Goal: Task Accomplishment & Management: Use online tool/utility

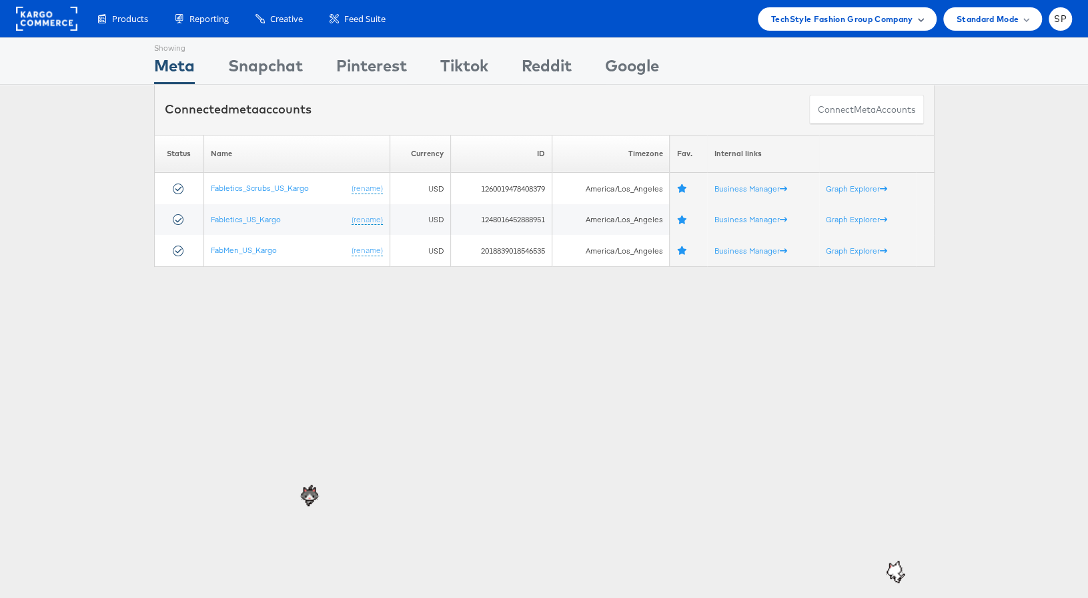
click at [802, 20] on span "TechStyle Fashion Group Company" at bounding box center [842, 19] width 142 height 14
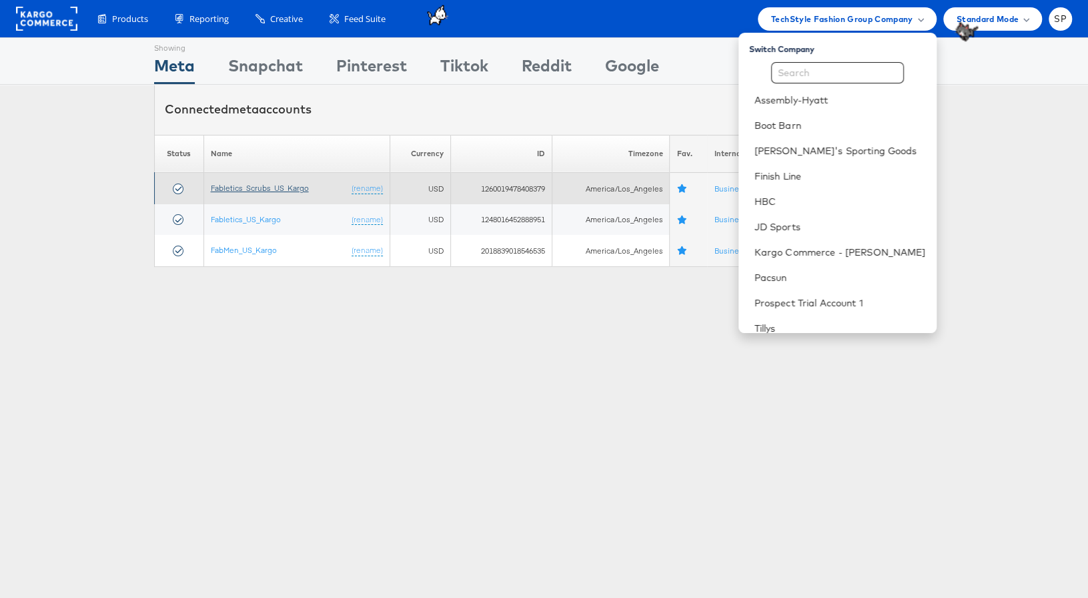
click at [251, 187] on link "Fabletics_Scrubs_US_Kargo" at bounding box center [260, 188] width 98 height 10
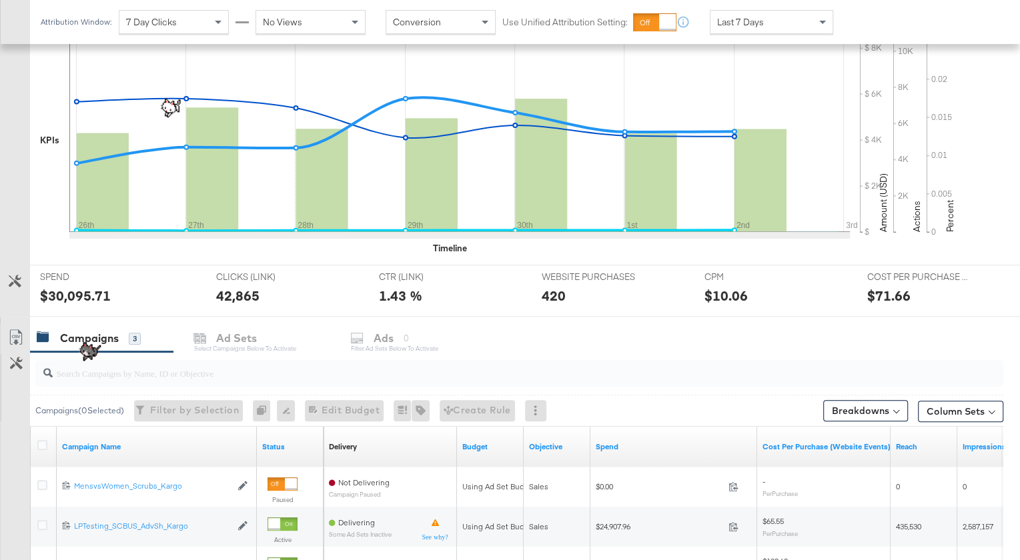
scroll to position [449, 0]
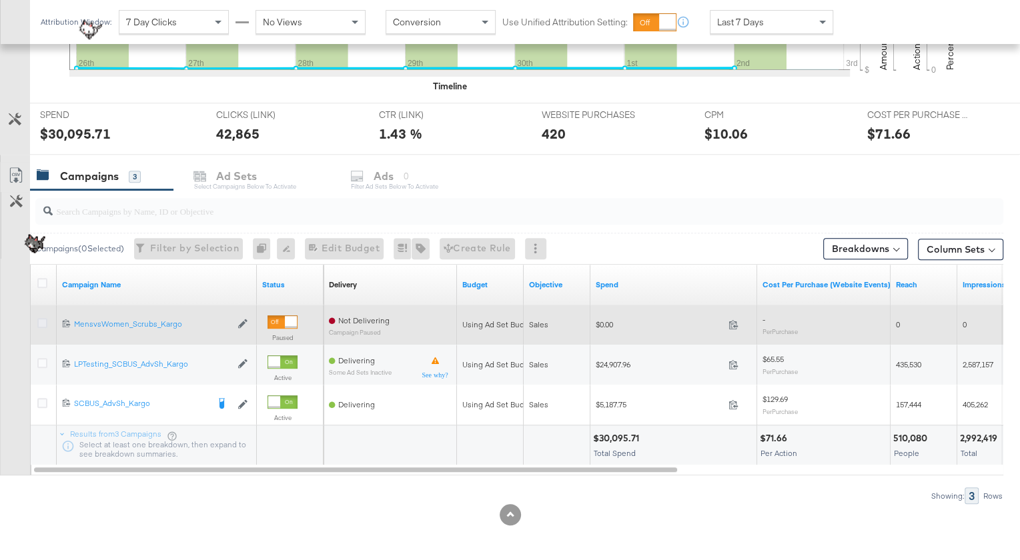
click at [42, 322] on icon at bounding box center [42, 323] width 10 height 10
click at [0, 0] on input "checkbox" at bounding box center [0, 0] width 0 height 0
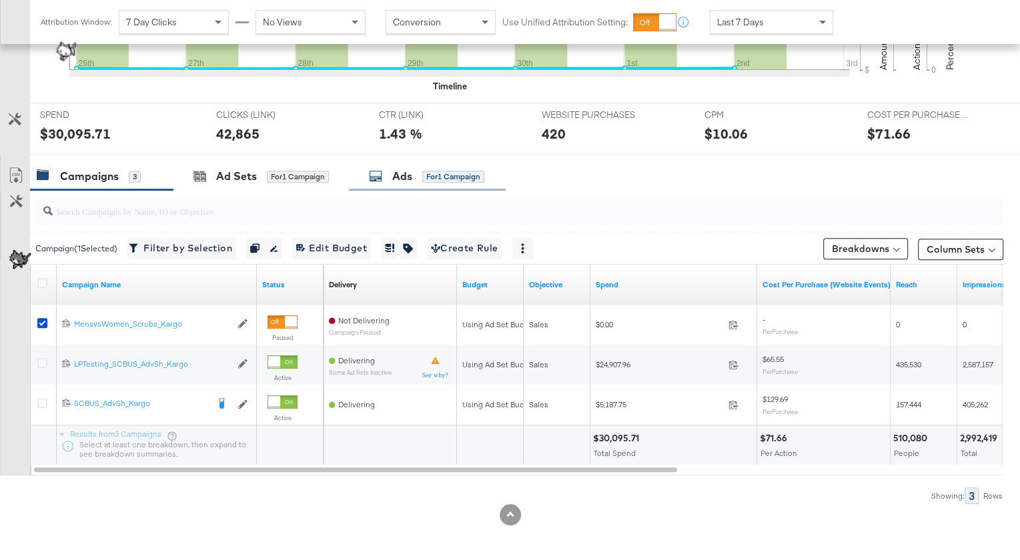
click at [396, 173] on div "Ads" at bounding box center [402, 176] width 20 height 15
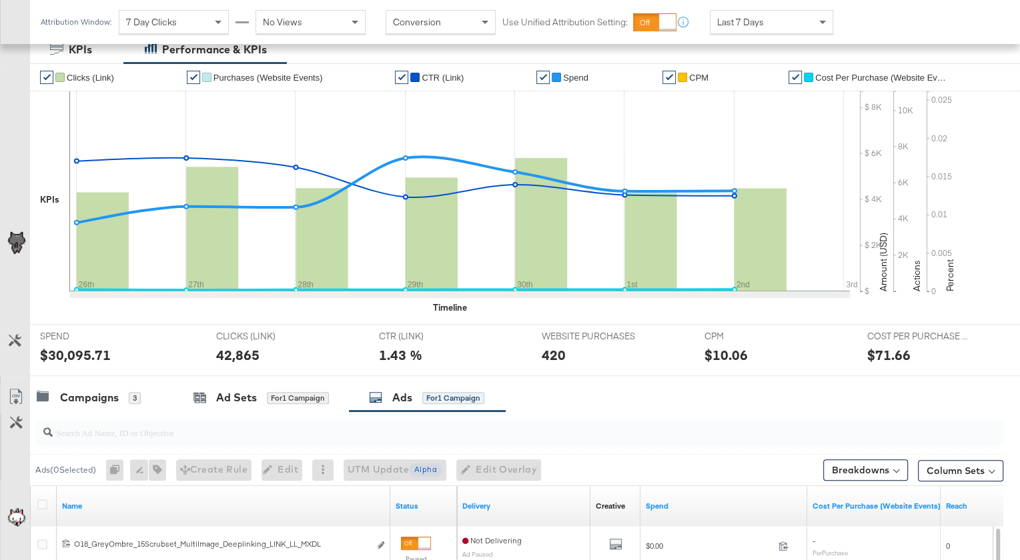
scroll to position [0, 0]
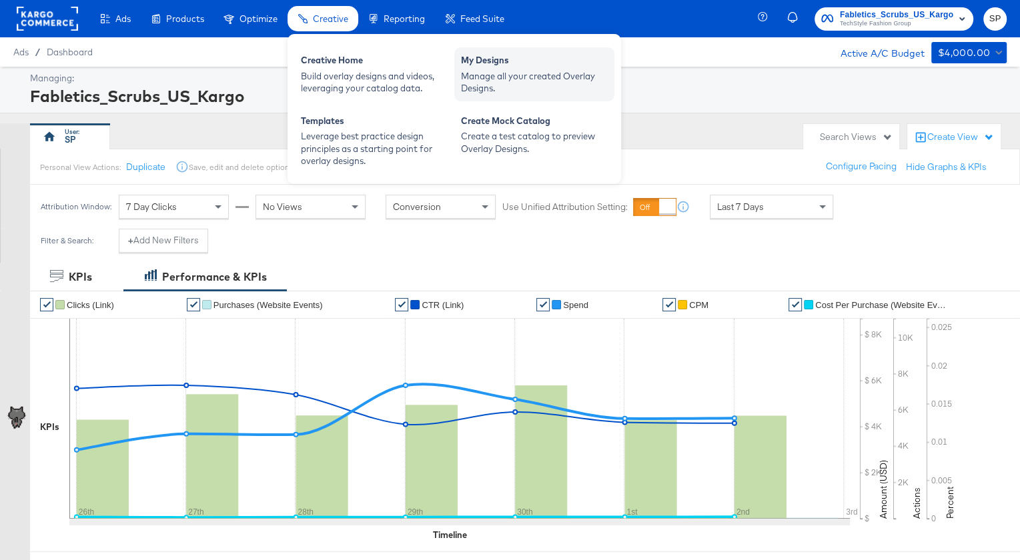
click at [510, 72] on div "Manage all your created Overlay Designs." at bounding box center [534, 82] width 147 height 25
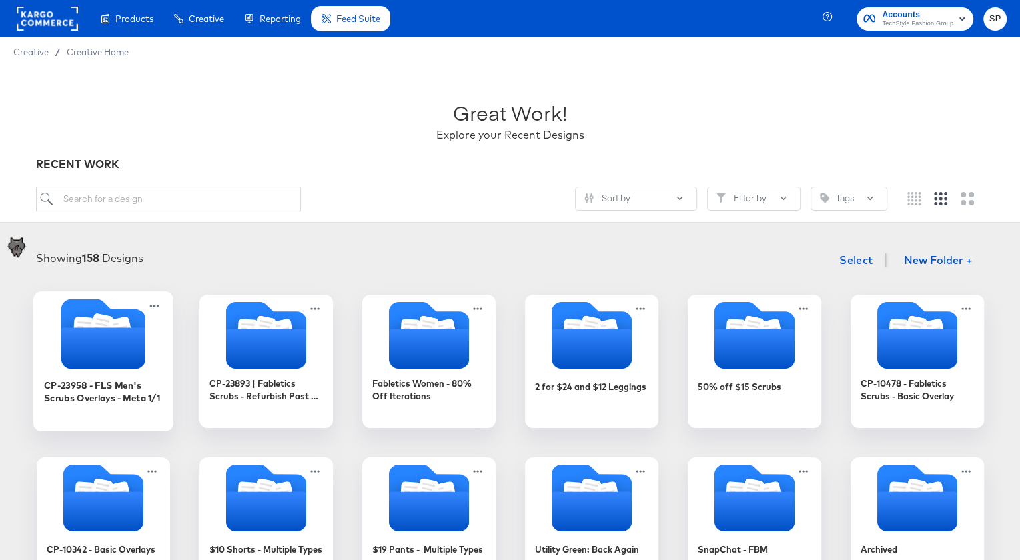
click at [114, 327] on icon "Folder" at bounding box center [103, 347] width 84 height 41
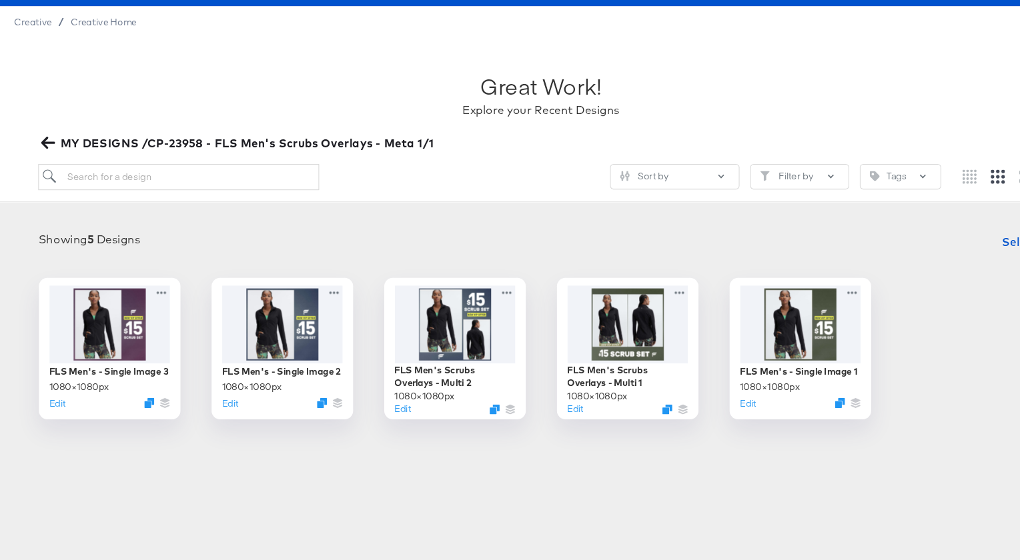
click at [42, 166] on icon "button" at bounding box center [45, 166] width 13 height 11
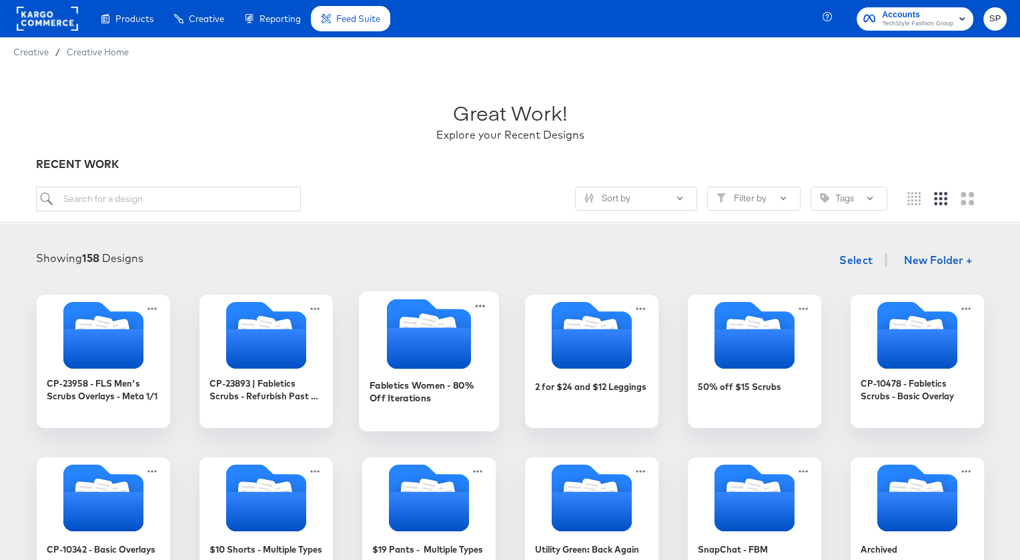
click at [421, 345] on icon "Folder" at bounding box center [428, 347] width 84 height 41
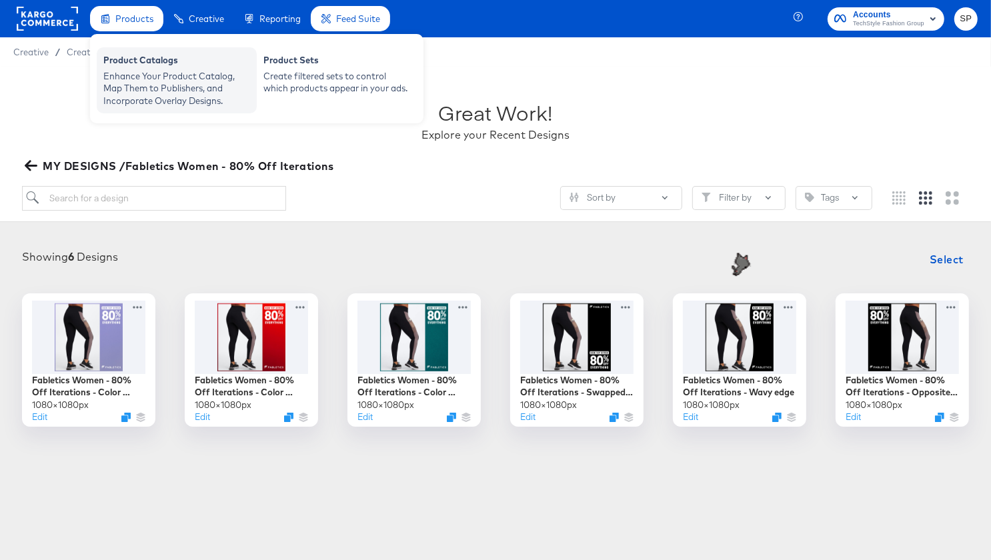
click at [145, 89] on div "Enhance Your Product Catalog, Map Them to Publishers, and Incorporate Overlay D…" at bounding box center [176, 88] width 147 height 37
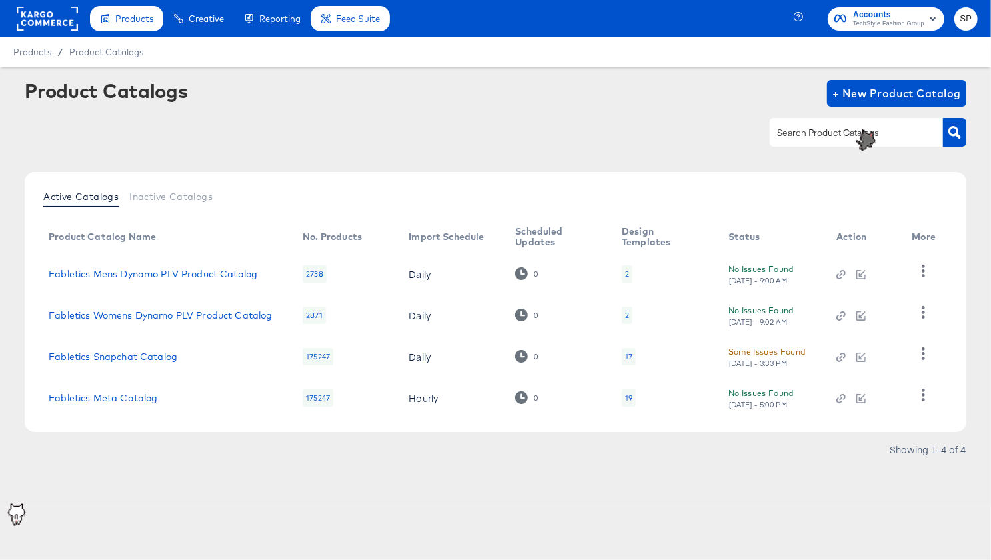
click at [65, 27] on rect at bounding box center [47, 19] width 61 height 24
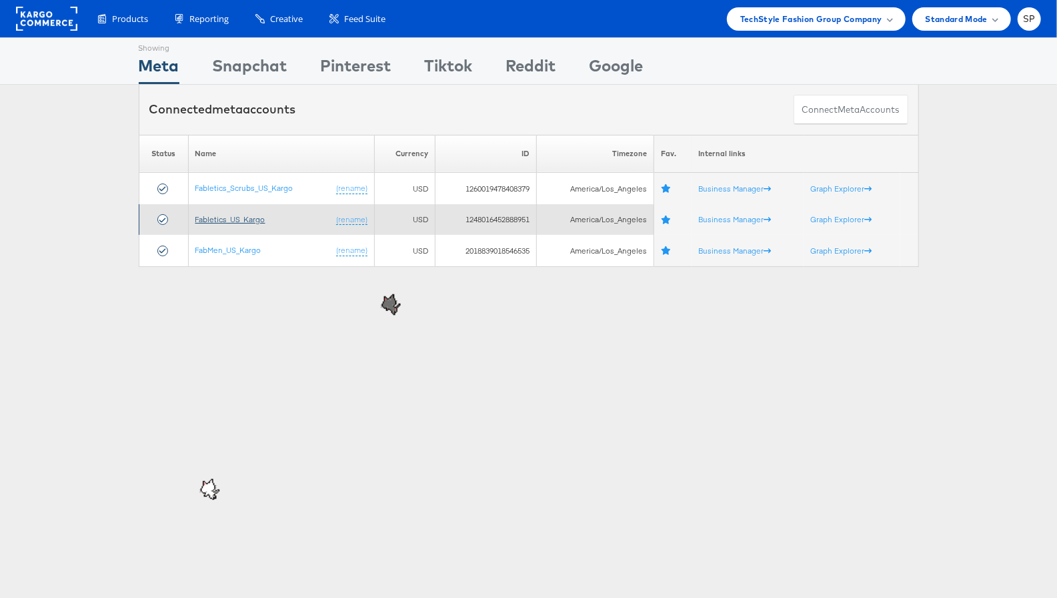
click at [214, 215] on link "Fabletics_US_Kargo" at bounding box center [230, 219] width 70 height 10
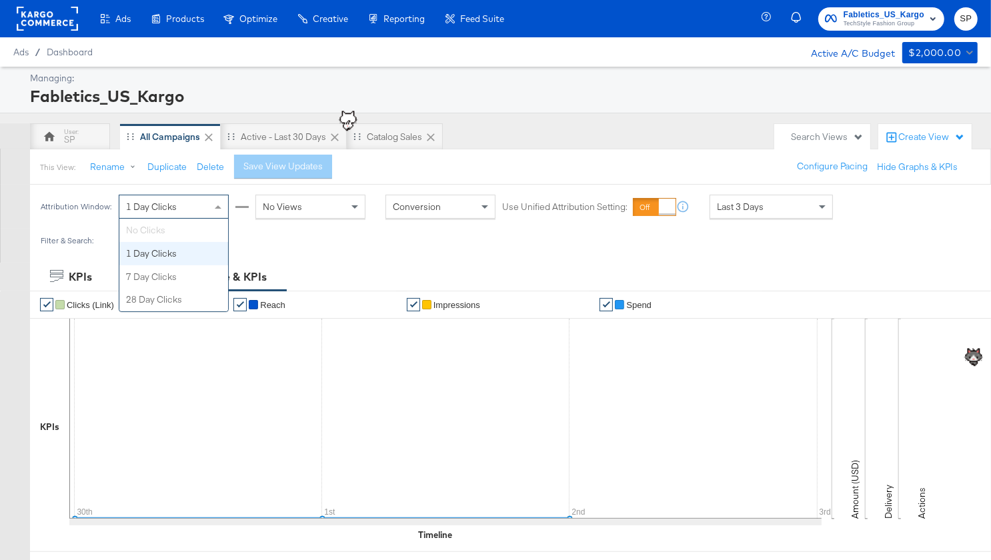
click at [167, 207] on span "1 Day Clicks" at bounding box center [151, 207] width 51 height 12
click at [166, 204] on span "1 Day Clicks" at bounding box center [151, 207] width 51 height 12
click at [271, 243] on div "Filter & Search: + Add New Filters" at bounding box center [495, 246] width 991 height 34
click at [220, 209] on span at bounding box center [219, 206] width 17 height 23
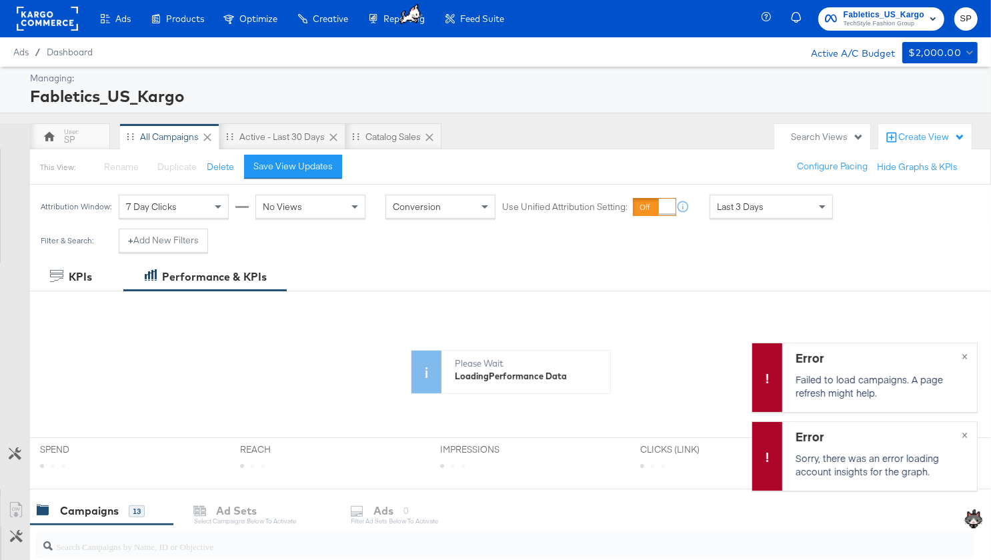
click at [780, 209] on div "Last 3 Days" at bounding box center [771, 206] width 122 height 23
click at [846, 212] on div "Start: Oct 3rd 2025 to End: Oct 3rd 2025" at bounding box center [880, 207] width 68 height 19
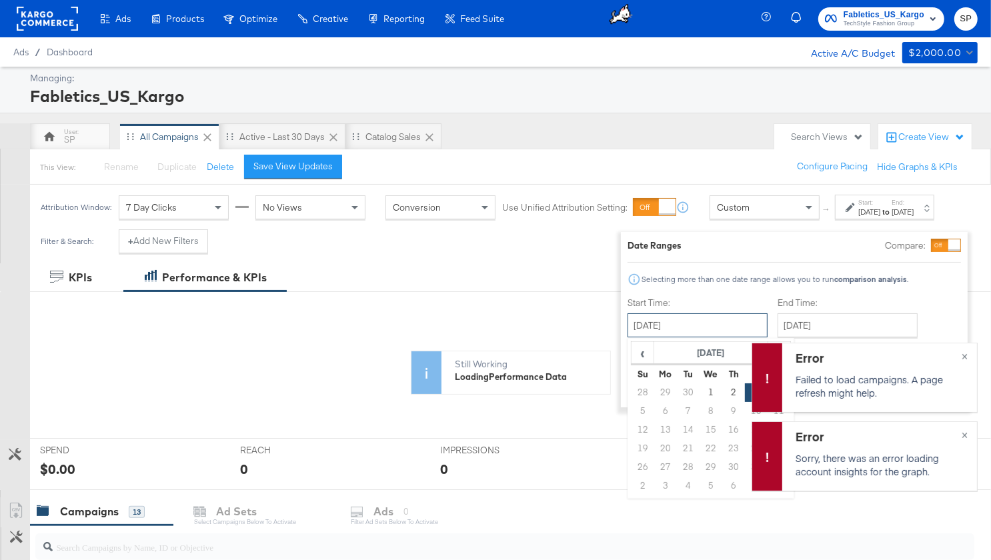
click at [653, 329] on input "October 3rd 2025" at bounding box center [698, 325] width 140 height 24
click at [636, 349] on span "‹" at bounding box center [642, 353] width 21 height 20
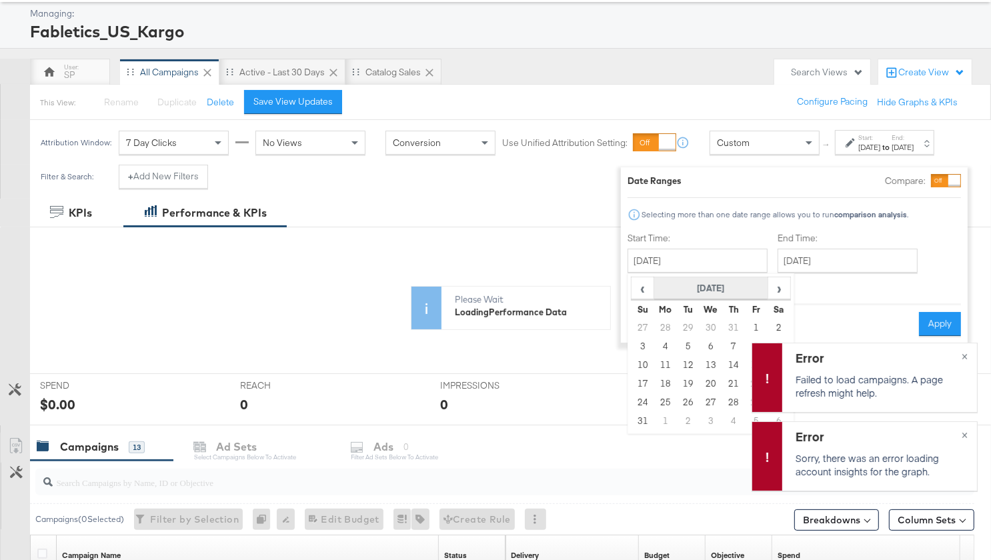
scroll to position [98, 0]
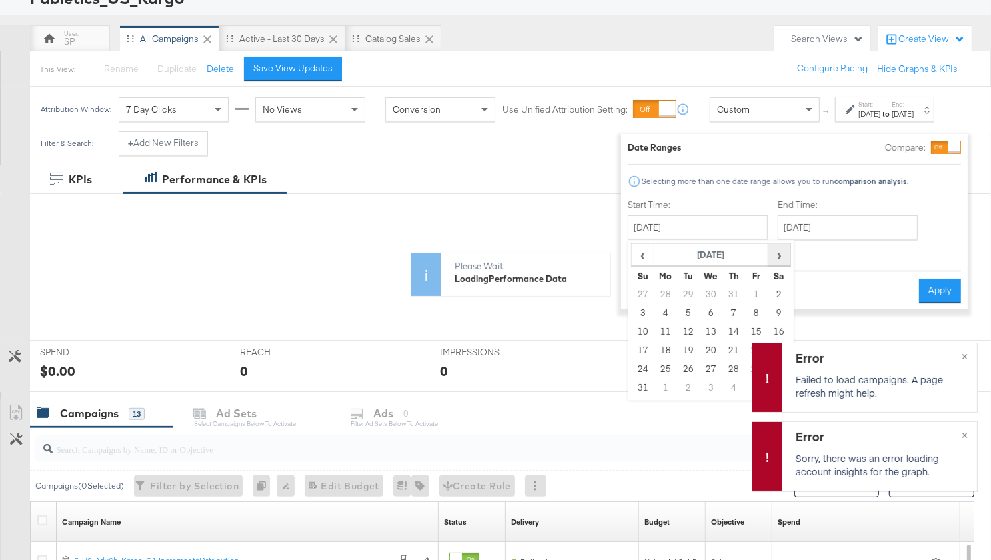
click at [778, 251] on span "›" at bounding box center [779, 255] width 21 height 20
click at [637, 289] on td "31" at bounding box center [643, 294] width 23 height 19
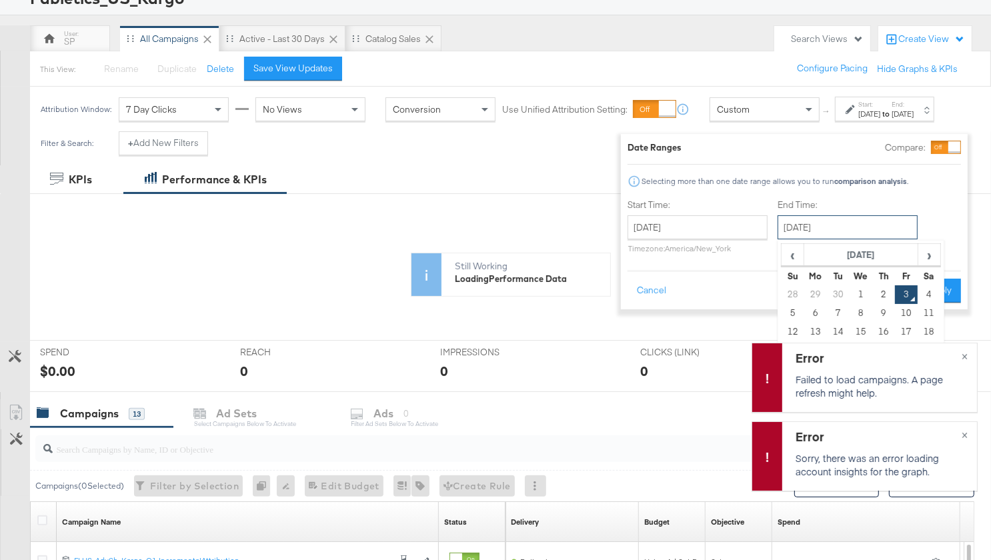
click at [807, 225] on input "October 3rd 2025" at bounding box center [848, 227] width 140 height 24
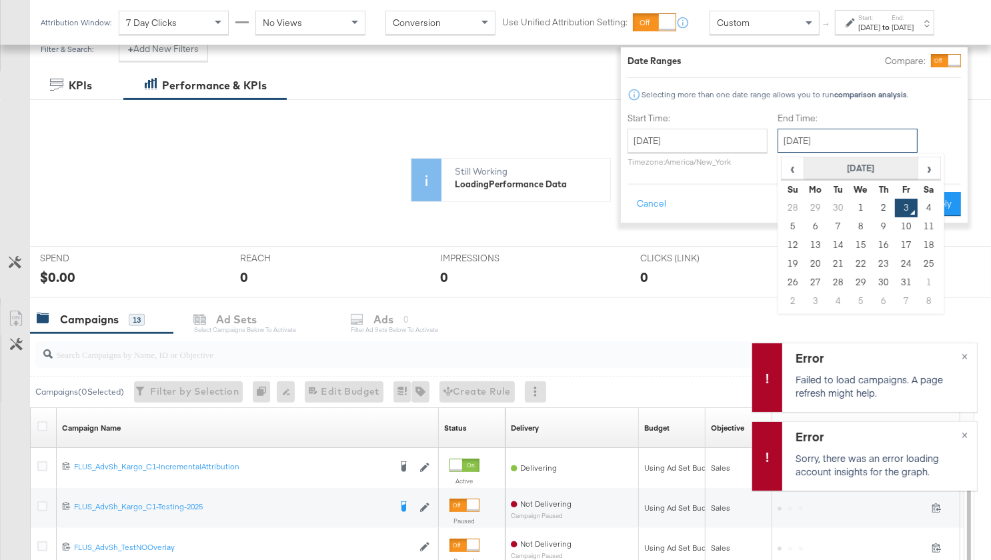
scroll to position [209, 0]
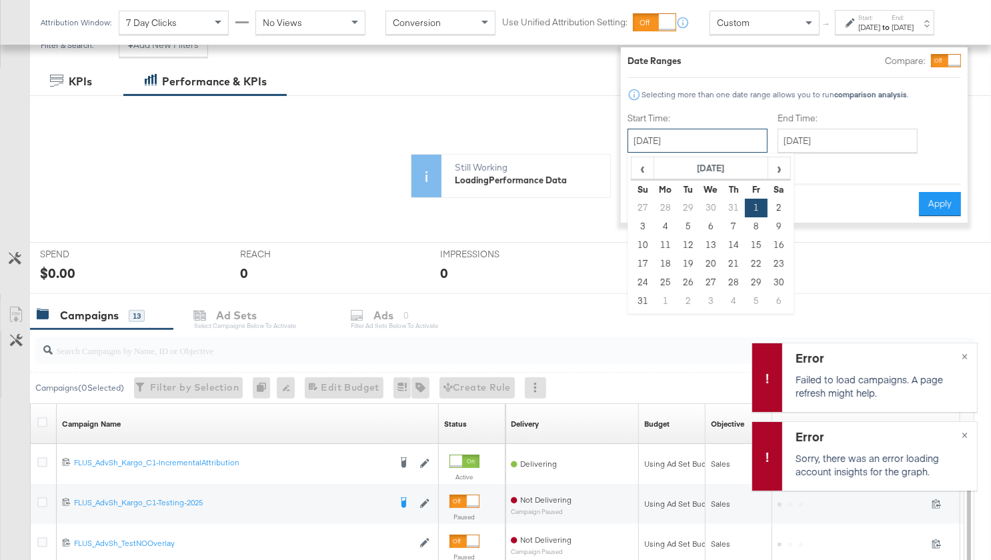
click at [694, 139] on input "August 1st 2025" at bounding box center [698, 141] width 140 height 24
click at [770, 170] on span "›" at bounding box center [779, 168] width 21 height 20
click at [636, 227] on td "7" at bounding box center [643, 226] width 23 height 19
type input "September 7th 2025"
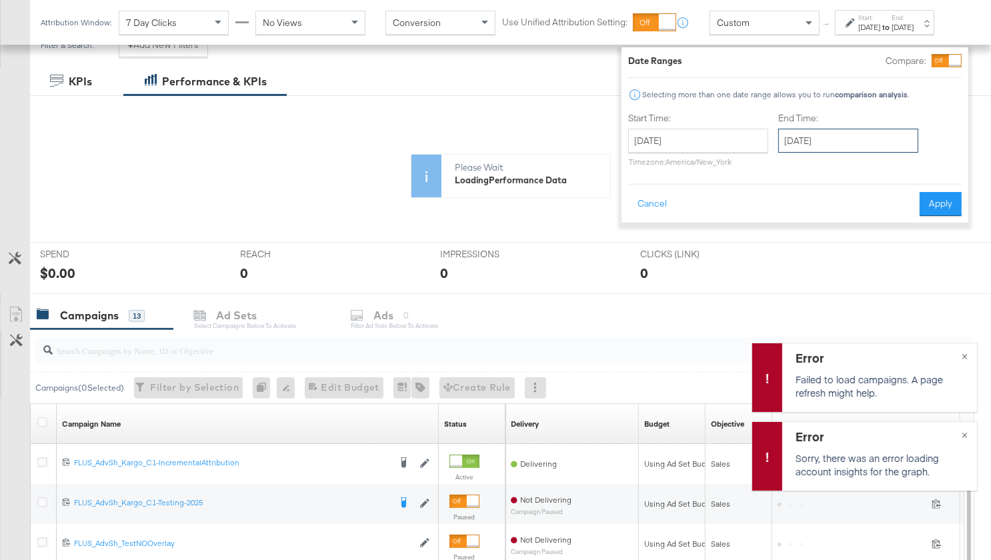
click at [830, 133] on input "October 3rd 2025" at bounding box center [848, 141] width 140 height 24
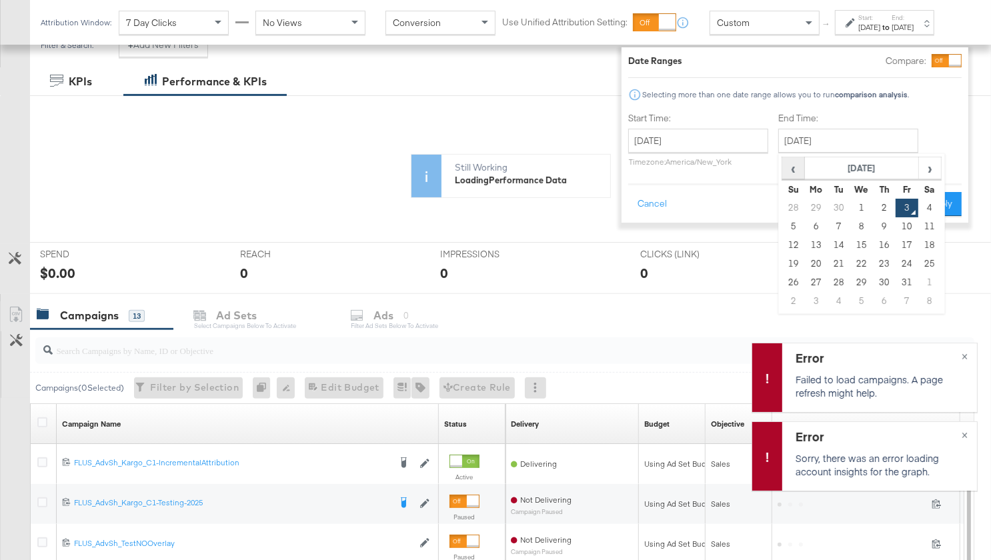
click at [783, 167] on span "‹" at bounding box center [793, 168] width 21 height 20
click at [921, 246] on td "20" at bounding box center [929, 245] width 23 height 19
type input "September 20th 2025"
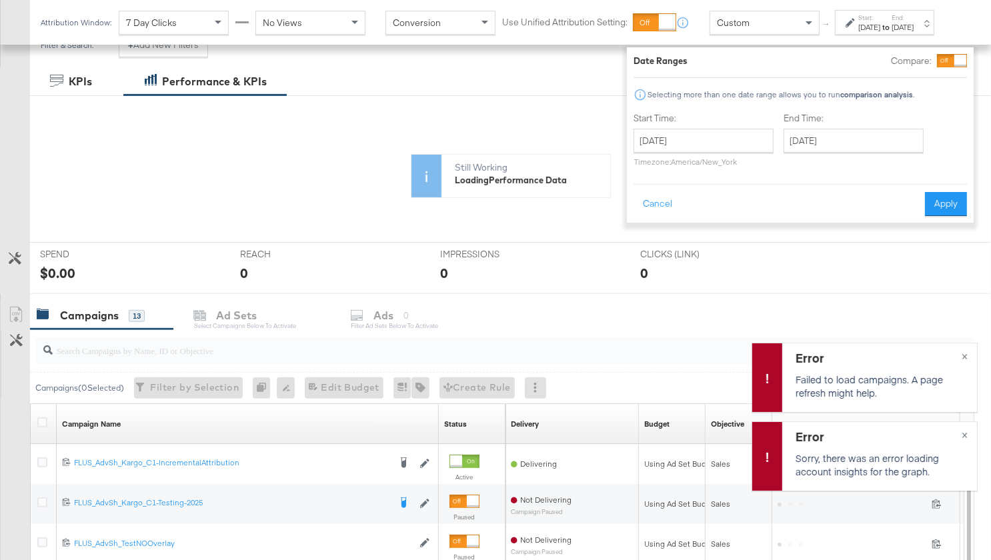
click at [931, 217] on div "Date Ranges Compare: Selecting more than one date range allows you to run compa…" at bounding box center [800, 134] width 347 height 175
click at [935, 199] on button "Apply" at bounding box center [946, 204] width 42 height 24
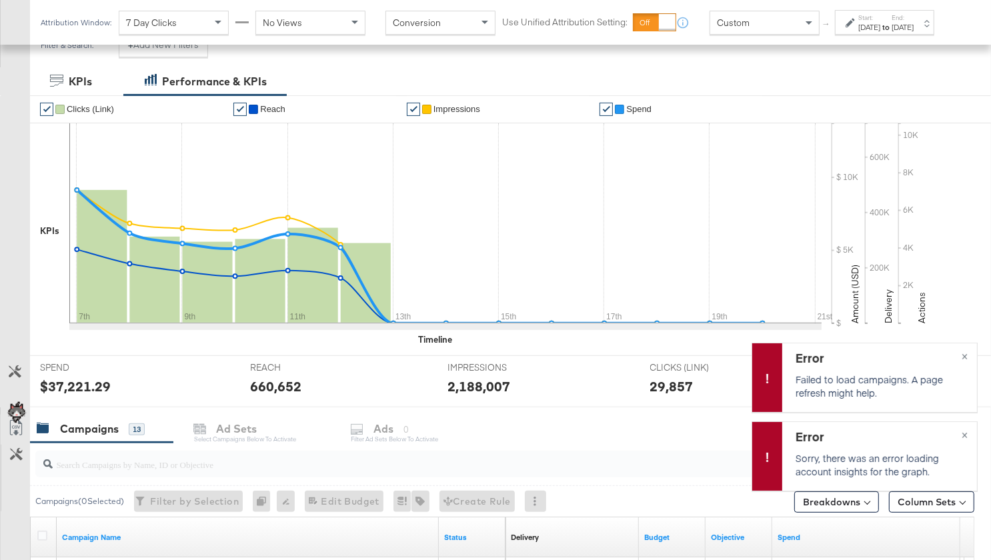
click at [868, 22] on label "Start:" at bounding box center [869, 17] width 22 height 9
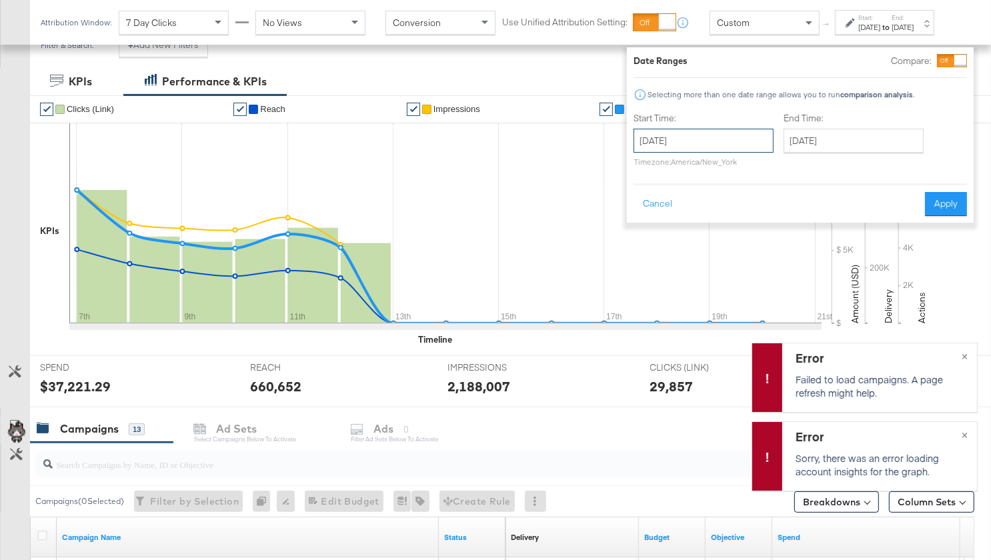
click at [686, 145] on input "September 7th 2025" at bounding box center [704, 141] width 140 height 24
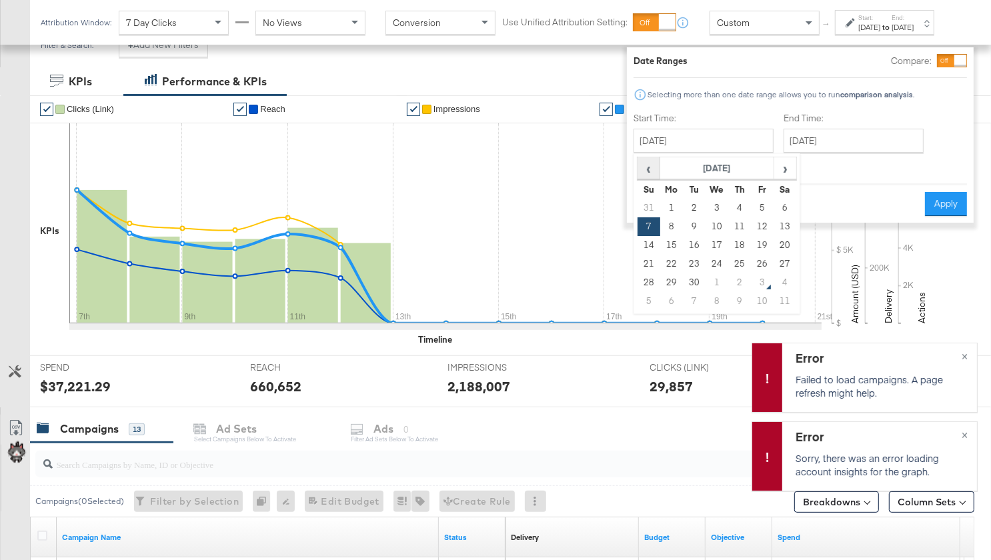
click at [638, 165] on span "‹" at bounding box center [648, 168] width 21 height 20
click at [638, 284] on td "24" at bounding box center [649, 282] width 23 height 19
type input "August 24th 2025"
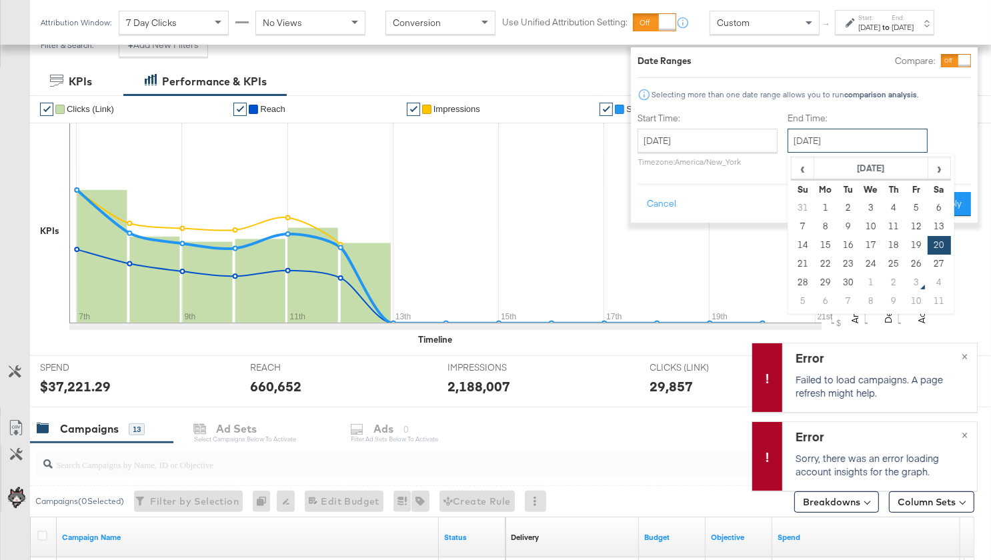
click at [840, 140] on input "September 20th 2025" at bounding box center [858, 141] width 140 height 24
click at [928, 224] on td "13" at bounding box center [939, 226] width 23 height 19
type input "September 13th 2025"
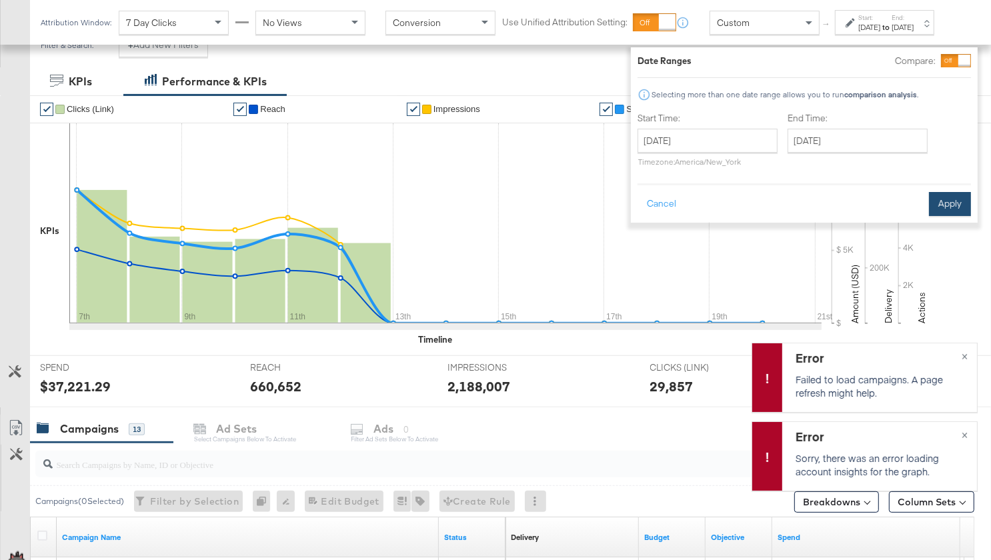
click at [938, 203] on button "Apply" at bounding box center [950, 204] width 42 height 24
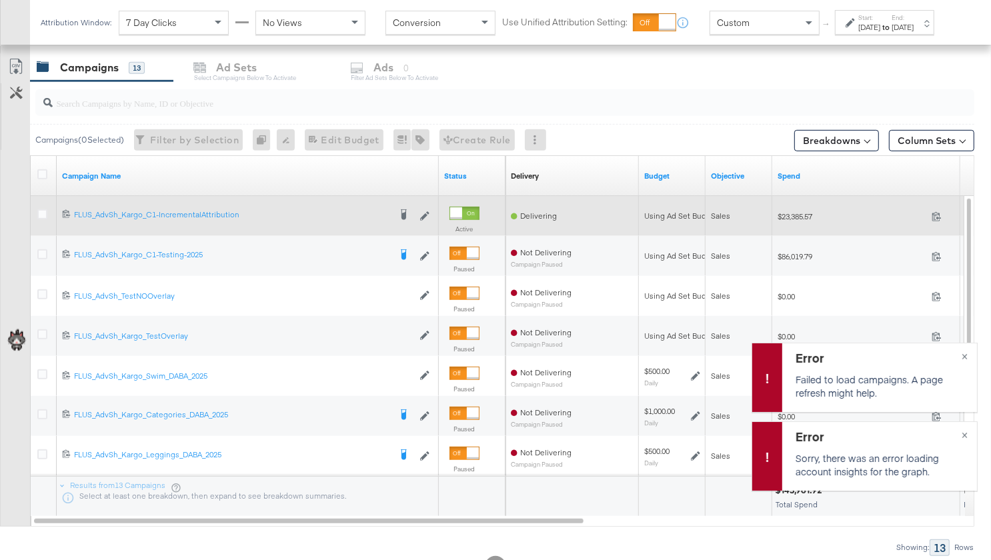
scroll to position [574, 0]
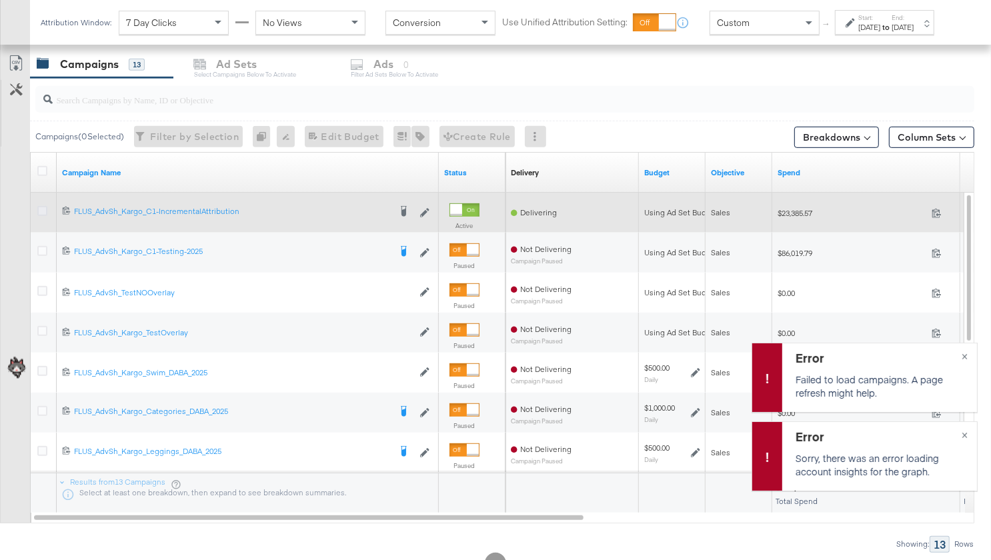
click at [39, 207] on icon at bounding box center [42, 211] width 10 height 10
click at [0, 0] on input "checkbox" at bounding box center [0, 0] width 0 height 0
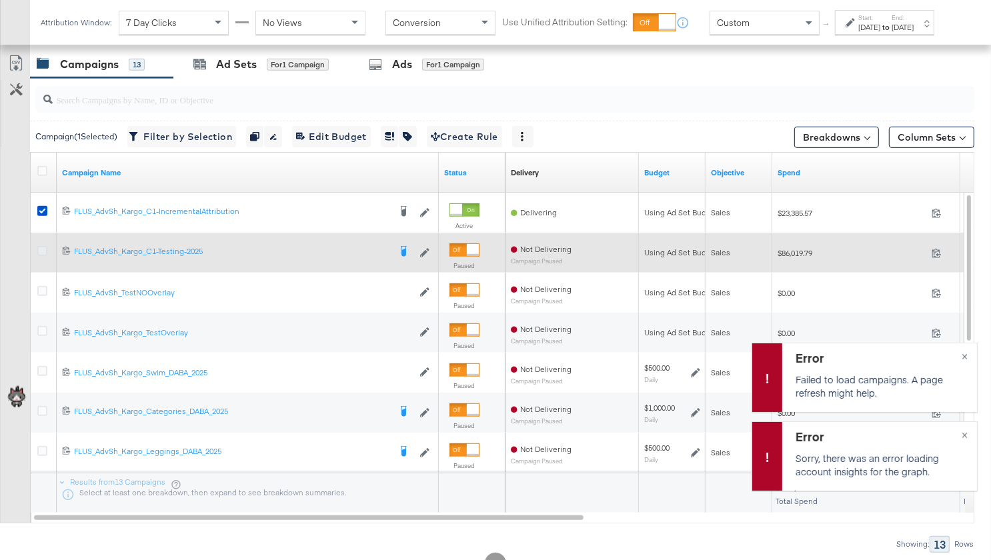
click at [43, 246] on icon at bounding box center [42, 251] width 10 height 10
click at [0, 0] on input "checkbox" at bounding box center [0, 0] width 0 height 0
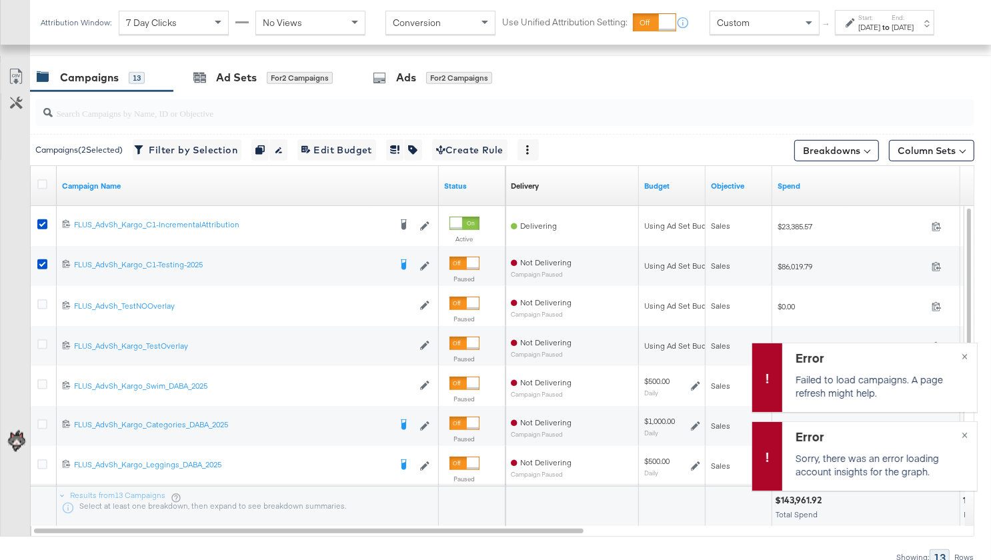
scroll to position [555, 0]
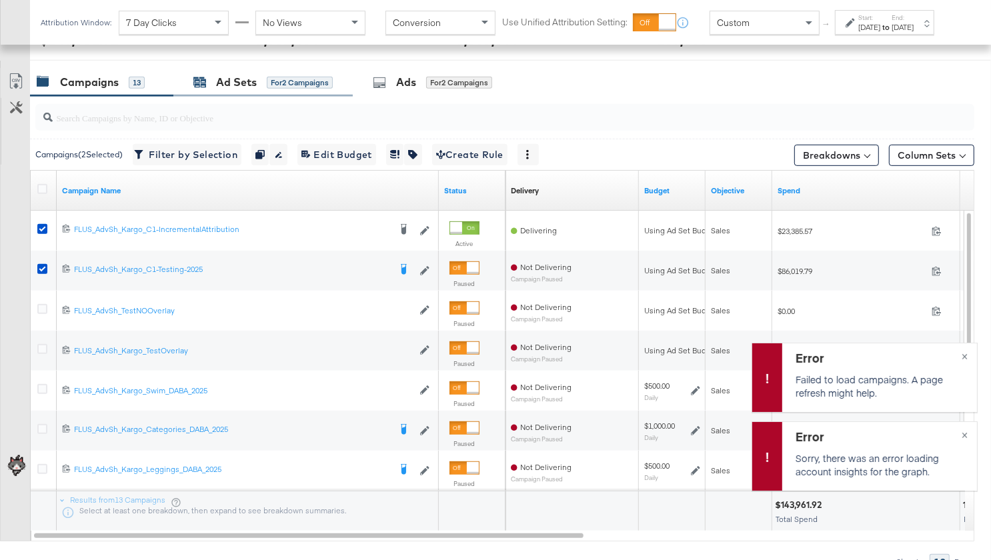
click at [246, 83] on div "Ad Sets" at bounding box center [236, 82] width 41 height 15
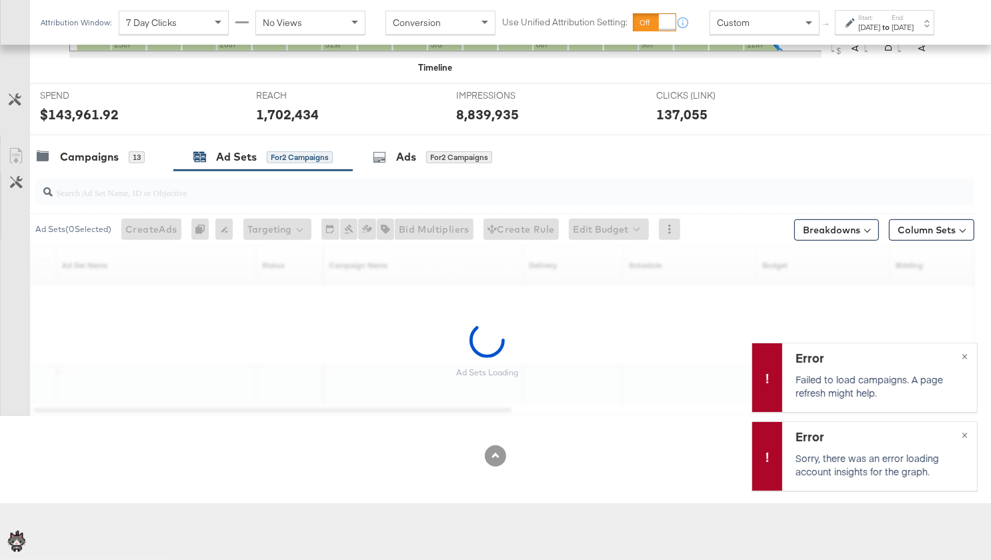
scroll to position [481, 0]
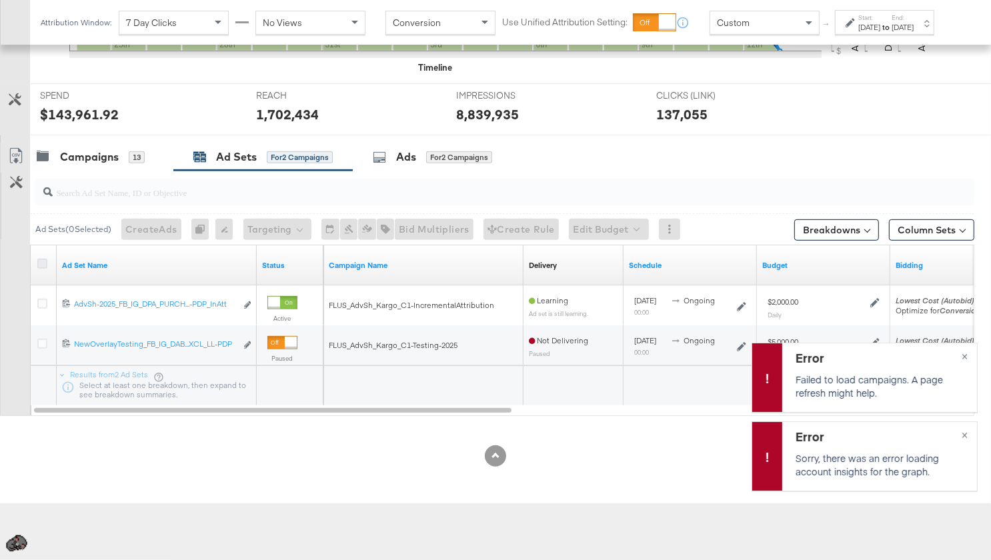
click at [39, 261] on icon at bounding box center [42, 264] width 10 height 10
click at [0, 0] on input "checkbox" at bounding box center [0, 0] width 0 height 0
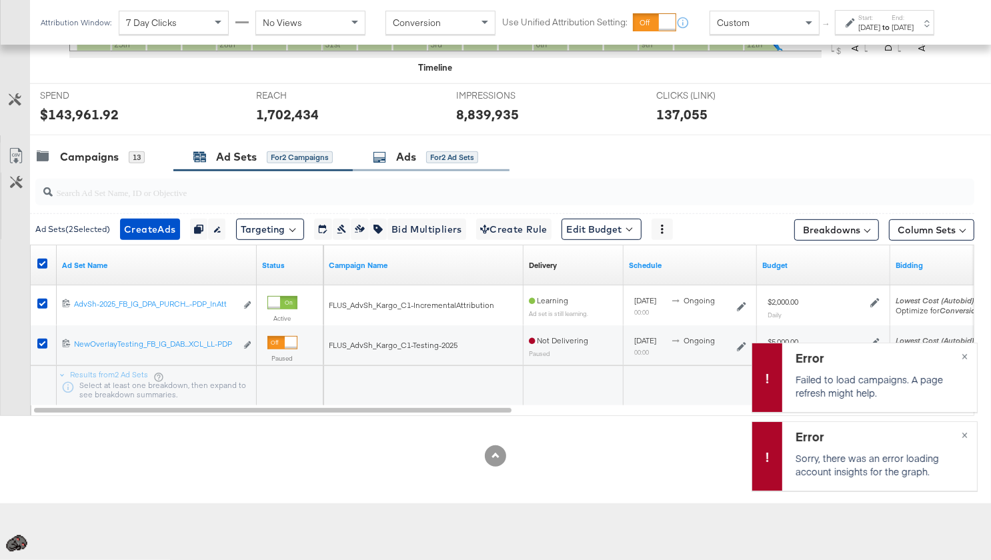
click at [411, 151] on div "Ads" at bounding box center [406, 156] width 20 height 15
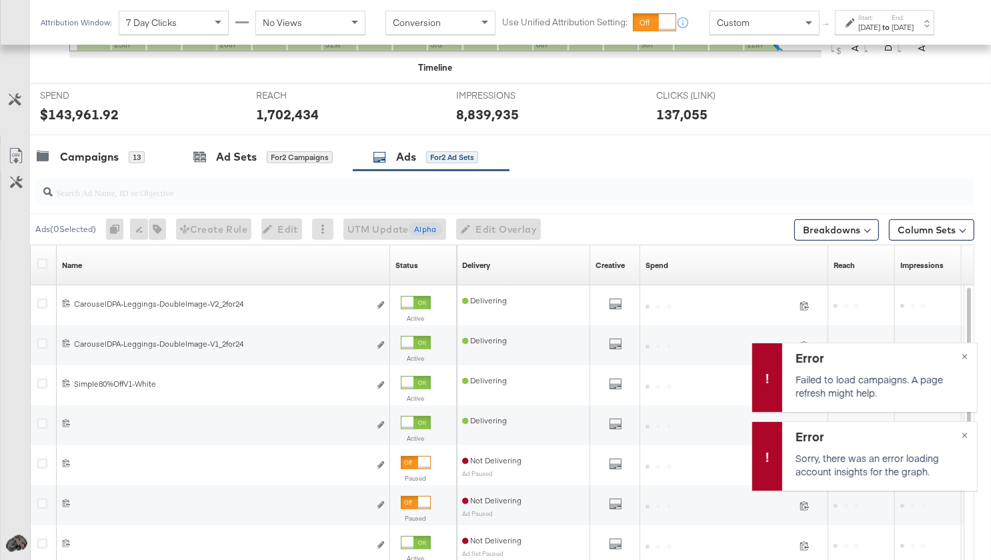
scroll to position [555, 0]
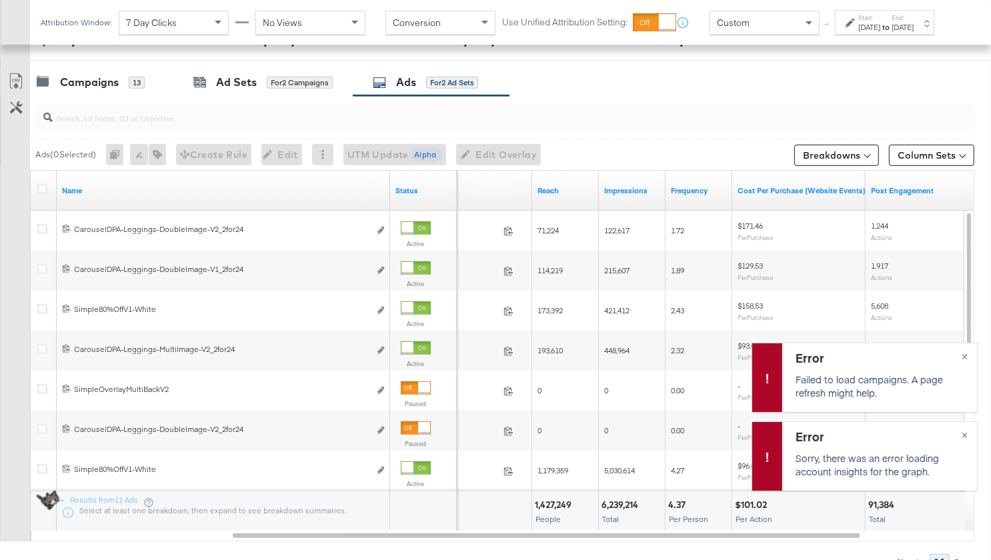
click at [773, 196] on div "Cost Per Purchase (Website Events)" at bounding box center [801, 190] width 139 height 21
click at [773, 192] on link "Cost Per Purchase (Website Events)" at bounding box center [802, 190] width 128 height 11
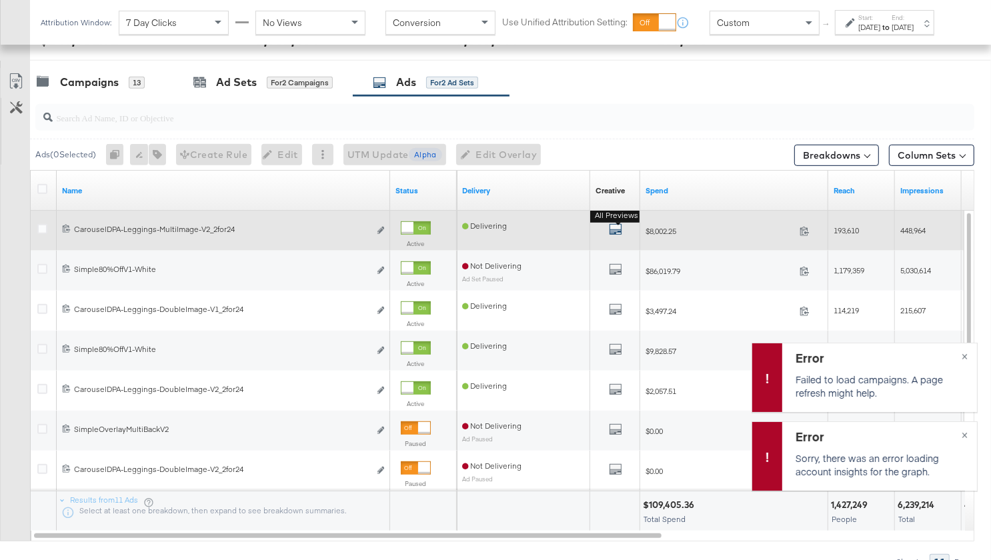
click at [616, 227] on icon "default" at bounding box center [615, 229] width 13 height 13
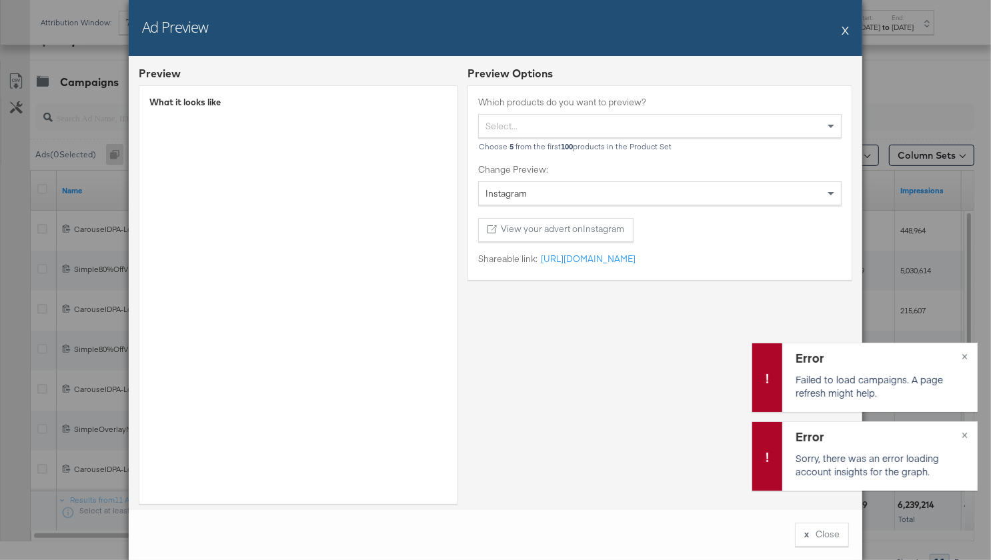
click at [849, 30] on div "Ad Preview X" at bounding box center [496, 28] width 734 height 56
click at [842, 29] on button "X" at bounding box center [845, 30] width 7 height 27
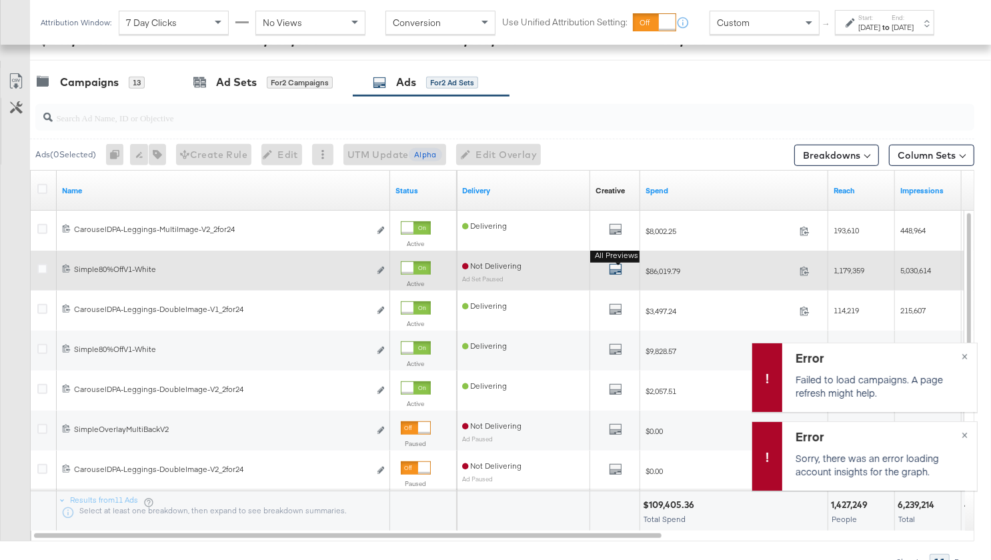
click at [614, 267] on icon "default" at bounding box center [615, 269] width 13 height 13
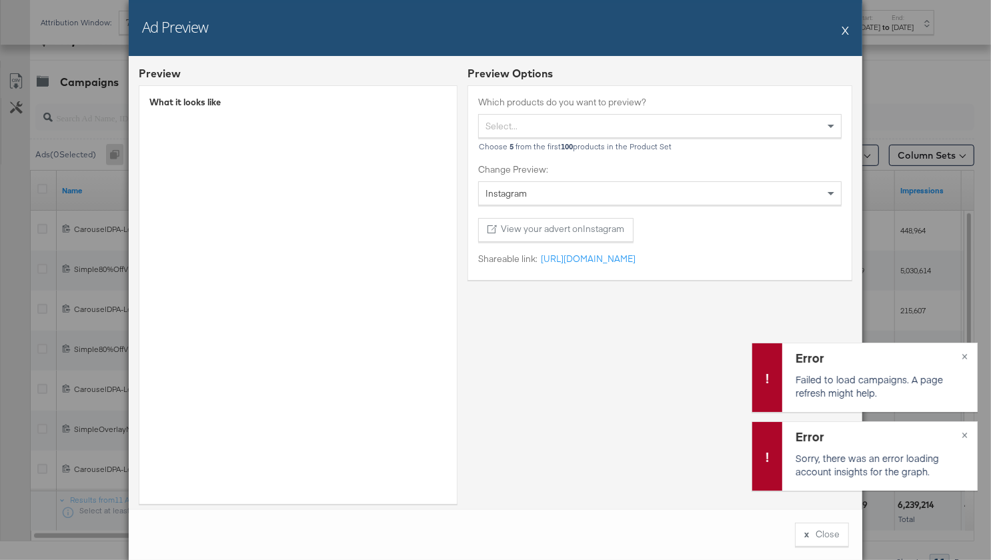
click at [103, 201] on div "Ad Preview X Preview What it looks like Preview Options Which products do you w…" at bounding box center [495, 280] width 991 height 560
click at [845, 28] on button "X" at bounding box center [845, 30] width 7 height 27
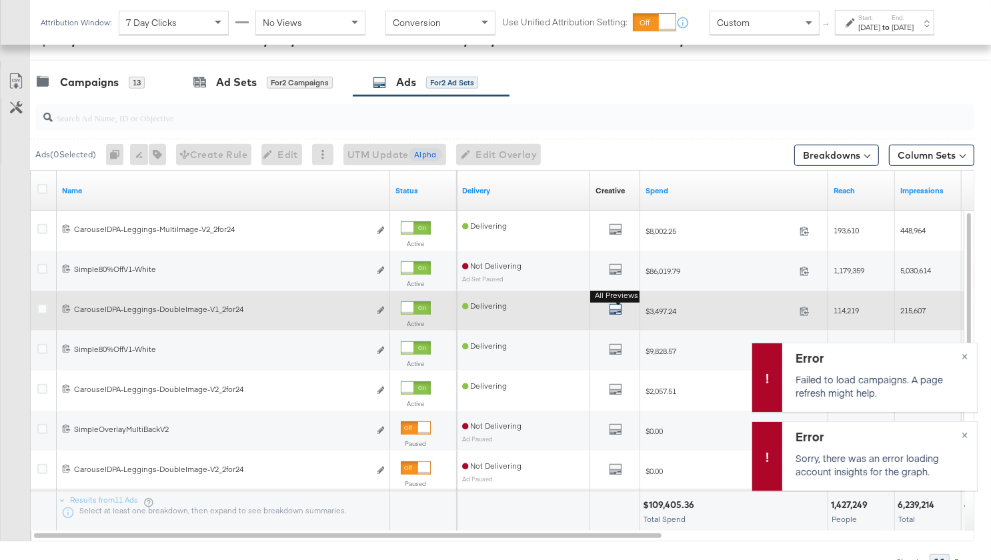
click at [614, 309] on icon "default" at bounding box center [615, 309] width 13 height 13
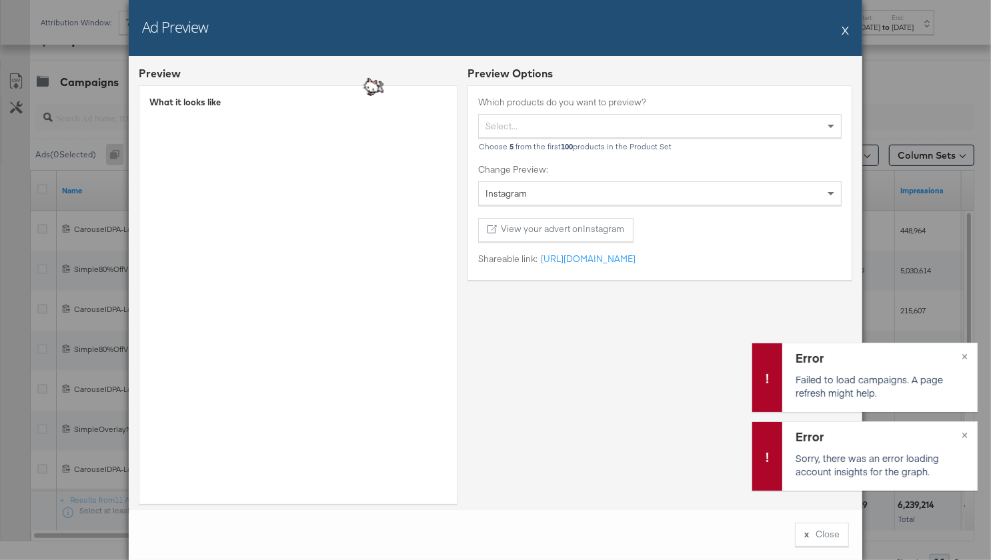
click at [920, 151] on div "Ad Preview X Preview What it looks like Preview Options Which products do you w…" at bounding box center [495, 280] width 991 height 560
click at [846, 29] on button "X" at bounding box center [845, 30] width 7 height 27
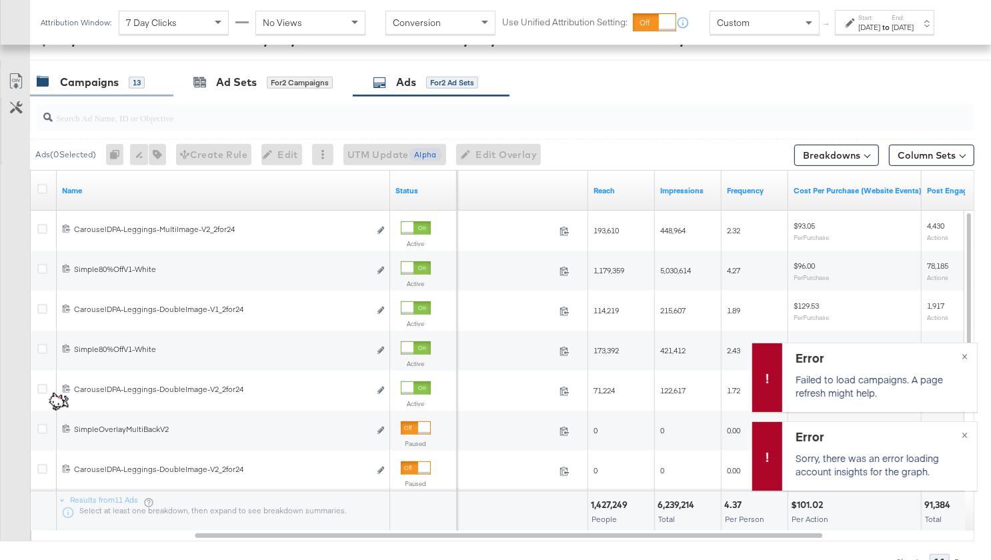
click at [91, 76] on div "Campaigns" at bounding box center [89, 82] width 59 height 15
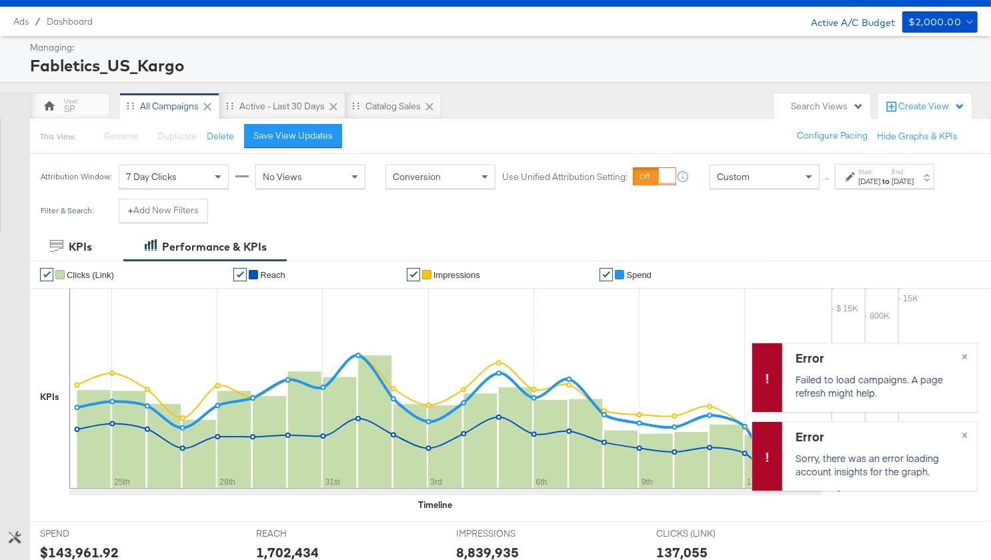
scroll to position [0, 0]
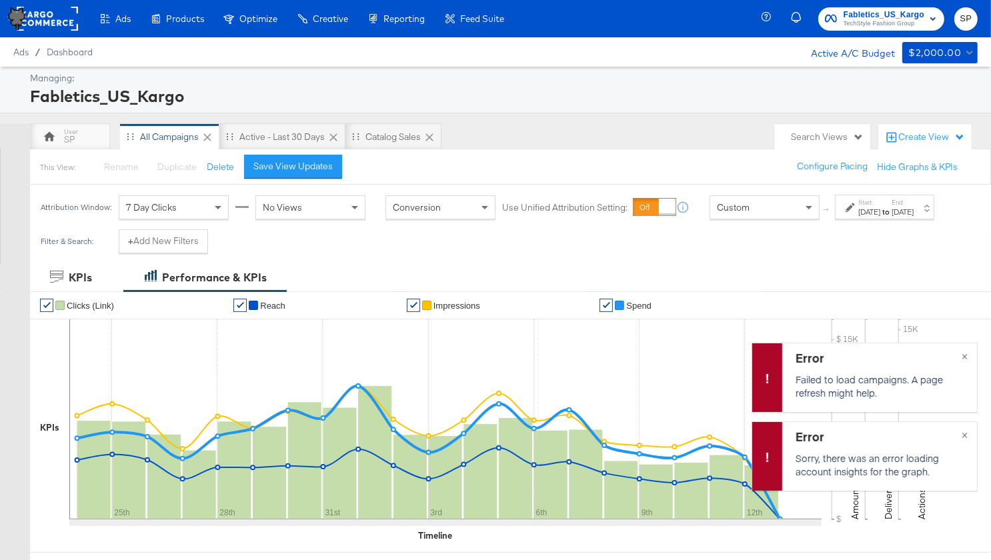
click at [67, 21] on rect at bounding box center [47, 19] width 61 height 24
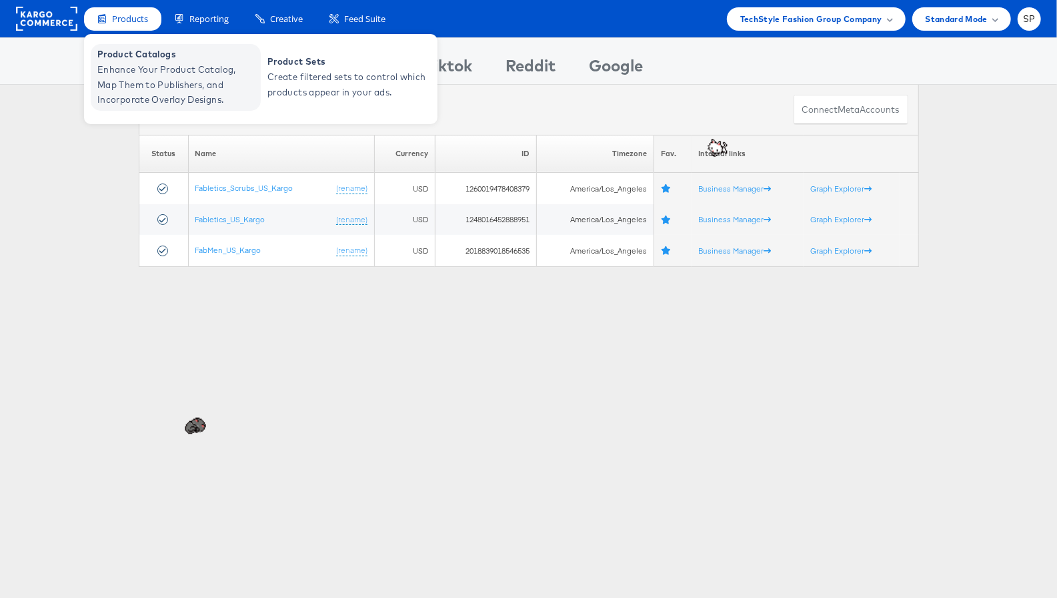
click at [132, 65] on span "Enhance Your Product Catalog, Map Them to Publishers, and Incorporate Overlay D…" at bounding box center [177, 84] width 160 height 45
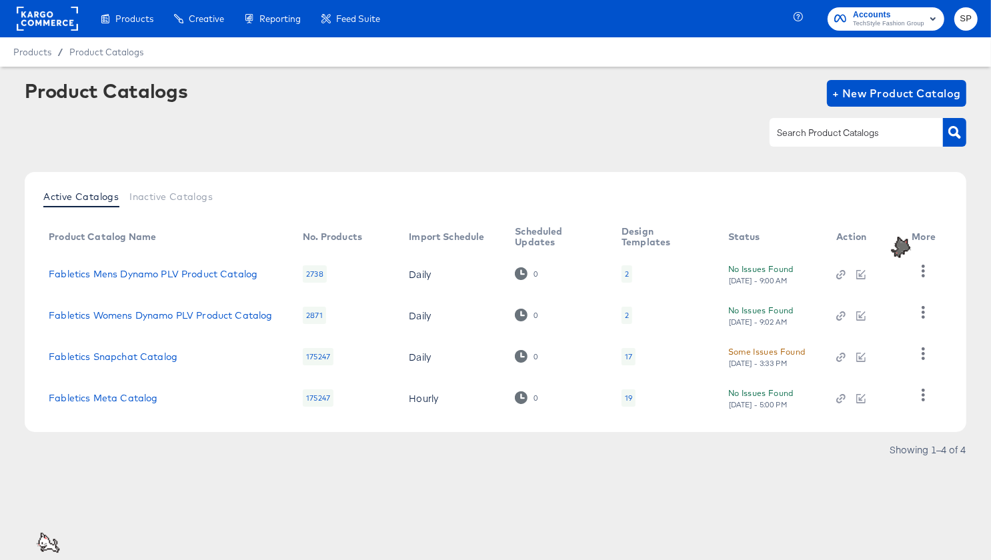
click at [137, 404] on td "Fabletics Meta Catalog" at bounding box center [165, 397] width 254 height 41
click at [124, 397] on link "Fabletics Meta Catalog" at bounding box center [103, 398] width 109 height 11
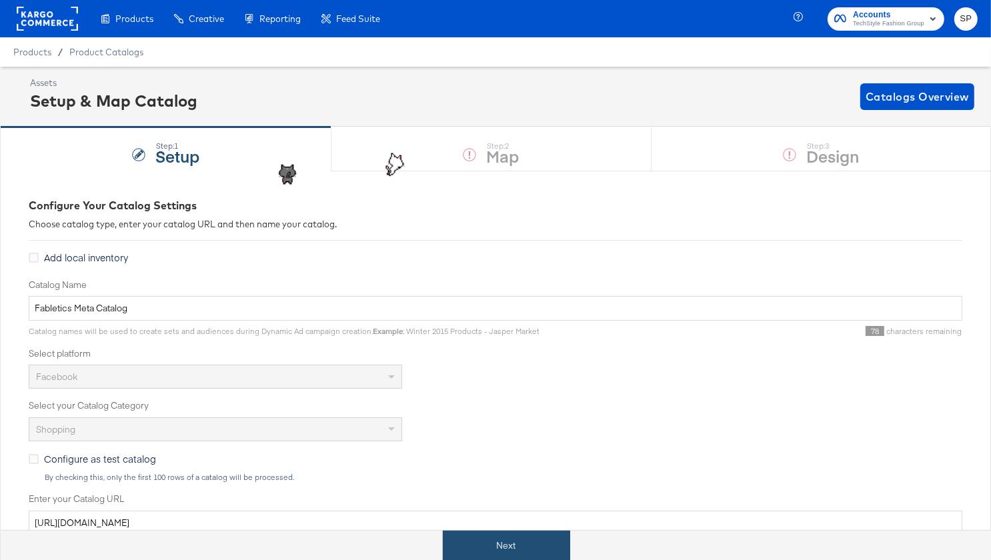
click at [479, 550] on button "Next" at bounding box center [506, 546] width 127 height 30
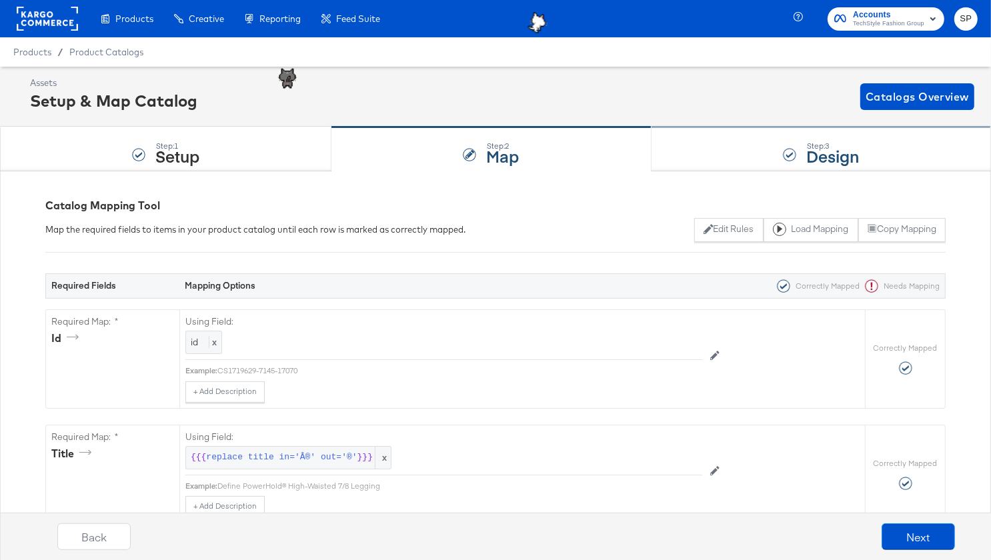
click at [726, 158] on div "Step: 3 Design" at bounding box center [821, 149] width 339 height 44
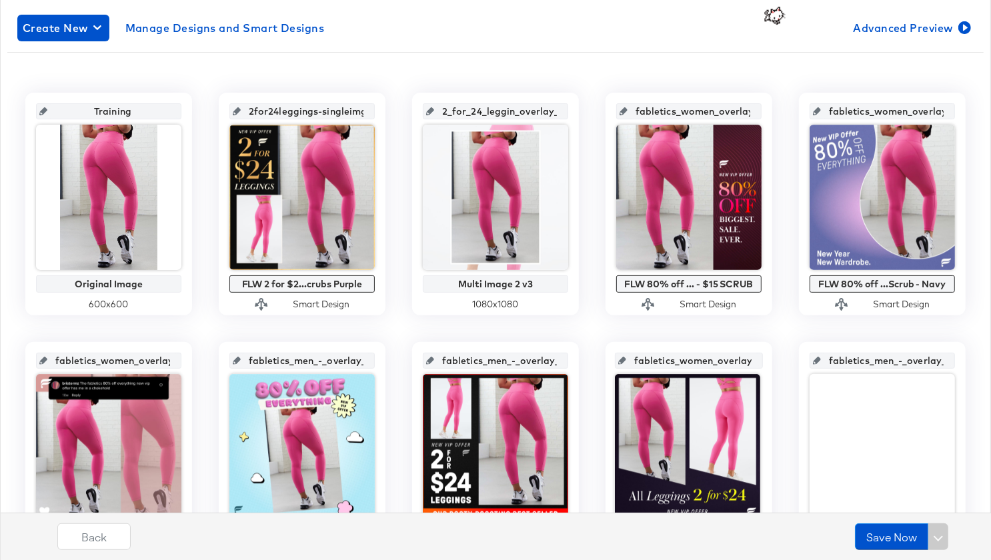
scroll to position [221, 0]
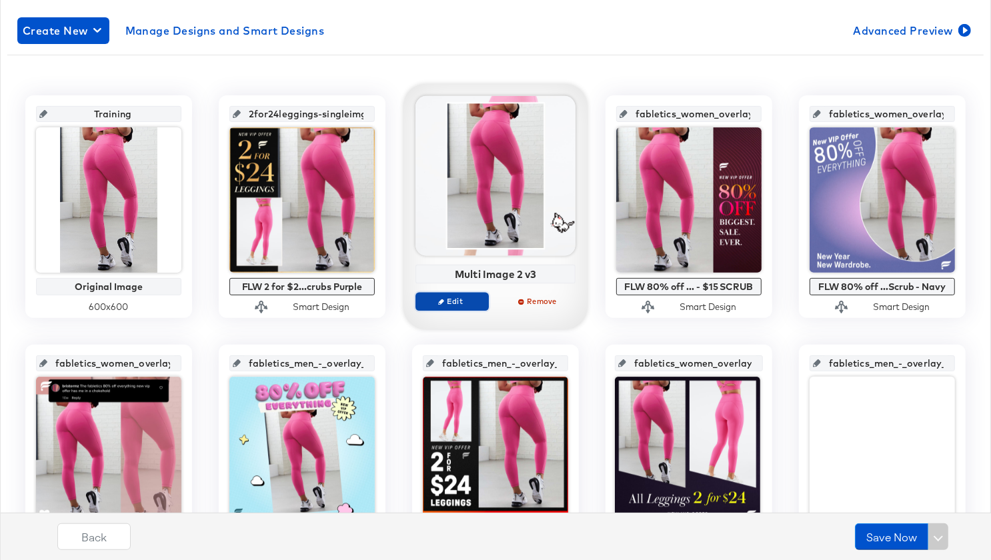
click at [453, 298] on span "Edit" at bounding box center [451, 301] width 61 height 10
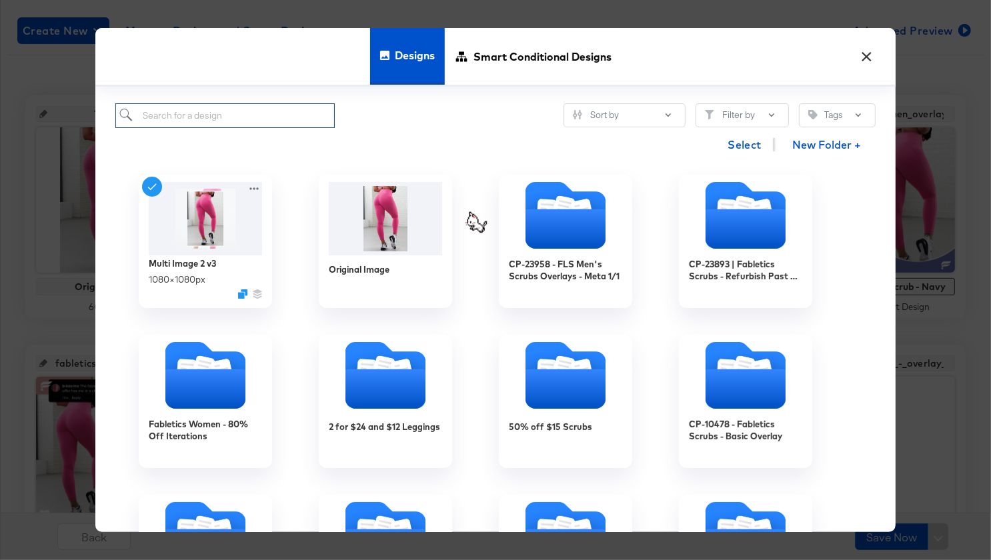
click at [291, 125] on input "search" at bounding box center [224, 115] width 219 height 25
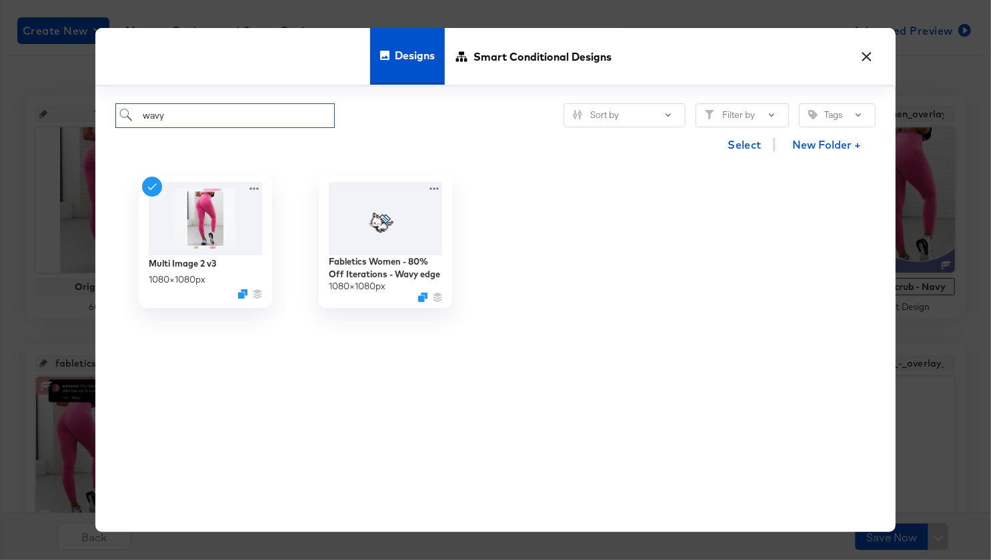
type input "wavy"
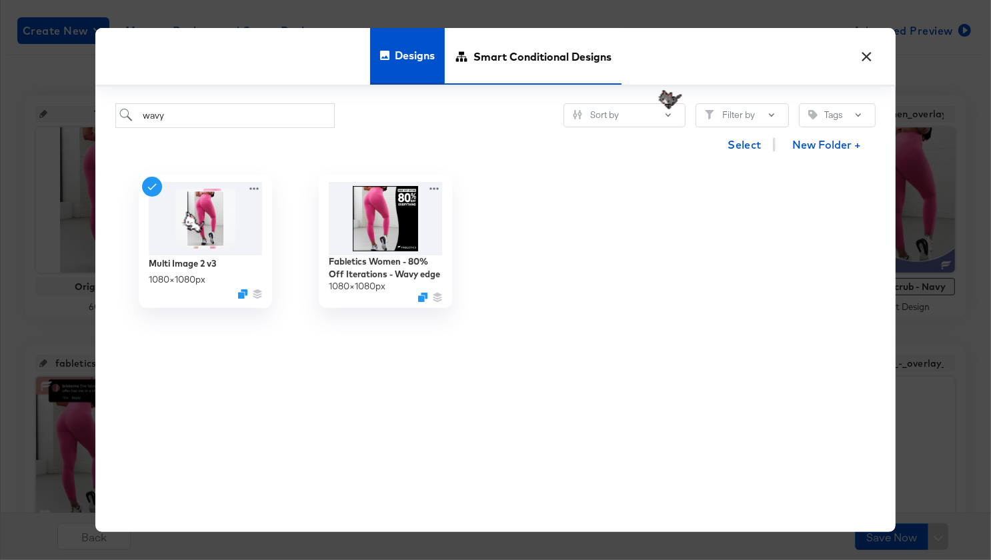
click at [505, 45] on span "Smart Conditional Designs" at bounding box center [542, 56] width 138 height 59
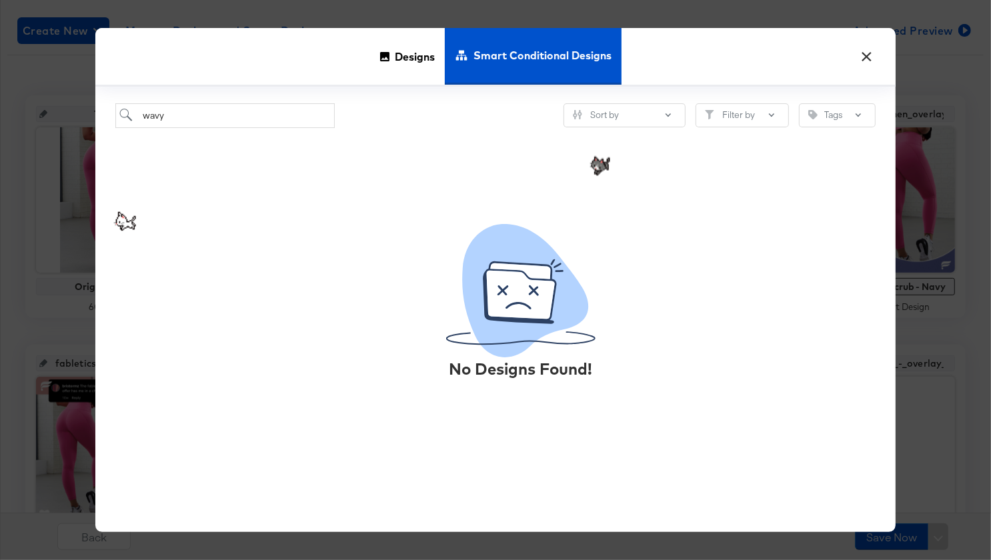
click at [864, 59] on button "×" at bounding box center [867, 53] width 24 height 24
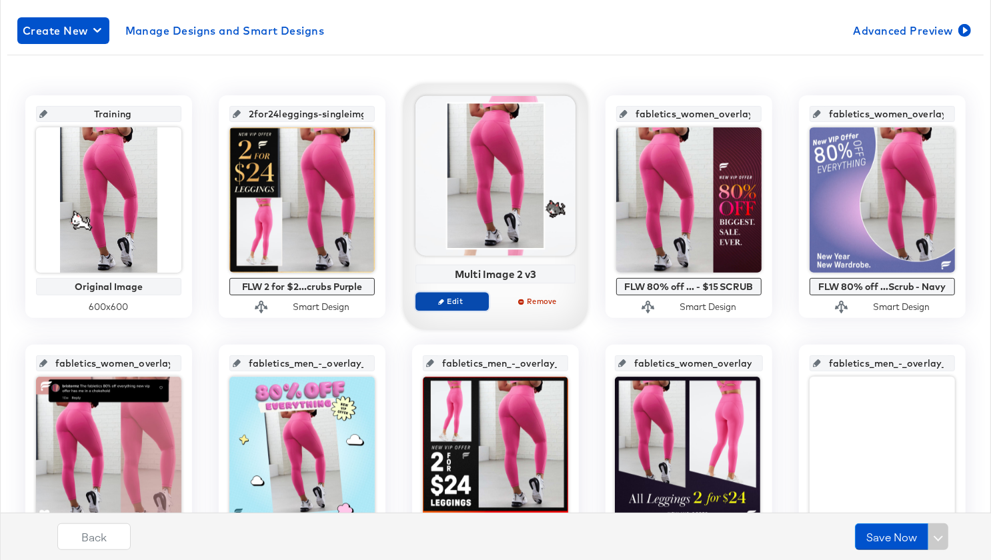
click at [444, 299] on span "Edit" at bounding box center [451, 301] width 61 height 10
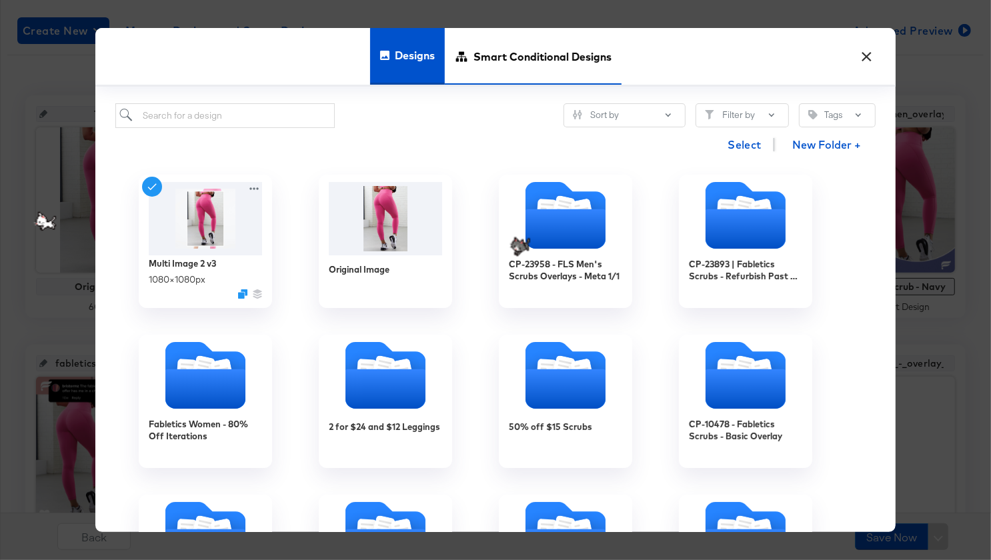
click at [533, 59] on span "Smart Conditional Designs" at bounding box center [542, 56] width 138 height 59
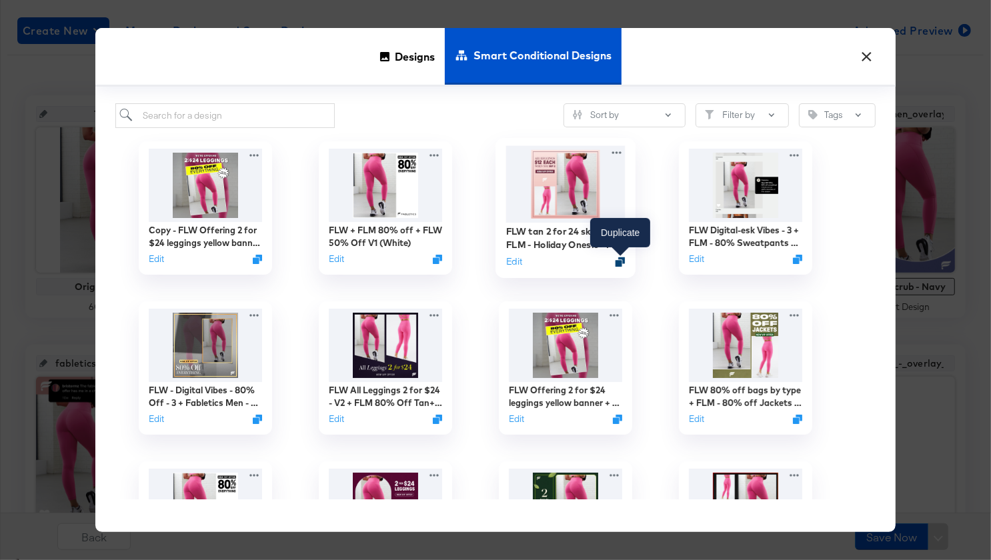
click at [624, 261] on icon "Duplicate" at bounding box center [621, 262] width 10 height 10
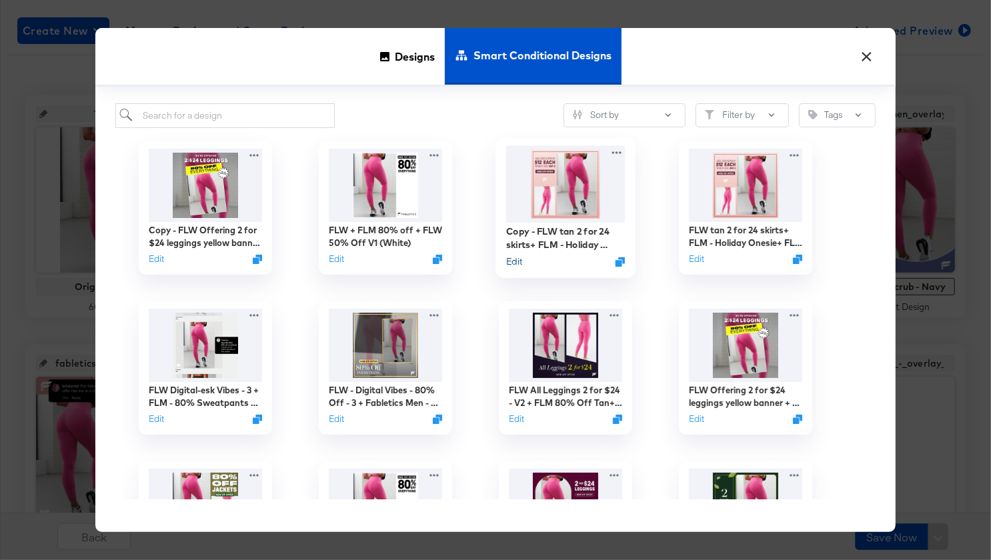
click at [515, 259] on button "Edit" at bounding box center [514, 261] width 16 height 13
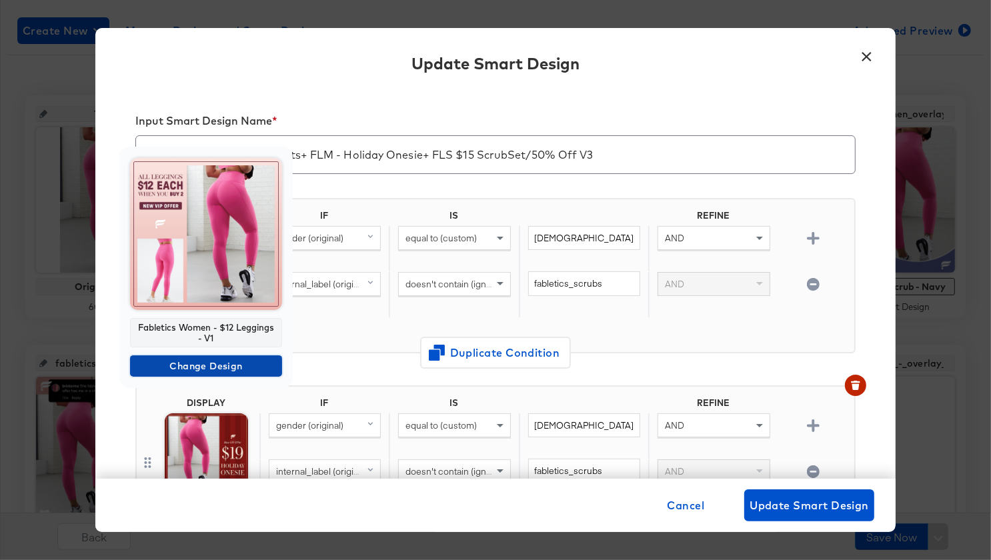
click at [206, 366] on span "Change Design" at bounding box center [205, 366] width 141 height 17
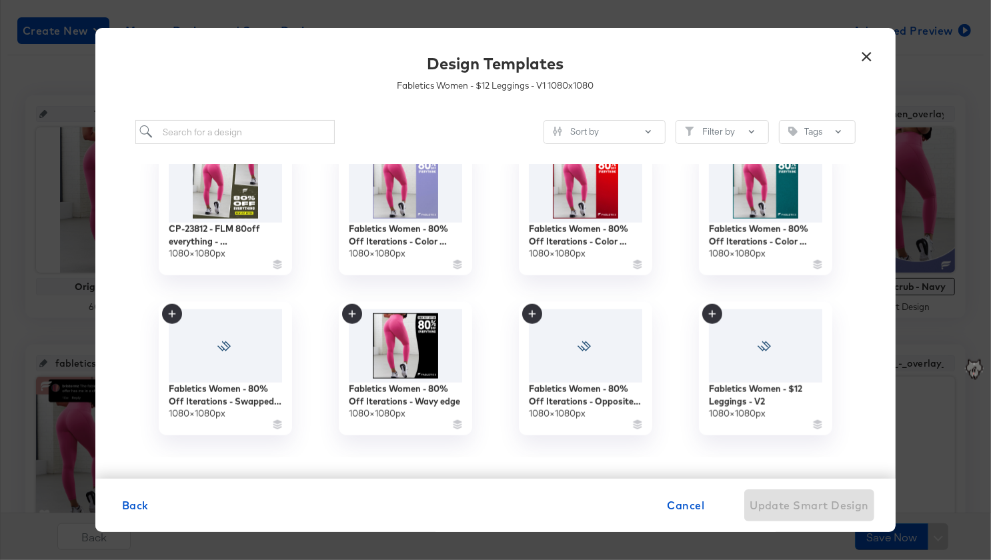
scroll to position [1158, 0]
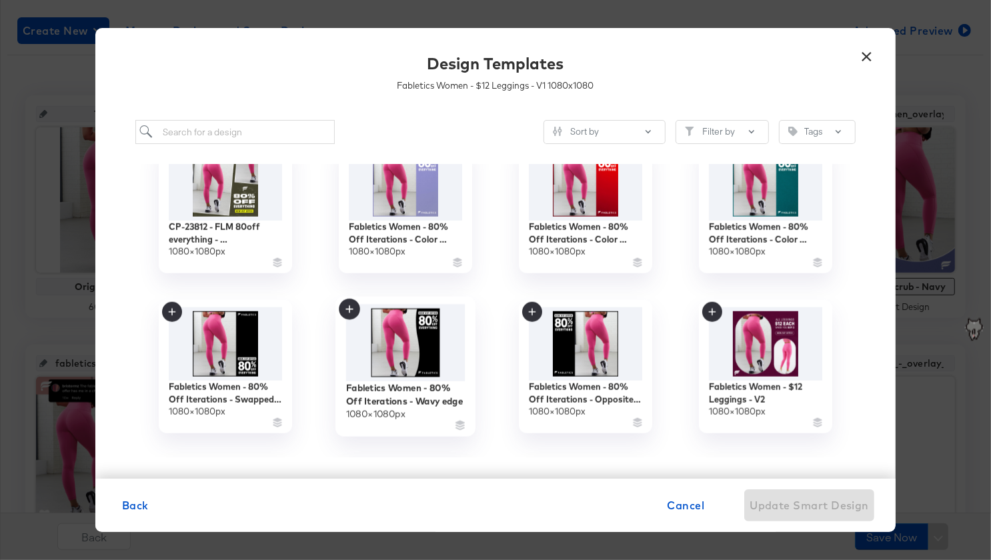
click at [404, 355] on img at bounding box center [405, 343] width 119 height 77
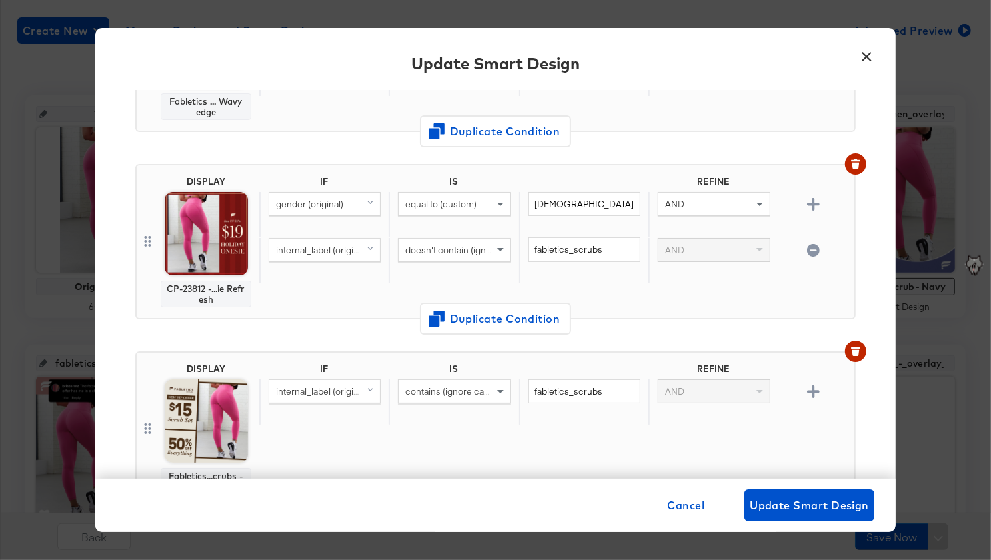
scroll to position [221, 0]
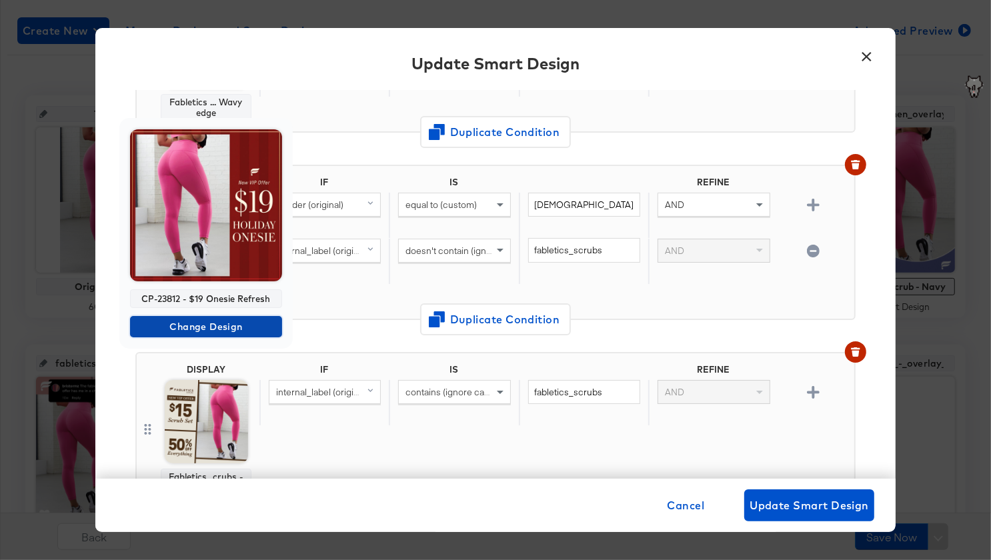
click at [222, 321] on span "Change Design" at bounding box center [205, 327] width 141 height 17
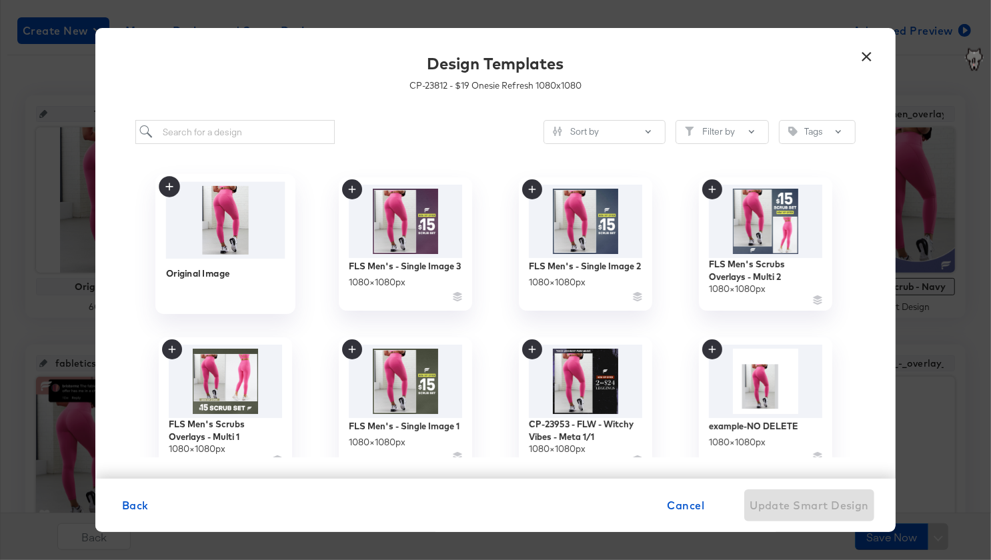
click at [246, 248] on img at bounding box center [225, 220] width 119 height 77
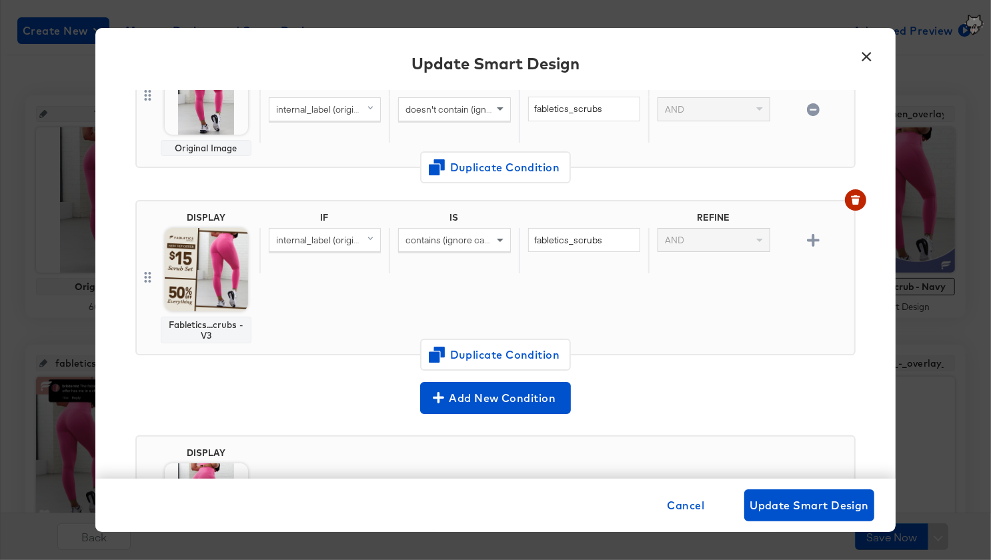
scroll to position [364, 0]
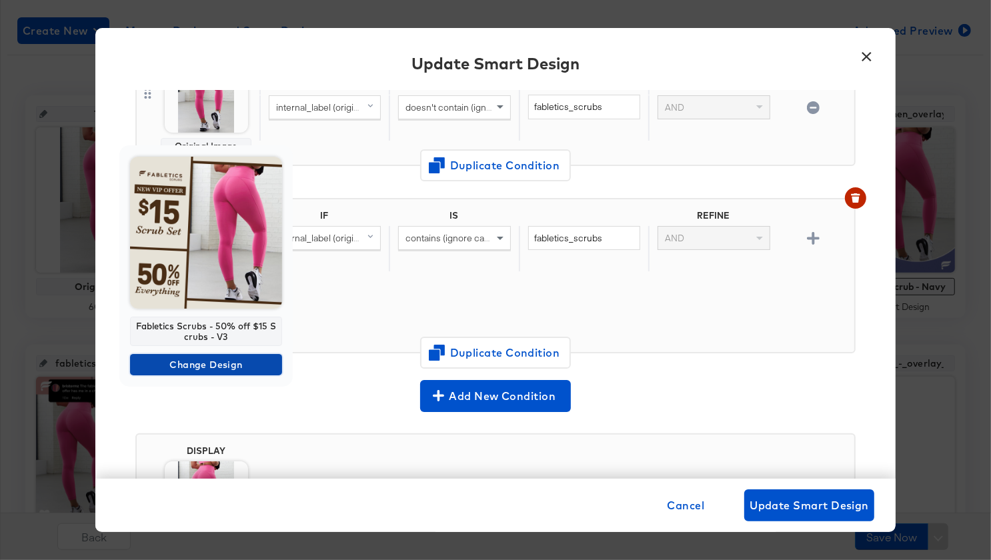
click at [205, 363] on span "Change Design" at bounding box center [205, 365] width 141 height 17
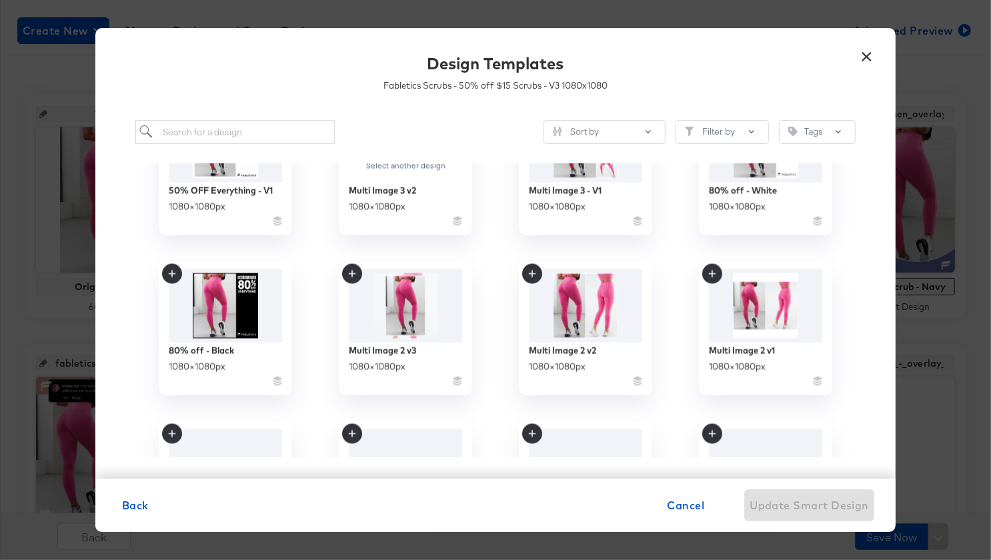
scroll to position [2027, 0]
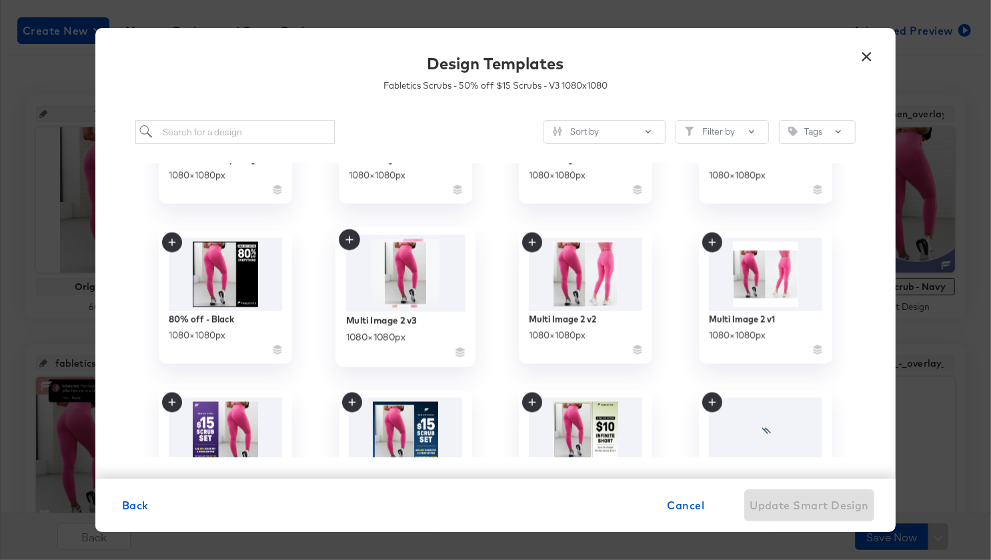
click at [416, 276] on img at bounding box center [405, 273] width 119 height 77
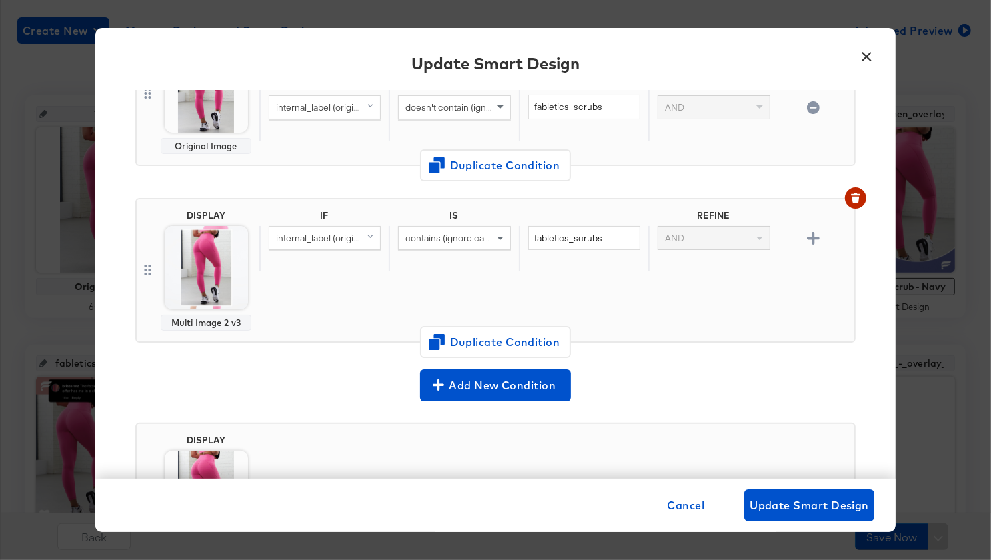
scroll to position [483, 0]
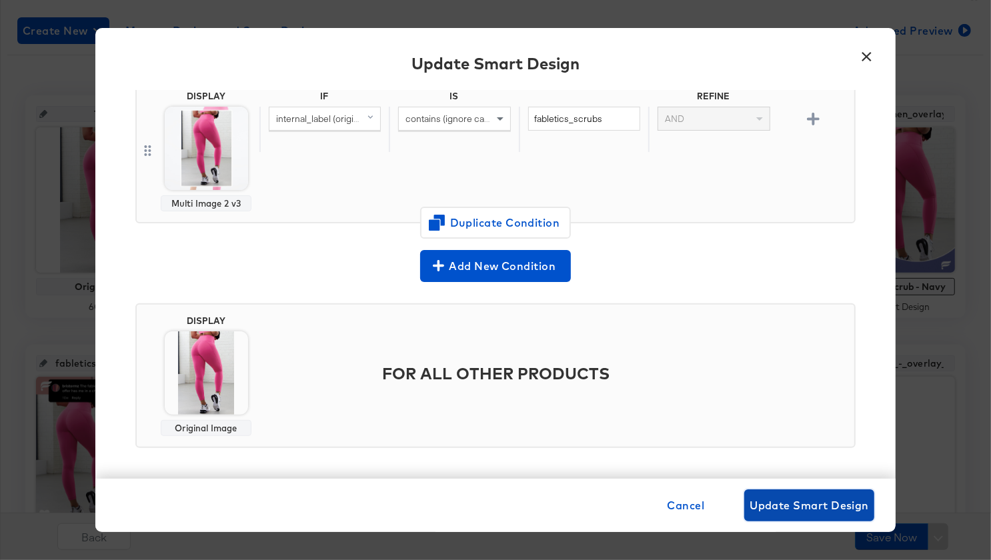
click at [791, 501] on span "Update Smart Design" at bounding box center [809, 505] width 119 height 19
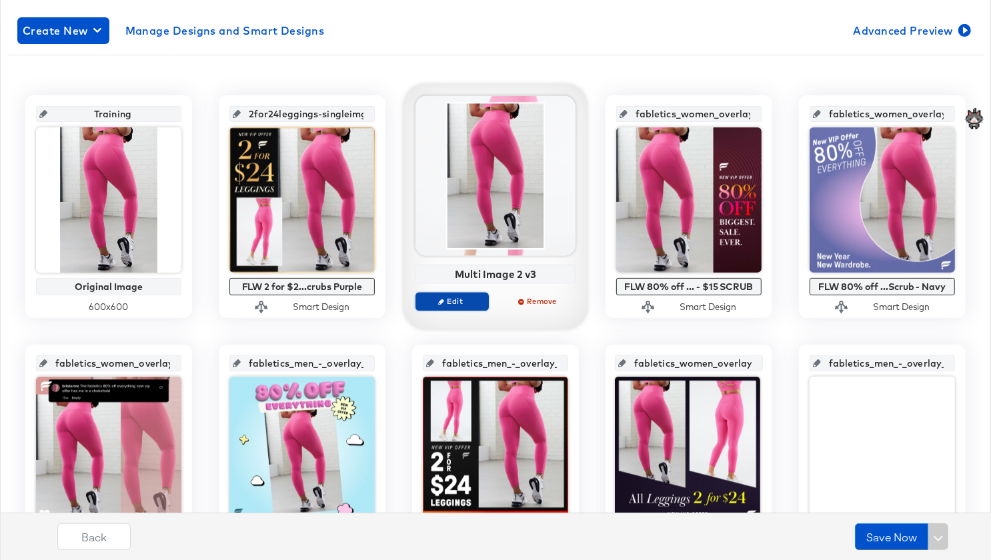
click at [460, 298] on span "Edit" at bounding box center [451, 301] width 61 height 10
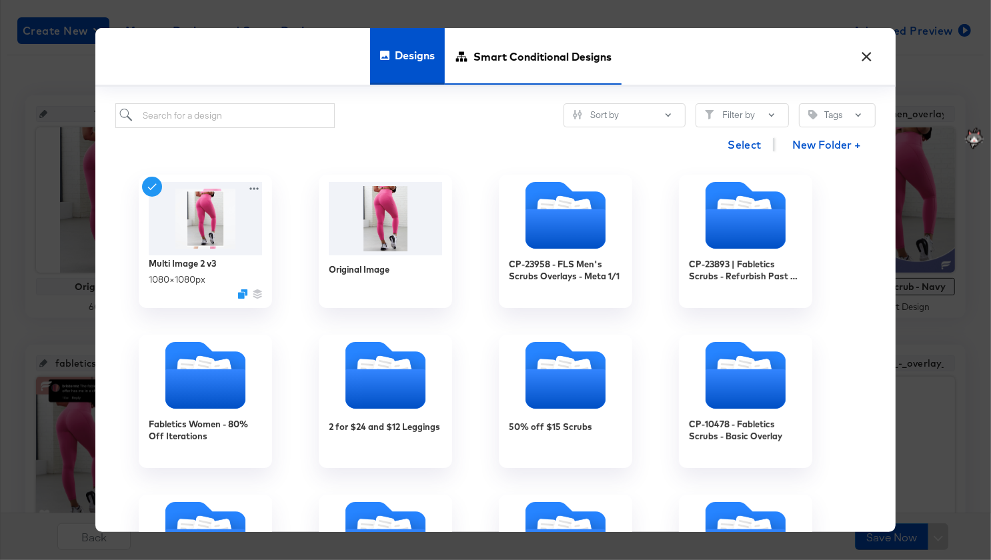
click at [486, 70] on span "Smart Conditional Designs" at bounding box center [542, 56] width 138 height 59
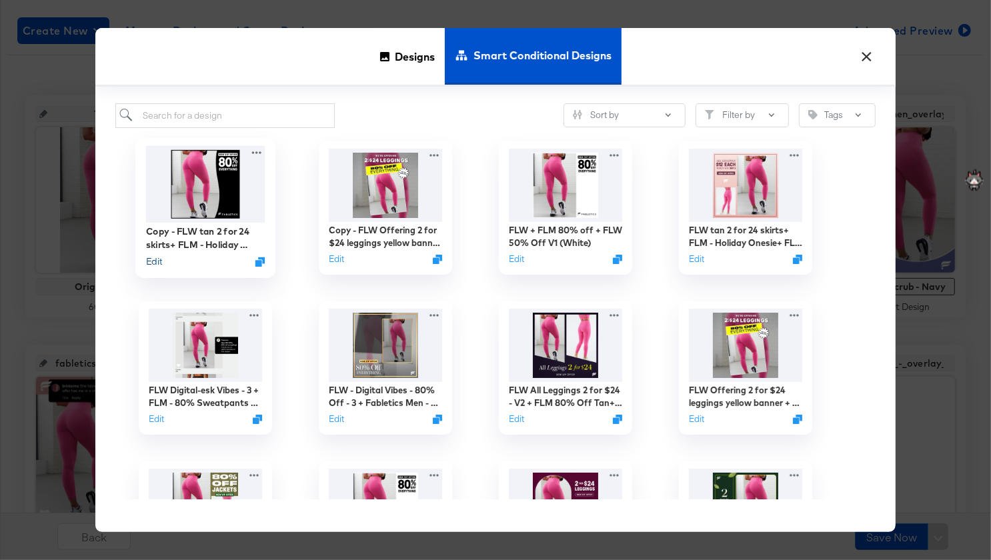
click at [155, 263] on button "Edit" at bounding box center [154, 261] width 16 height 13
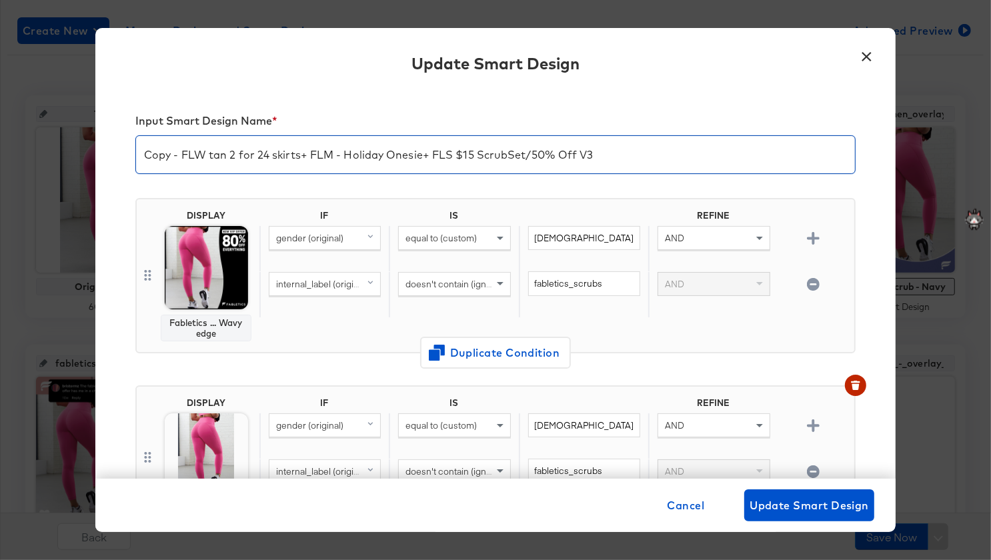
drag, startPoint x: 180, startPoint y: 155, endPoint x: 89, endPoint y: 137, distance: 93.0
click at [89, 137] on div "× Update Smart Design Input Smart Design Name * Copy - FLW tan 2 for 24 skirts+…" at bounding box center [495, 280] width 991 height 560
drag, startPoint x: 170, startPoint y: 156, endPoint x: 261, endPoint y: 156, distance: 91.4
click at [261, 156] on input "FLW tan 2 for 24 skirts+ FLM - Holiday Onesie+ FLS $15 ScrubSet/50% Off V3" at bounding box center [495, 149] width 719 height 37
drag, startPoint x: 225, startPoint y: 157, endPoint x: 324, endPoint y: 159, distance: 99.4
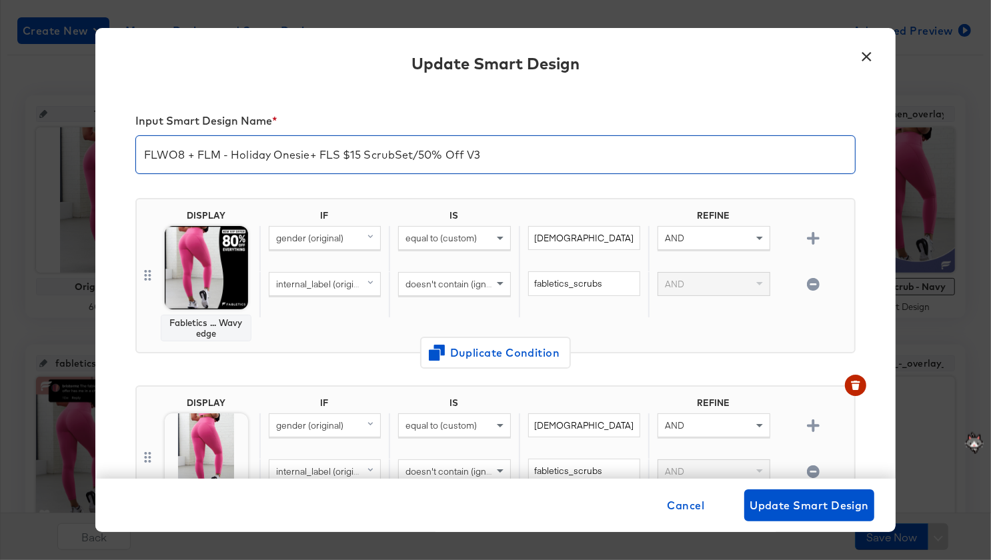
click at [324, 159] on input "FLWO8 + FLM - Holiday Onesie+ FLS $15 ScrubSet/50% Off V3" at bounding box center [495, 149] width 719 height 37
drag, startPoint x: 308, startPoint y: 157, endPoint x: 223, endPoint y: 152, distance: 84.8
click at [223, 152] on input "FLWO8 + FLM - Holiday Onesie+ FLS $15 ScrubSet/50% Off V3" at bounding box center [495, 149] width 719 height 37
drag, startPoint x: 279, startPoint y: 157, endPoint x: 439, endPoint y: 163, distance: 160.2
click at [439, 163] on input "FLWO8 + FLM N/A + FLS $15 ScrubSet/50% Off V3" at bounding box center [495, 149] width 719 height 37
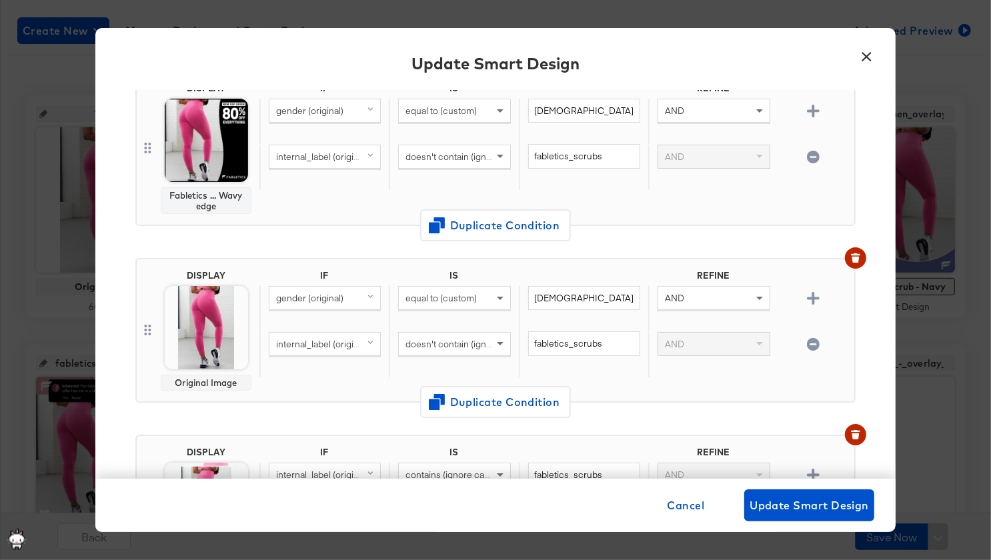
scroll to position [250, 0]
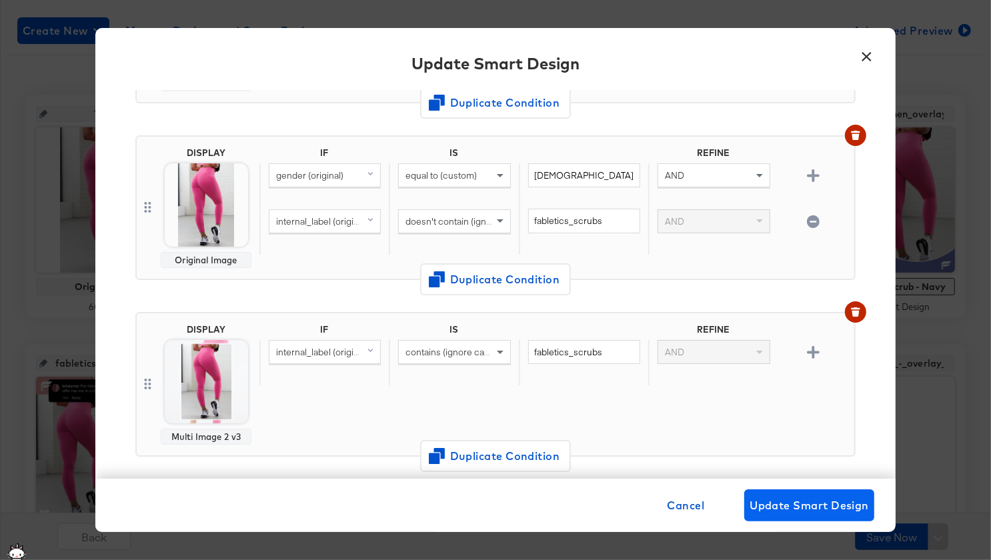
type input "FLWO8 + FLM N/A + FLS O10"
click at [835, 506] on span "Update Smart Design" at bounding box center [809, 505] width 119 height 19
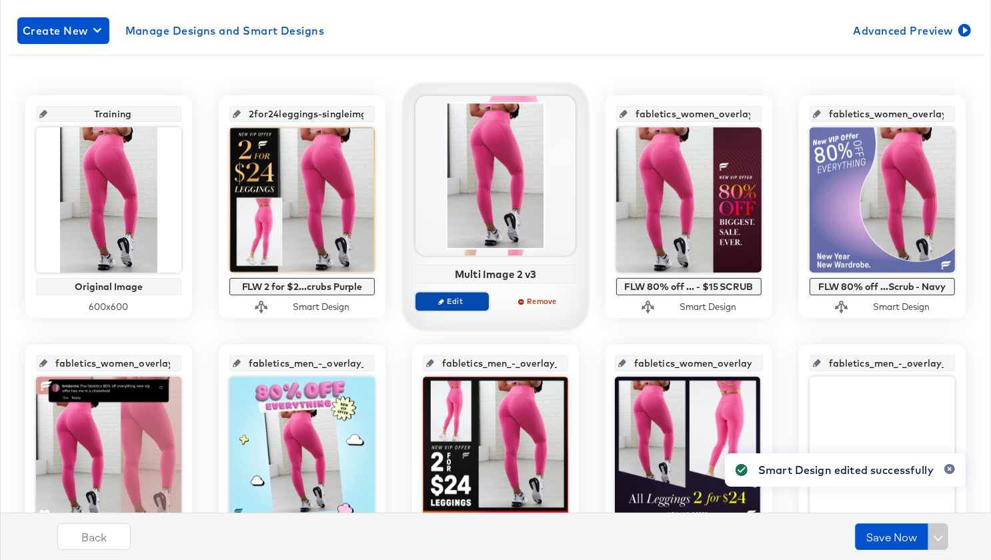
click at [447, 301] on span "Edit" at bounding box center [451, 301] width 61 height 10
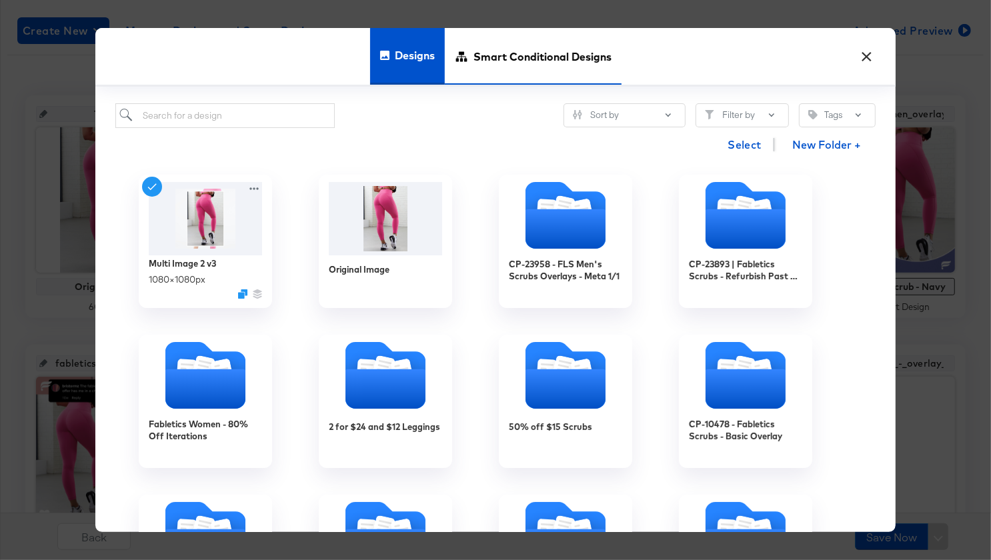
click at [527, 49] on span "Smart Conditional Designs" at bounding box center [542, 56] width 138 height 59
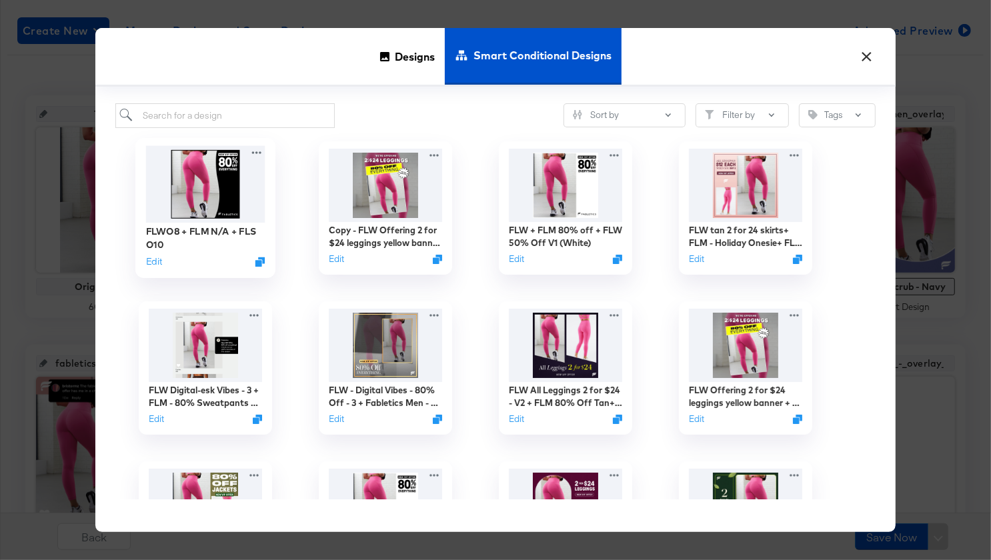
click at [229, 185] on img at bounding box center [205, 183] width 119 height 77
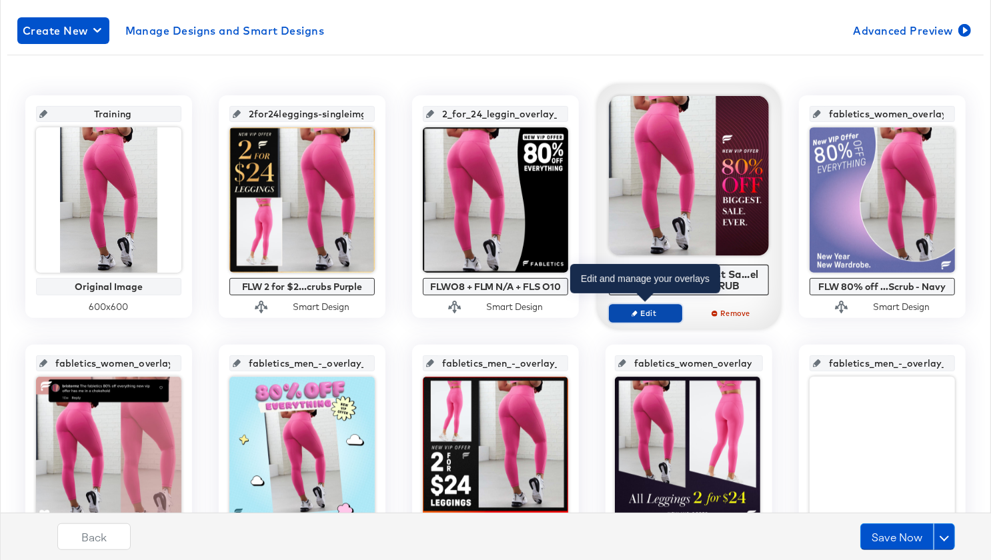
click at [648, 310] on span "Edit" at bounding box center [645, 313] width 61 height 10
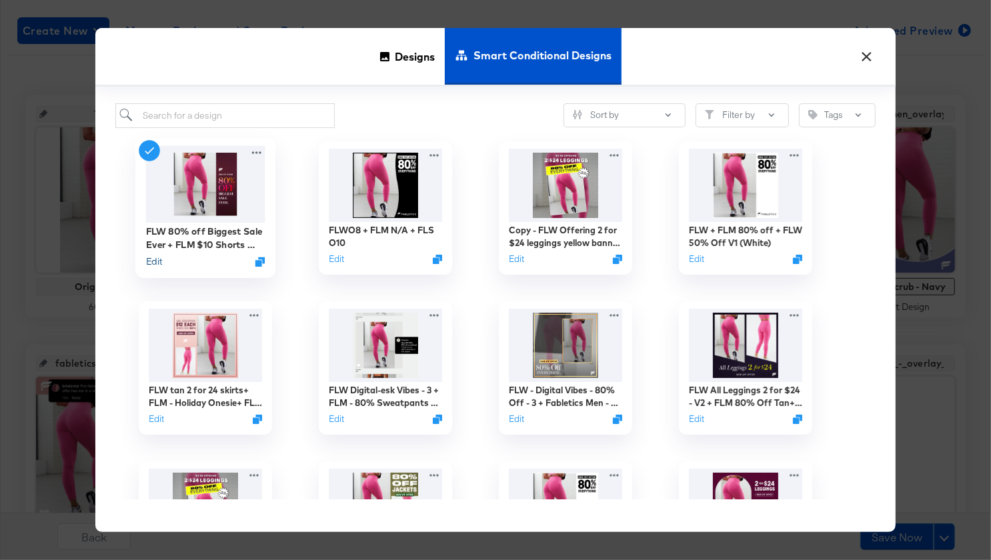
click at [158, 259] on button "Edit" at bounding box center [154, 261] width 16 height 13
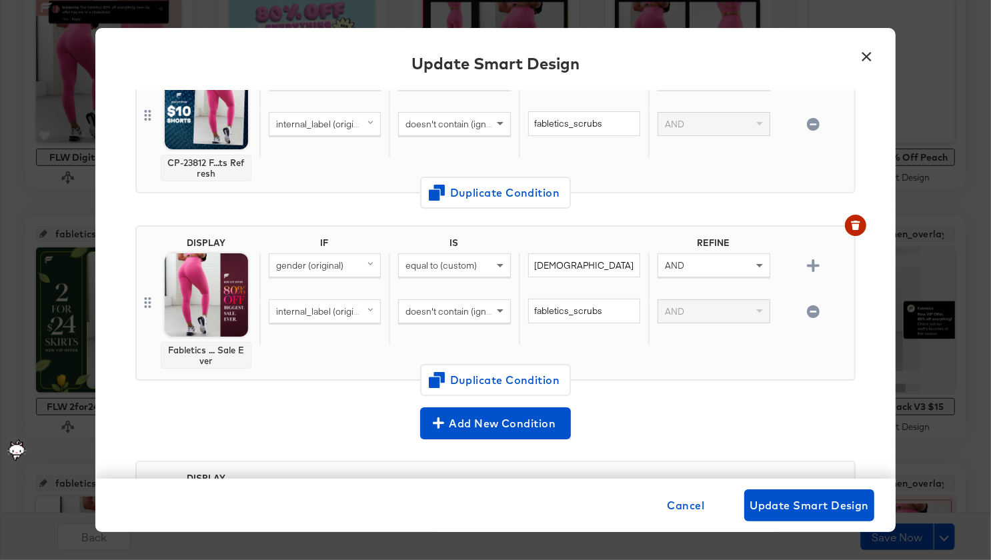
scroll to position [357, 0]
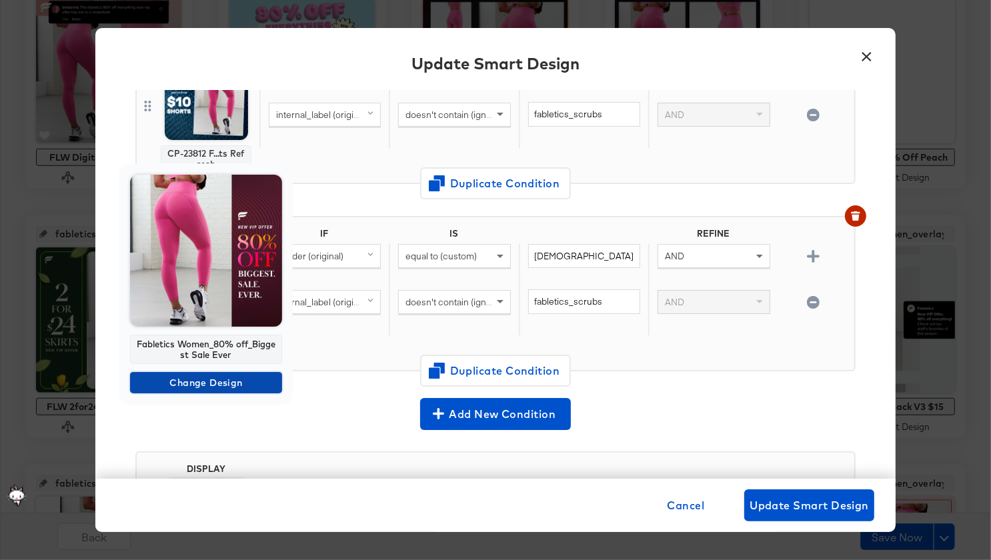
click at [199, 381] on span "Change Design" at bounding box center [205, 383] width 141 height 17
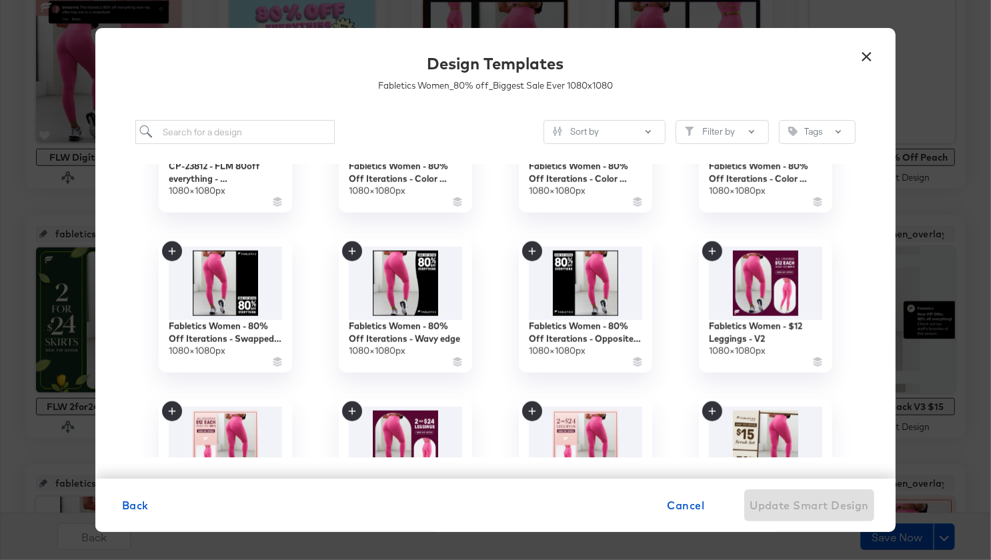
scroll to position [1224, 0]
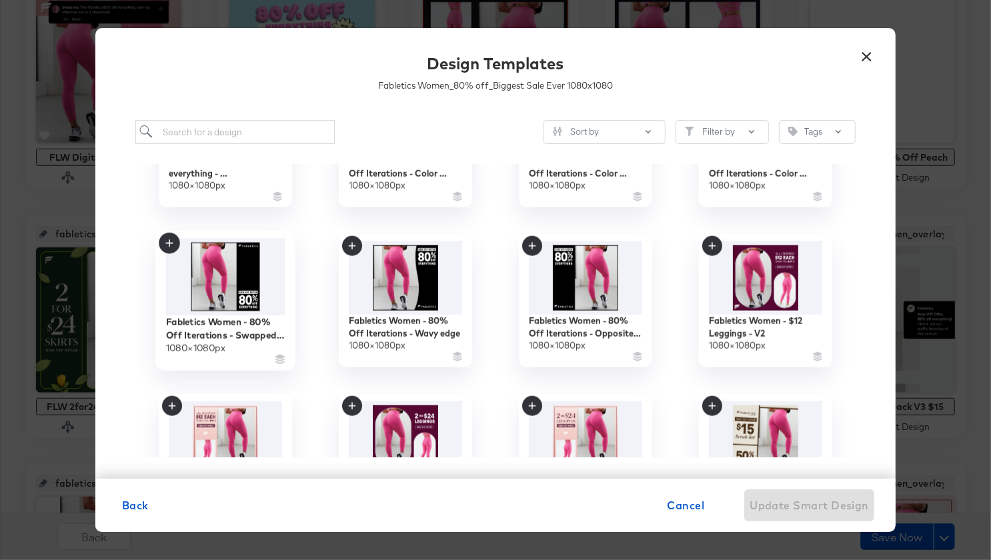
click at [237, 287] on img at bounding box center [225, 277] width 119 height 77
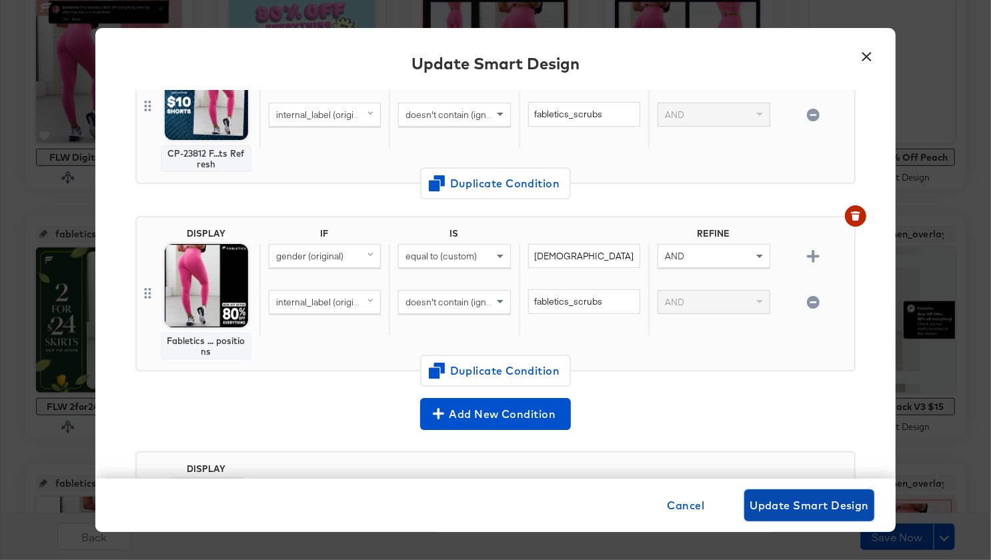
click at [784, 503] on span "Update Smart Design" at bounding box center [809, 505] width 119 height 19
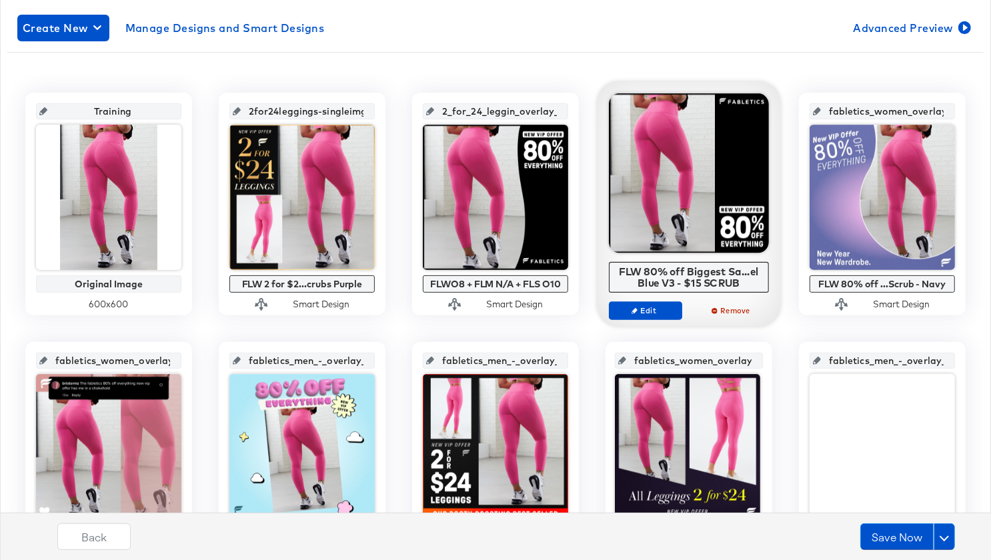
scroll to position [223, 0]
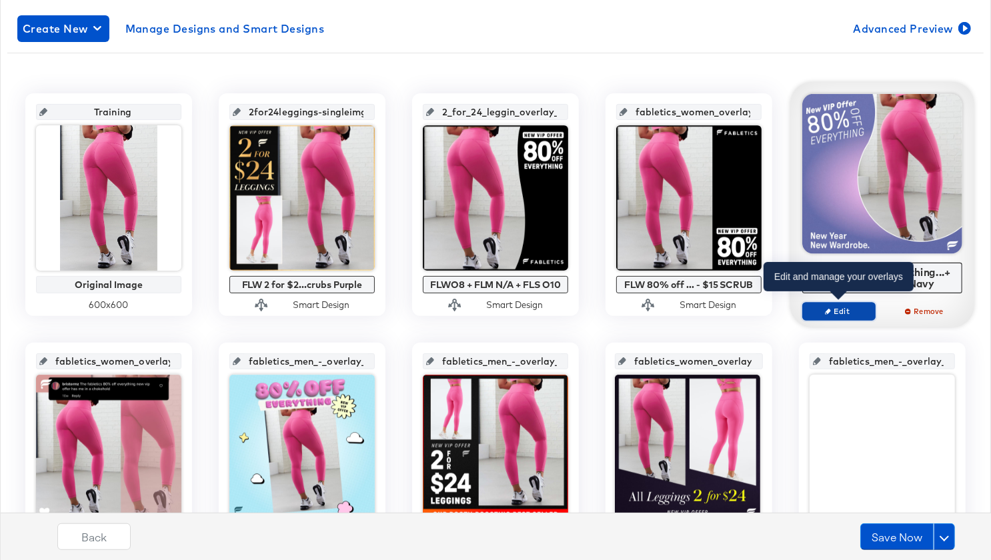
click at [836, 309] on span "Edit" at bounding box center [838, 311] width 61 height 10
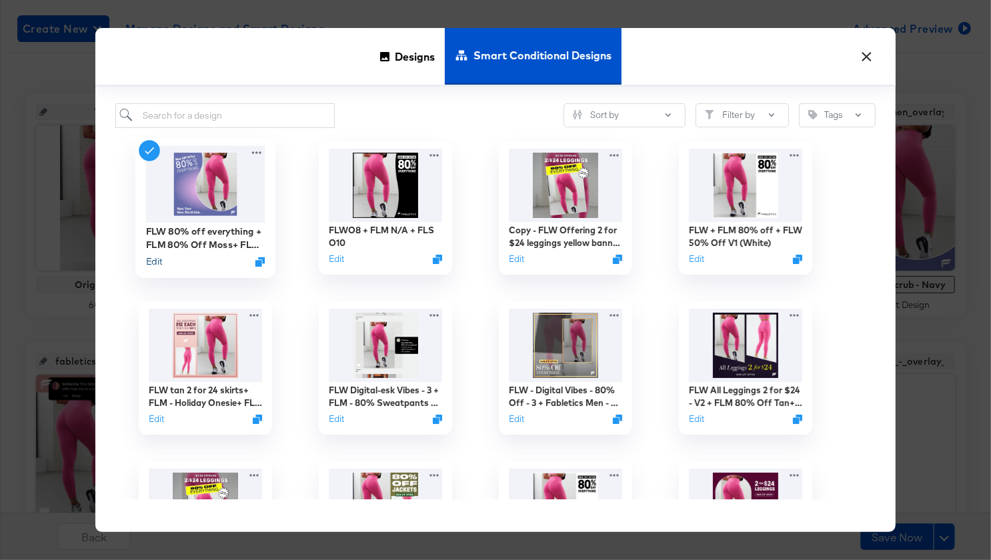
click at [154, 260] on button "Edit" at bounding box center [154, 261] width 16 height 13
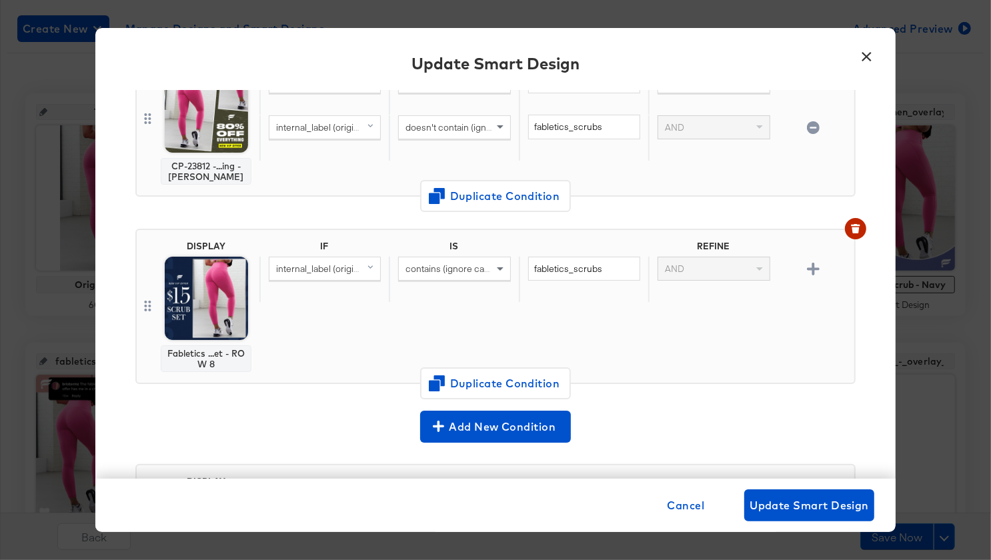
scroll to position [0, 0]
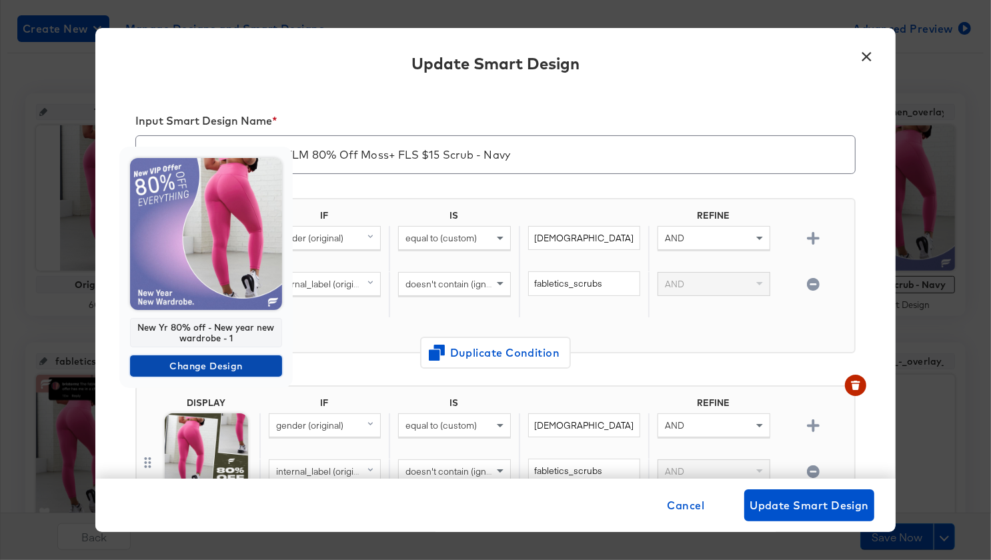
click at [203, 369] on span "Change Design" at bounding box center [205, 366] width 141 height 17
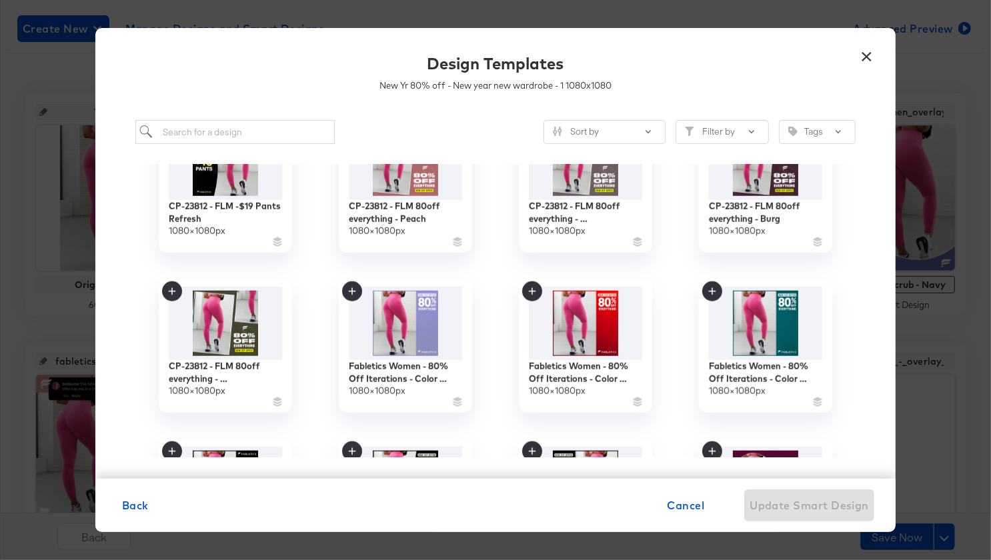
scroll to position [1104, 0]
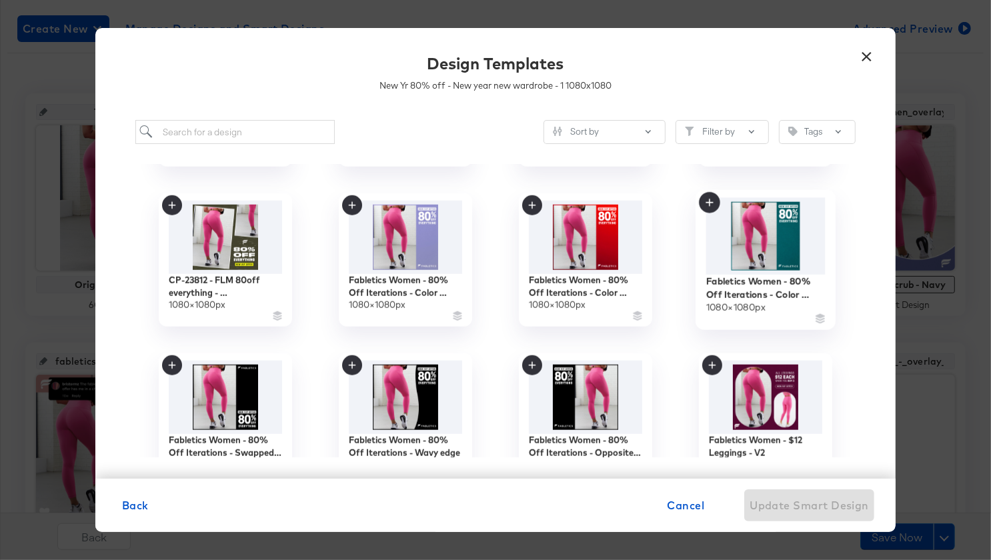
click at [788, 263] on img at bounding box center [765, 236] width 119 height 77
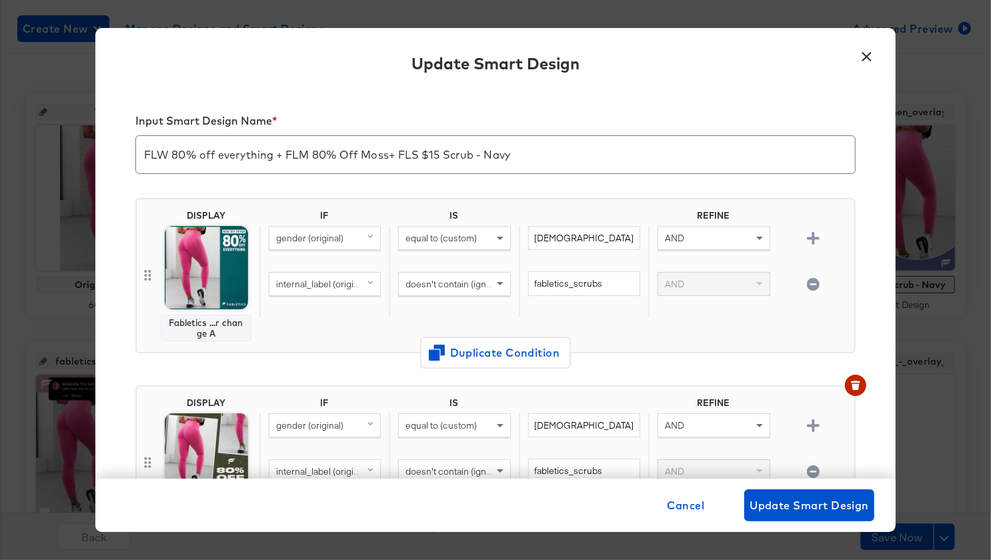
scroll to position [41, 0]
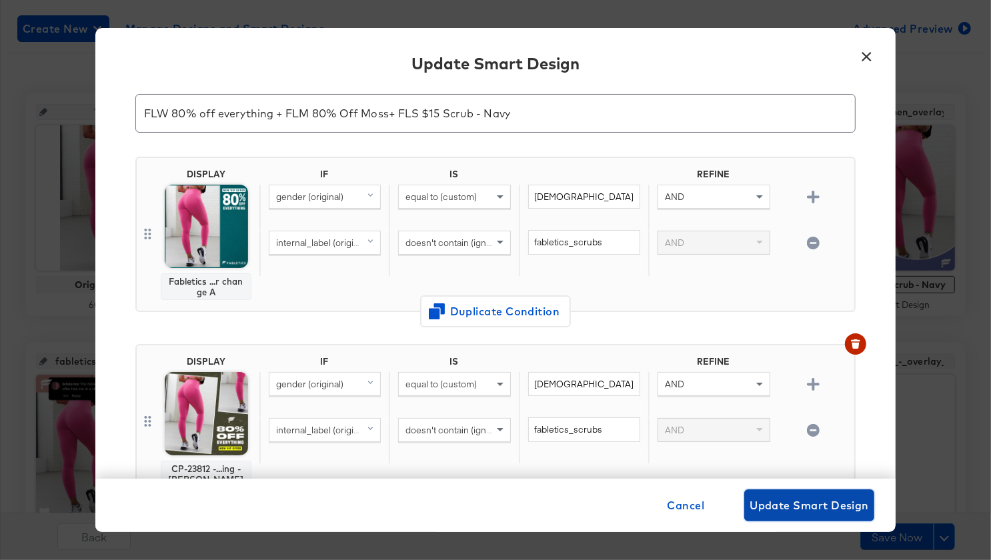
click at [828, 509] on span "Update Smart Design" at bounding box center [809, 505] width 119 height 19
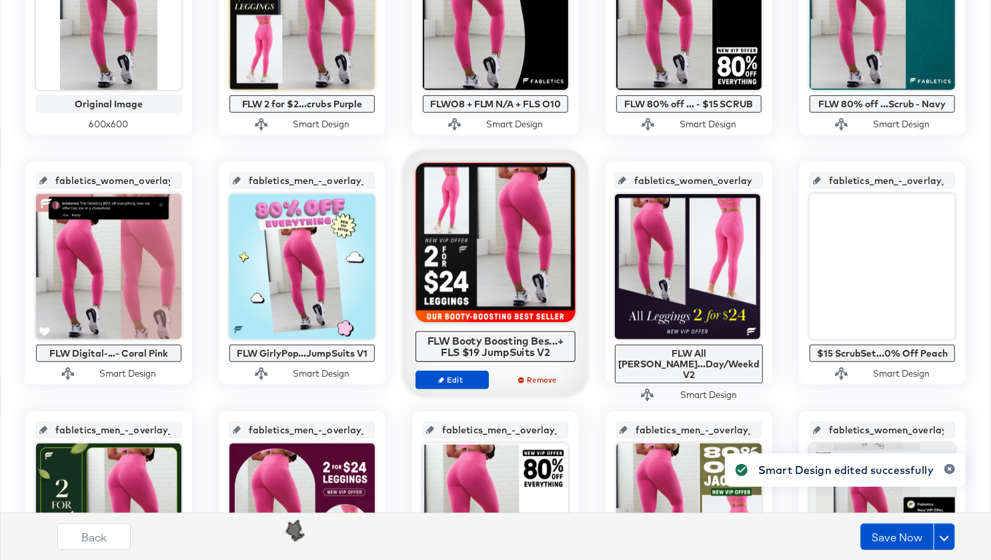
scroll to position [413, 0]
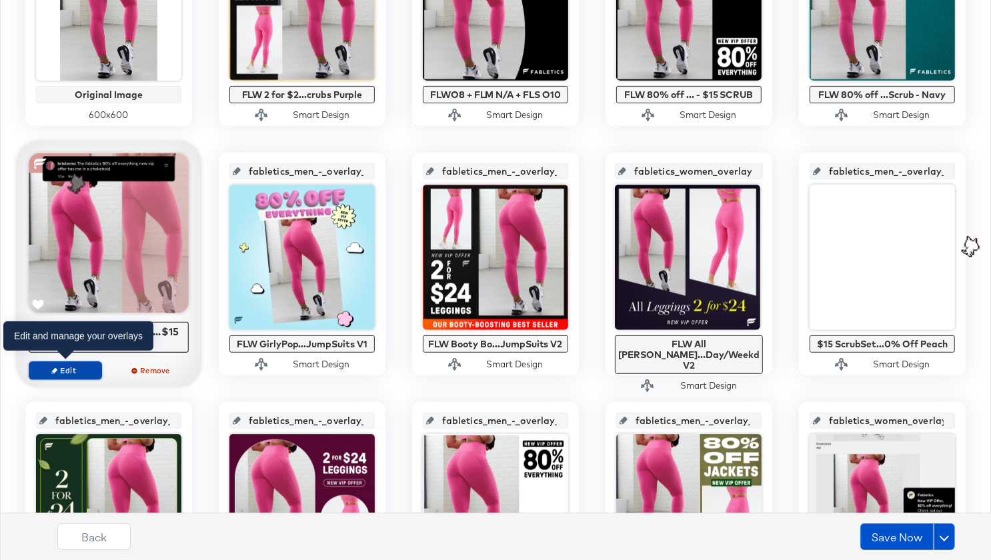
click at [79, 373] on span "Edit" at bounding box center [65, 370] width 61 height 10
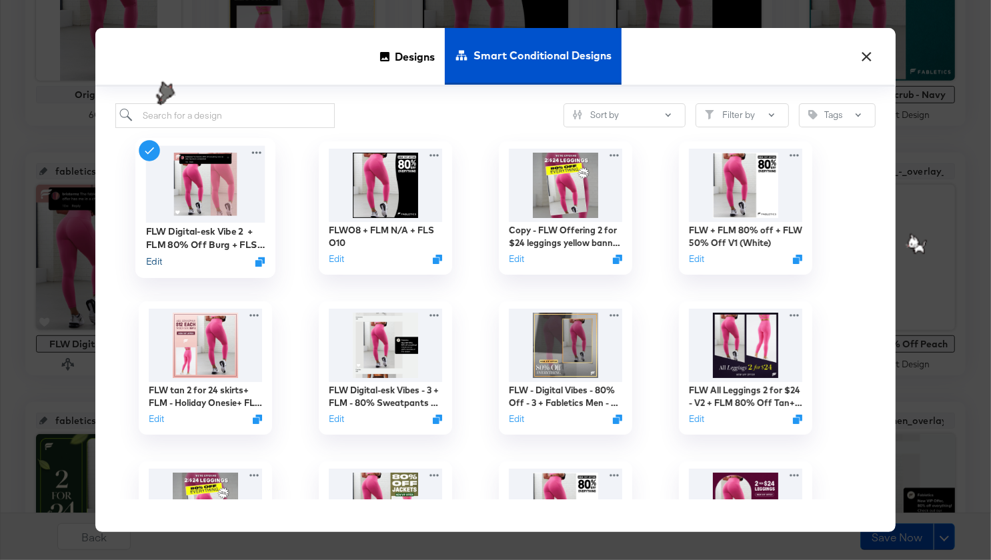
click at [151, 262] on button "Edit" at bounding box center [154, 261] width 16 height 13
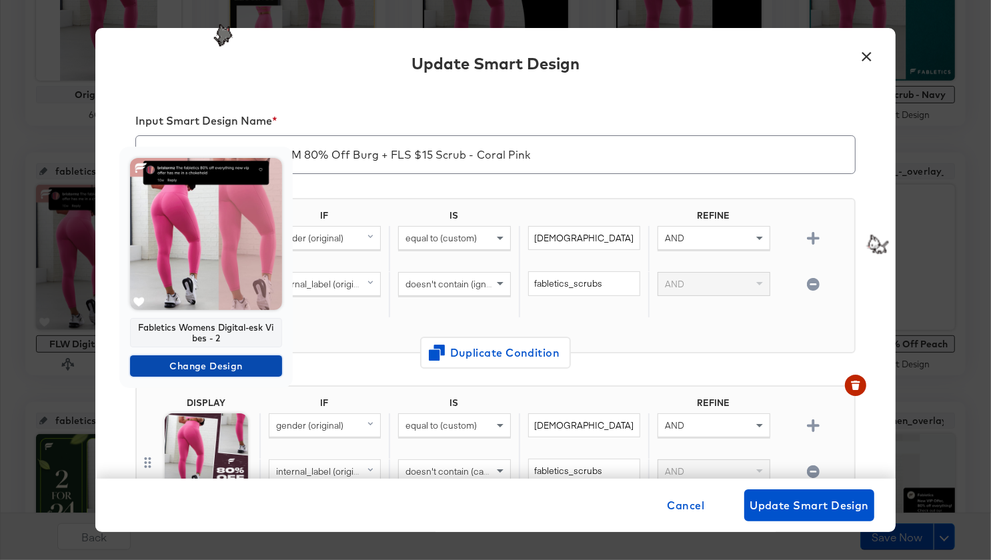
click at [208, 367] on span "Change Design" at bounding box center [205, 366] width 141 height 17
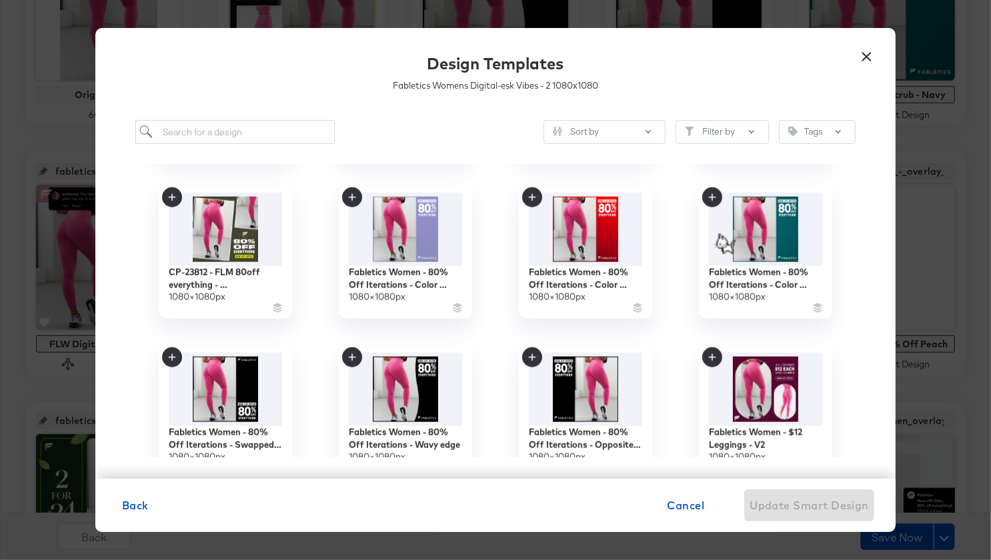
scroll to position [1120, 0]
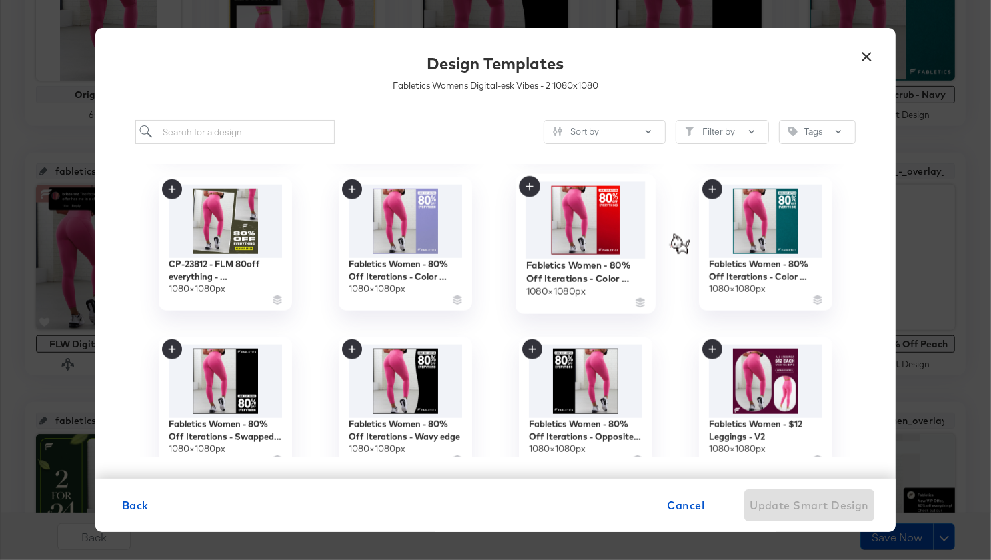
click at [612, 232] on img at bounding box center [585, 220] width 119 height 77
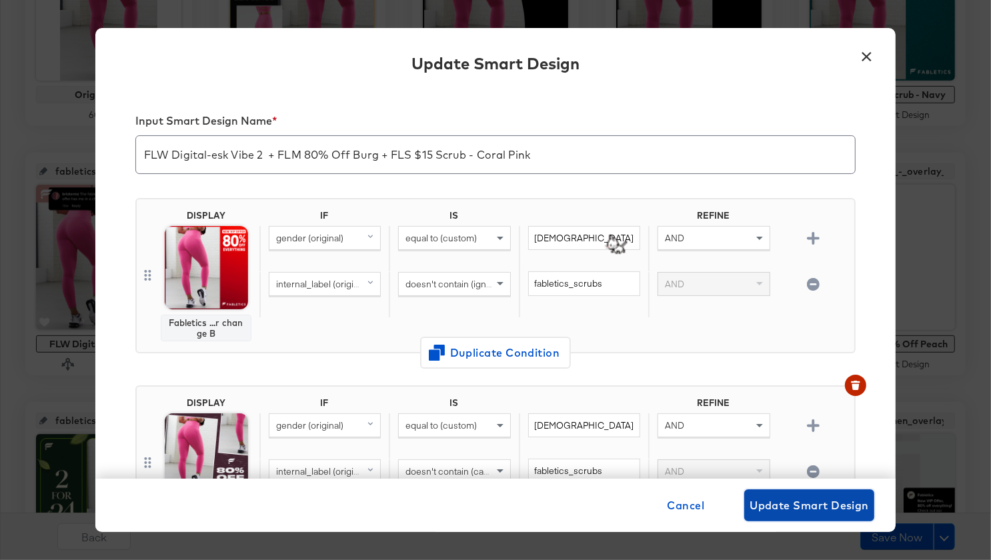
click at [792, 505] on span "Update Smart Design" at bounding box center [809, 505] width 119 height 19
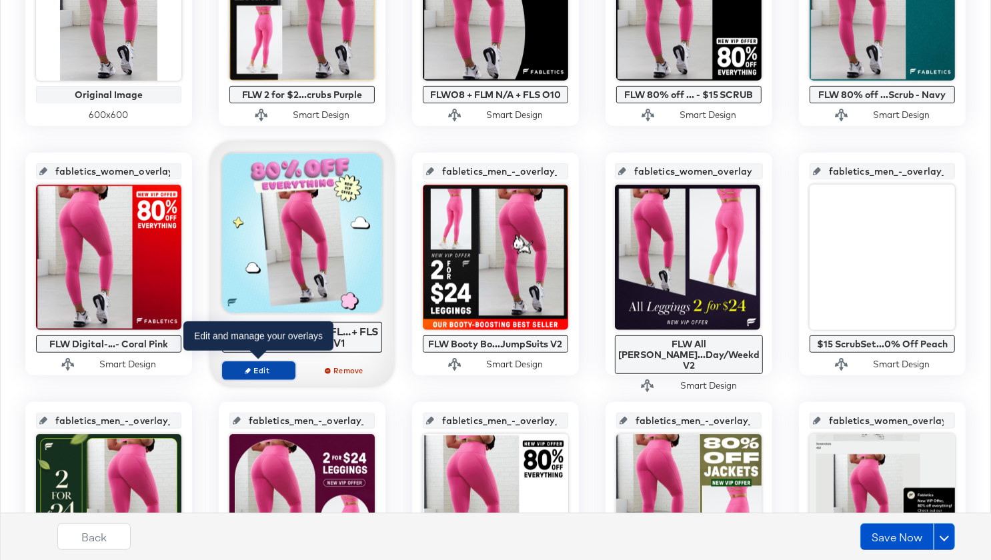
click at [265, 365] on span "Edit" at bounding box center [258, 370] width 61 height 10
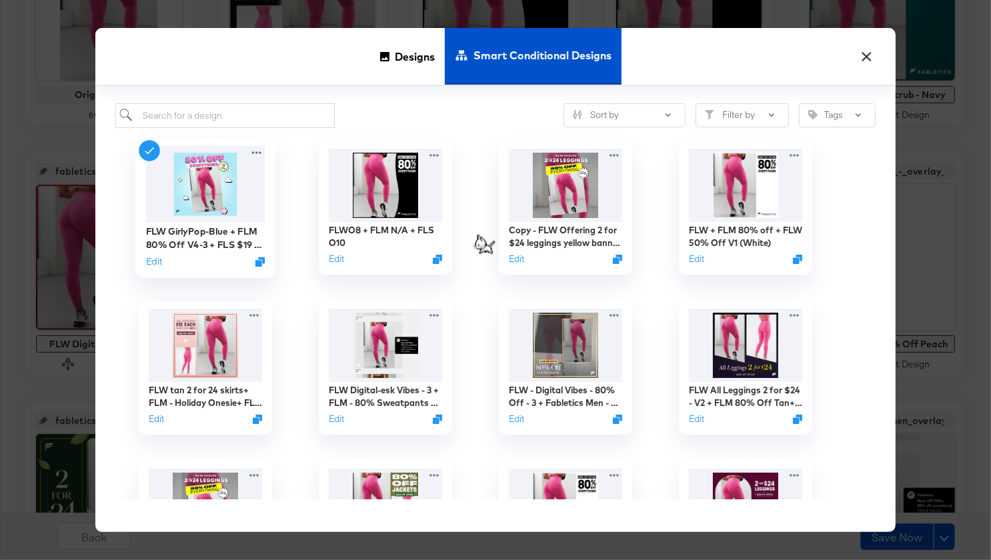
click at [163, 261] on div "Edit" at bounding box center [205, 261] width 119 height 13
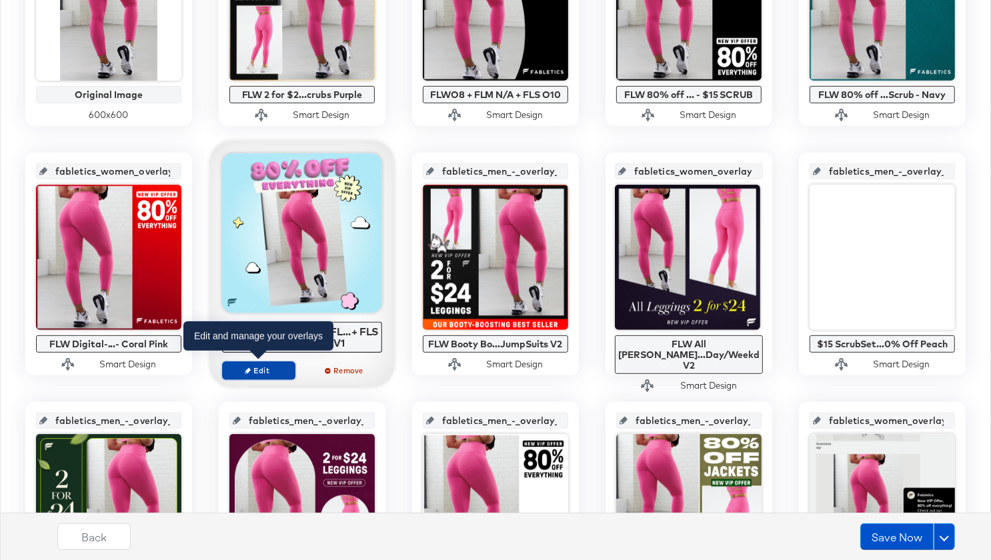
click at [253, 373] on span "Edit" at bounding box center [258, 370] width 61 height 10
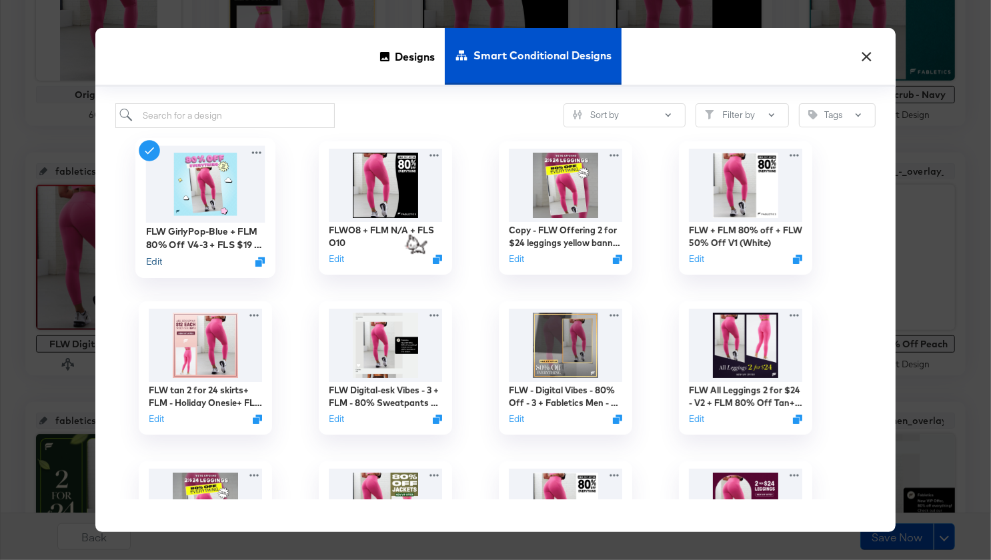
click at [155, 260] on button "Edit" at bounding box center [154, 261] width 16 height 13
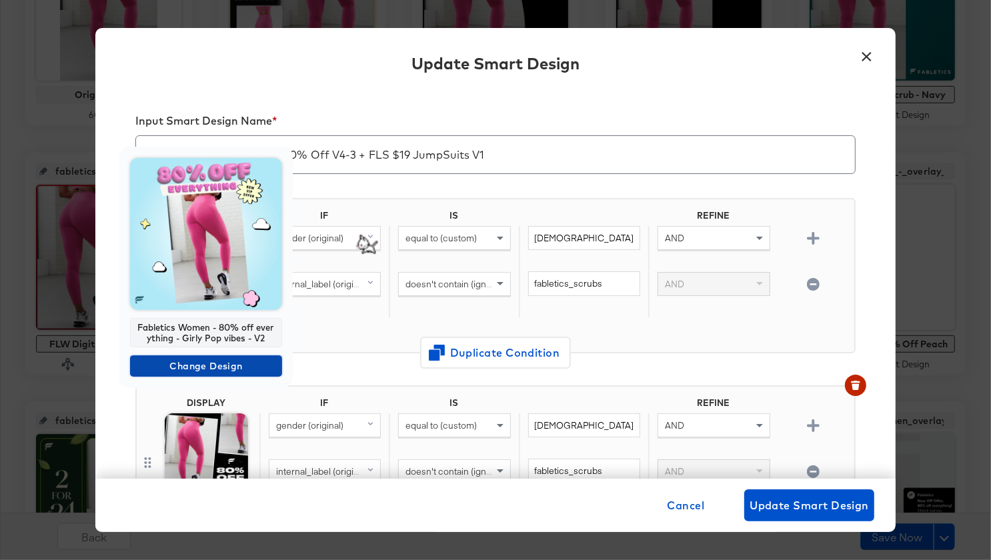
click at [228, 363] on span "Change Design" at bounding box center [205, 366] width 141 height 17
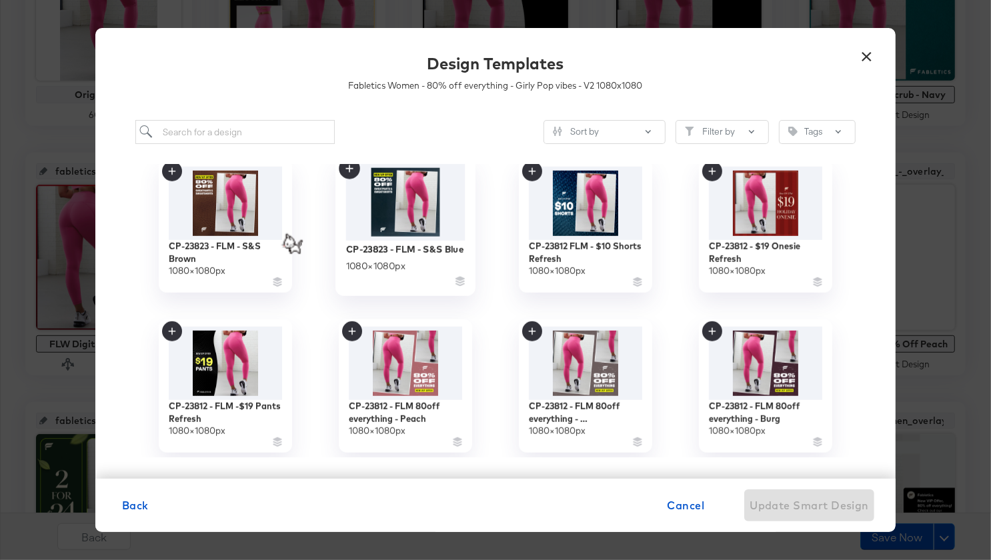
scroll to position [1069, 0]
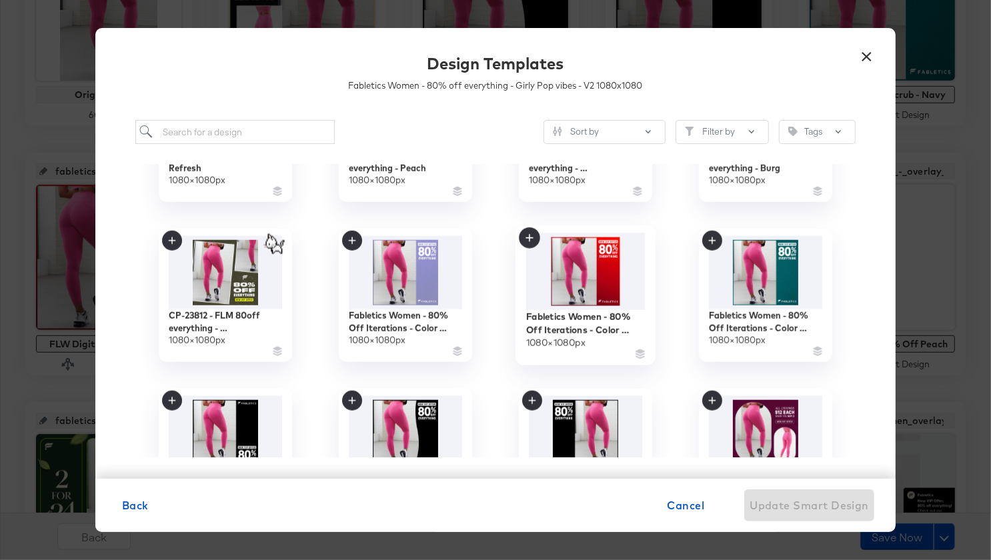
click at [604, 263] on img at bounding box center [585, 271] width 119 height 77
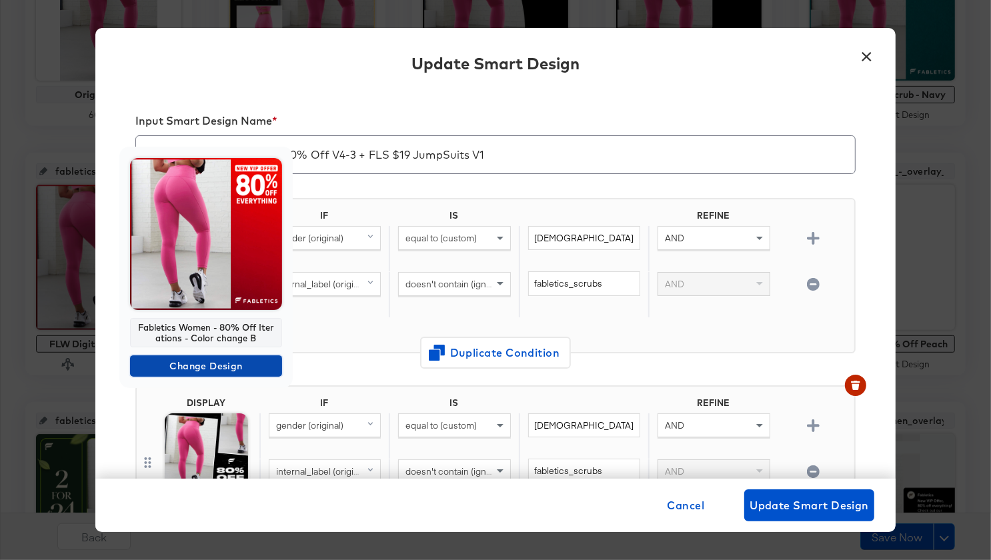
click at [189, 365] on span "Change Design" at bounding box center [205, 366] width 141 height 17
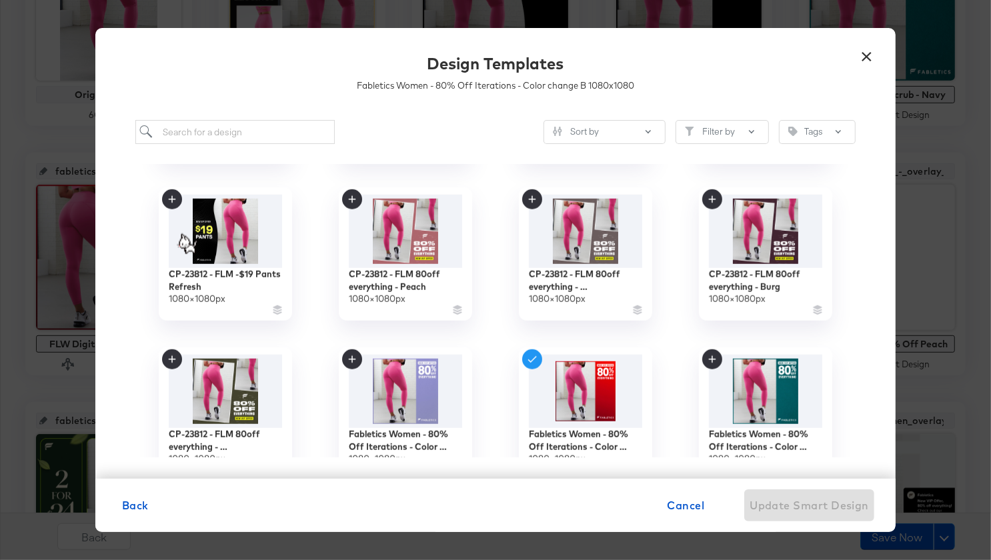
scroll to position [1098, 0]
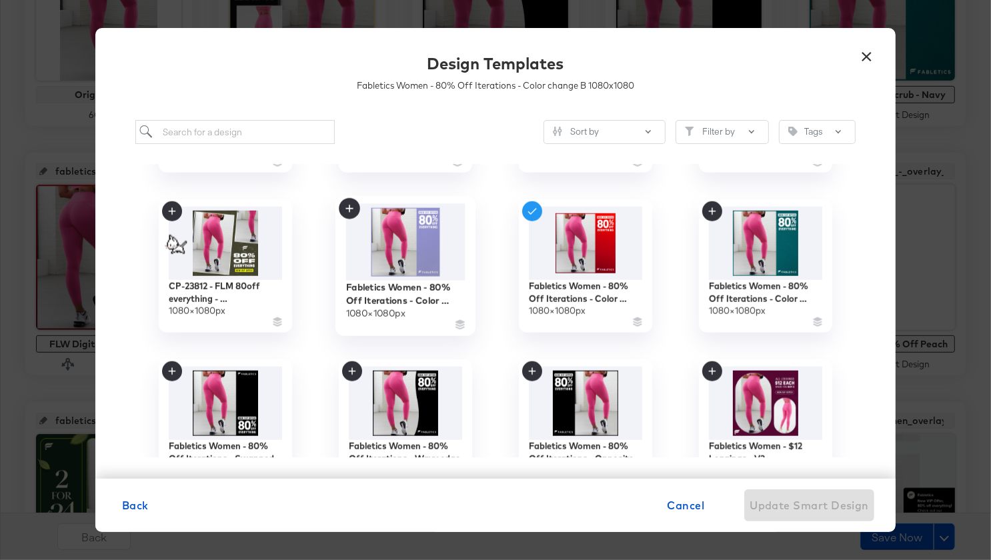
click at [396, 269] on img at bounding box center [405, 242] width 119 height 77
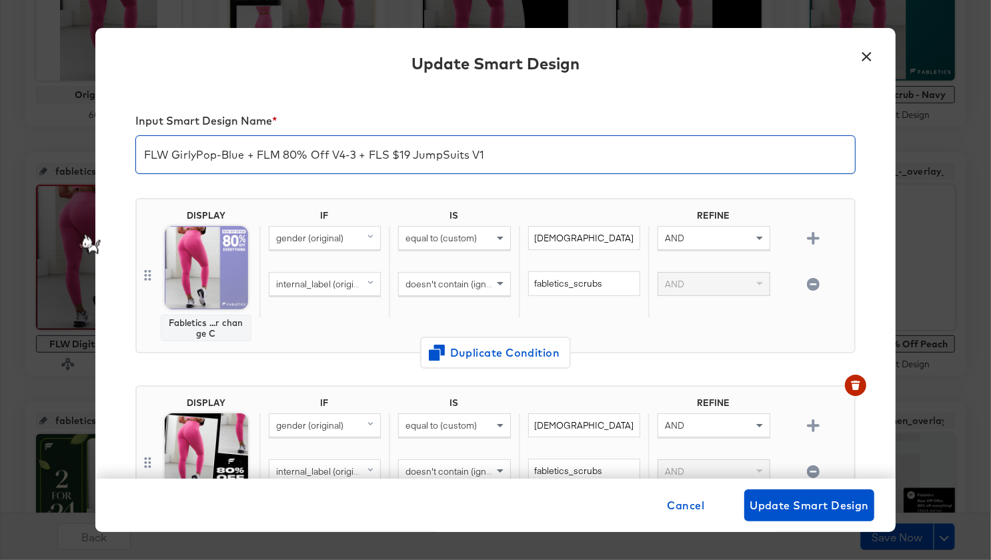
drag, startPoint x: 174, startPoint y: 157, endPoint x: 244, endPoint y: 155, distance: 70.1
click at [244, 155] on input "FLW GirlyPop-Blue + FLM 80% Off V4-3 + FLS $19 JumpSuits V1" at bounding box center [495, 149] width 719 height 37
type input "FLW O12 + FLM 80% Off V4-3 + FLS $19 JumpSuits V1"
click at [792, 510] on span "Update Smart Design" at bounding box center [809, 505] width 119 height 19
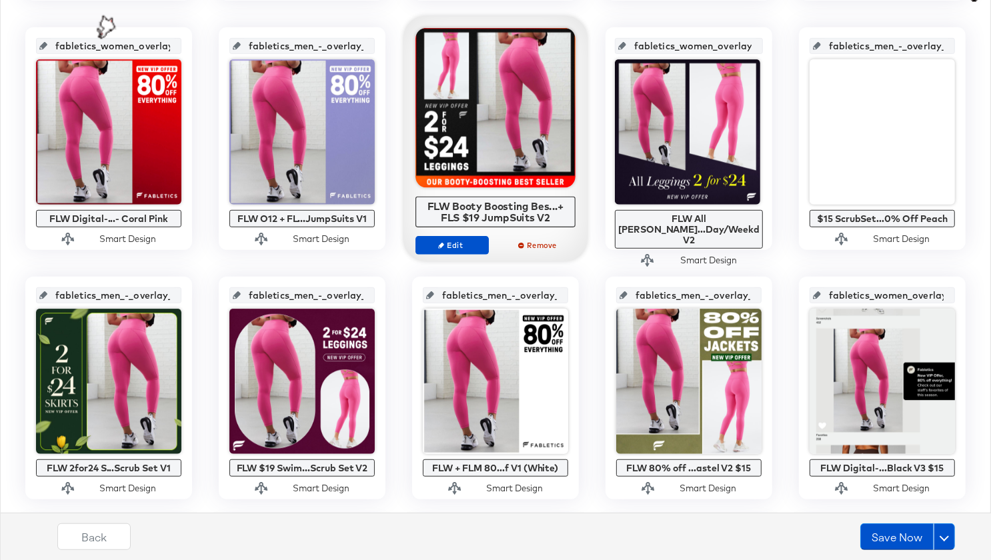
scroll to position [537, 0]
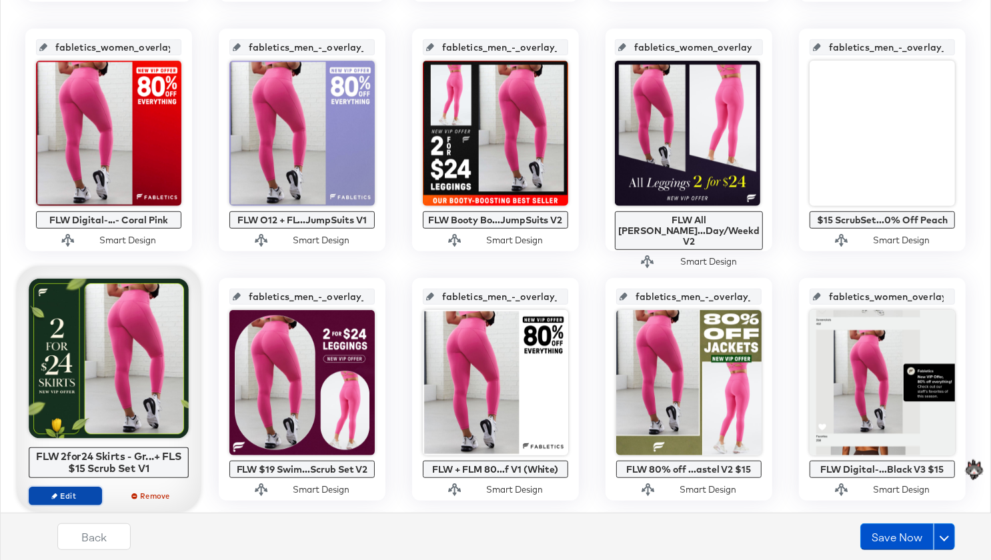
click at [69, 496] on span "Edit" at bounding box center [65, 496] width 61 height 10
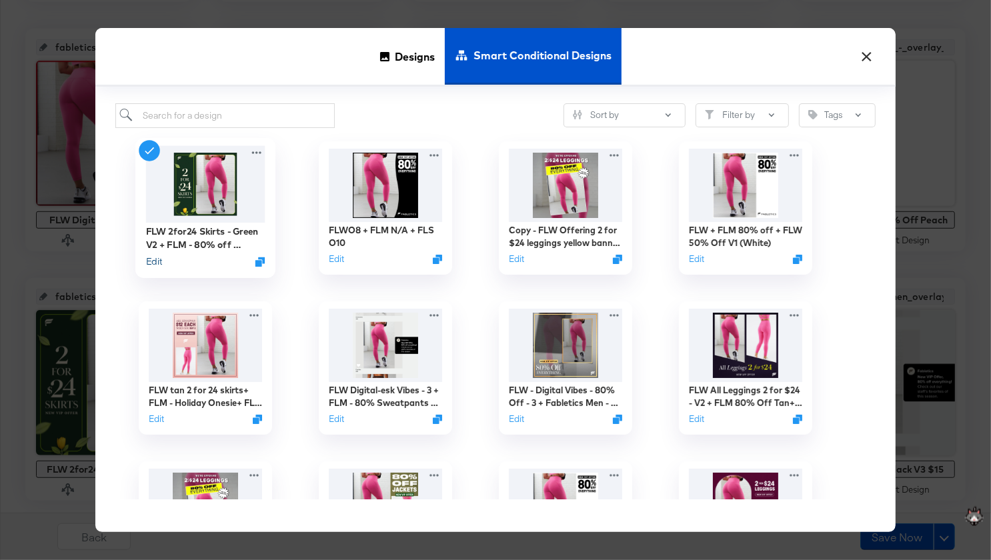
click at [153, 260] on button "Edit" at bounding box center [154, 261] width 16 height 13
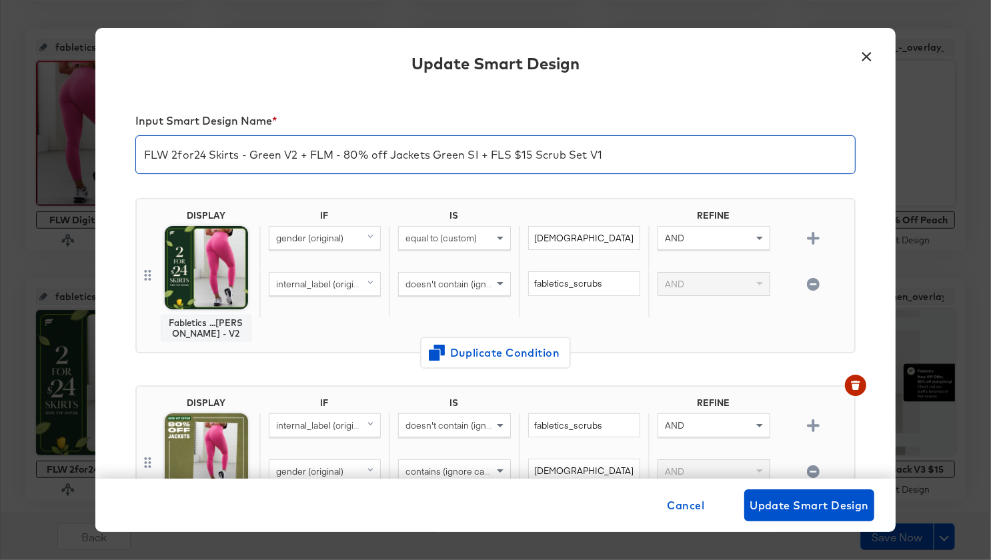
drag, startPoint x: 173, startPoint y: 157, endPoint x: 239, endPoint y: 155, distance: 66.0
click at [239, 155] on input "FLW 2for24 Skirts - Green V2 + FLM - 80% off Jackets Green SI + FLS $15 Scrub S…" at bounding box center [495, 149] width 719 height 37
type input "FLW O11 - Green V2 + FLM - 80% off Jackets Green SI + FLS $15 Scrub Set V1"
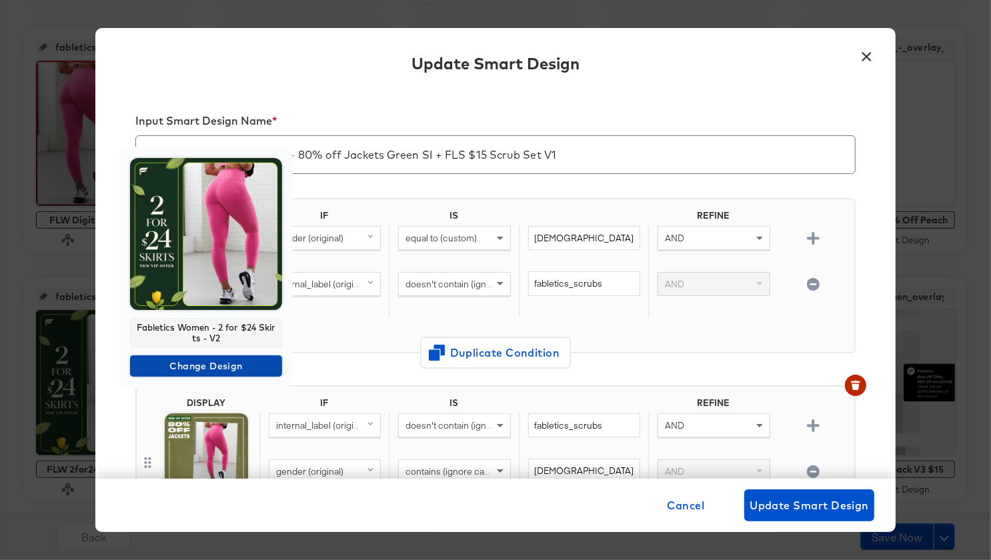
click at [224, 362] on span "Change Design" at bounding box center [205, 366] width 141 height 17
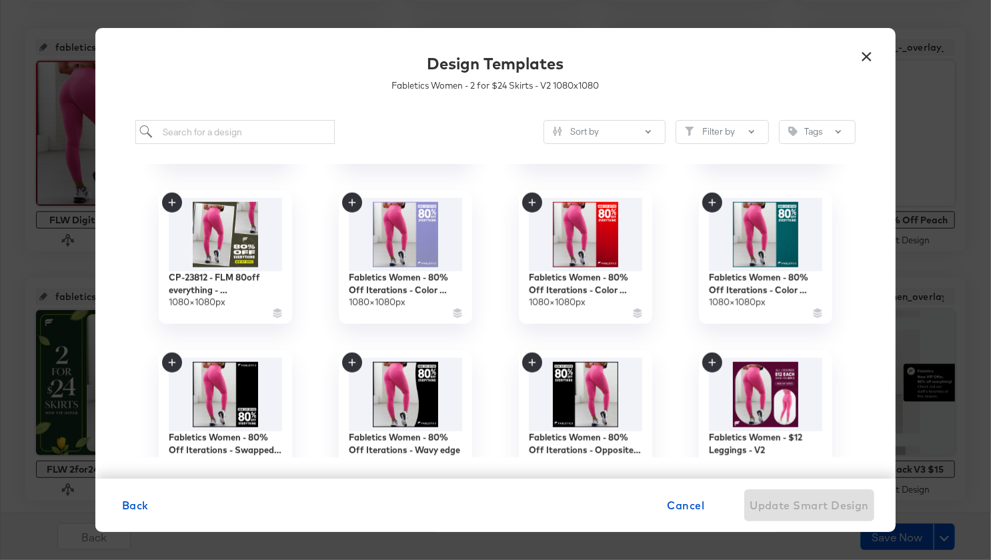
scroll to position [1104, 0]
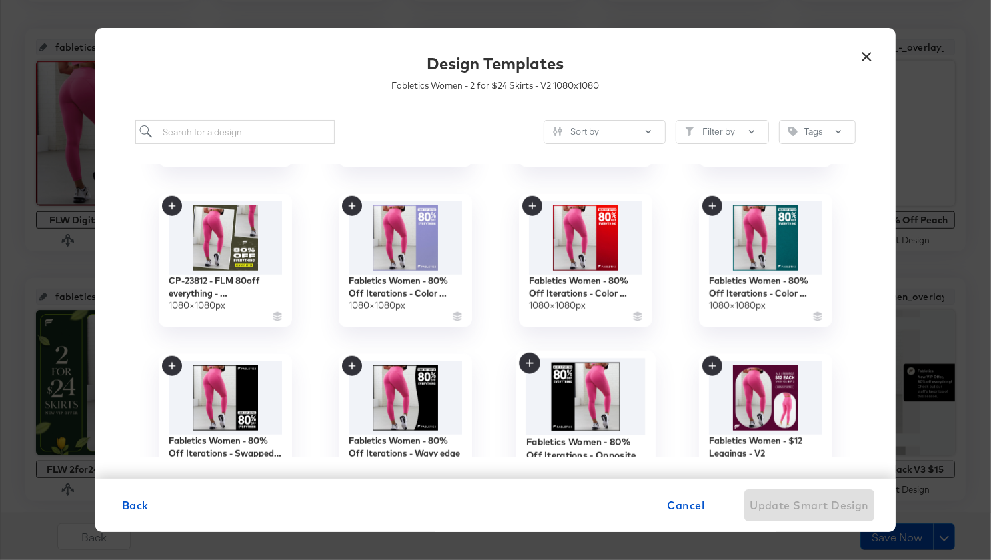
click at [585, 411] on img at bounding box center [585, 397] width 119 height 77
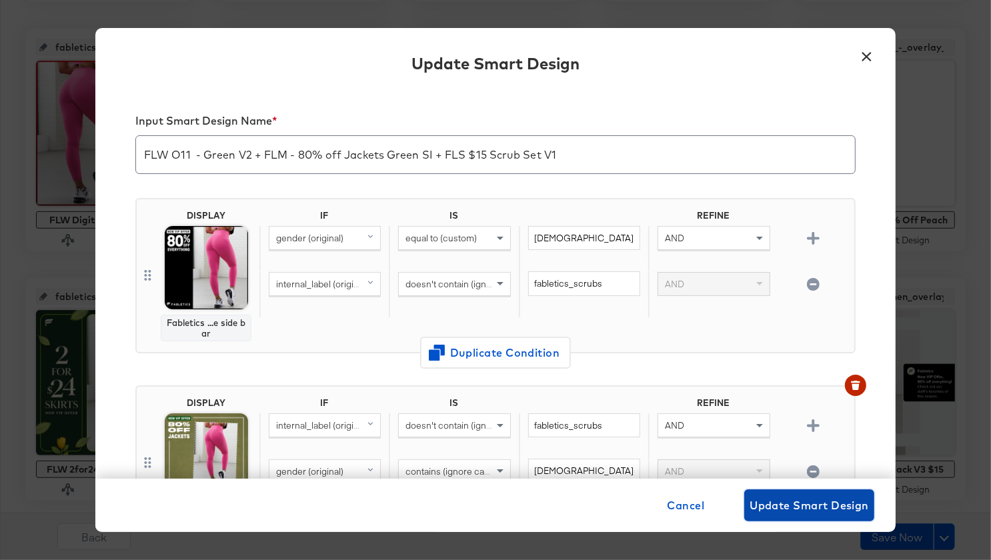
click at [775, 499] on span "Update Smart Design" at bounding box center [809, 505] width 119 height 19
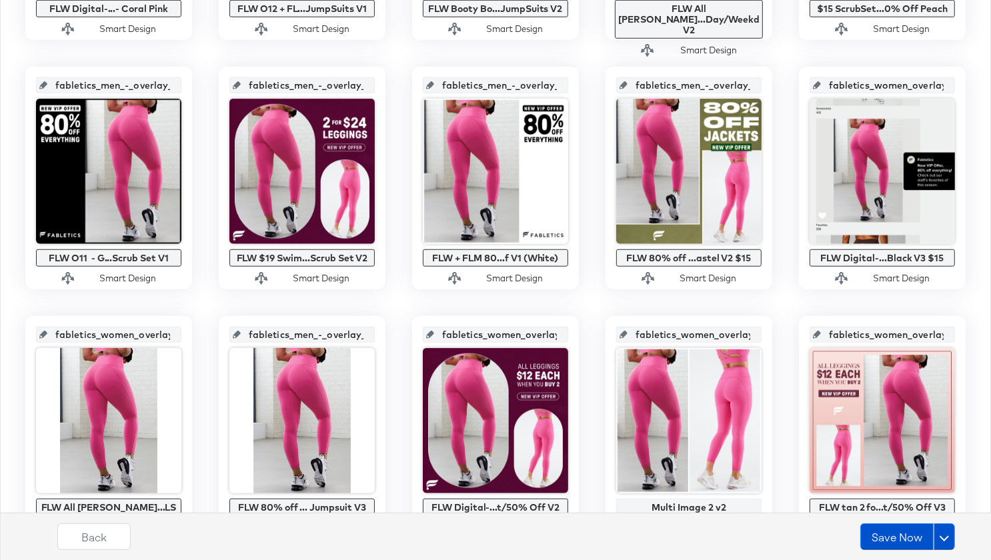
scroll to position [770, 0]
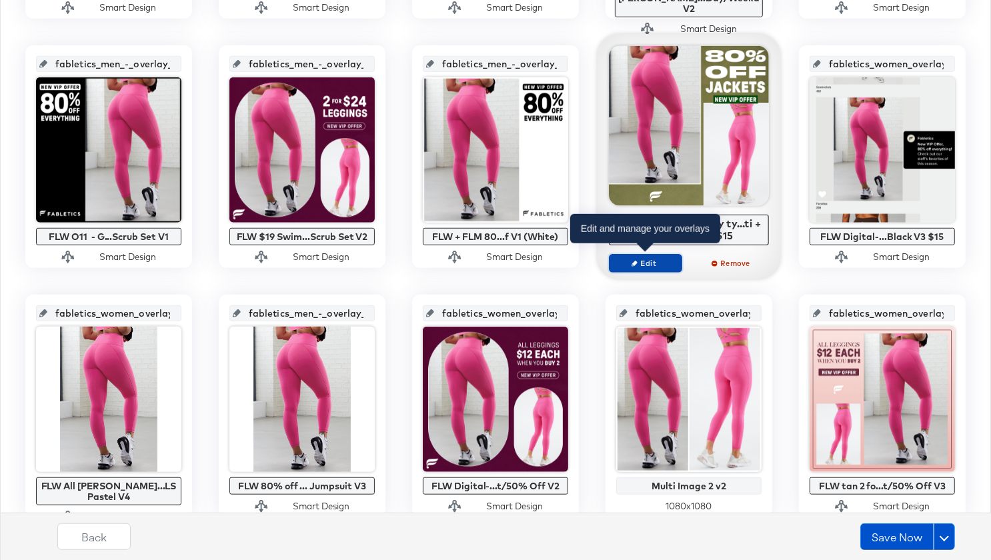
click at [656, 259] on span "Edit" at bounding box center [645, 263] width 61 height 10
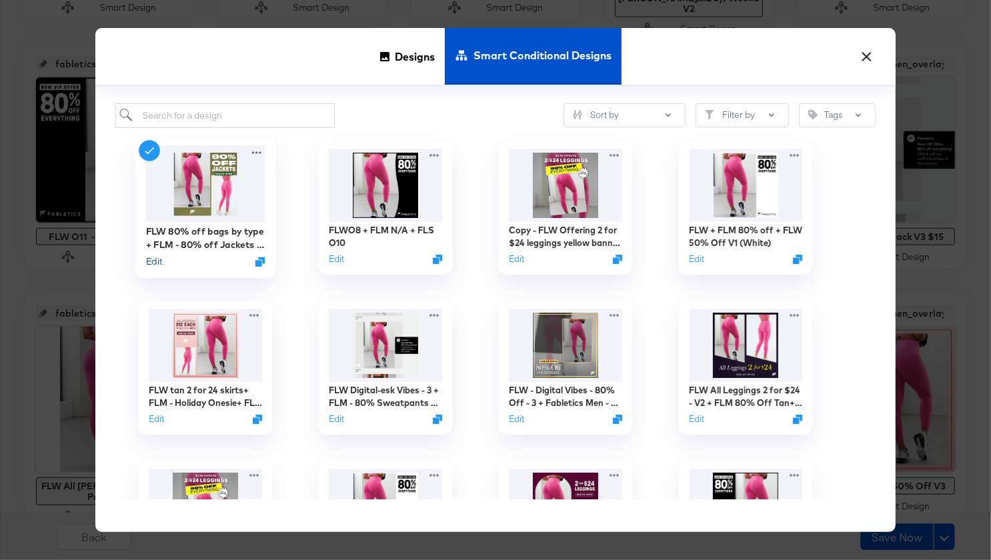
click at [155, 263] on button "Edit" at bounding box center [154, 261] width 16 height 13
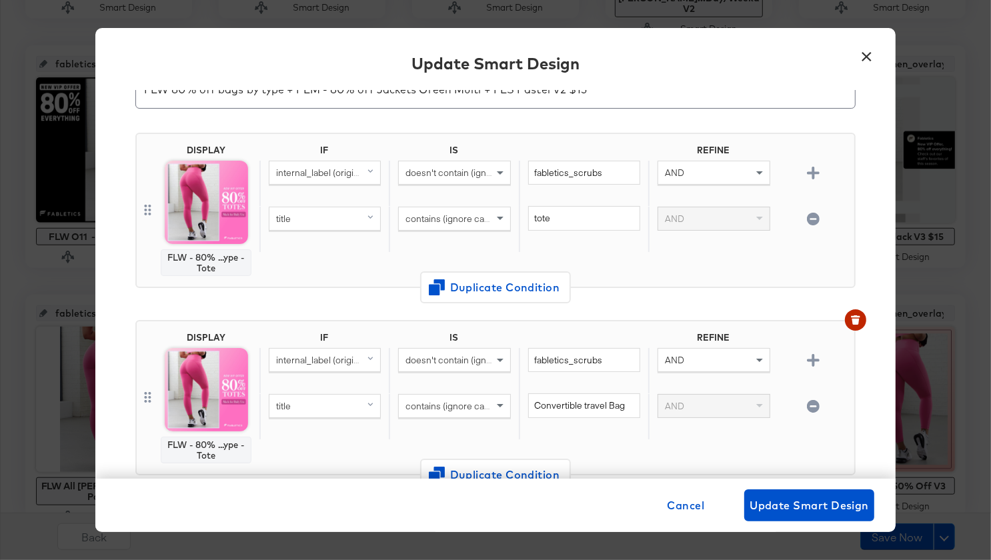
scroll to position [0, 0]
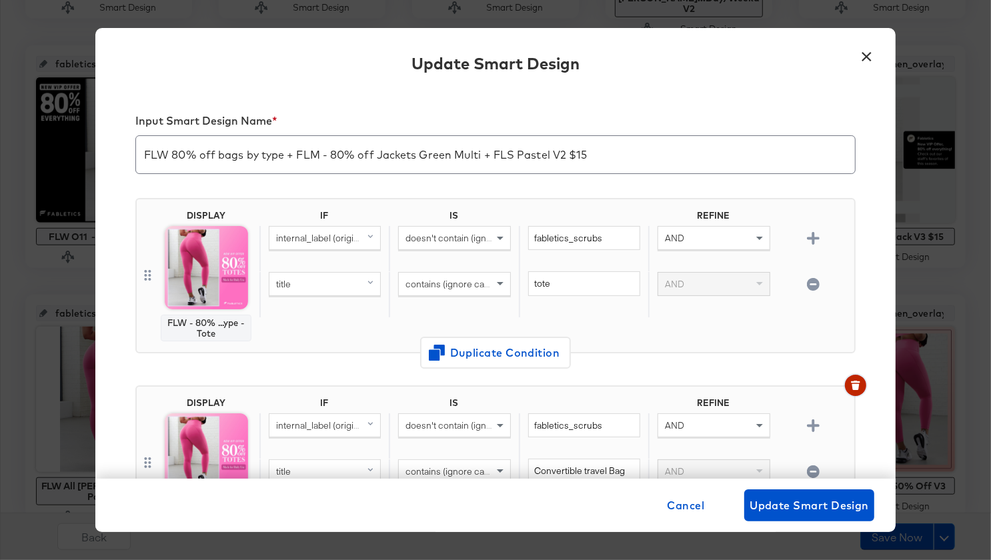
click at [851, 385] on icon "button" at bounding box center [855, 385] width 9 height 9
click at [851, 384] on icon "button" at bounding box center [855, 385] width 9 height 9
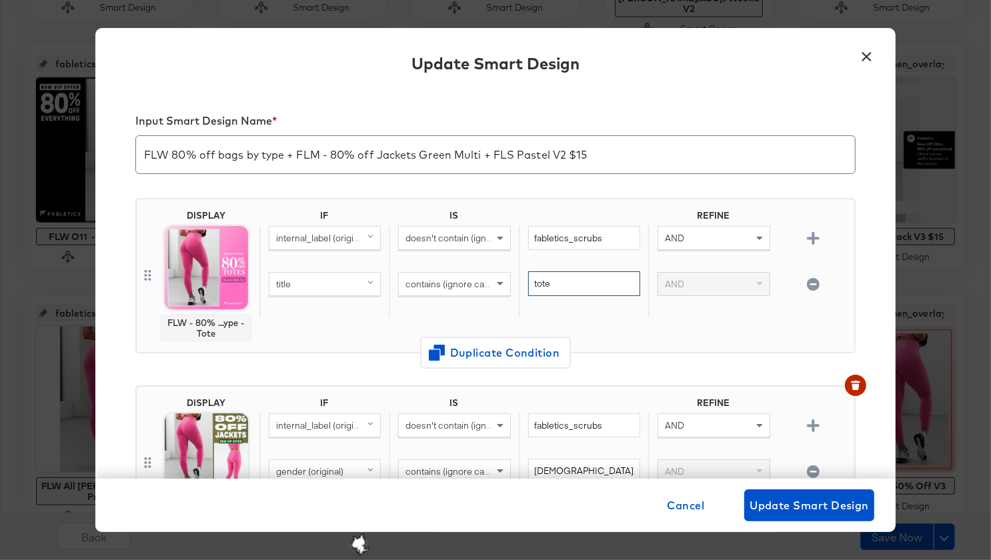
click at [559, 283] on input "tote" at bounding box center [584, 283] width 112 height 25
click at [321, 281] on div "title" at bounding box center [324, 284] width 111 height 23
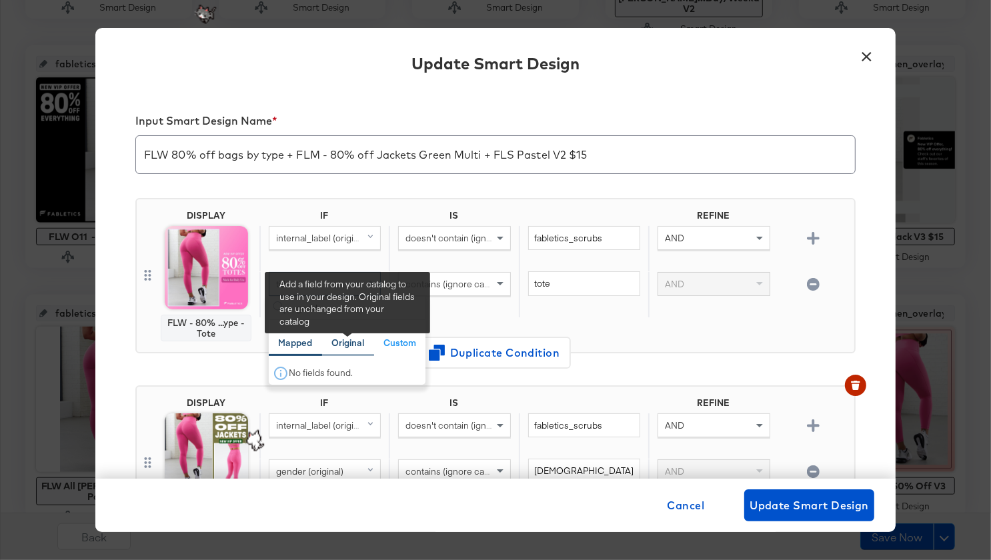
type input "gend"
click at [356, 341] on div "Original" at bounding box center [347, 343] width 33 height 13
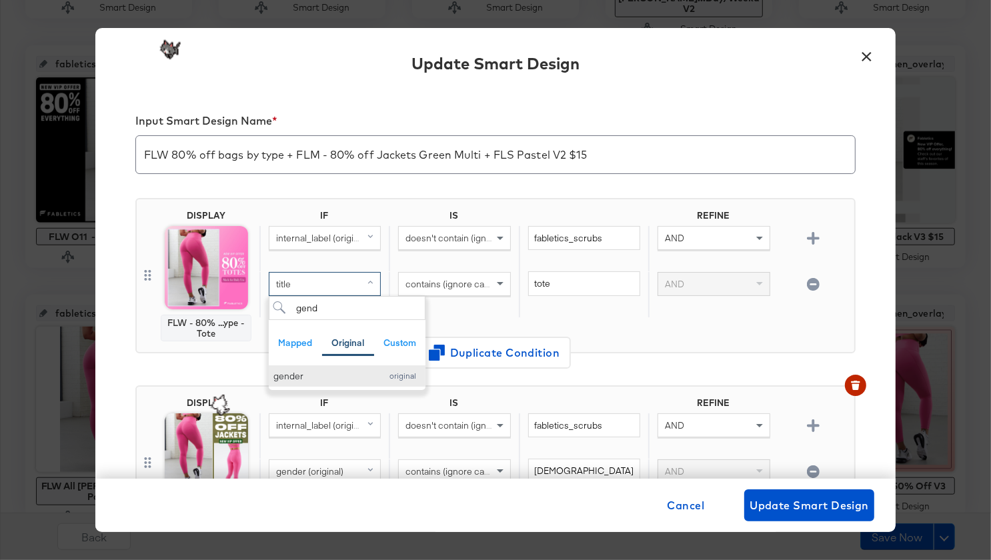
click at [365, 377] on div "gender" at bounding box center [323, 376] width 101 height 13
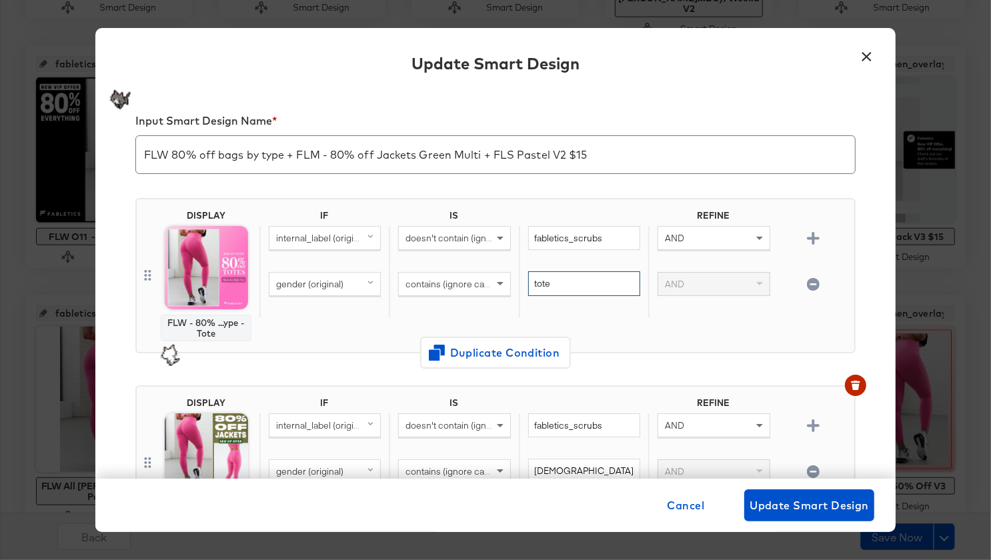
click at [555, 285] on input "tote" at bounding box center [584, 283] width 112 height 25
type input "G"
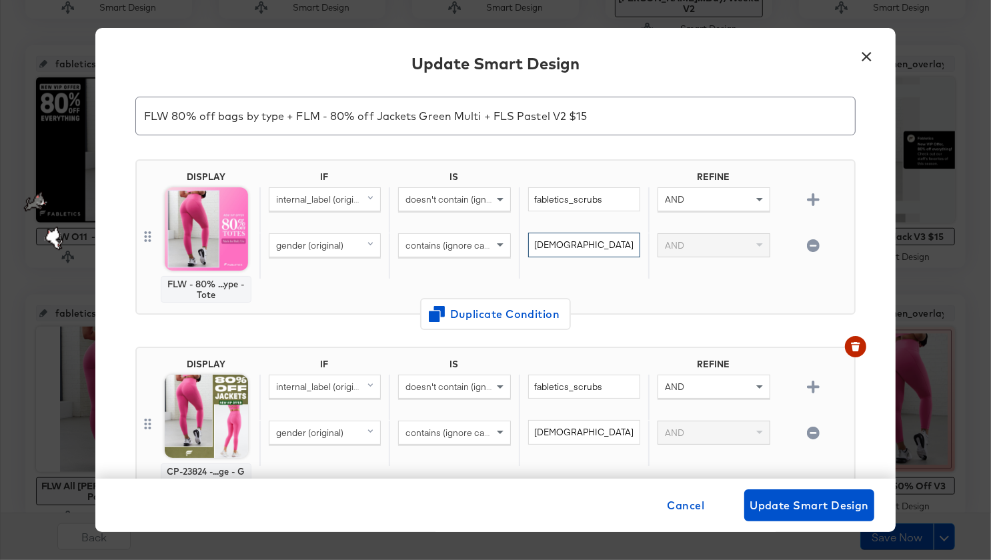
scroll to position [42, 0]
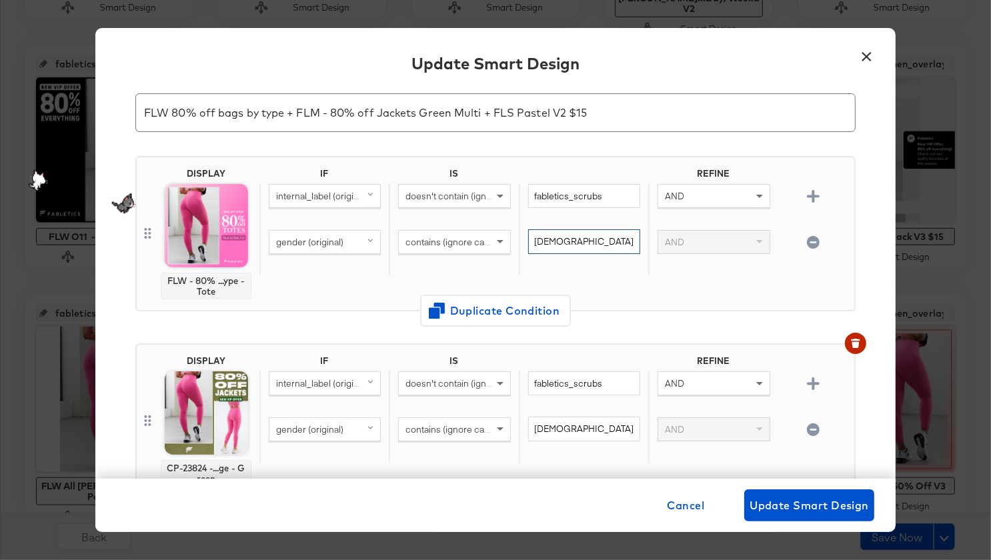
type input "Female"
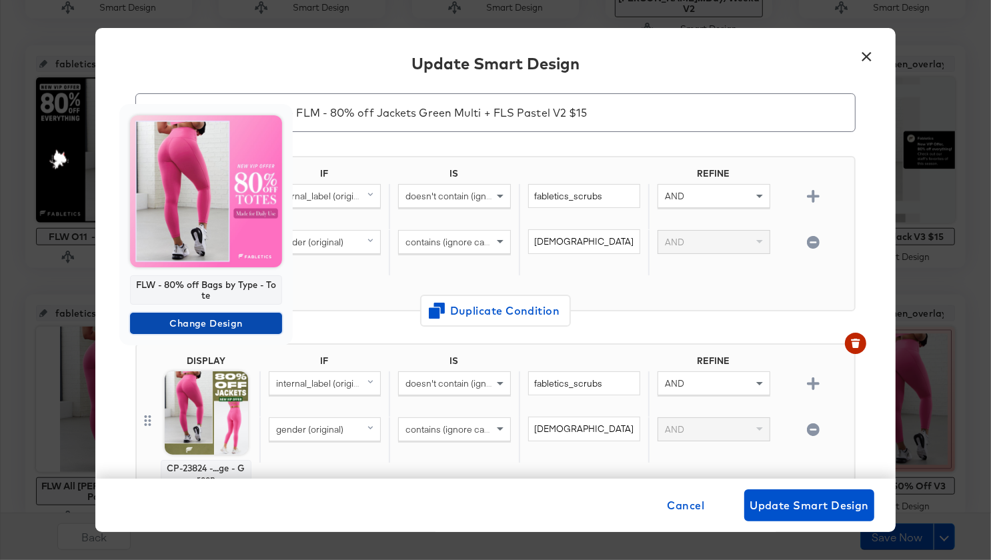
click at [218, 318] on span "Change Design" at bounding box center [205, 323] width 141 height 17
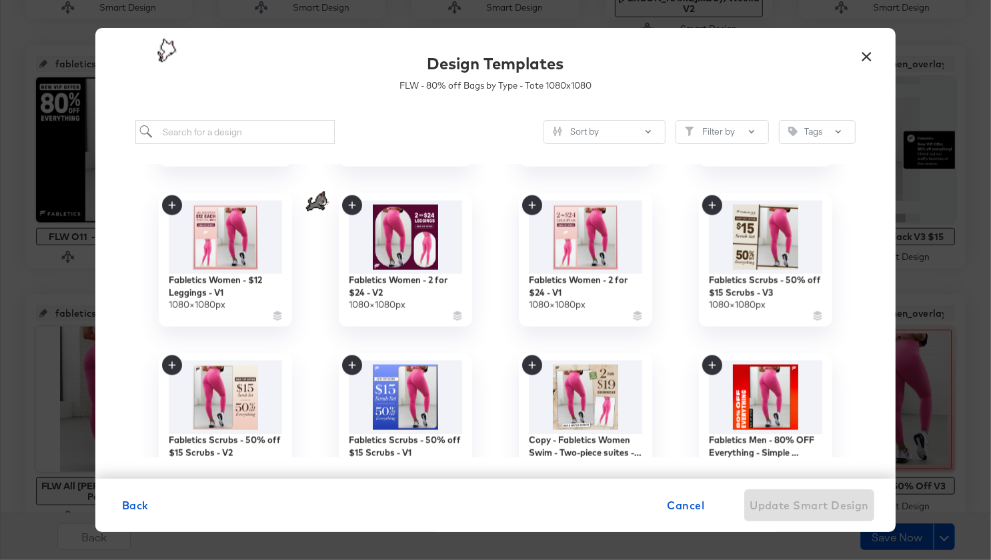
scroll to position [1441, 0]
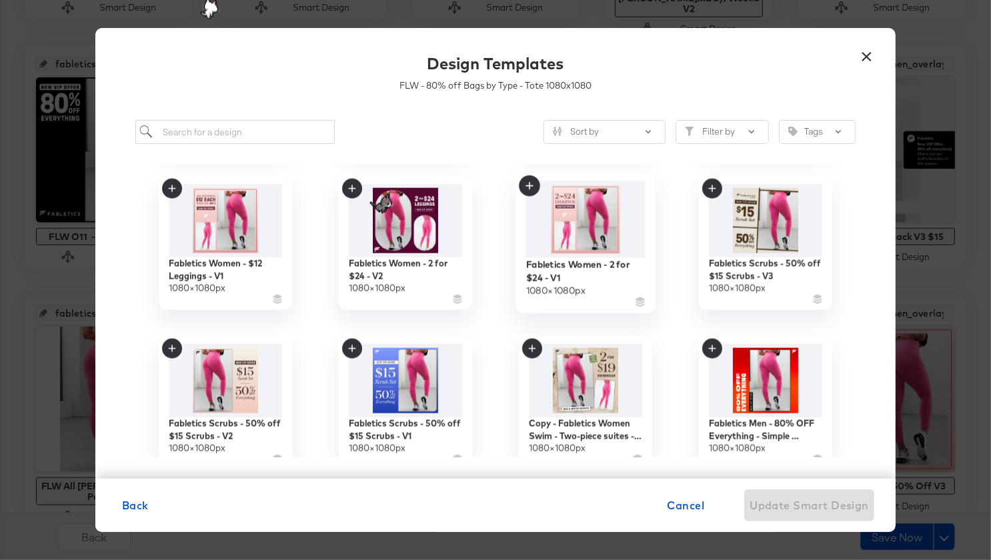
click at [574, 230] on img at bounding box center [585, 219] width 119 height 77
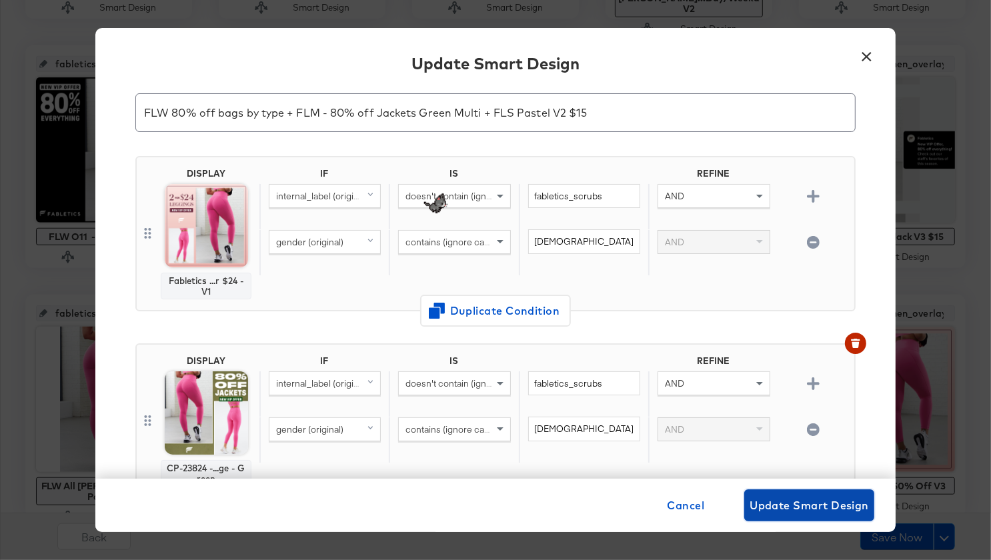
click at [791, 503] on span "Update Smart Design" at bounding box center [809, 505] width 119 height 19
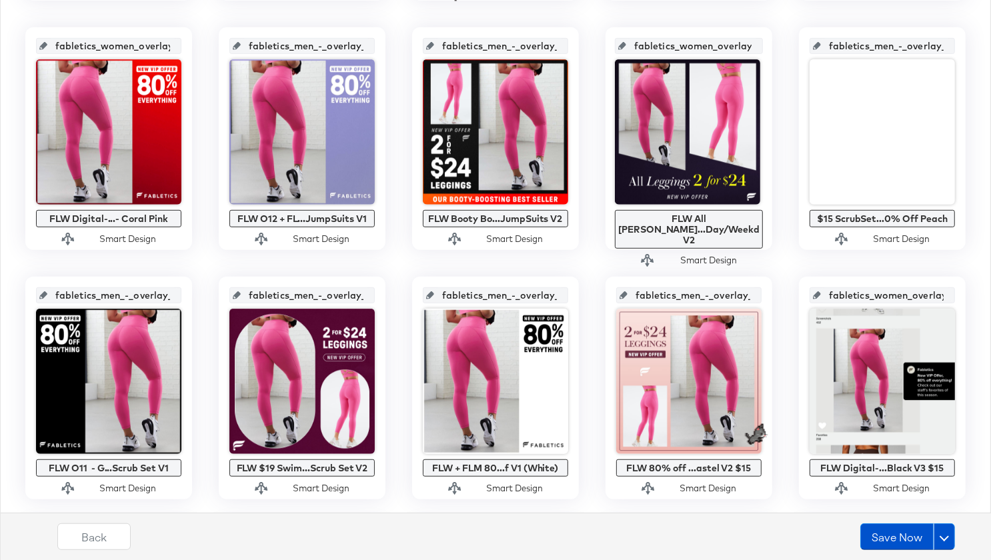
scroll to position [551, 0]
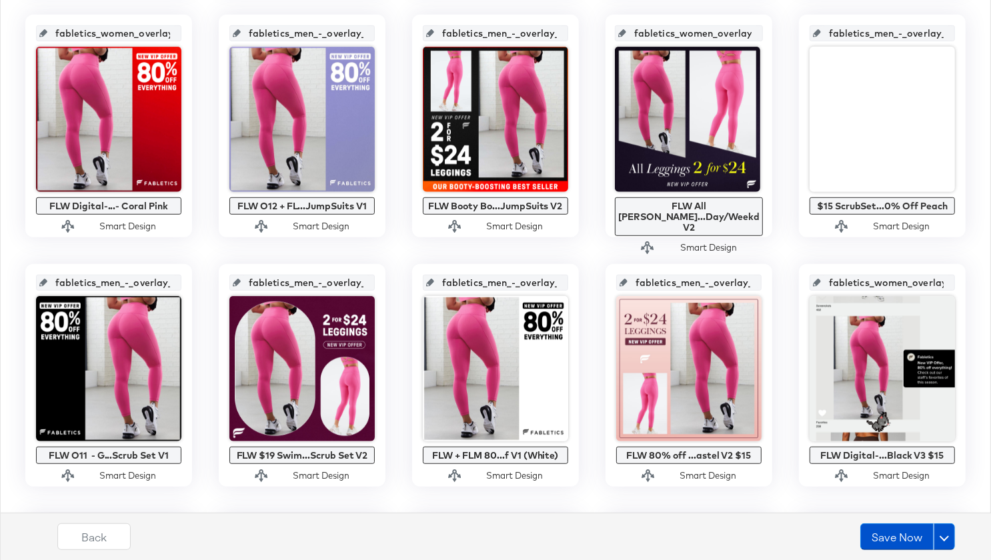
scroll to position [551, 0]
click at [887, 535] on button "Save Now" at bounding box center [896, 536] width 73 height 27
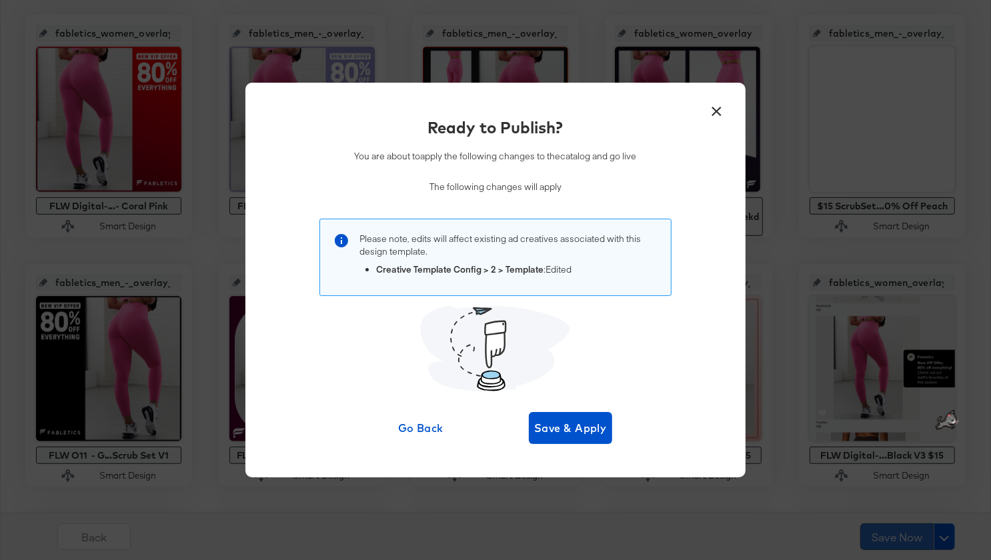
scroll to position [0, 0]
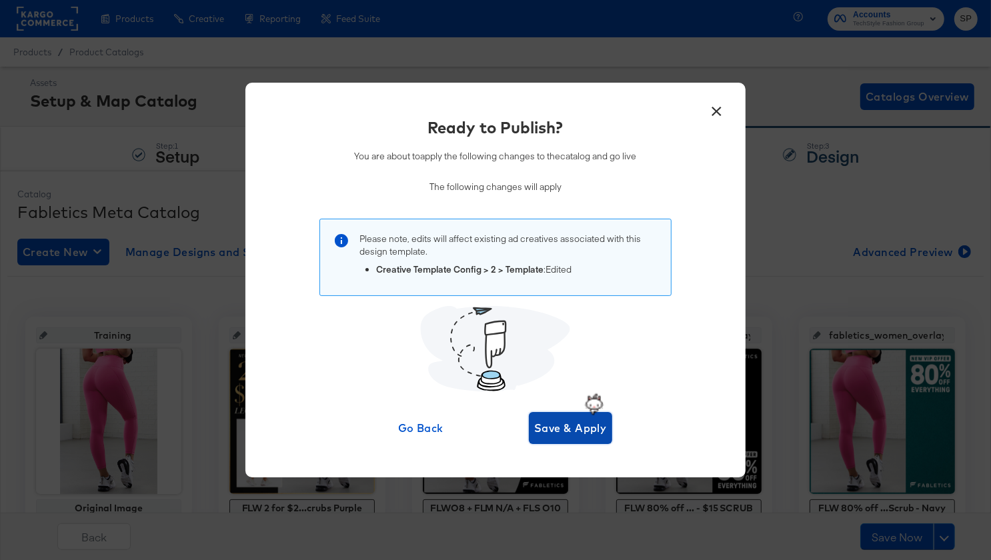
click at [565, 427] on span "Save & Apply" at bounding box center [570, 428] width 73 height 19
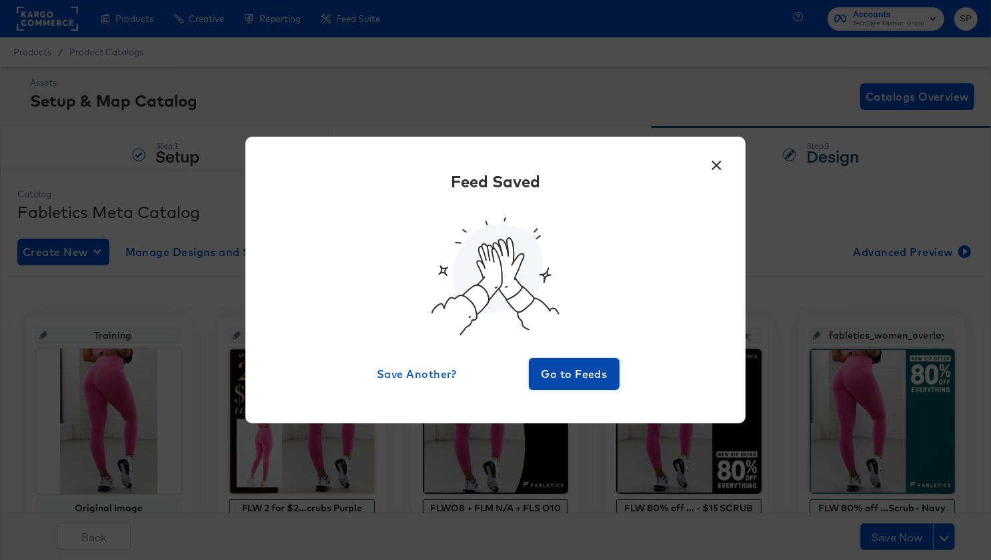
click at [570, 382] on span "Go to Feeds" at bounding box center [574, 374] width 80 height 19
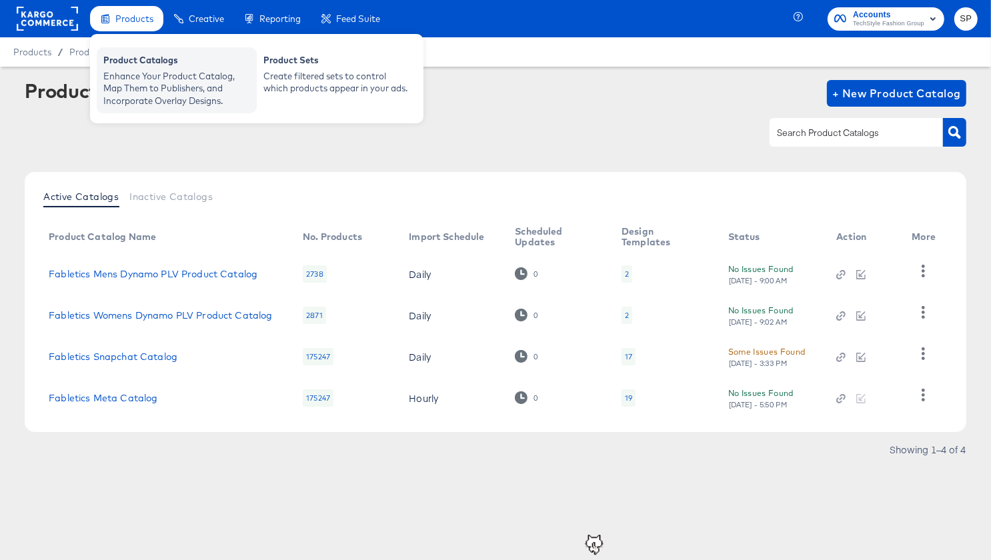
click at [124, 85] on div "Enhance Your Product Catalog, Map Them to Publishers, and Incorporate Overlay D…" at bounding box center [176, 88] width 147 height 37
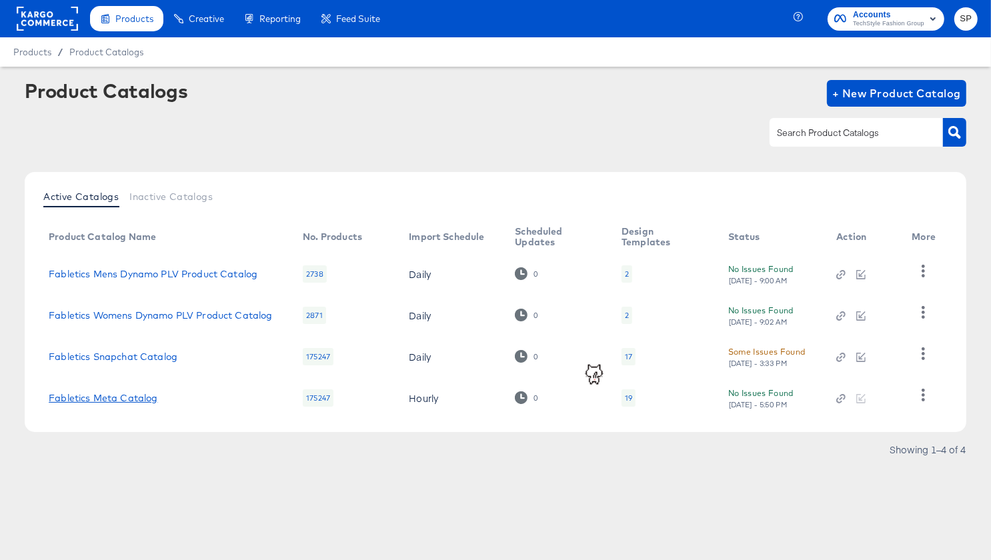
click at [110, 398] on link "Fabletics Meta Catalog" at bounding box center [103, 398] width 109 height 11
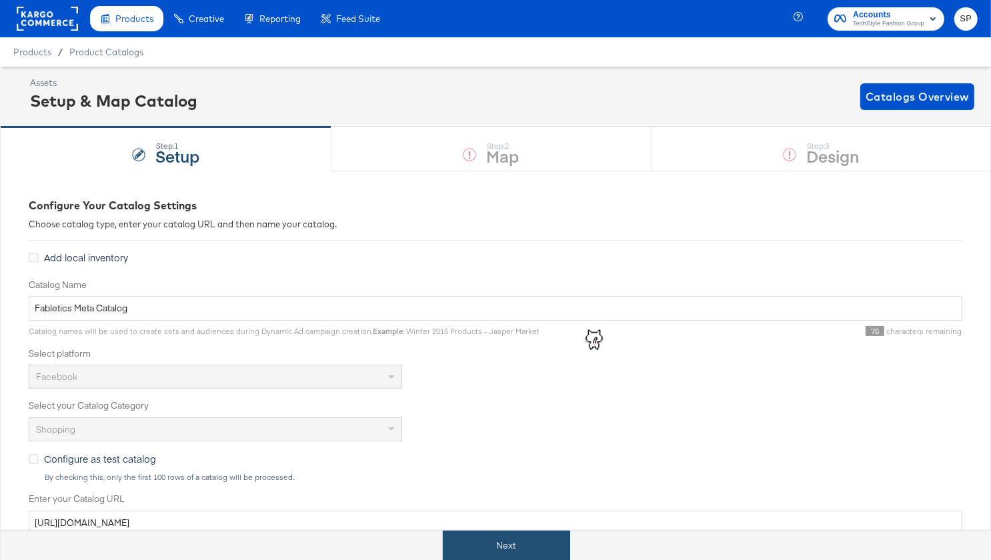
click at [520, 537] on button "Next" at bounding box center [506, 546] width 127 height 30
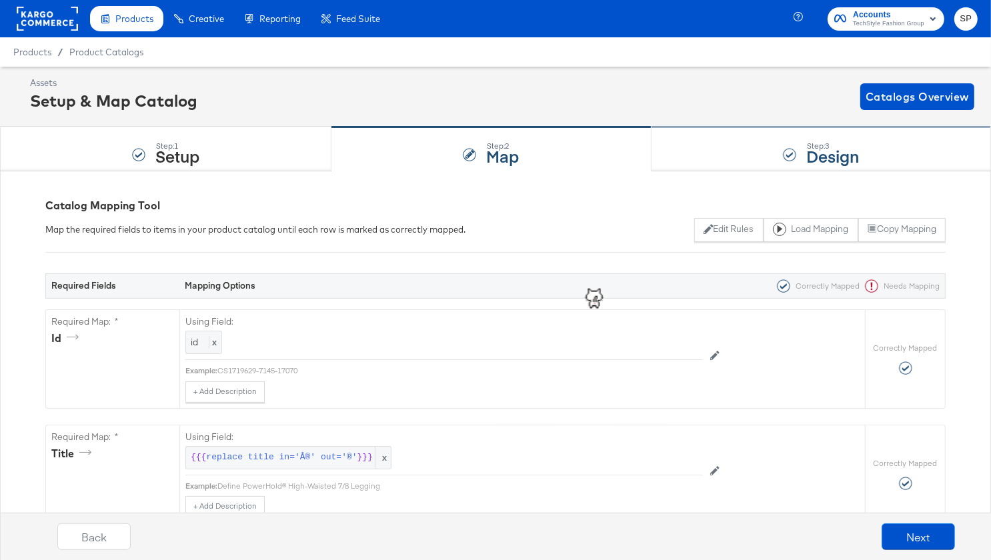
click at [750, 151] on div "Step: 3 Design" at bounding box center [821, 149] width 339 height 44
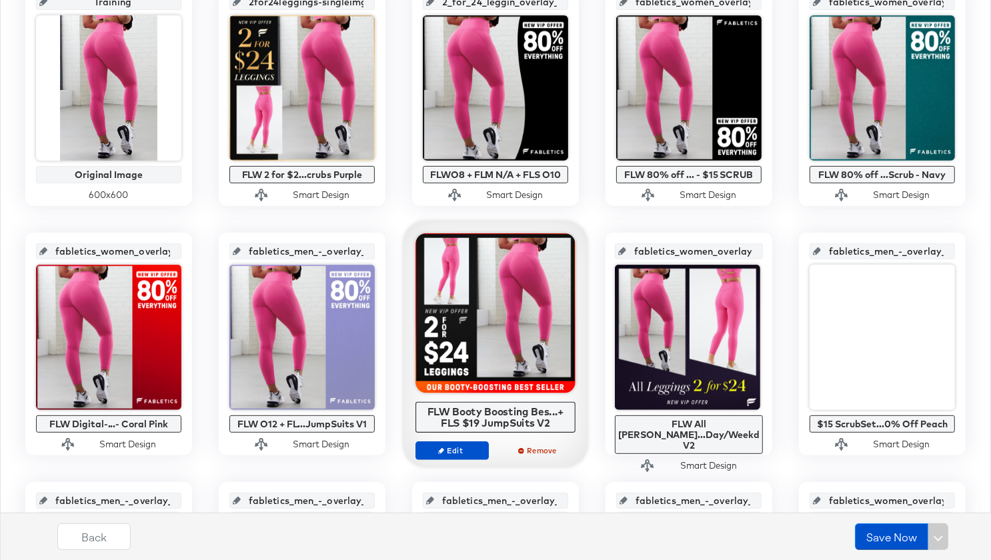
scroll to position [334, 0]
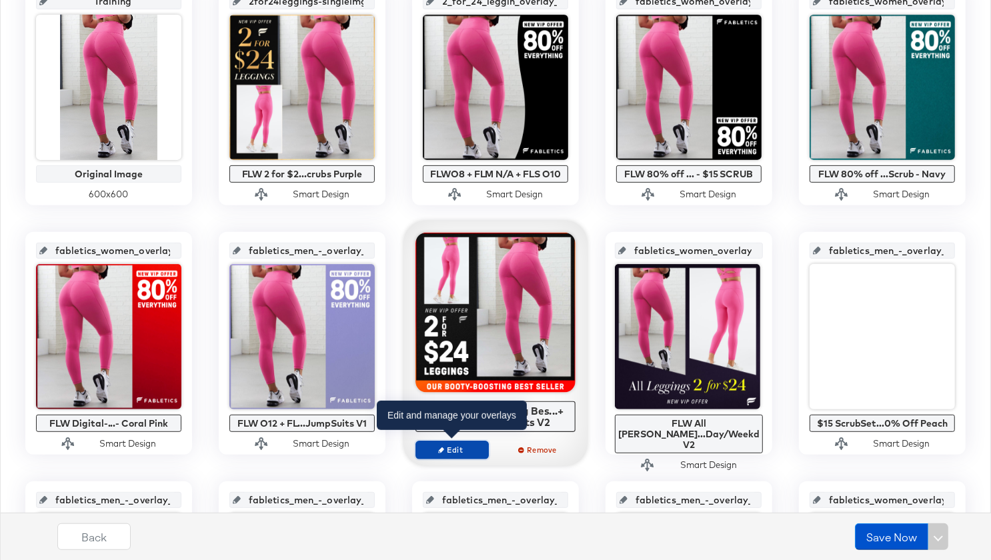
click at [451, 451] on span "Edit" at bounding box center [451, 450] width 61 height 10
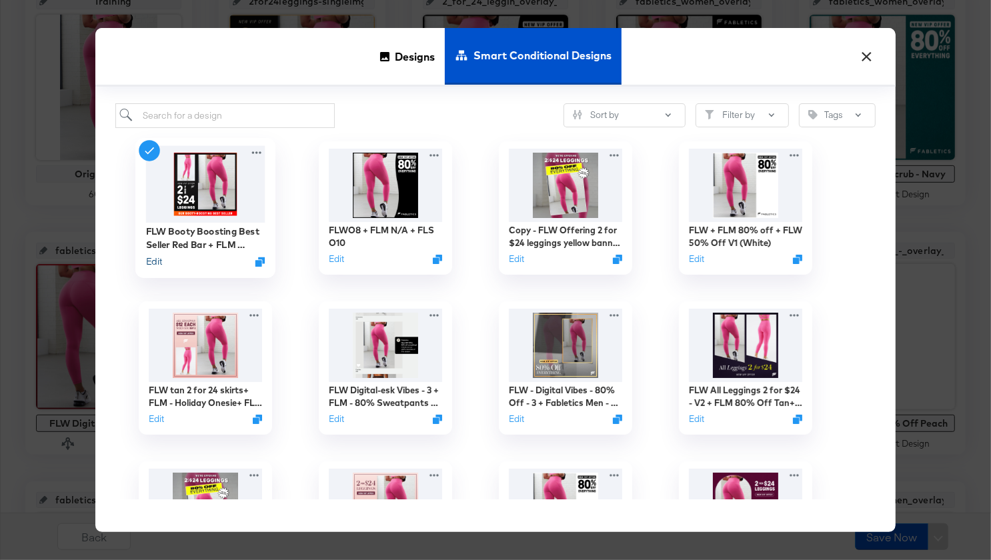
click at [150, 258] on button "Edit" at bounding box center [154, 261] width 16 height 13
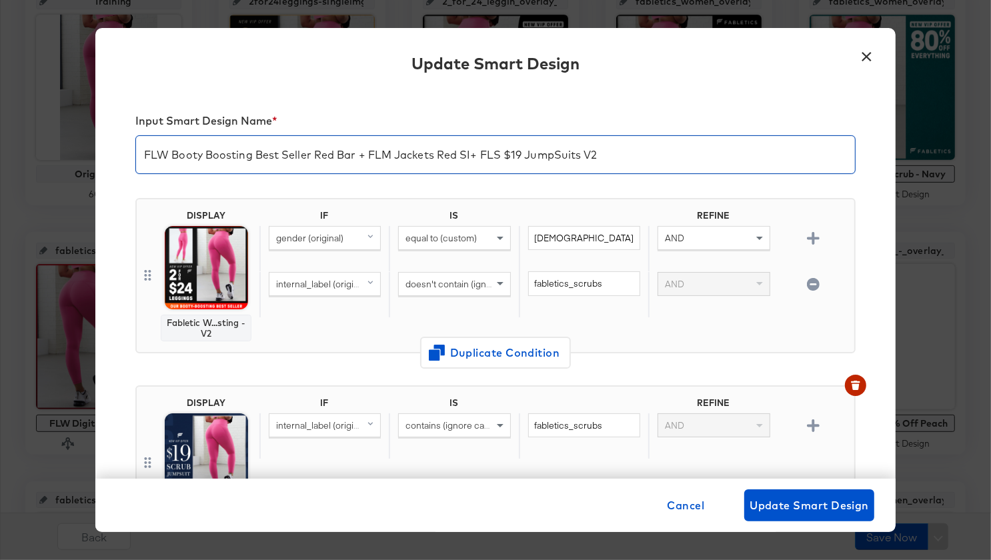
drag, startPoint x: 505, startPoint y: 158, endPoint x: 658, endPoint y: 161, distance: 153.4
click at [658, 161] on input "FLW Booty Boosting Best Seller Red Bar + FLM Jackets Red SI+ FLS $19 JumpSuits …" at bounding box center [495, 149] width 719 height 37
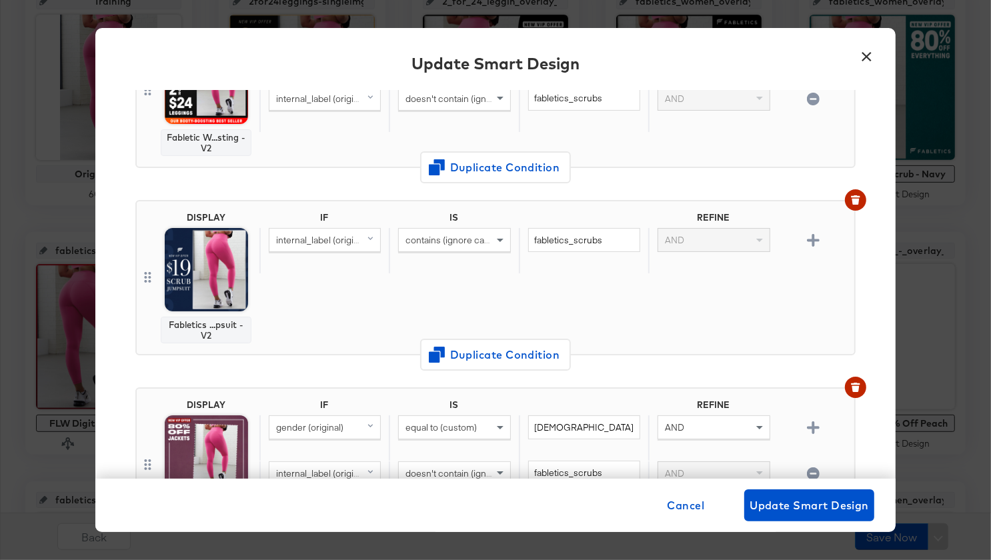
scroll to position [189, 0]
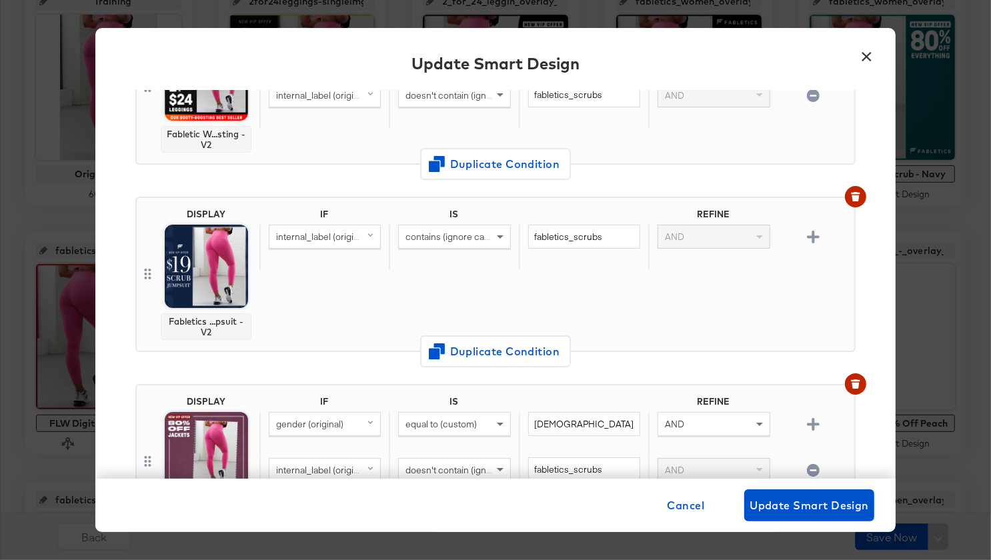
type input "FLW Booty Boosting Best Seller Red Bar + FLM Jackets Red SI+ FLS O16"
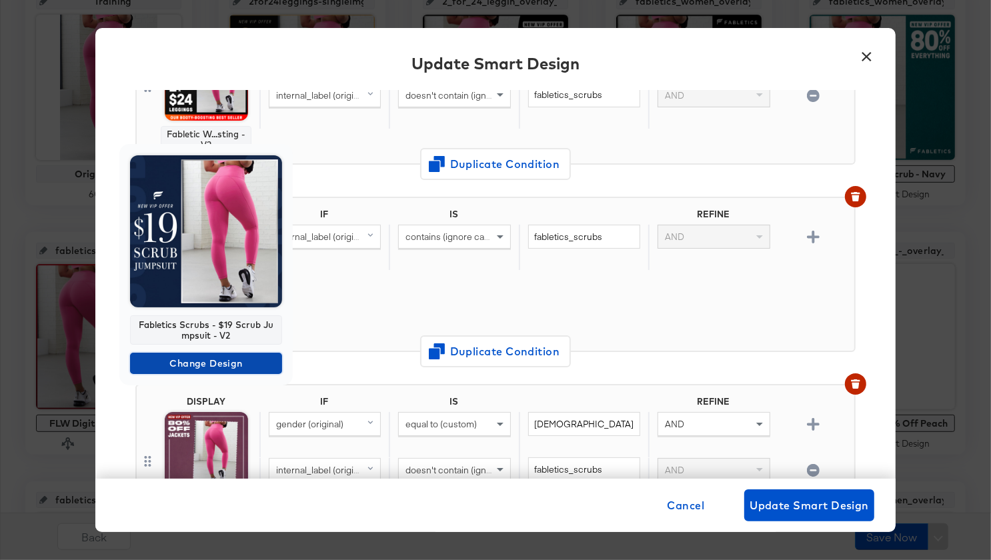
click at [188, 359] on span "Change Design" at bounding box center [205, 363] width 141 height 17
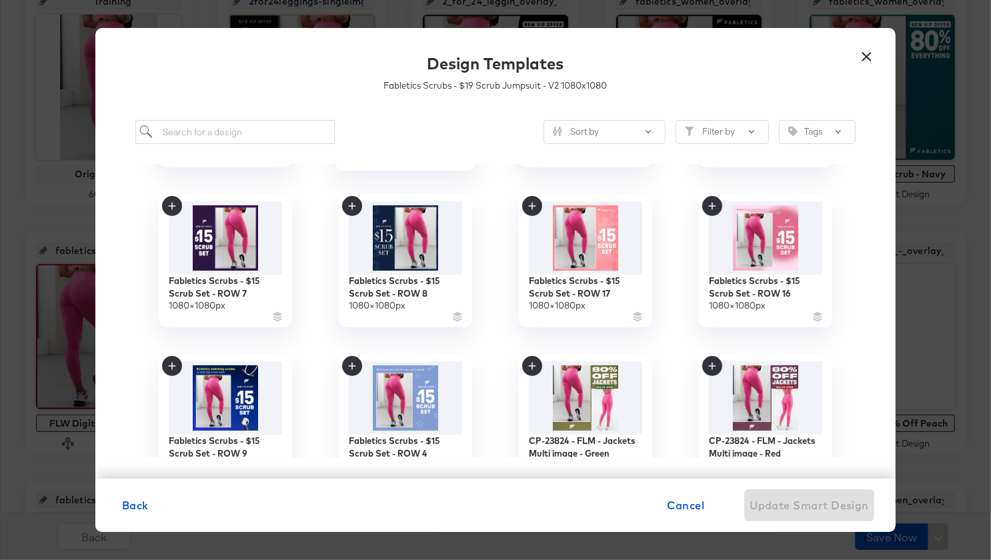
scroll to position [0, 0]
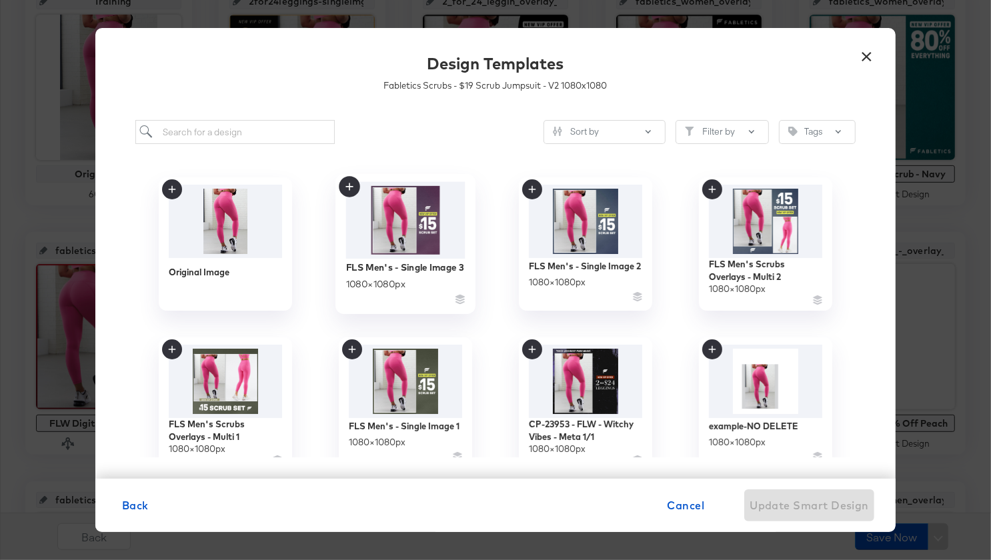
click at [409, 214] on img at bounding box center [405, 220] width 119 height 77
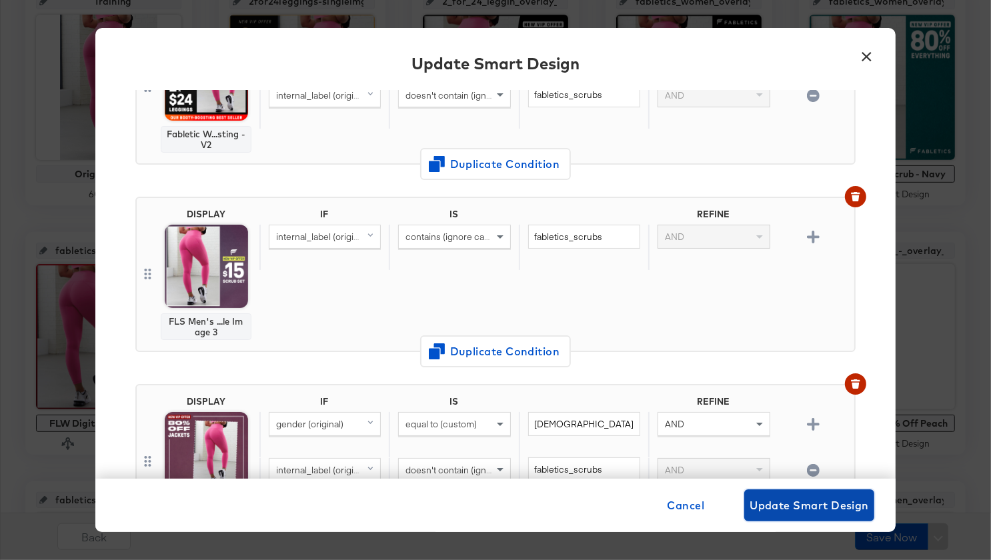
click at [812, 507] on span "Update Smart Design" at bounding box center [809, 505] width 119 height 19
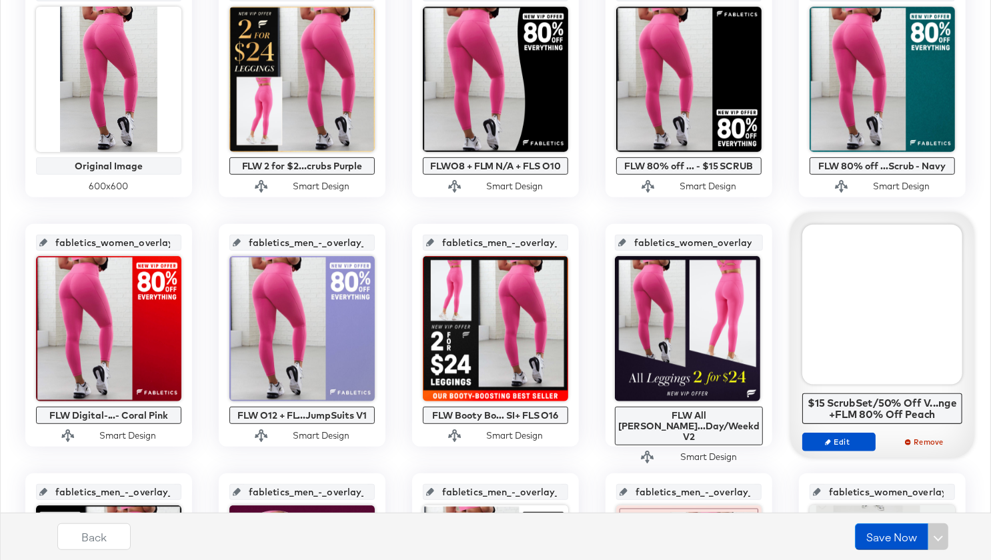
scroll to position [388, 0]
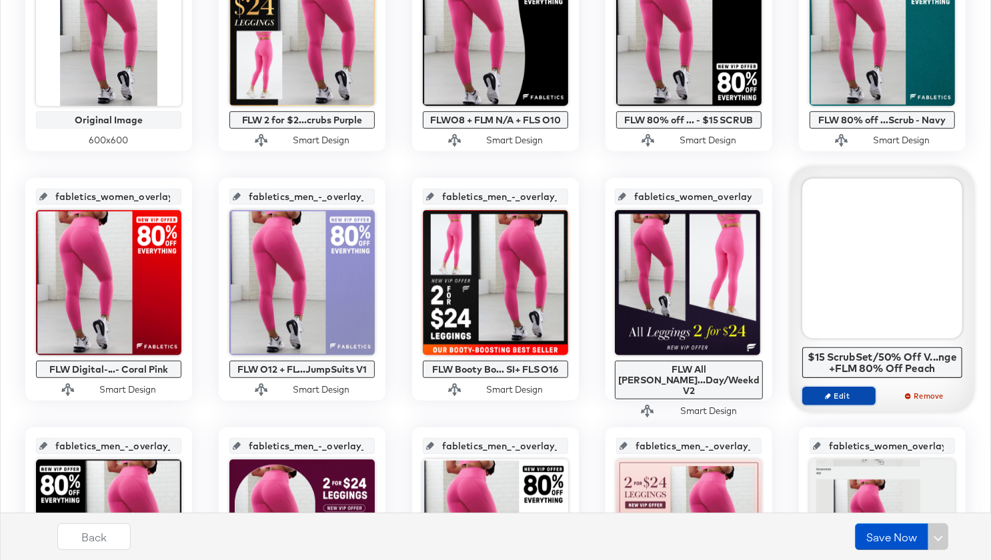
click at [836, 399] on button "Edit" at bounding box center [838, 396] width 73 height 19
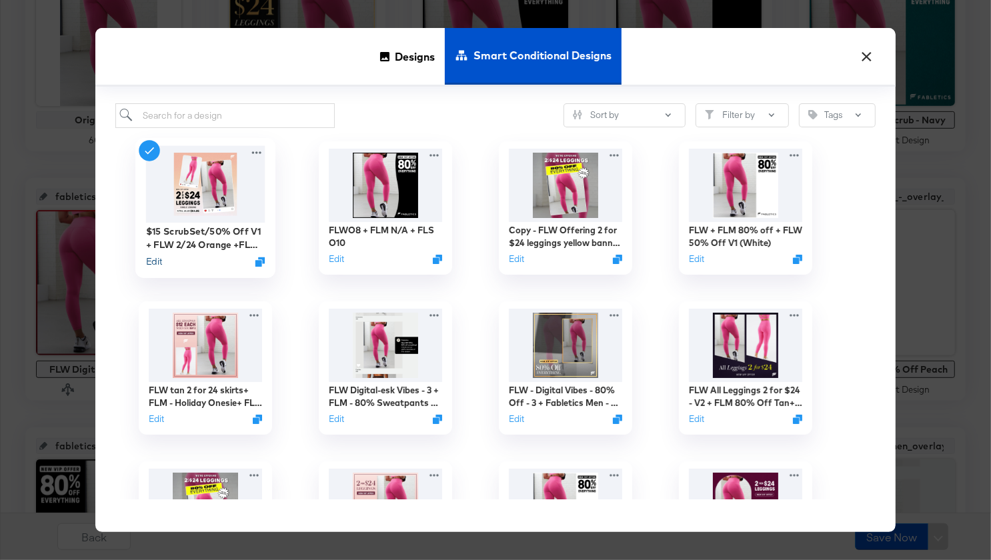
click at [152, 260] on button "Edit" at bounding box center [154, 261] width 16 height 13
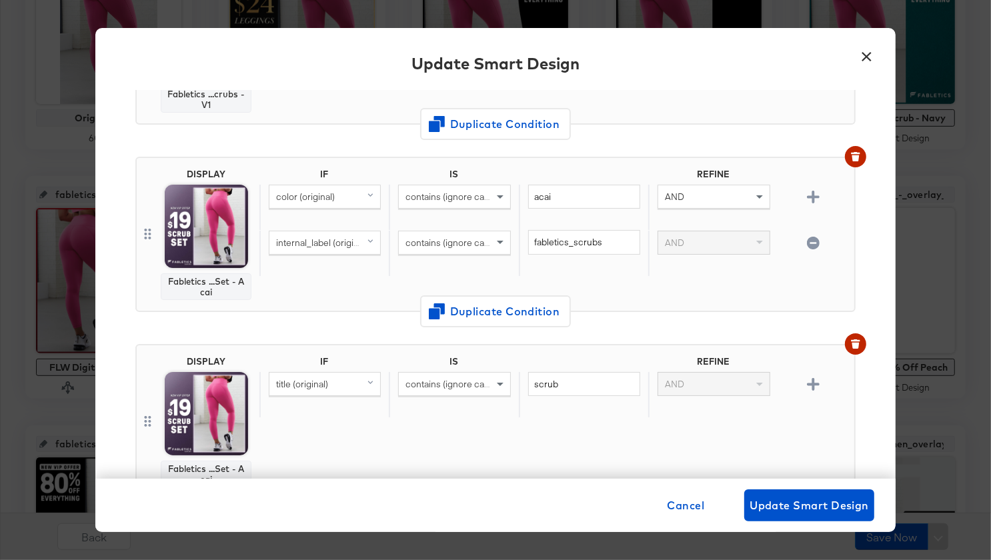
scroll to position [227, 0]
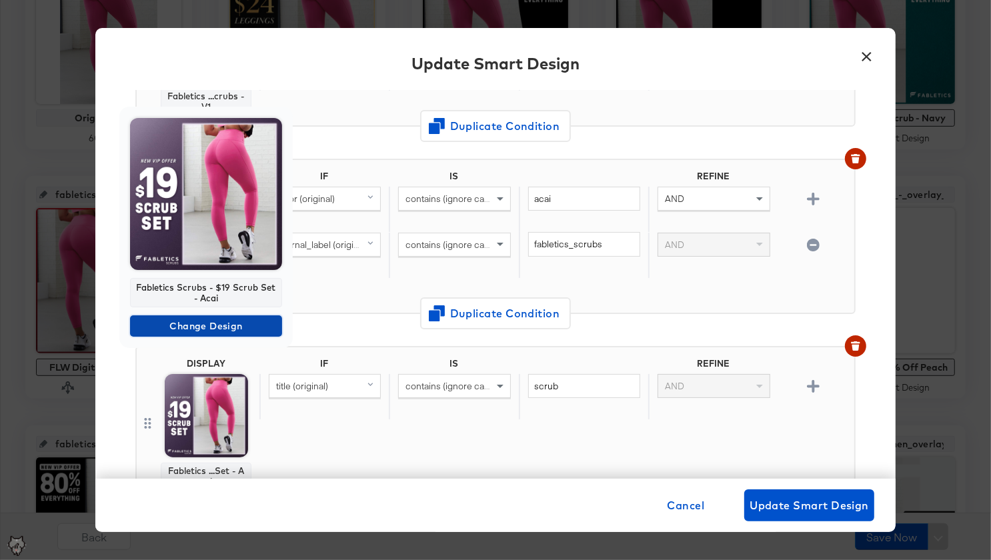
click at [193, 328] on span "Change Design" at bounding box center [205, 326] width 141 height 17
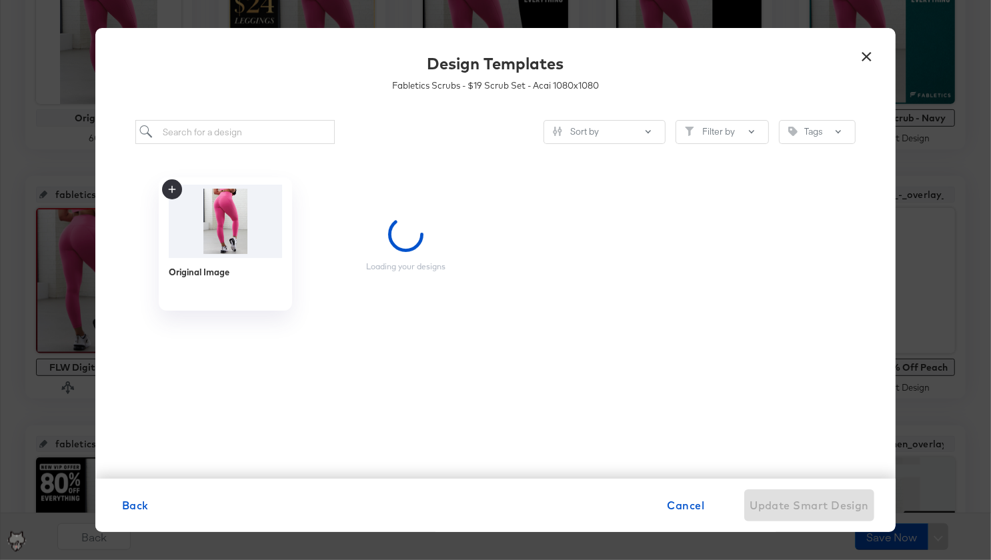
scroll to position [0, 0]
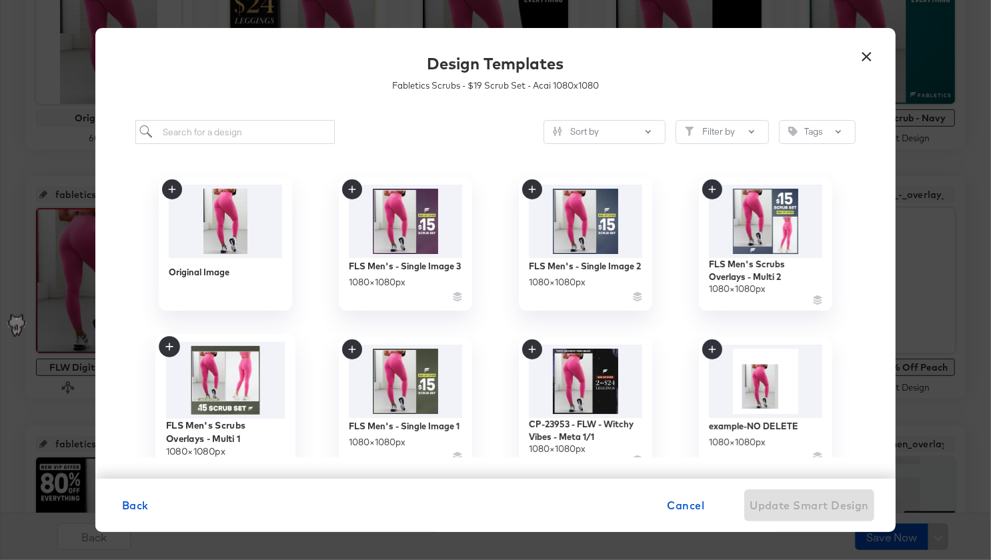
click at [224, 392] on img at bounding box center [225, 380] width 119 height 77
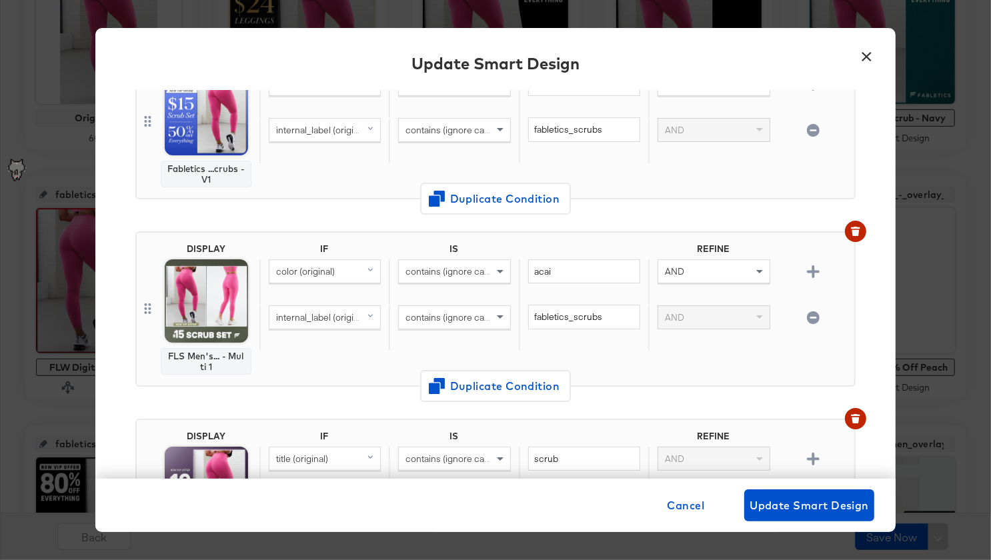
scroll to position [159, 0]
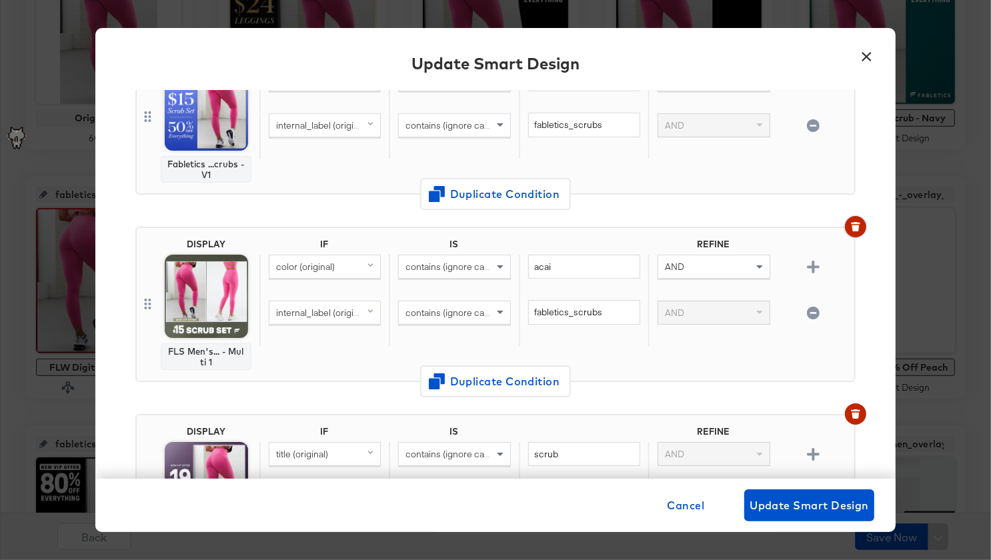
click at [856, 227] on icon "button" at bounding box center [855, 228] width 7 height 6
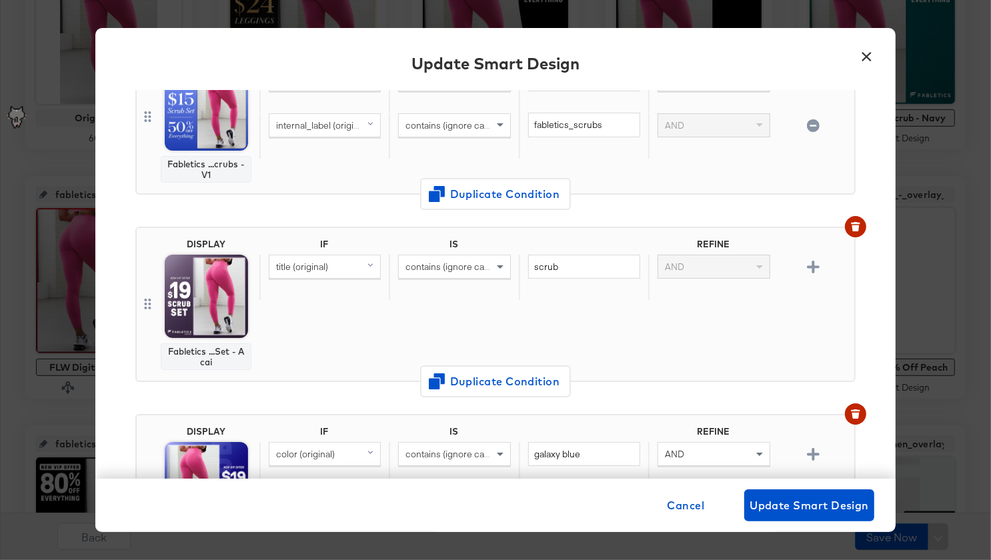
scroll to position [53, 0]
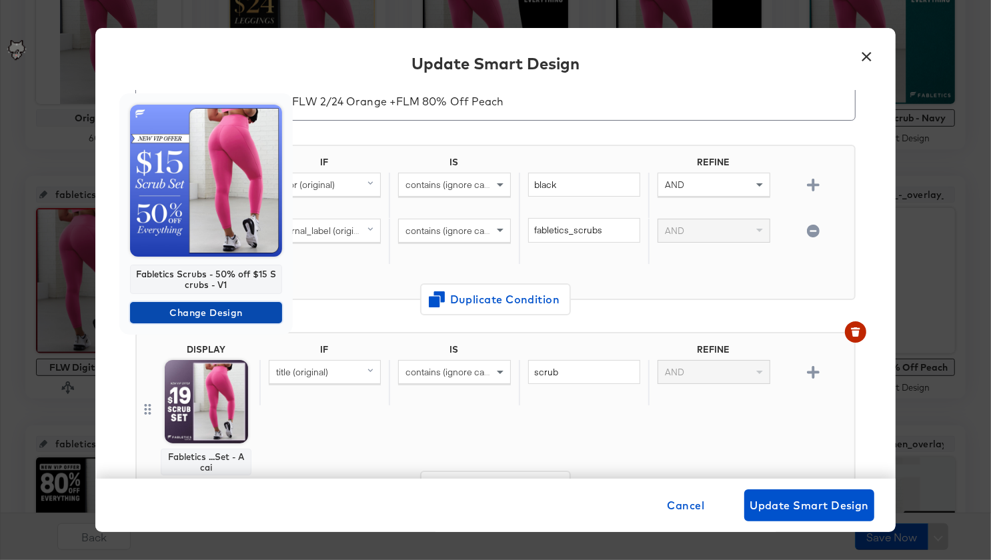
click at [187, 315] on span "Change Design" at bounding box center [205, 313] width 141 height 17
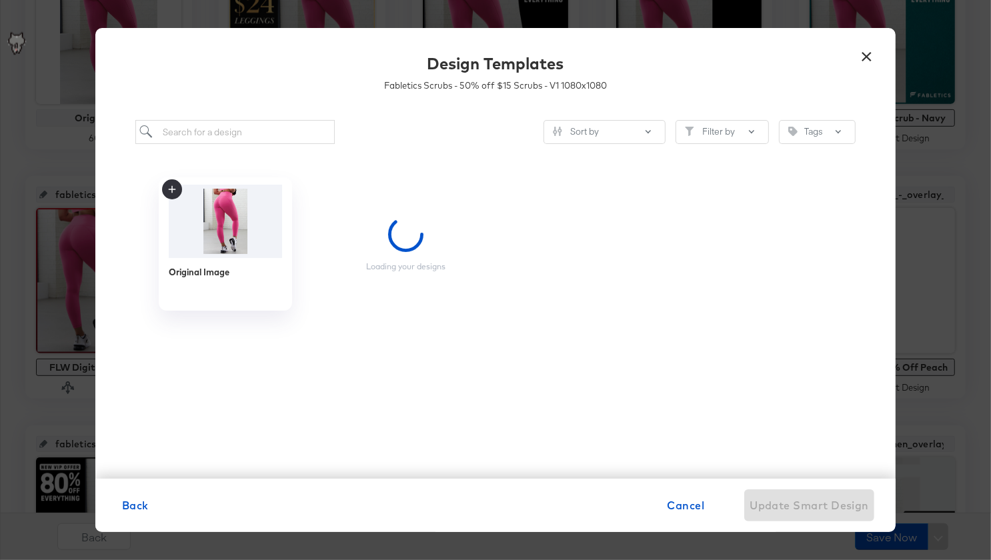
scroll to position [0, 0]
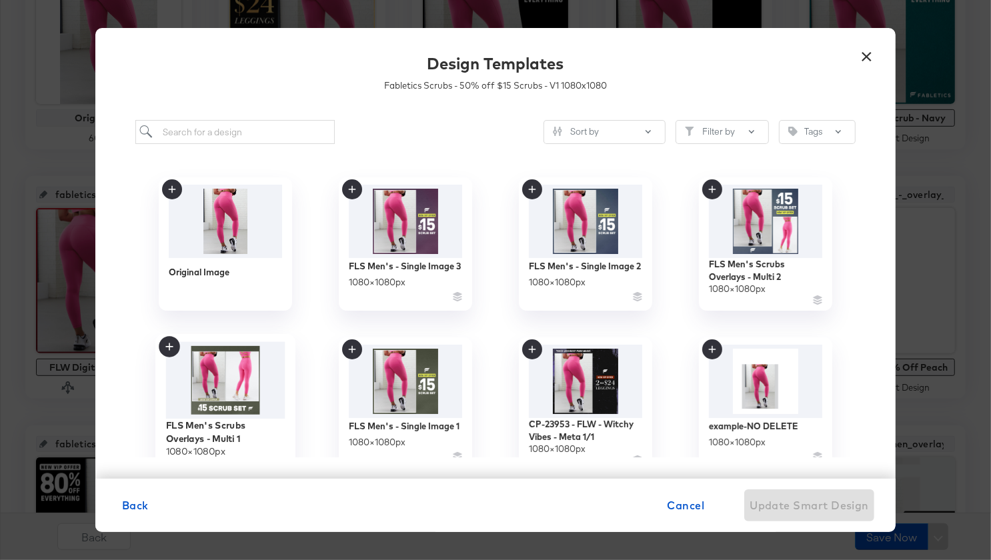
click at [211, 397] on img at bounding box center [225, 380] width 119 height 77
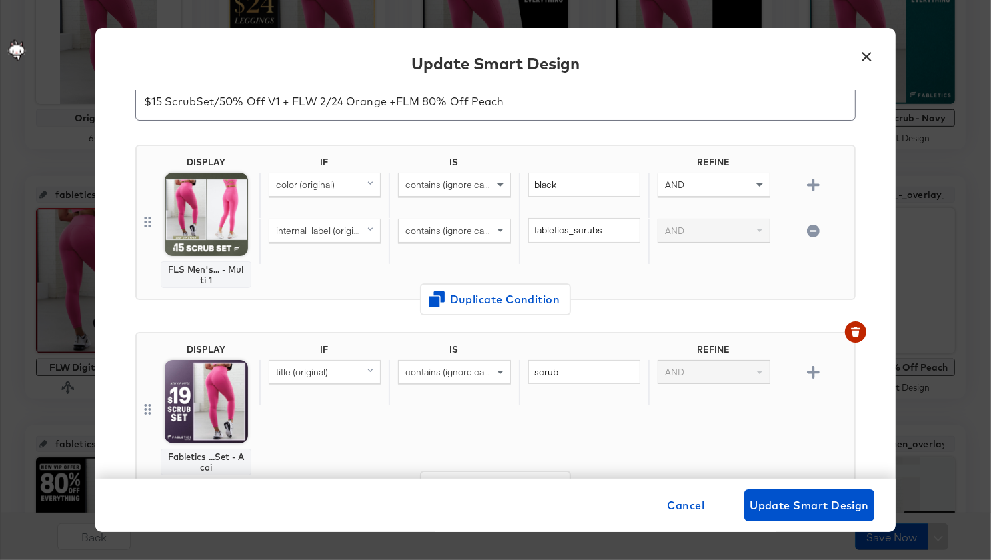
click at [346, 185] on div "color (original)" at bounding box center [324, 184] width 111 height 23
click at [341, 186] on div "color (original)" at bounding box center [324, 184] width 111 height 23
click at [341, 185] on div "color (original)" at bounding box center [324, 184] width 111 height 23
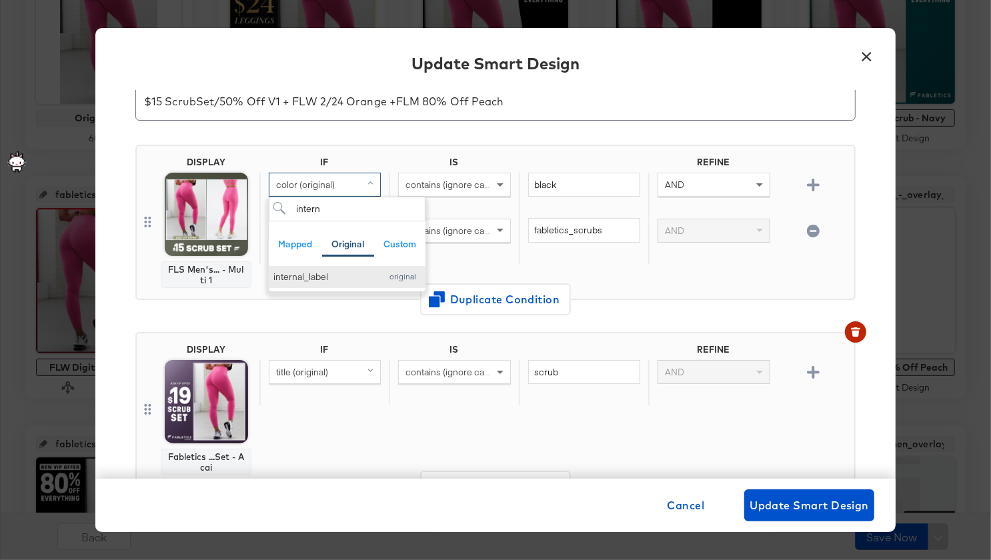
type input "intern"
click at [347, 275] on div "internal_label" at bounding box center [323, 277] width 101 height 13
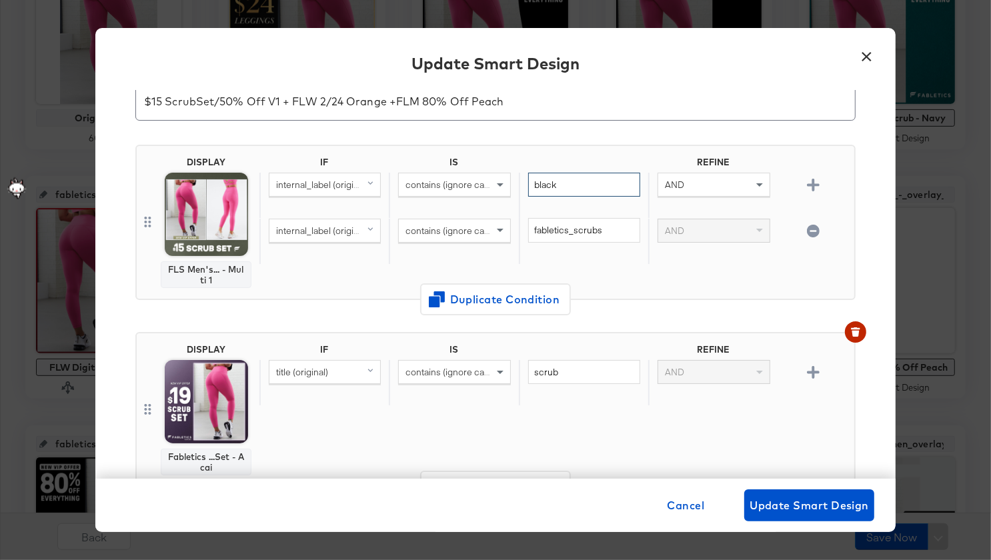
click at [557, 183] on input "black" at bounding box center [584, 185] width 112 height 25
click at [545, 220] on input "fabletics_scrubs" at bounding box center [584, 230] width 112 height 25
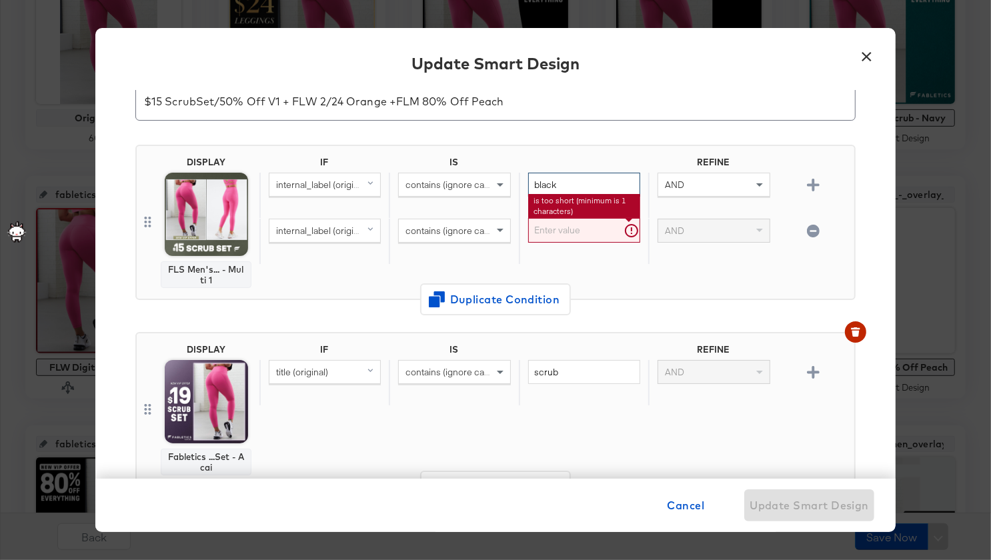
click at [555, 176] on input "black" at bounding box center [584, 185] width 112 height 25
click at [555, 179] on input "black" at bounding box center [584, 185] width 112 height 25
paste input "fabletics_scrubs"
type input "fabletics_scrubs"
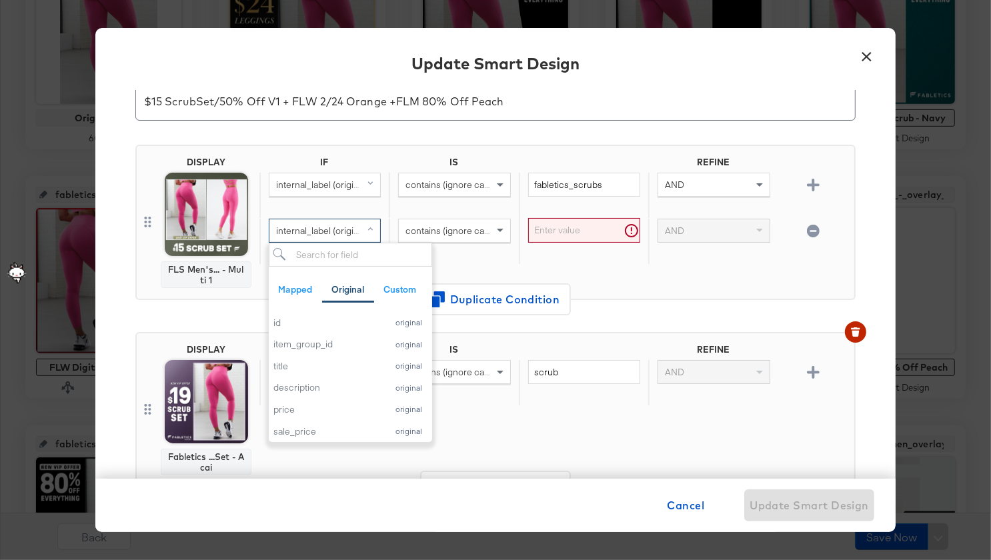
click at [351, 227] on span "internal_label (original)" at bounding box center [322, 231] width 92 height 12
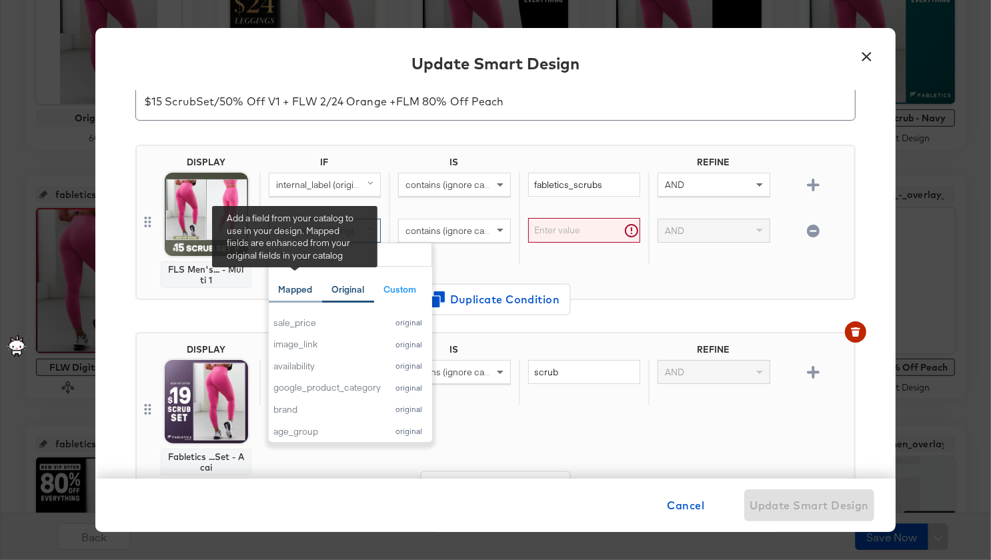
click at [286, 277] on div "Mapped" at bounding box center [295, 290] width 53 height 26
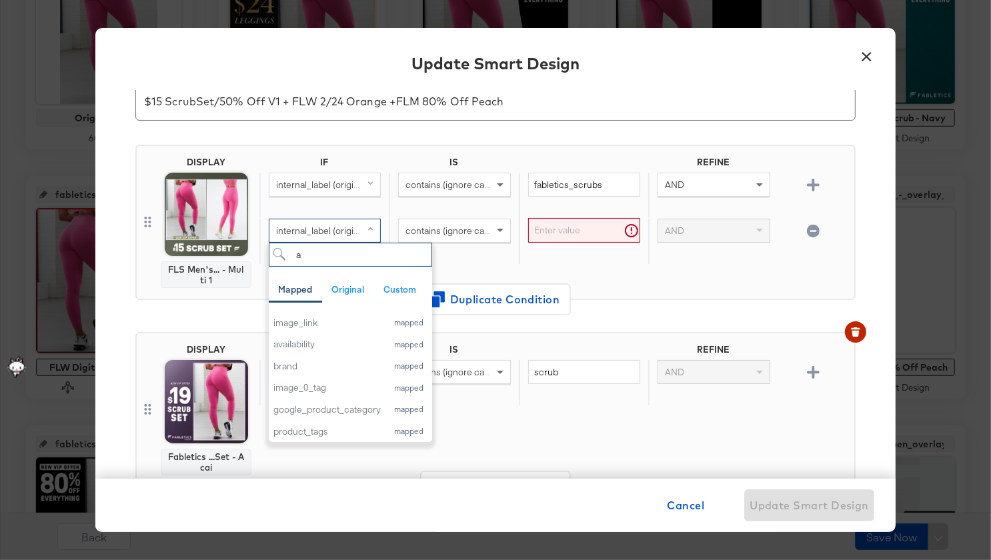
click at [365, 257] on input "a" at bounding box center [350, 255] width 163 height 25
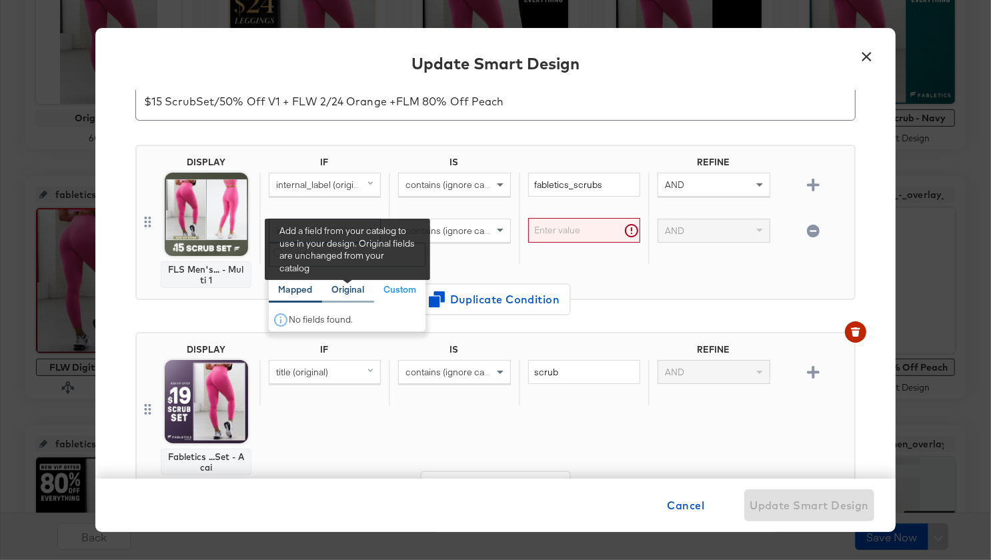
type input "add"
click at [335, 285] on div "Original" at bounding box center [347, 289] width 33 height 13
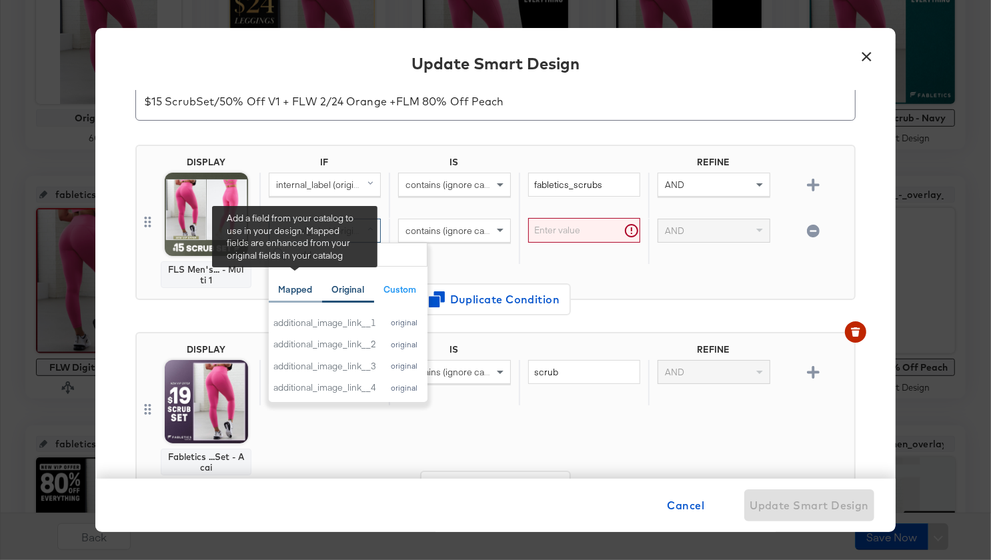
click at [294, 291] on div "Mapped" at bounding box center [295, 289] width 34 height 13
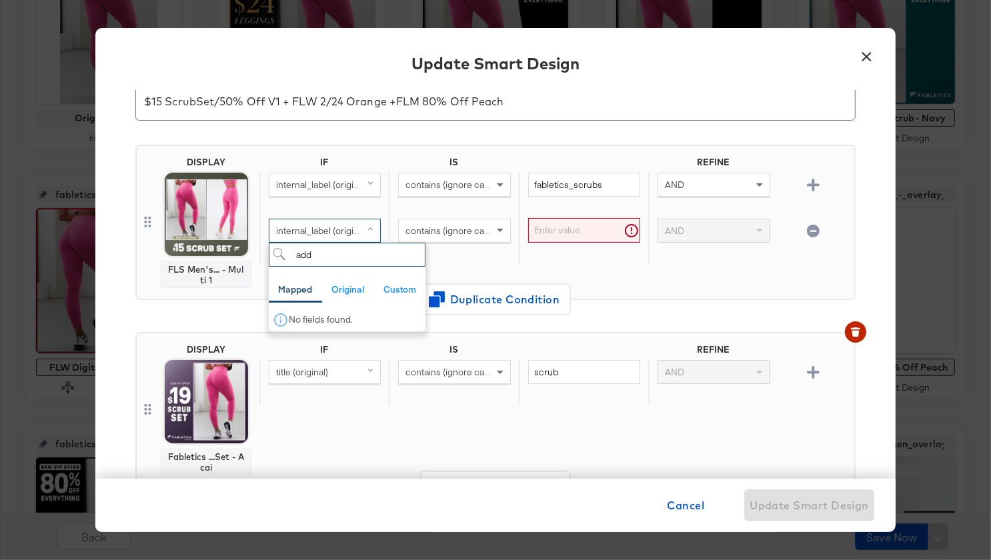
click at [326, 261] on input "add" at bounding box center [347, 255] width 157 height 25
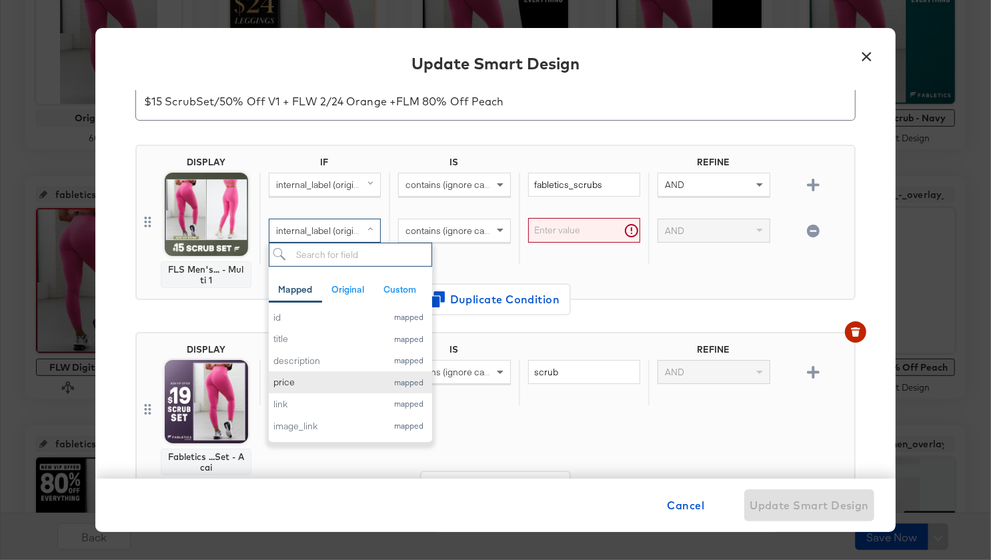
scroll to position [0, 0]
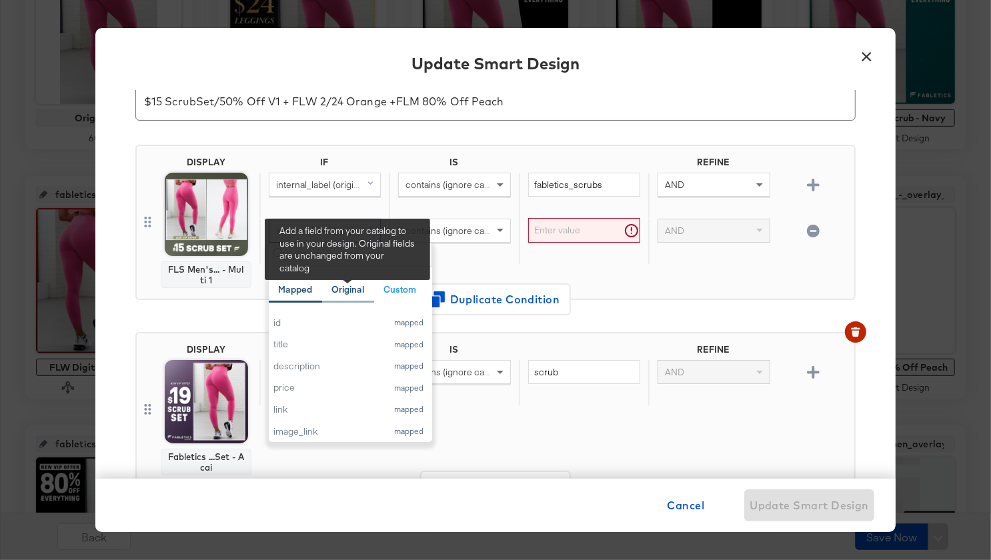
click at [346, 289] on div "Original" at bounding box center [347, 289] width 33 height 13
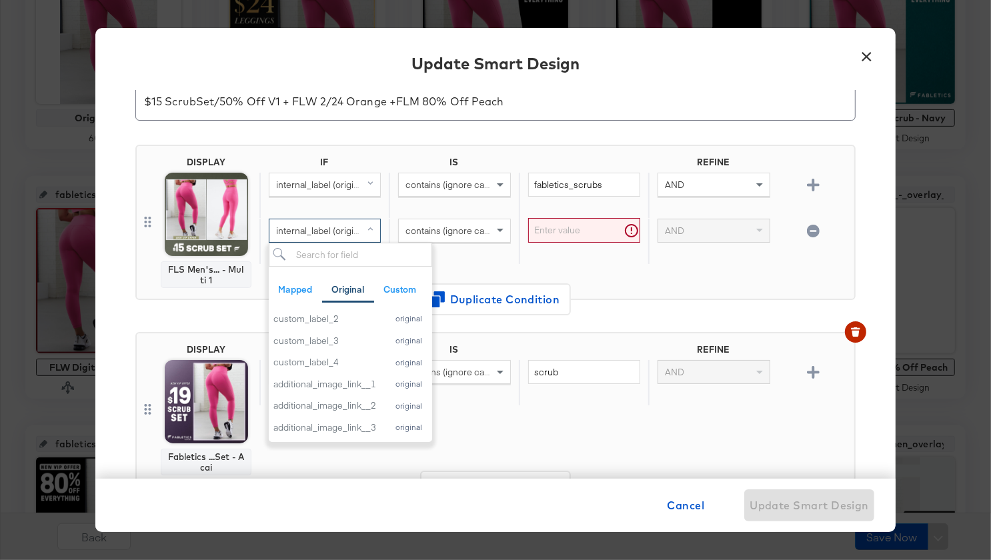
scroll to position [491, 0]
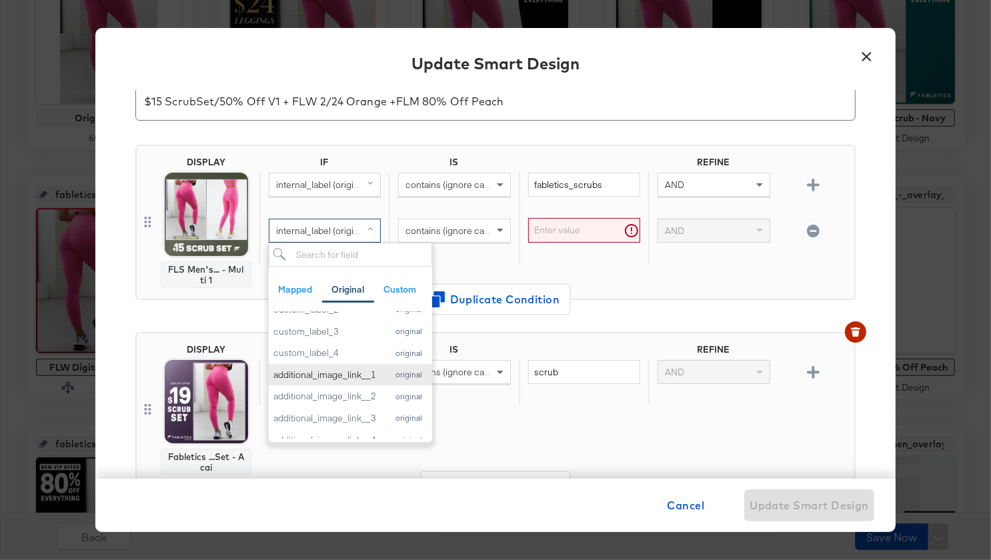
click at [337, 374] on div "additional_image_link__1" at bounding box center [326, 375] width 107 height 13
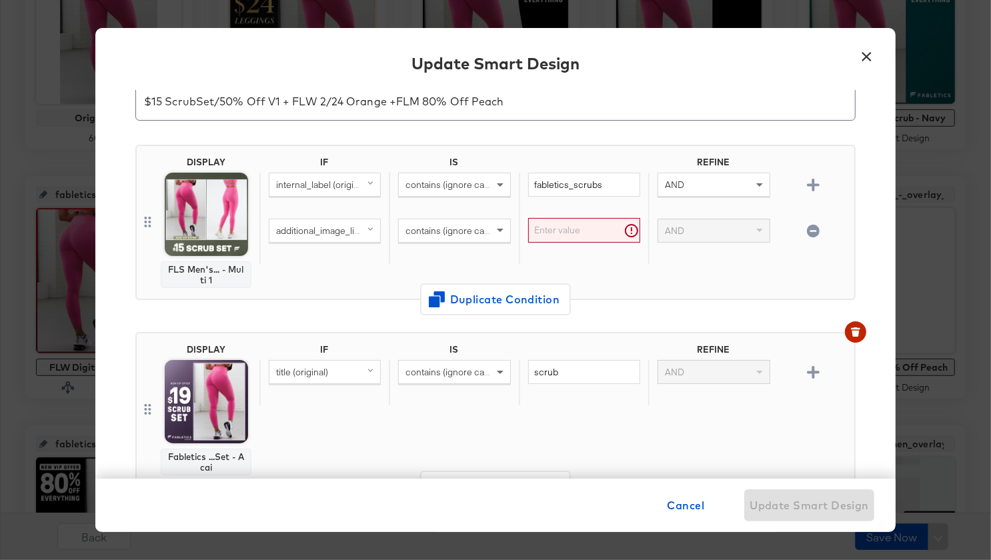
click at [549, 233] on input "text" at bounding box center [584, 230] width 112 height 25
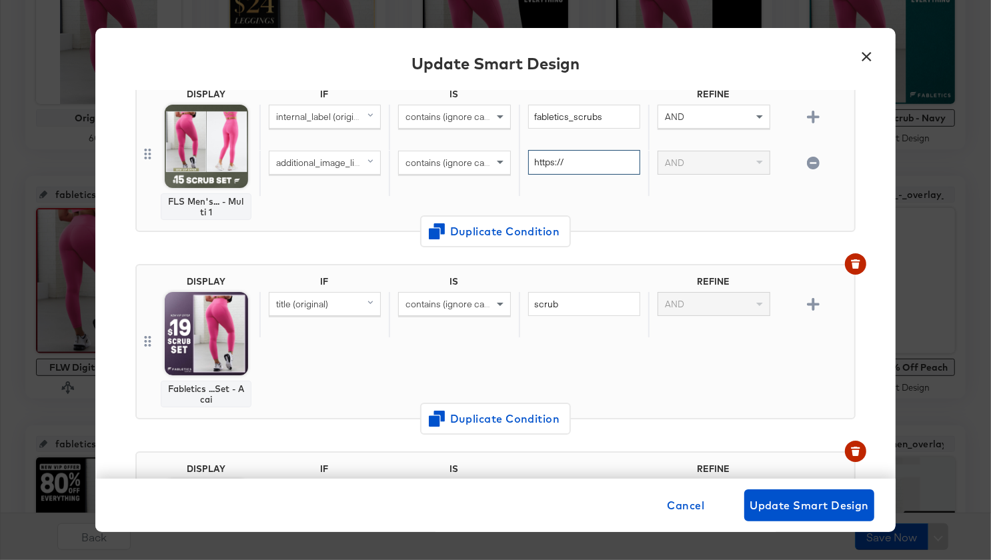
scroll to position [157, 0]
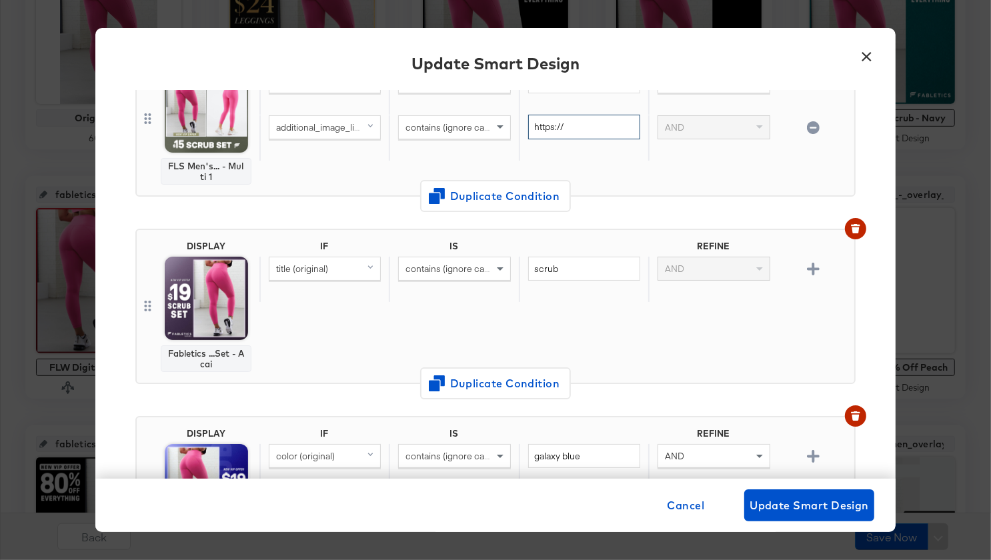
type input "https://"
click at [308, 260] on div "title (original)" at bounding box center [324, 268] width 111 height 23
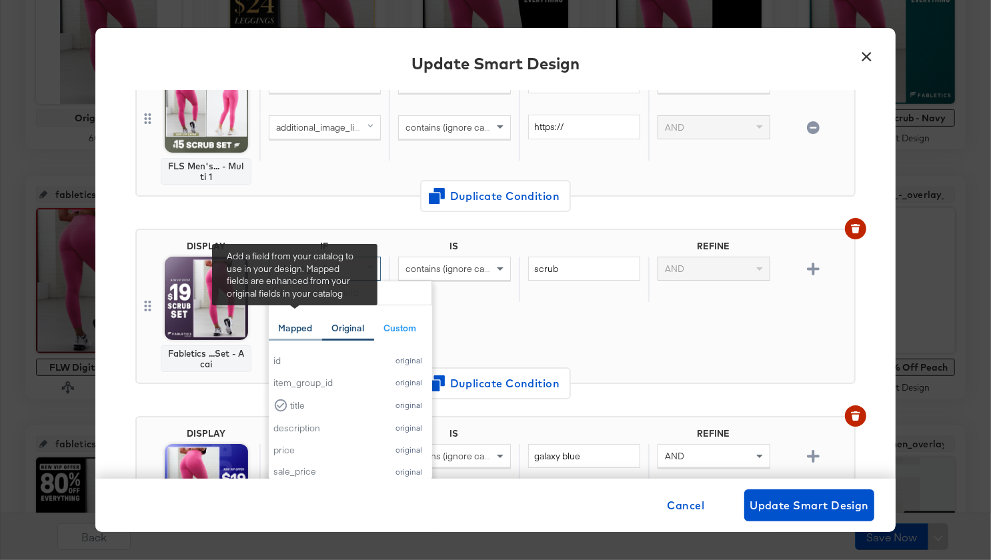
click at [294, 323] on div "Mapped" at bounding box center [295, 328] width 34 height 13
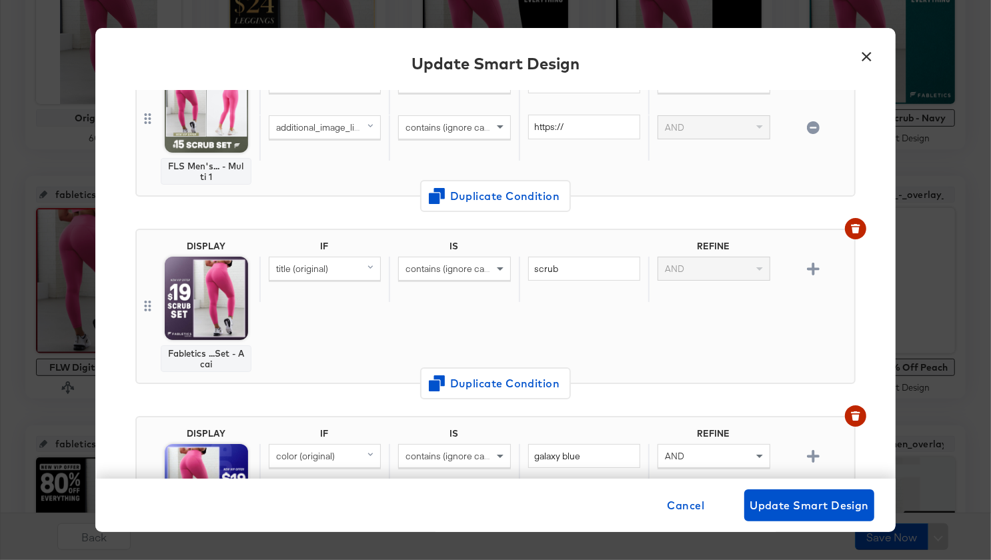
click at [341, 266] on div "title (original)" at bounding box center [324, 268] width 111 height 23
type input "intern"
click at [329, 363] on div "internal_label" at bounding box center [323, 361] width 101 height 13
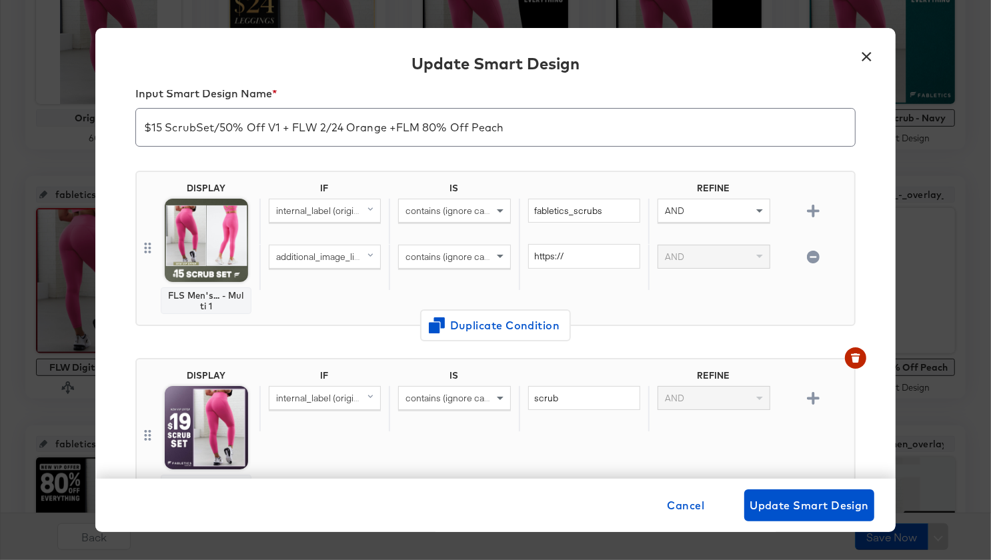
scroll to position [0, 0]
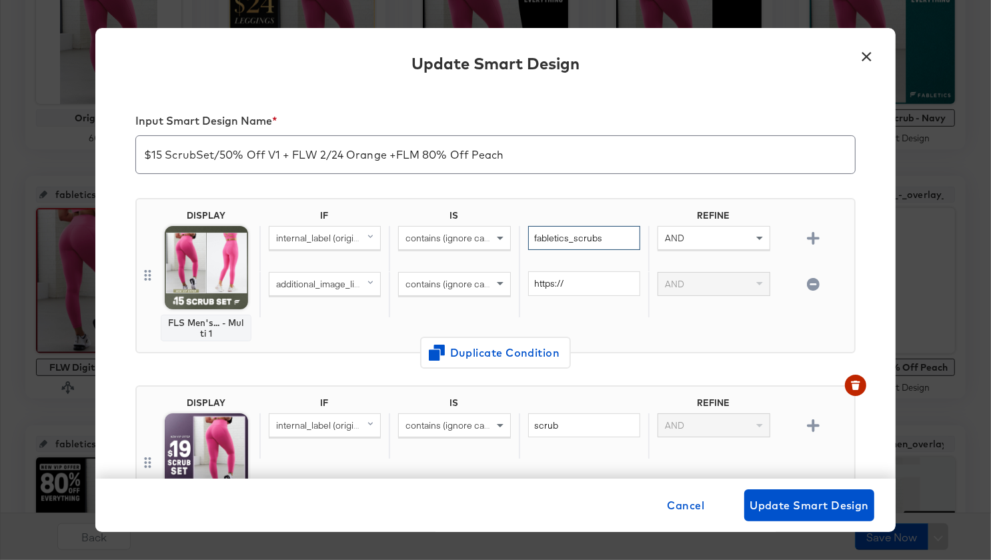
click at [561, 238] on input "fabletics_scrubs" at bounding box center [584, 238] width 112 height 25
click at [553, 423] on input "scrub" at bounding box center [584, 425] width 112 height 25
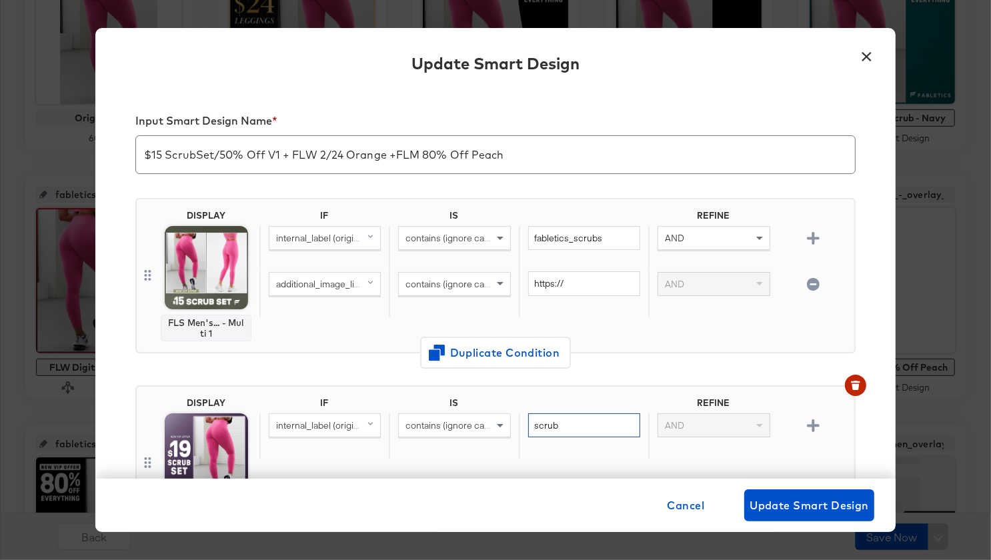
click at [553, 423] on input "scrub" at bounding box center [584, 425] width 112 height 25
paste input "fabletics_scrubs"
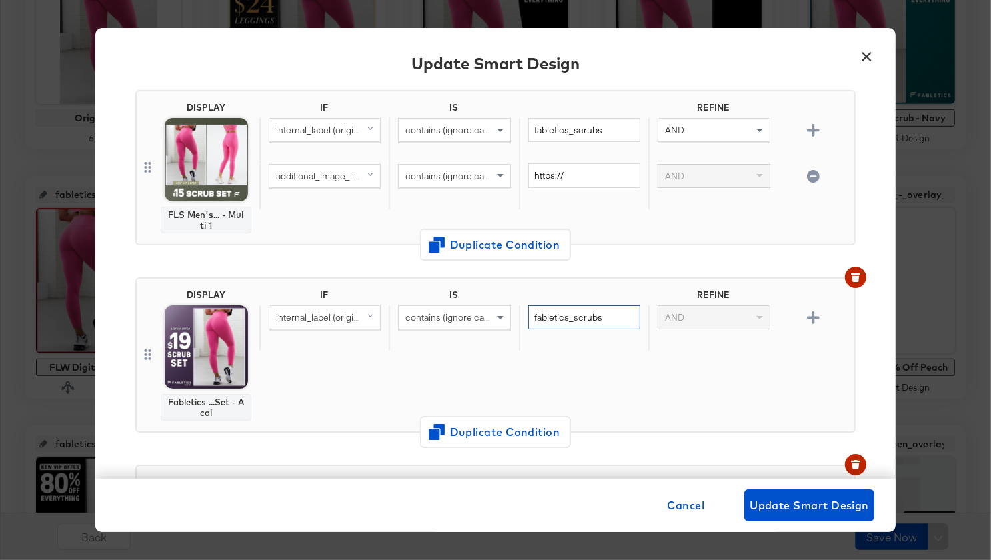
type input "fabletics_scrubs"
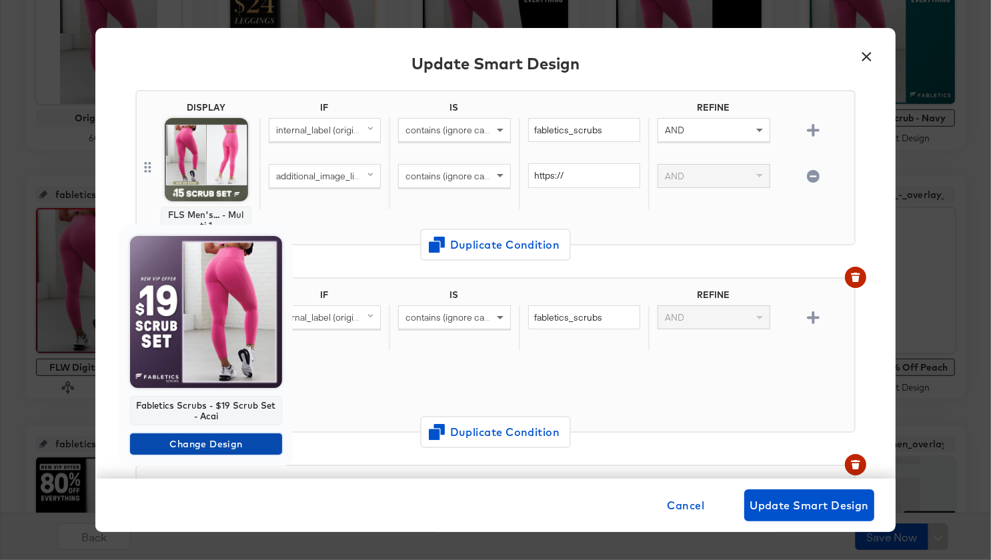
click at [204, 438] on span "Change Design" at bounding box center [205, 444] width 141 height 17
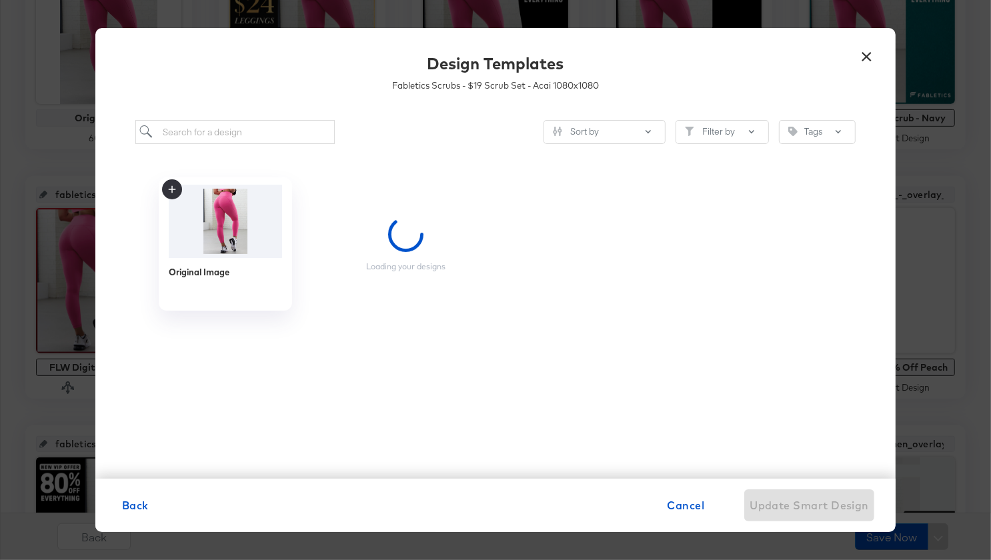
scroll to position [0, 0]
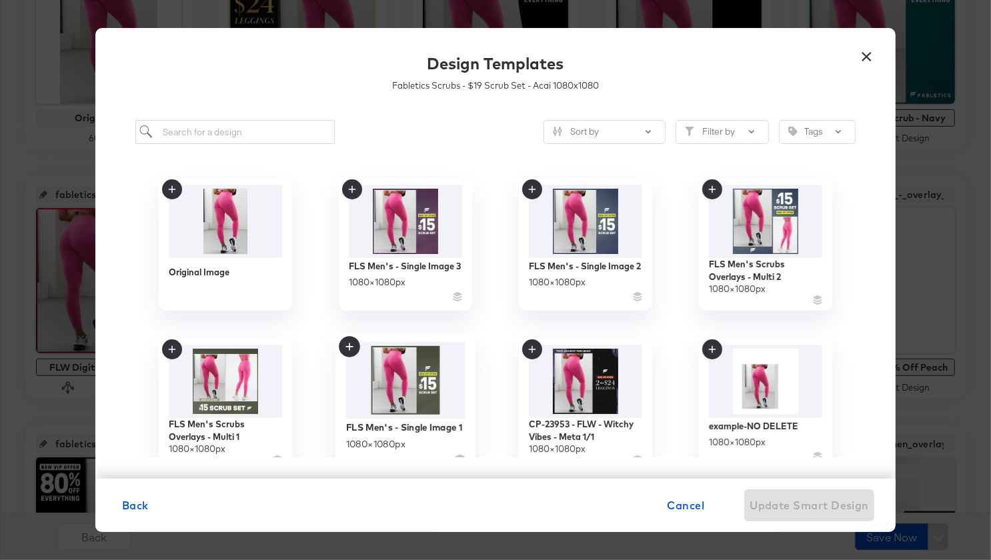
click at [394, 381] on img at bounding box center [405, 380] width 119 height 77
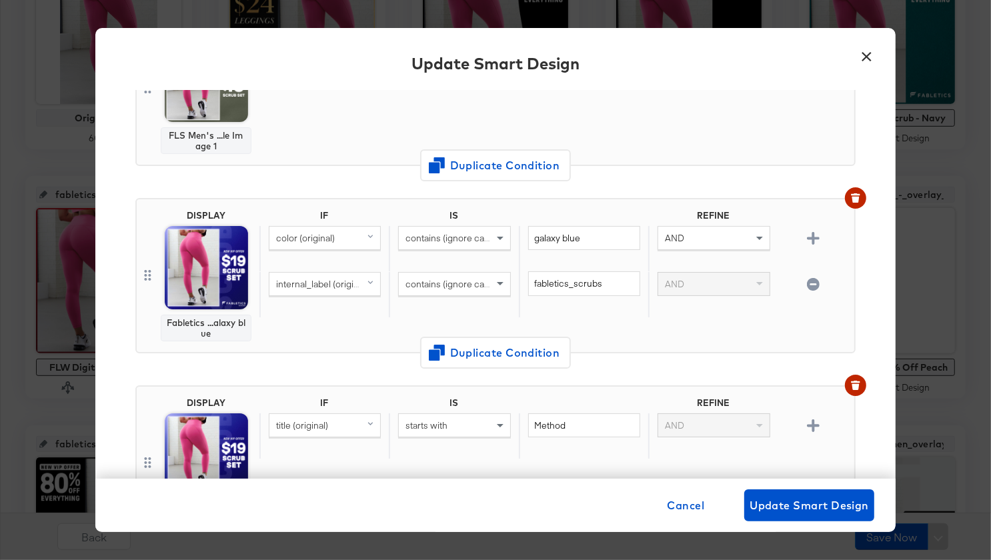
scroll to position [380, 0]
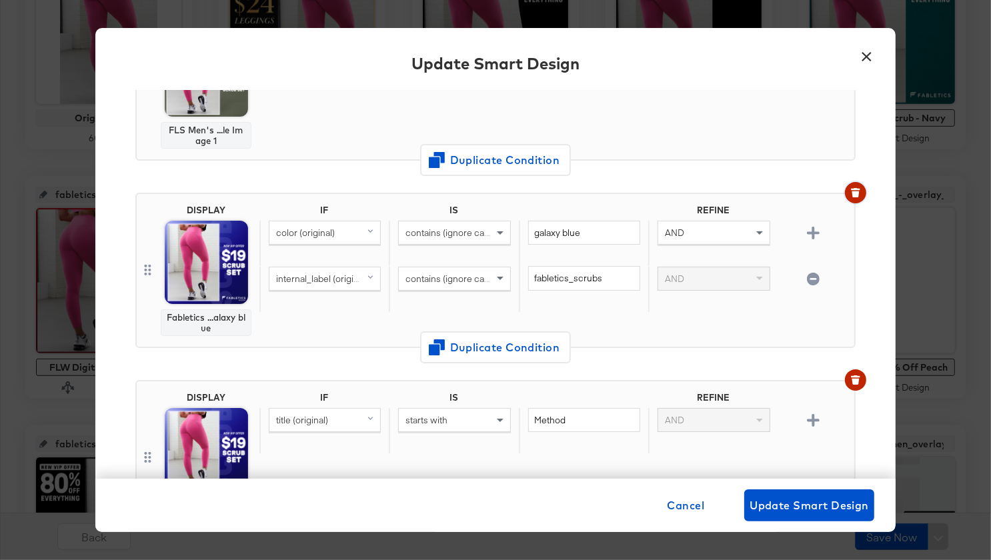
click at [853, 189] on icon "button" at bounding box center [855, 192] width 9 height 9
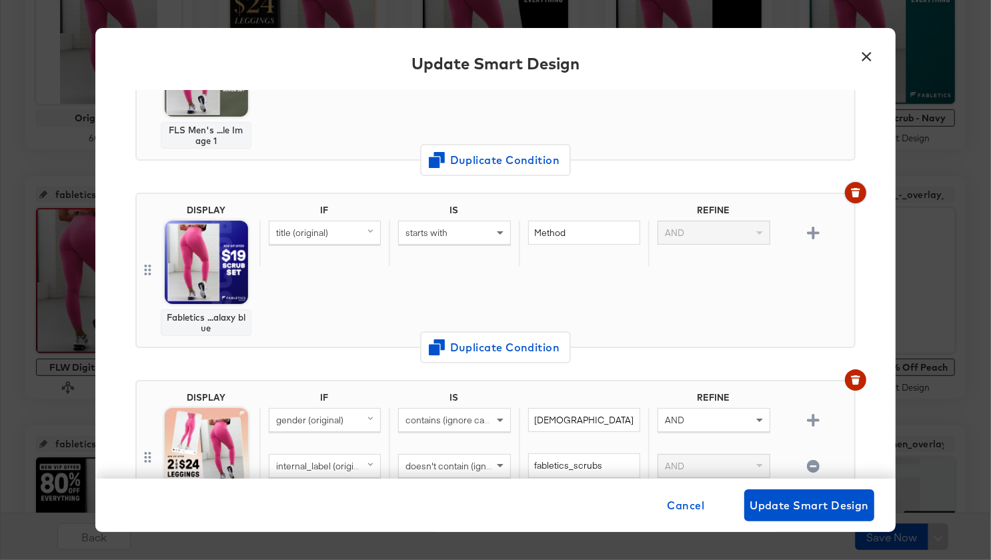
click at [853, 188] on icon "button" at bounding box center [855, 192] width 9 height 9
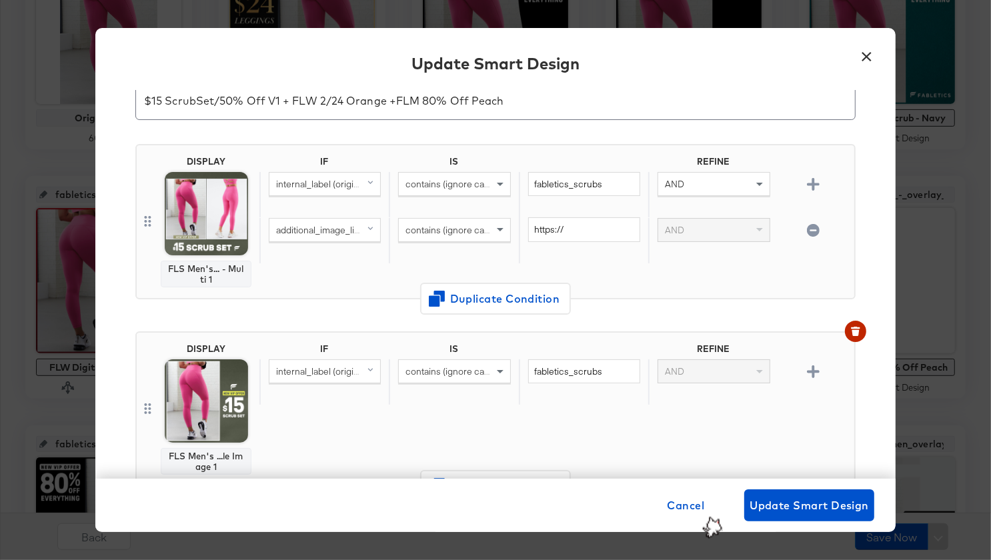
scroll to position [0, 0]
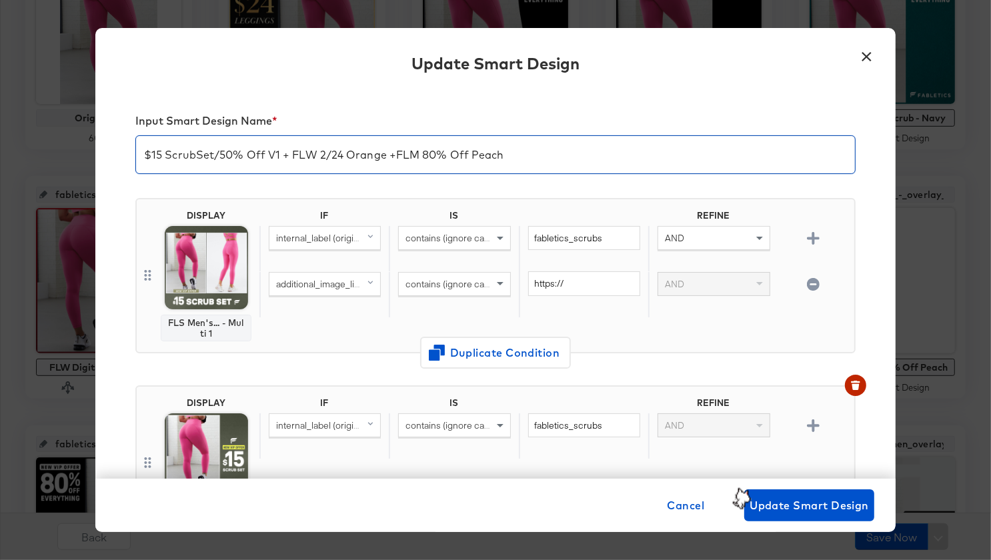
drag, startPoint x: 423, startPoint y: 157, endPoint x: 493, endPoint y: 157, distance: 70.7
click at [493, 157] on input "$15 ScrubSet/50% Off V1 + FLW 2/24 Orange +FLM 80% Off Peach" at bounding box center [495, 149] width 719 height 37
drag, startPoint x: 279, startPoint y: 155, endPoint x: 166, endPoint y: 151, distance: 112.8
click at [166, 151] on input "$15 ScrubSet/50% Off V1 + FLW 2/24 Orange +FLM 80% Off Peach" at bounding box center [495, 149] width 719 height 37
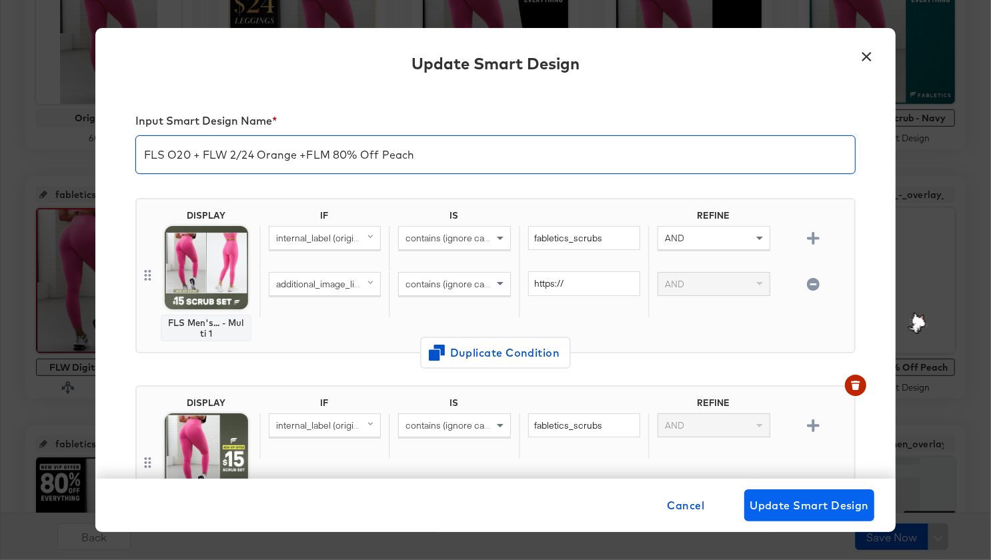
type input "FLS O20 + FLW 2/24 Orange +FLM 80% Off Peach"
click at [790, 508] on span "Update Smart Design" at bounding box center [809, 505] width 119 height 19
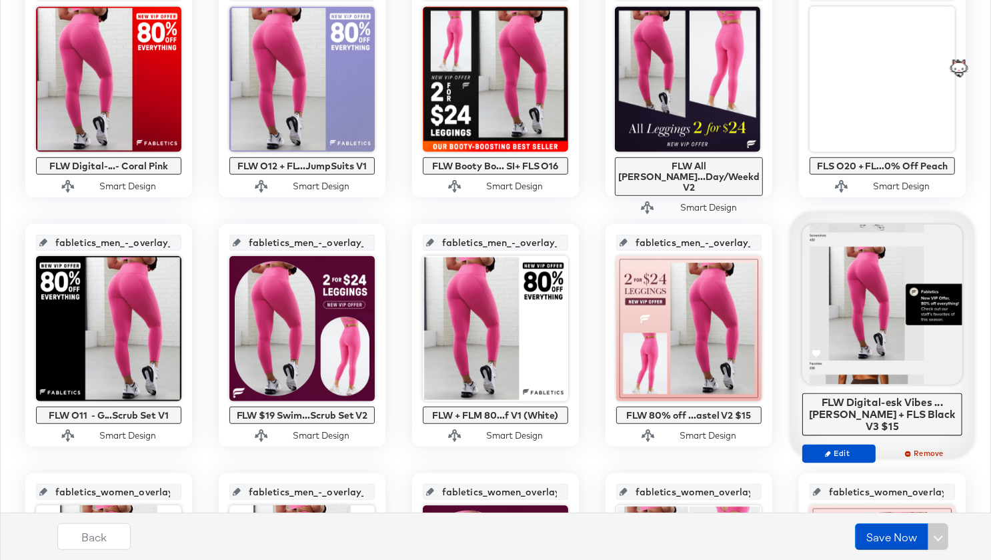
scroll to position [592, 0]
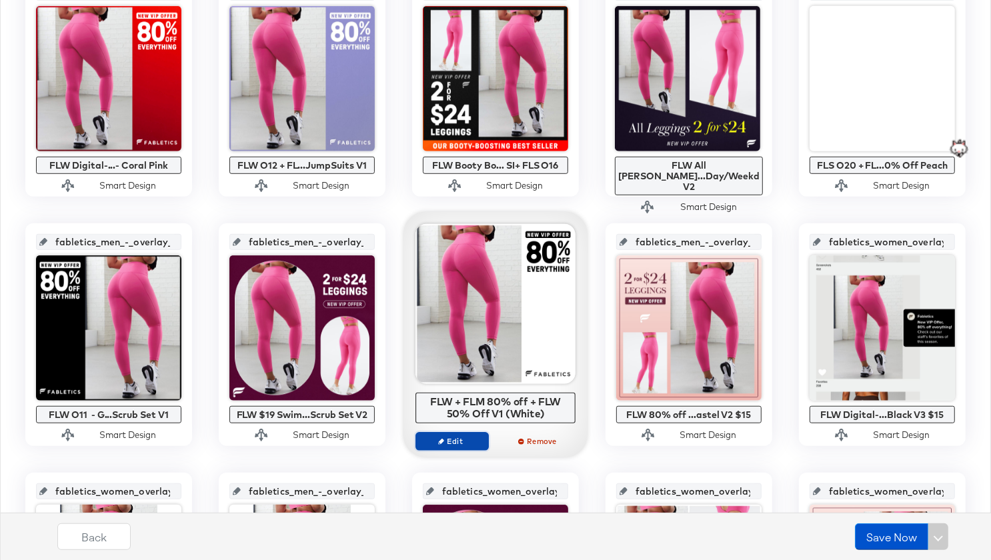
click at [458, 439] on span "Edit" at bounding box center [451, 441] width 61 height 10
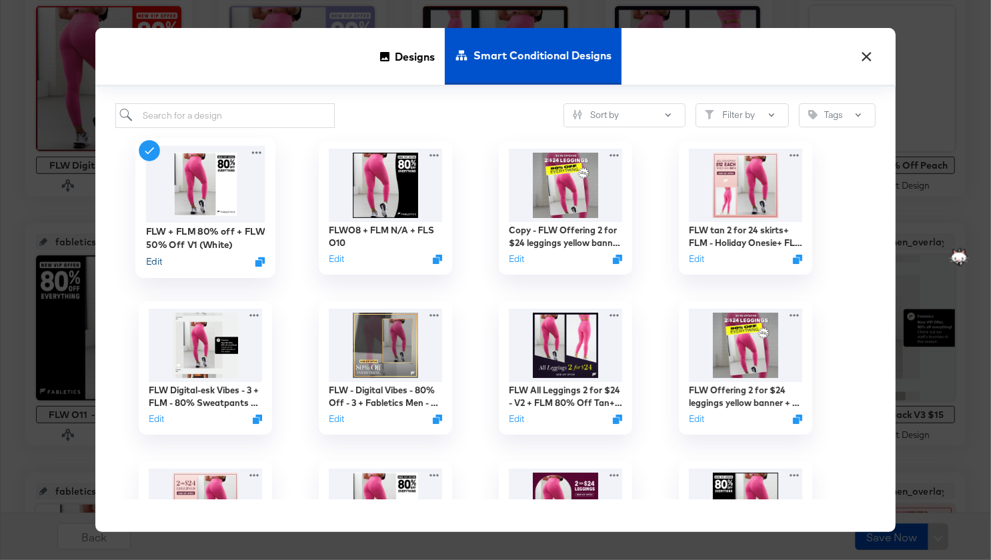
click at [157, 259] on button "Edit" at bounding box center [154, 261] width 16 height 13
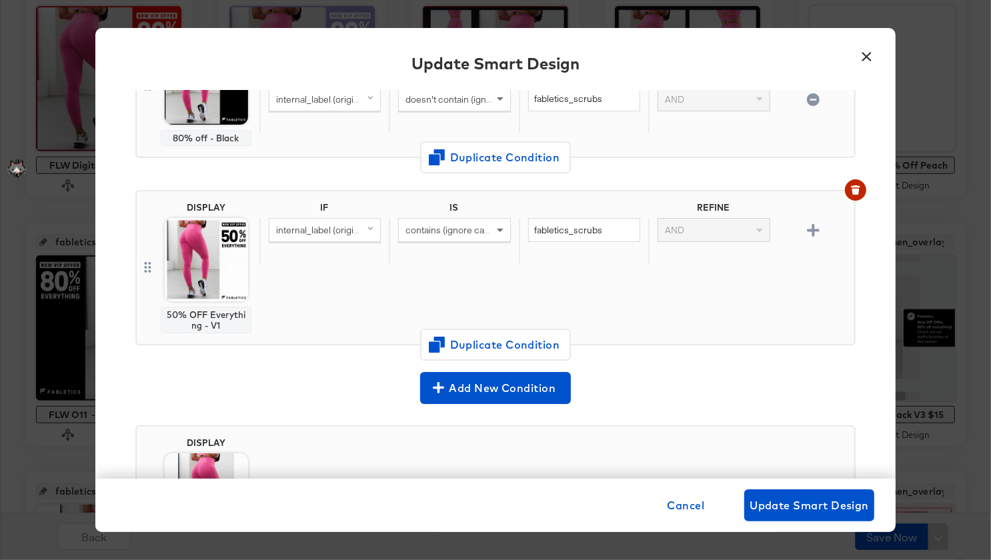
scroll to position [373, 0]
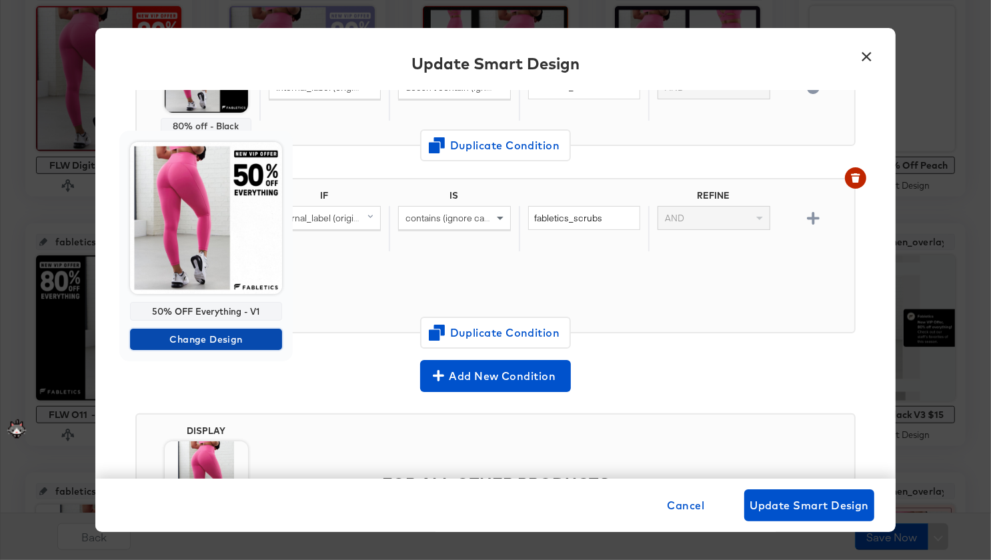
click at [215, 340] on span "Change Design" at bounding box center [205, 339] width 141 height 17
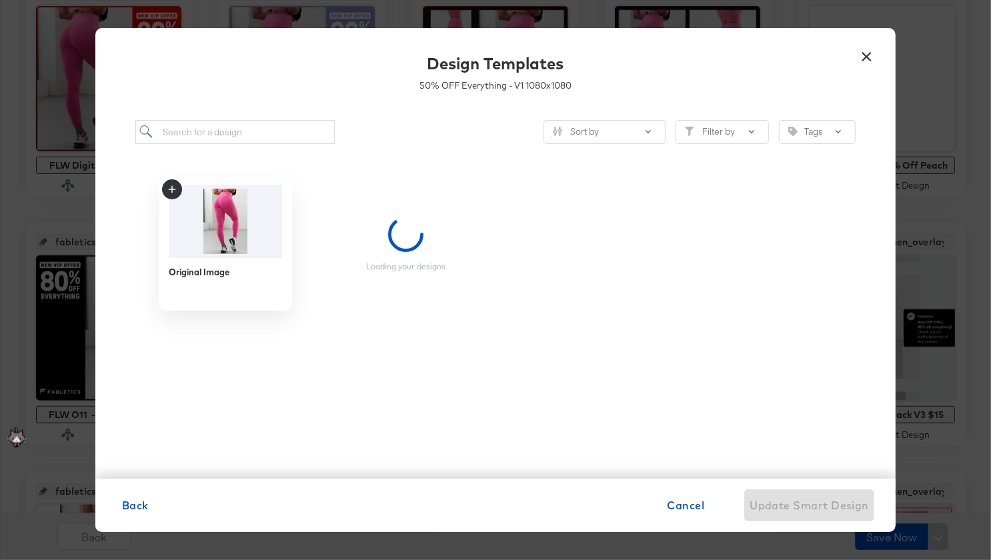
scroll to position [0, 0]
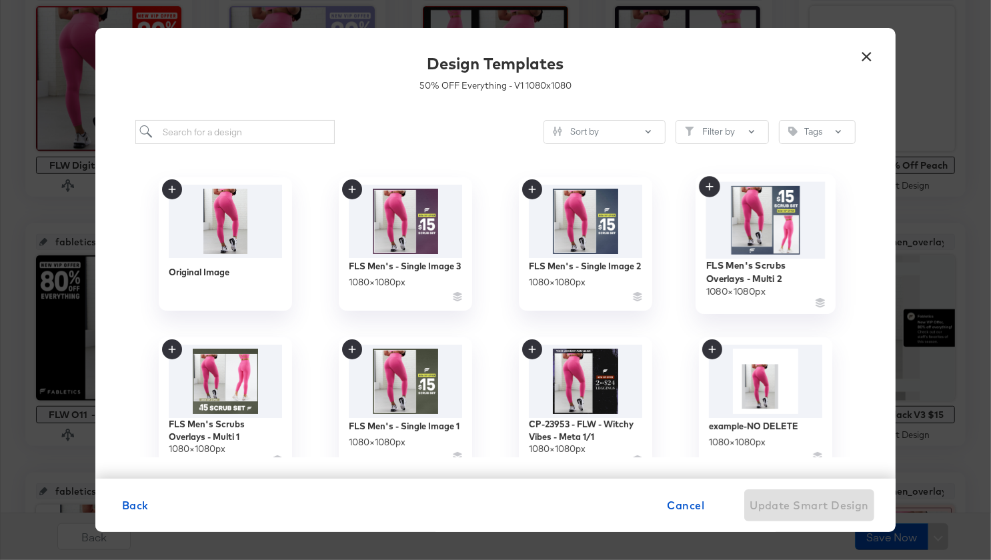
click at [752, 209] on img at bounding box center [765, 220] width 119 height 77
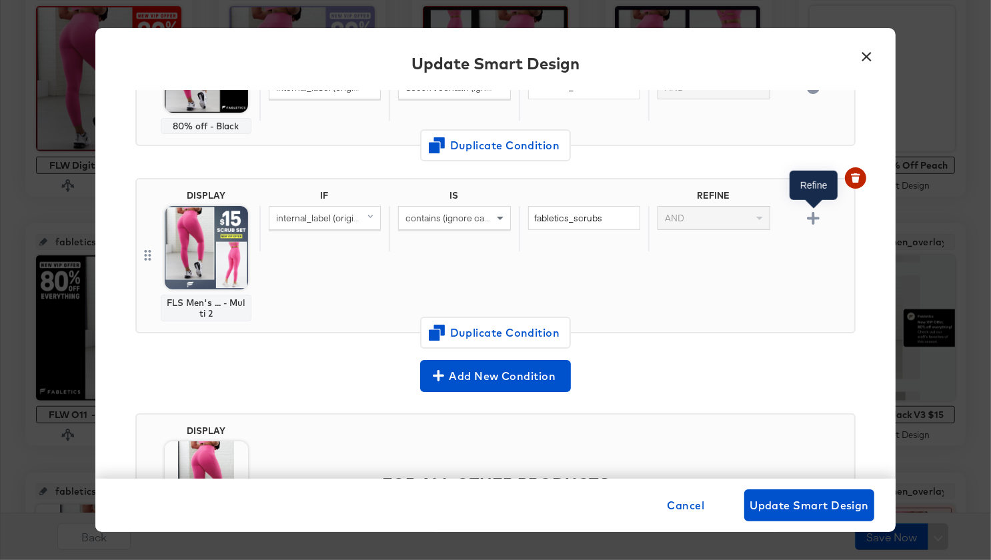
click at [818, 215] on icon "button" at bounding box center [813, 218] width 13 height 13
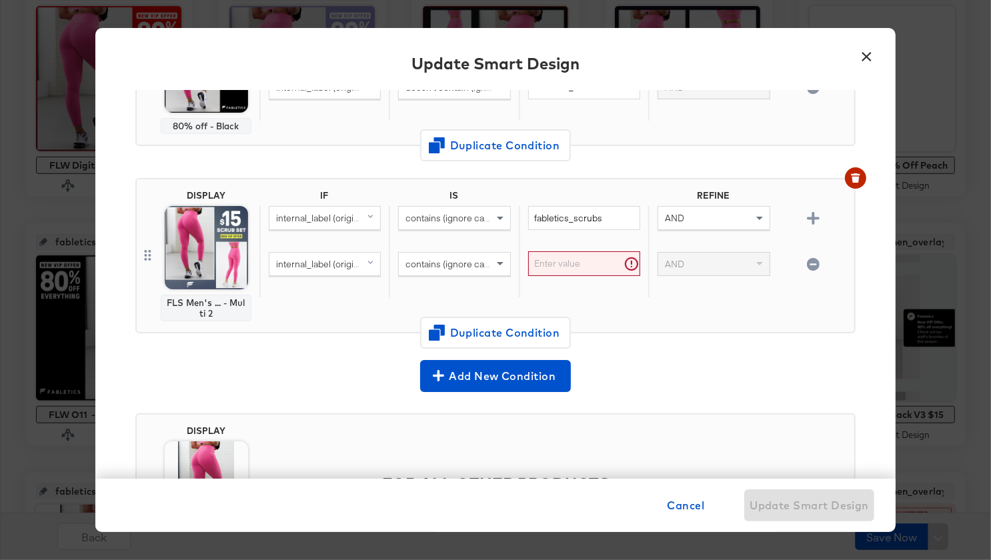
click at [344, 262] on span "internal_label (original)" at bounding box center [322, 264] width 92 height 12
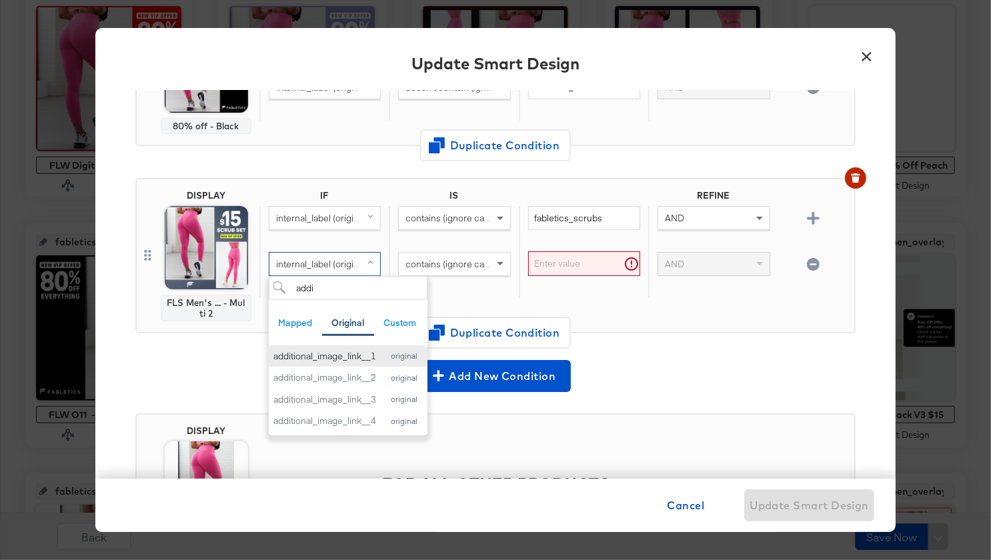
type input "addi"
click at [349, 351] on div "additional_image_link__1" at bounding box center [324, 356] width 103 height 13
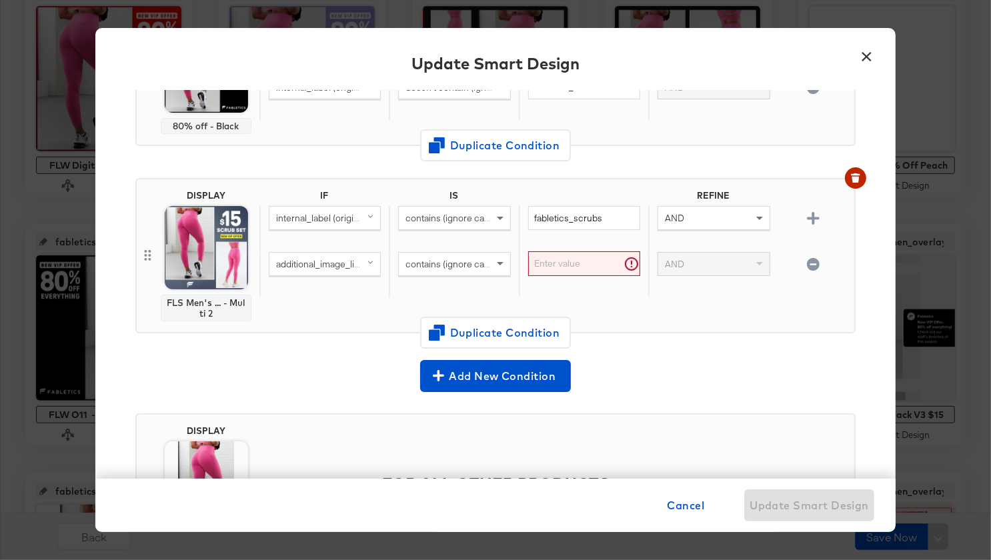
click at [586, 261] on input "text" at bounding box center [584, 263] width 112 height 25
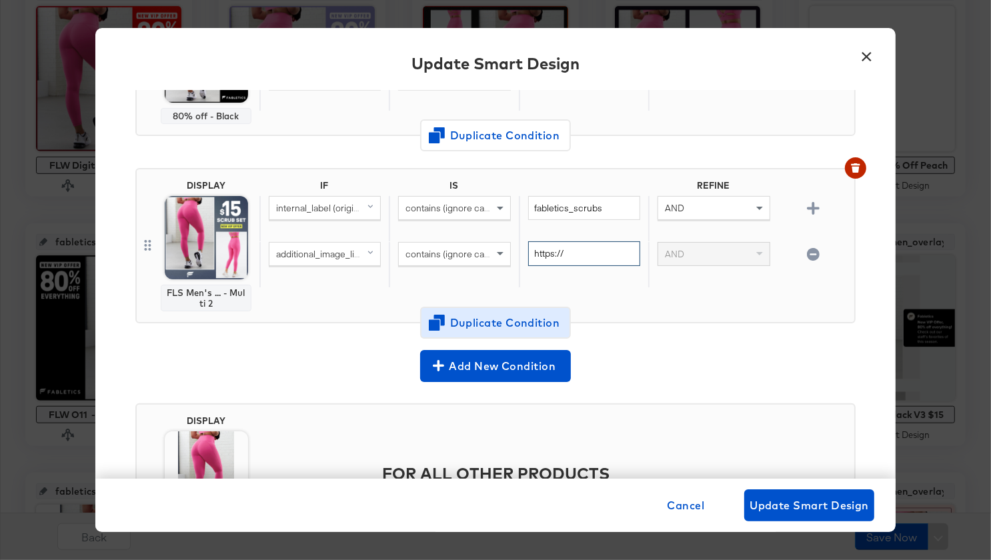
scroll to position [389, 0]
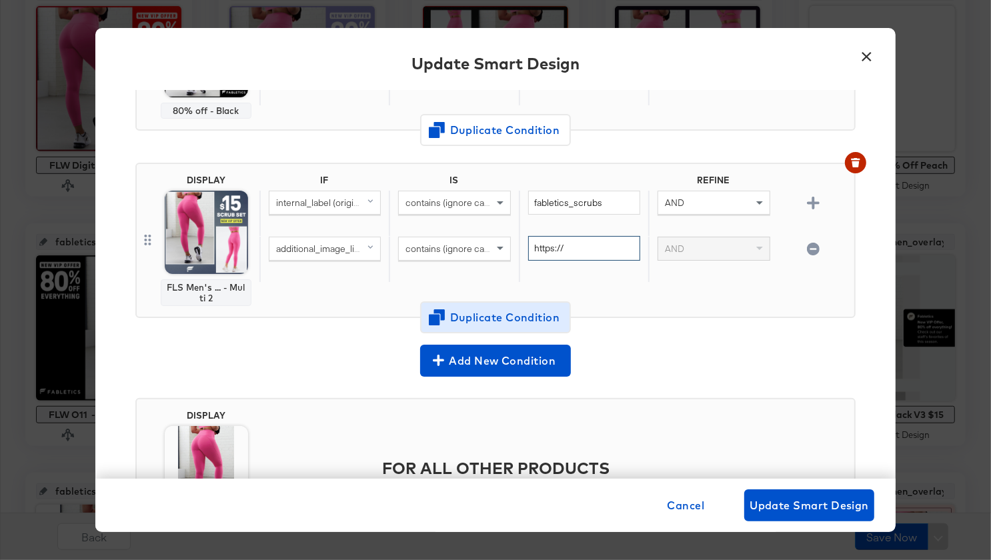
type input "https://"
click at [535, 314] on span "Duplicate Condition" at bounding box center [495, 317] width 129 height 19
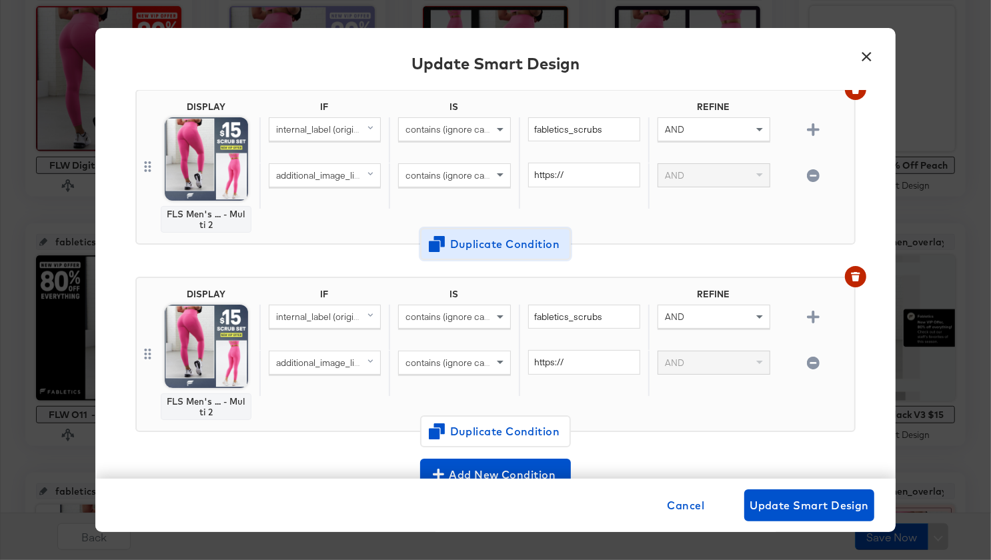
scroll to position [423, 0]
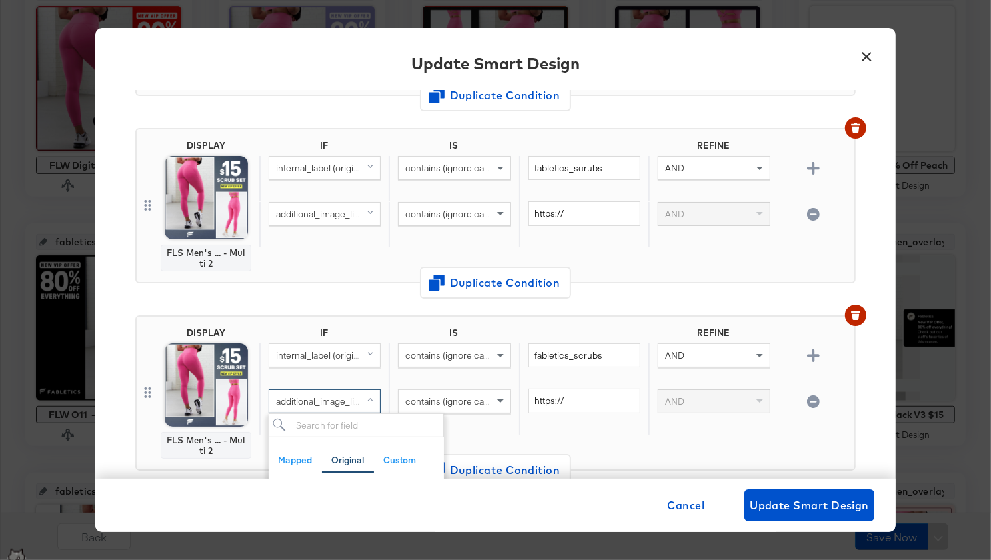
click at [334, 400] on span "additional_image_link__1 (original)" at bounding box center [346, 401] width 140 height 12
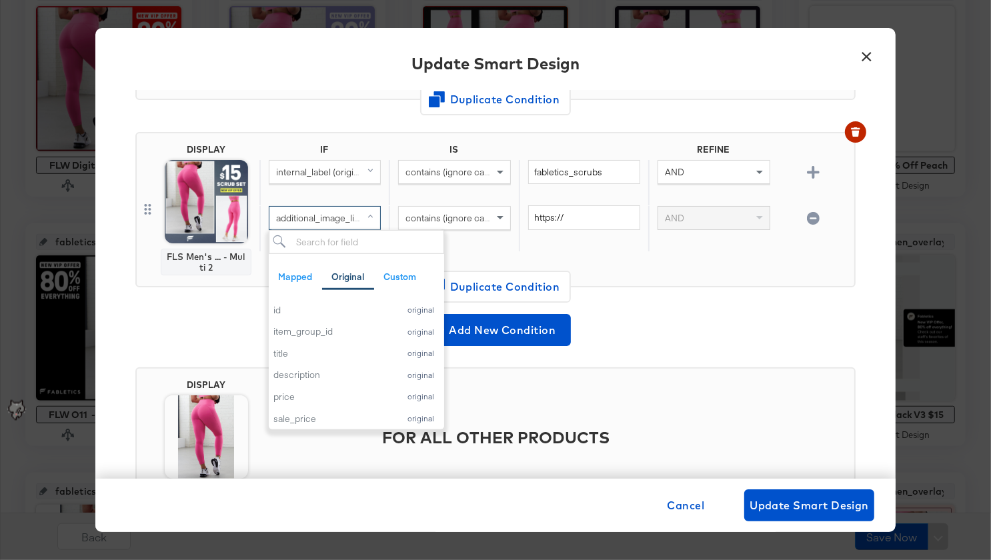
scroll to position [618, 0]
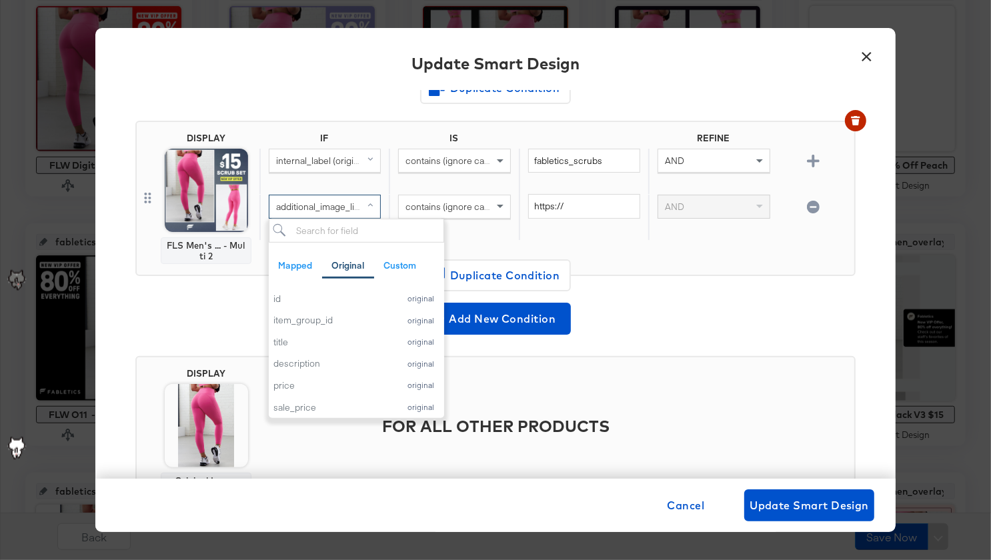
click at [807, 207] on icon "button" at bounding box center [813, 207] width 13 height 13
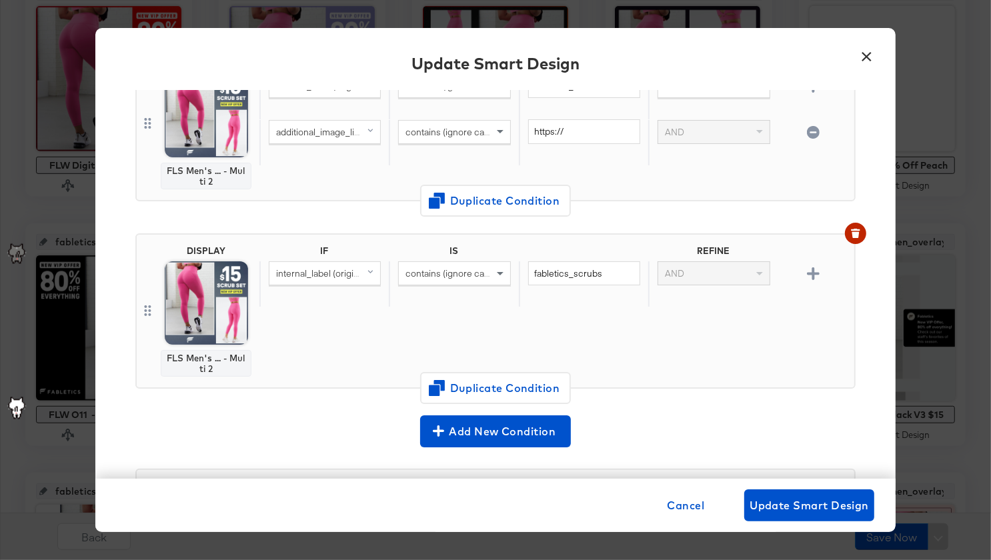
scroll to position [507, 0]
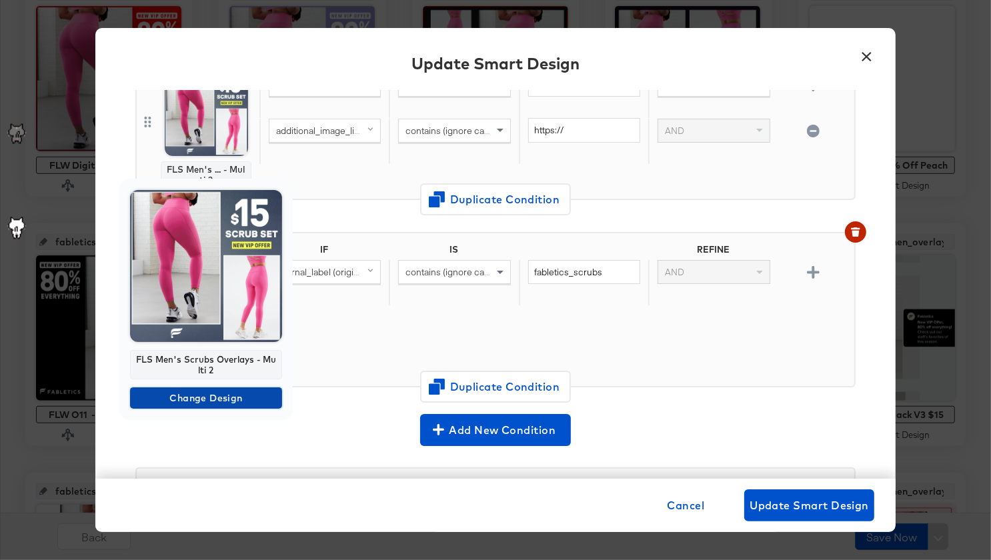
click at [210, 397] on span "Change Design" at bounding box center [205, 398] width 141 height 17
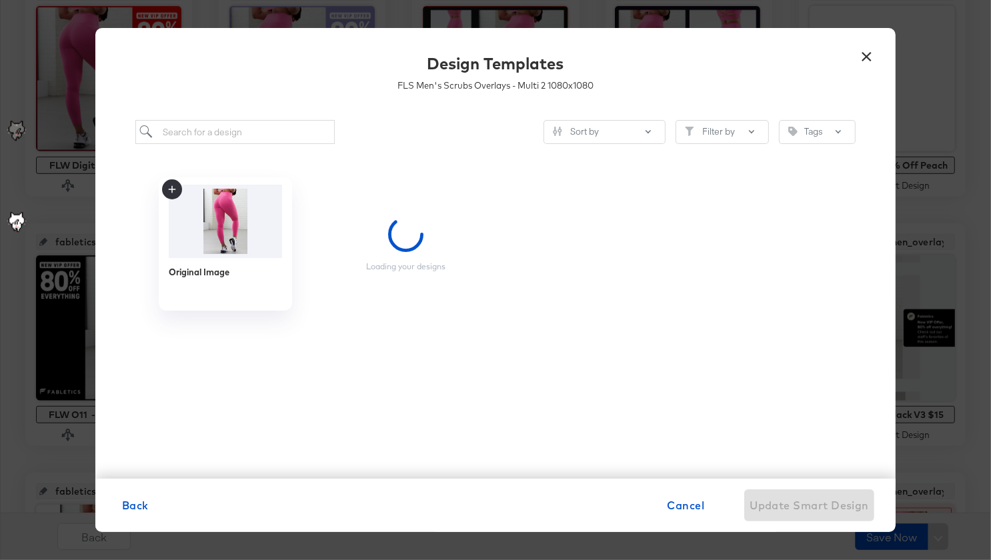
scroll to position [0, 0]
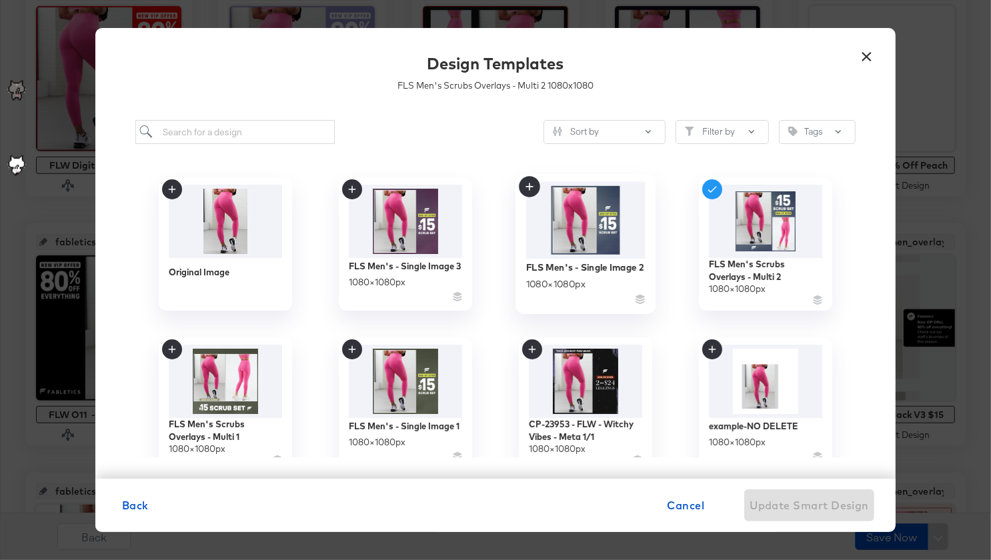
click at [587, 227] on img at bounding box center [585, 220] width 119 height 77
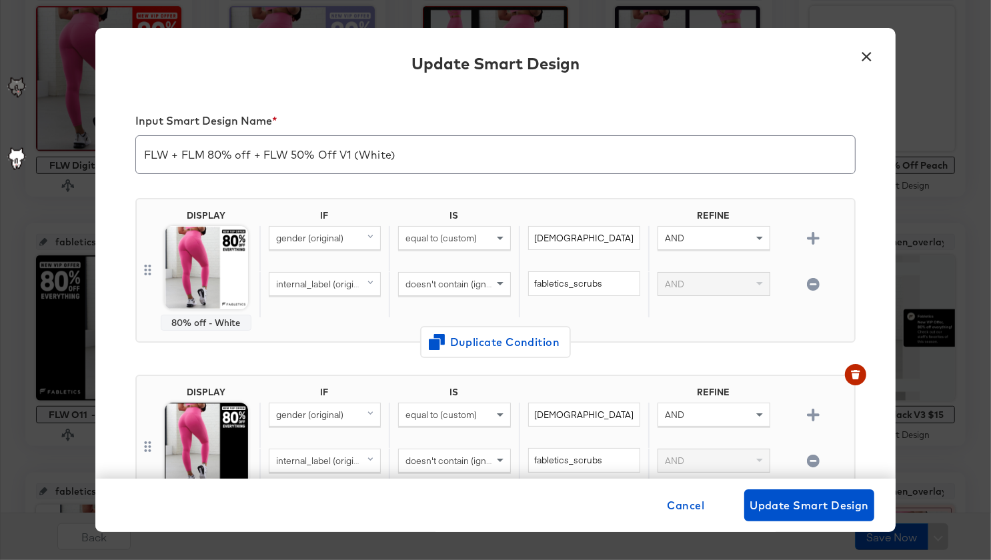
scroll to position [507, 0]
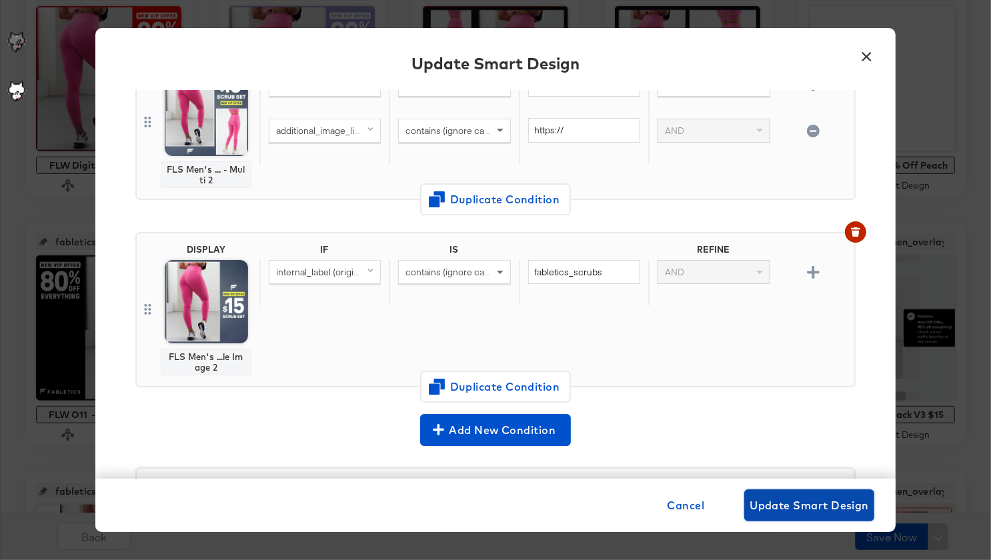
click at [772, 507] on span "Update Smart Design" at bounding box center [809, 505] width 119 height 19
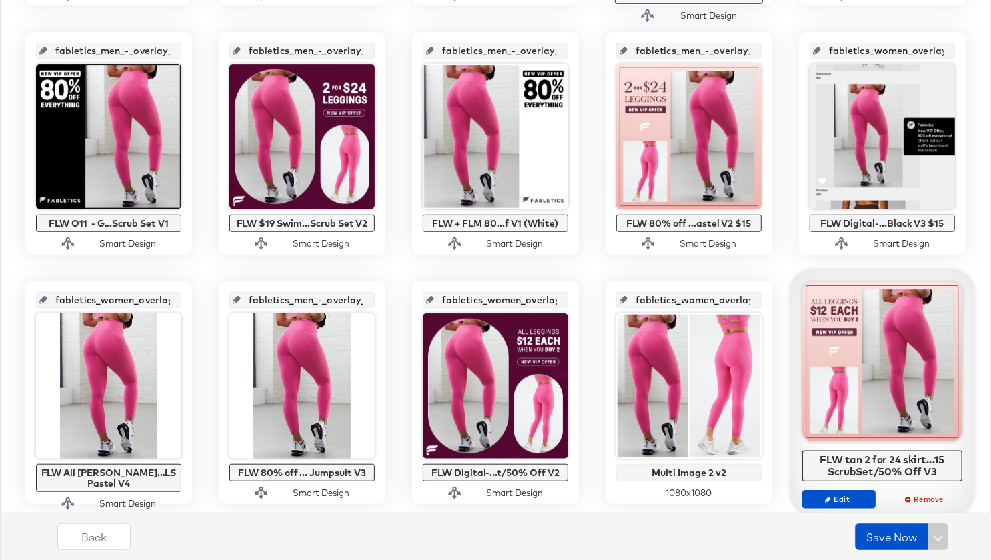
scroll to position [794, 0]
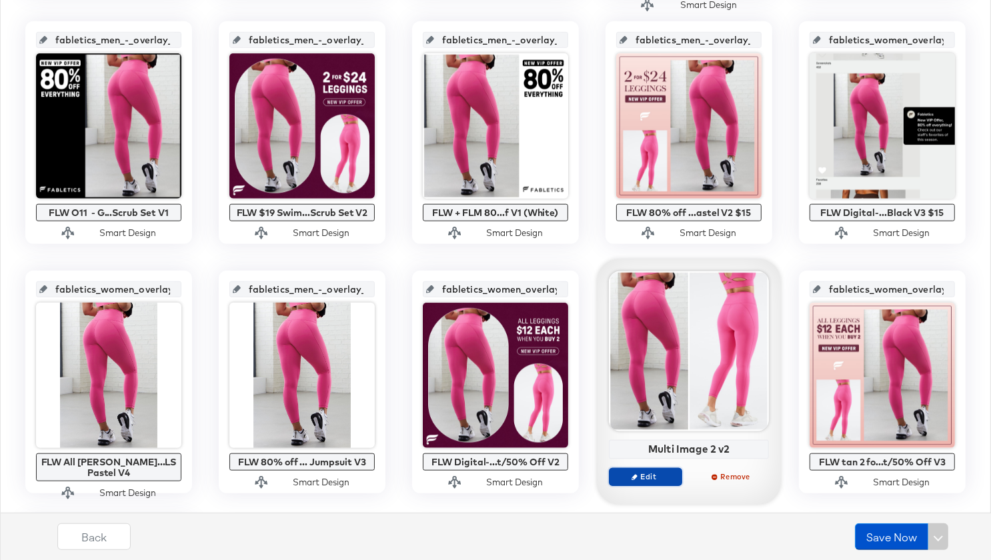
click at [655, 475] on span "Edit" at bounding box center [645, 476] width 61 height 10
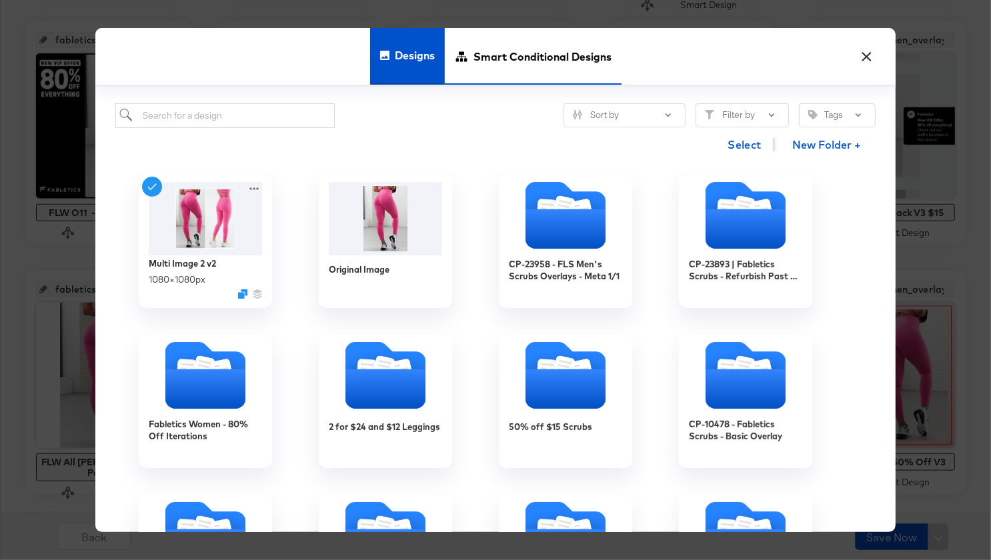
click at [489, 71] on span "Smart Conditional Designs" at bounding box center [542, 56] width 138 height 59
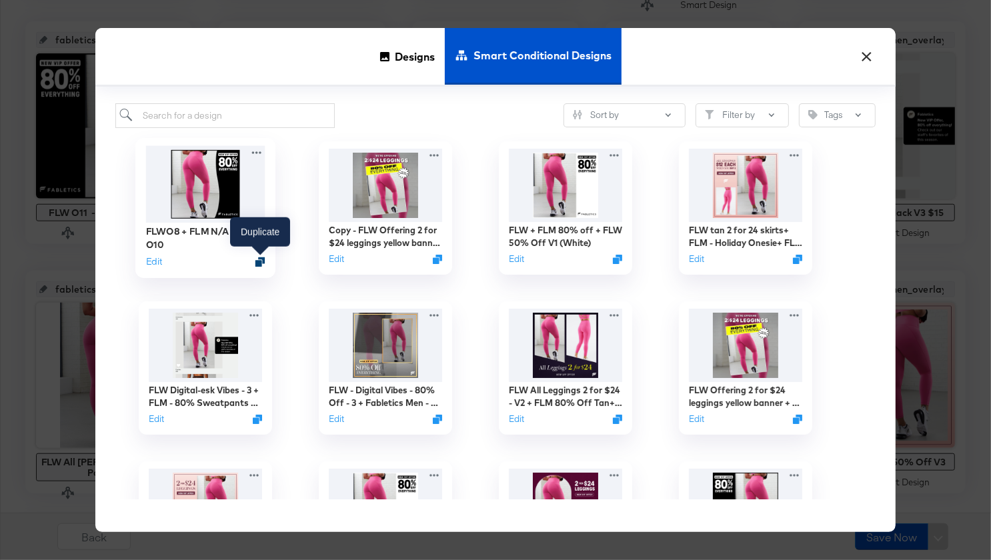
click at [262, 258] on icon "Duplicate" at bounding box center [260, 262] width 10 height 10
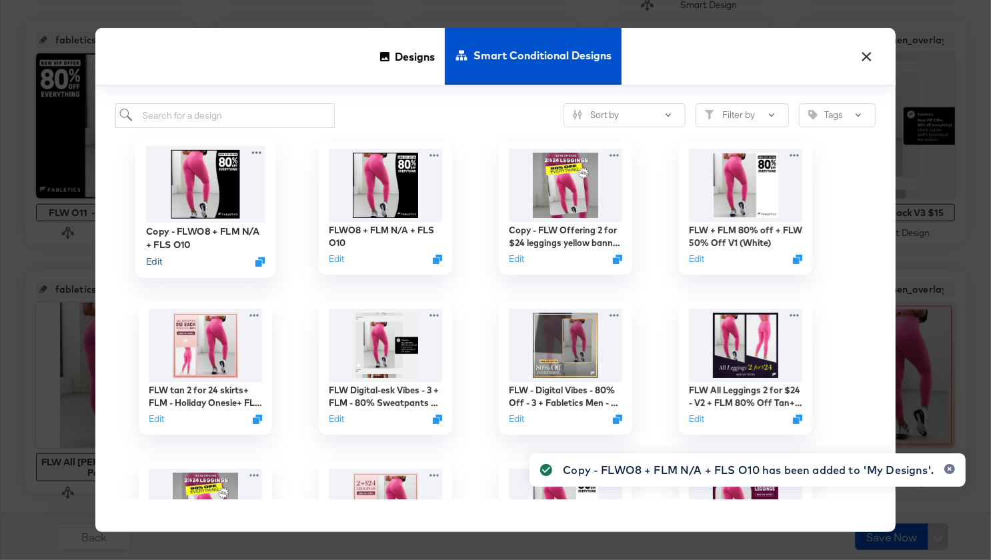
click at [154, 259] on button "Edit" at bounding box center [154, 261] width 16 height 13
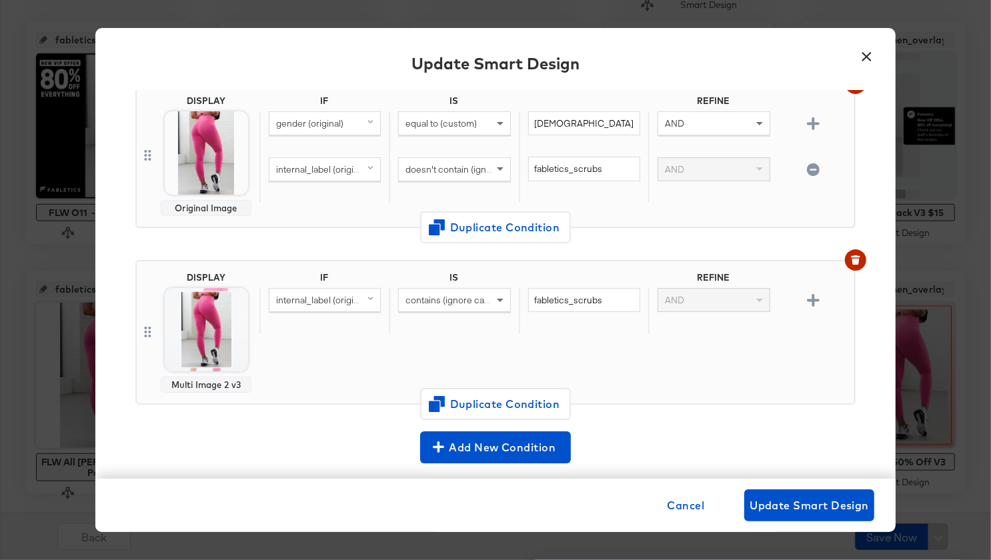
scroll to position [305, 0]
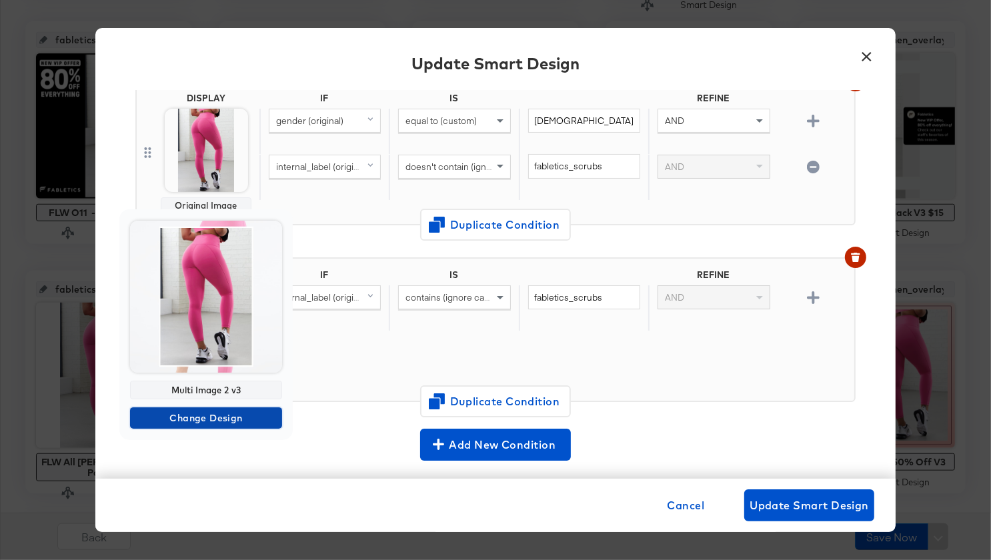
click at [212, 415] on span "Change Design" at bounding box center [205, 418] width 141 height 17
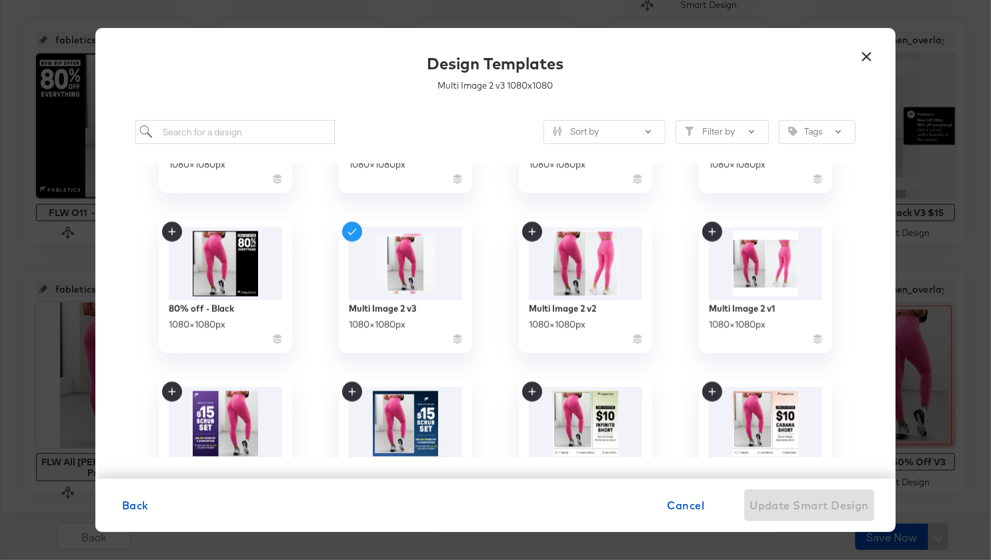
scroll to position [2047, 0]
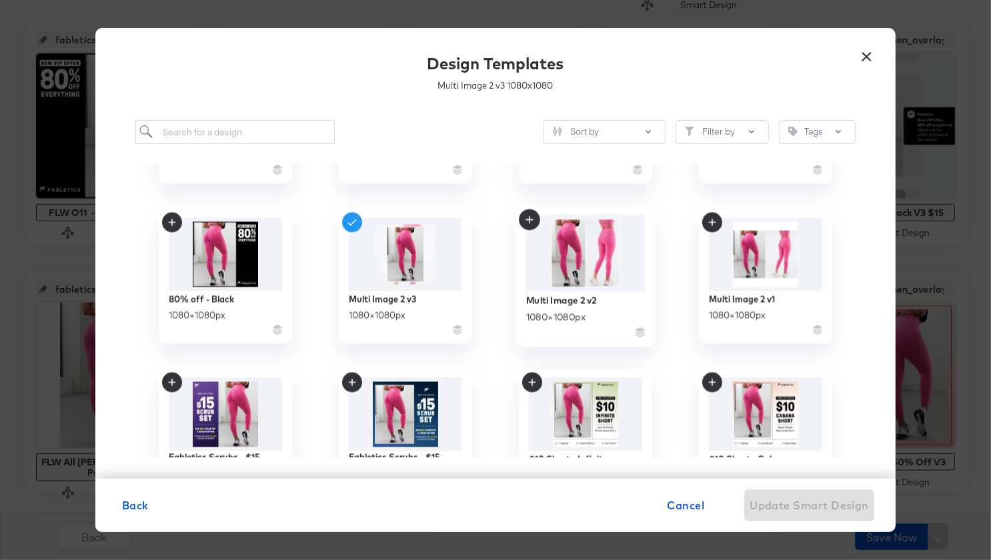
click at [610, 254] on img at bounding box center [585, 253] width 119 height 77
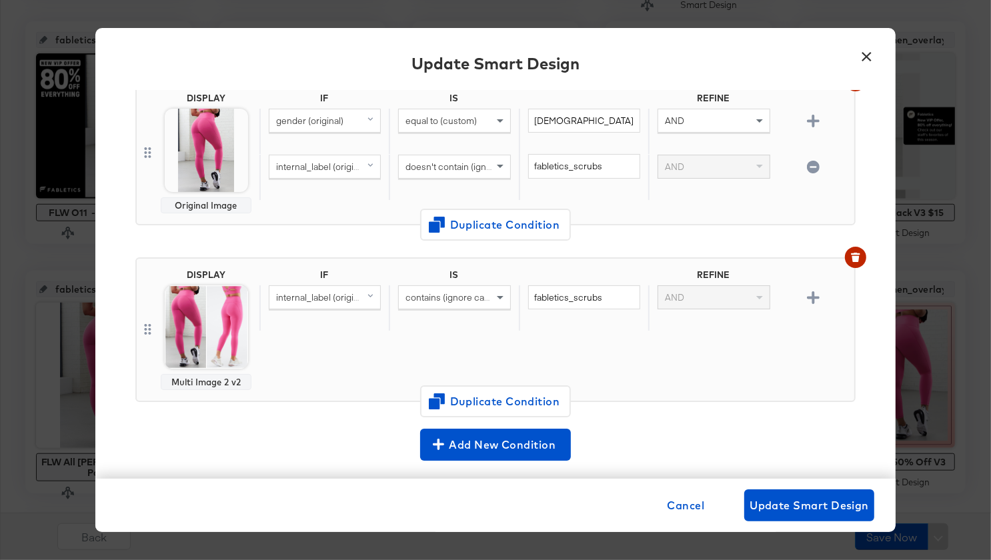
scroll to position [175, 0]
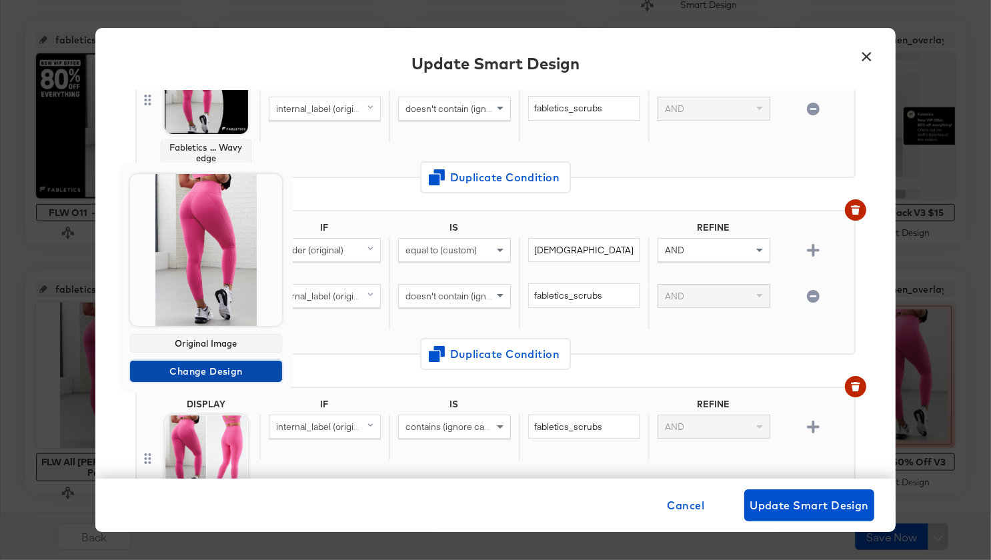
click at [210, 375] on span "Change Design" at bounding box center [205, 371] width 141 height 17
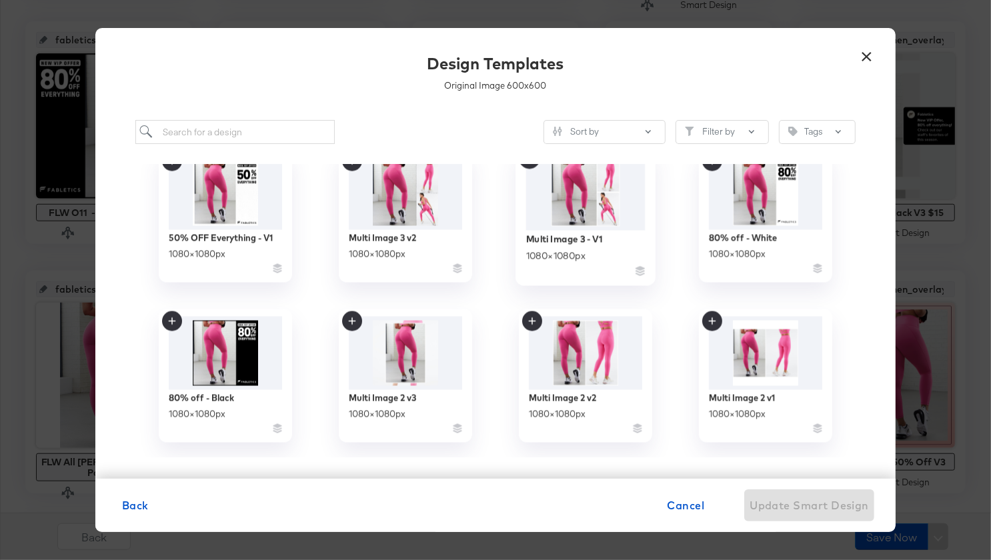
scroll to position [1963, 0]
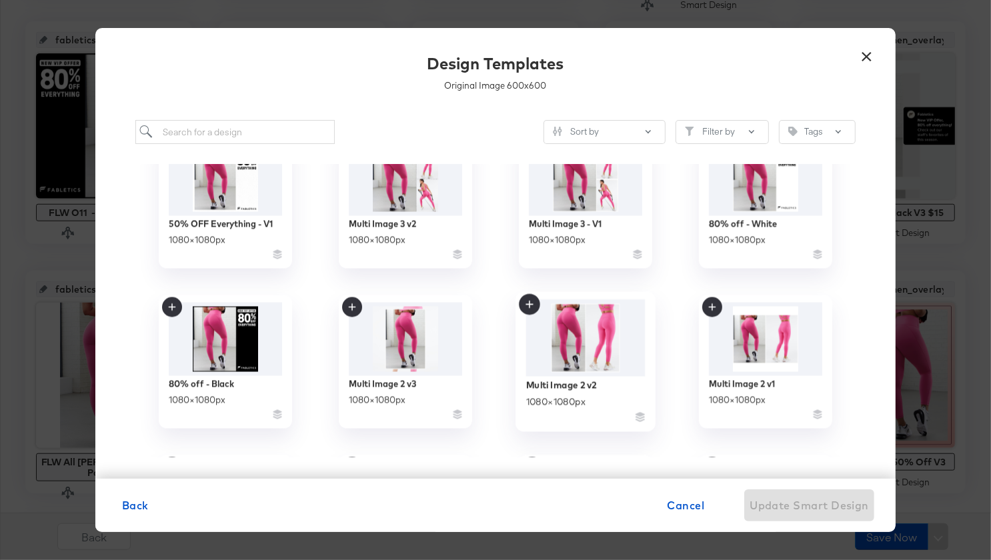
click at [603, 340] on img at bounding box center [585, 338] width 119 height 77
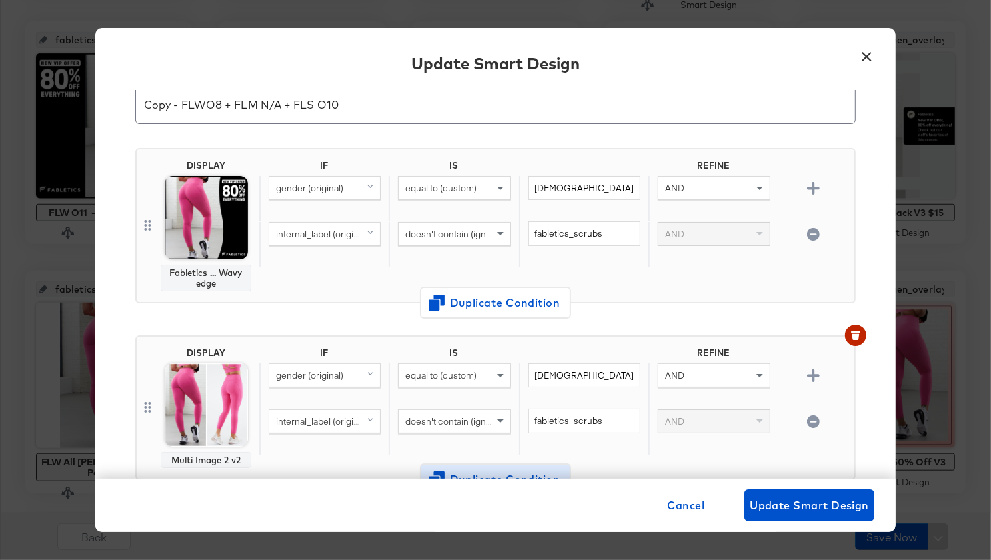
scroll to position [51, 0]
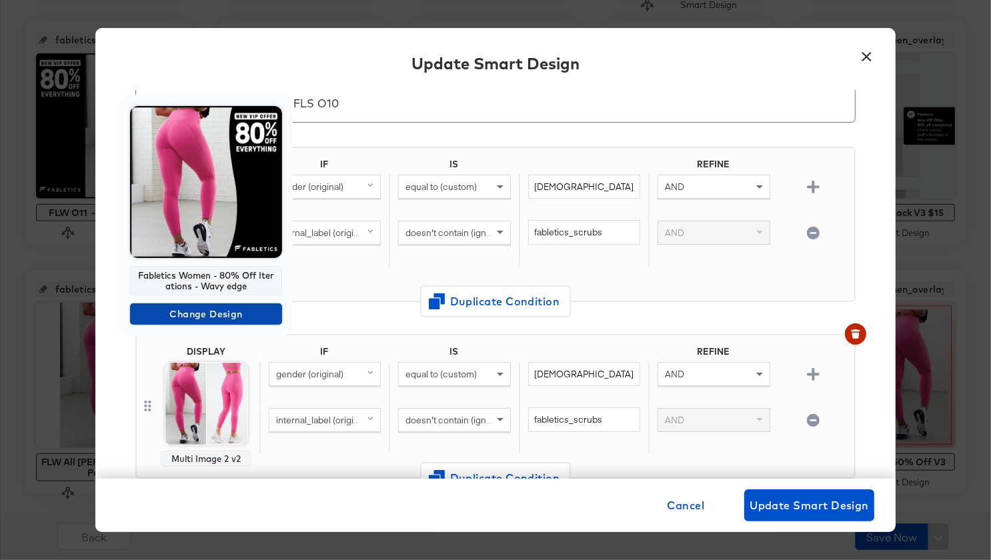
click at [207, 315] on span "Change Design" at bounding box center [205, 314] width 141 height 17
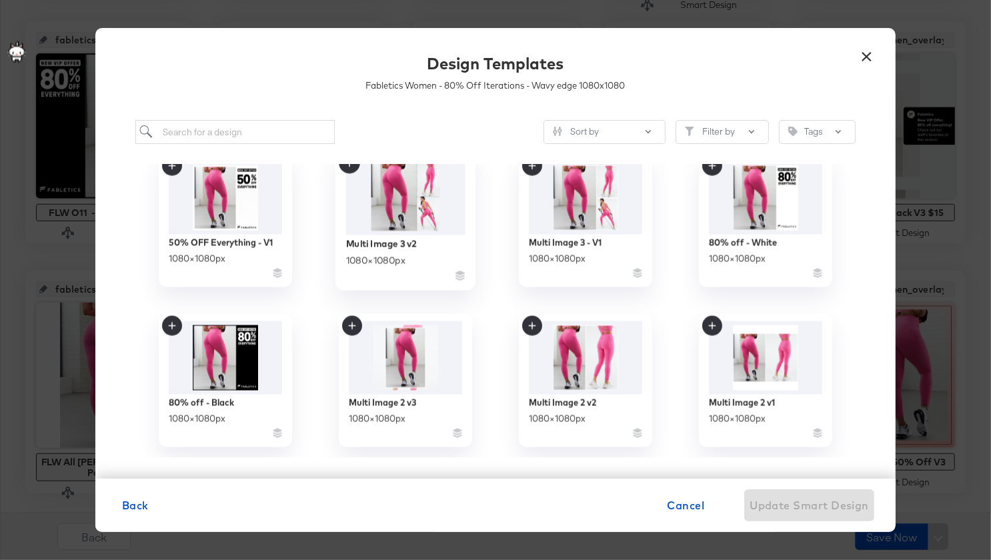
scroll to position [1996, 0]
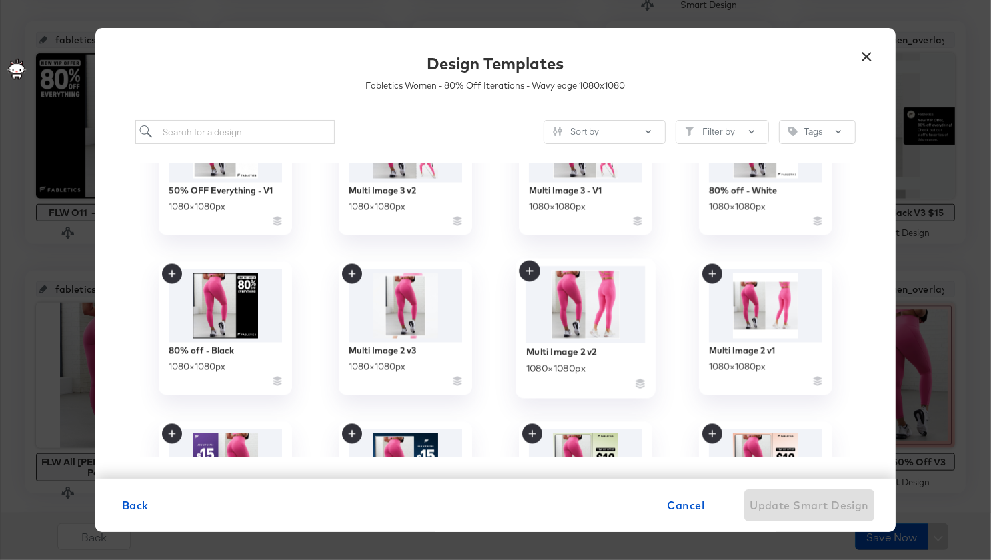
click at [598, 305] on img at bounding box center [585, 305] width 119 height 77
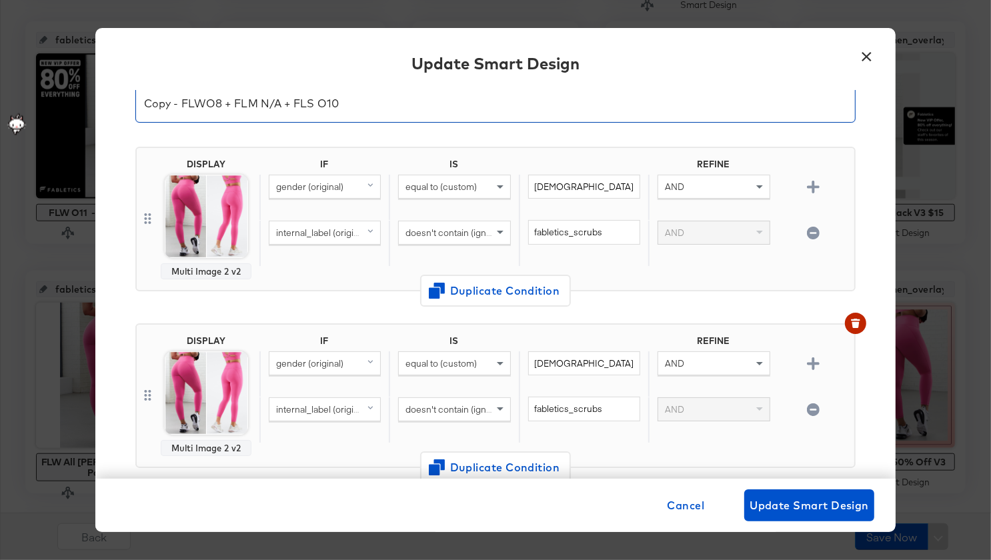
drag, startPoint x: 181, startPoint y: 101, endPoint x: 99, endPoint y: 93, distance: 82.4
click at [99, 93] on div "Input Smart Design Name * Copy - FLWO8 + FLM N/A + FLS O10 DISPLAY Multi Image …" at bounding box center [495, 284] width 800 height 389
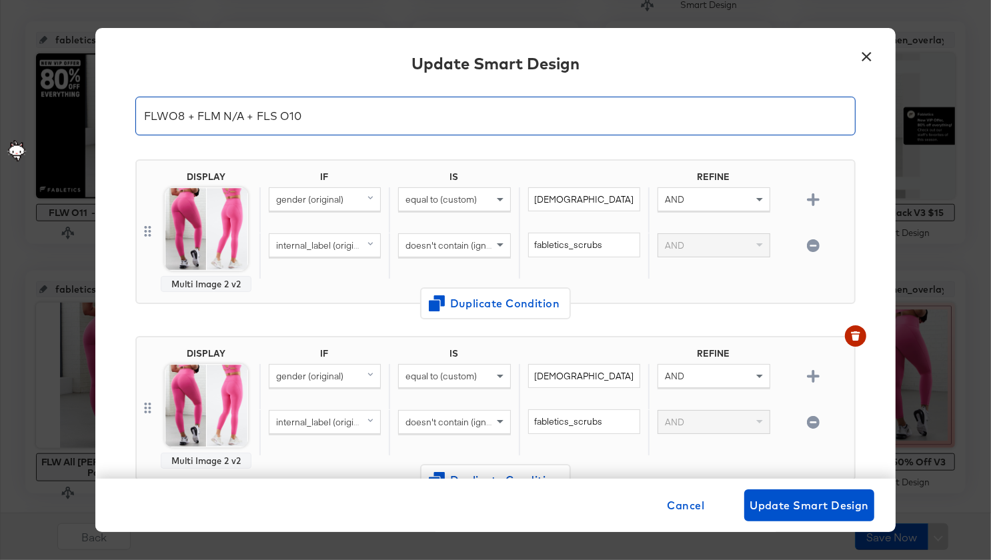
type input "FLWO8 + FLM N/A + FLS O10"
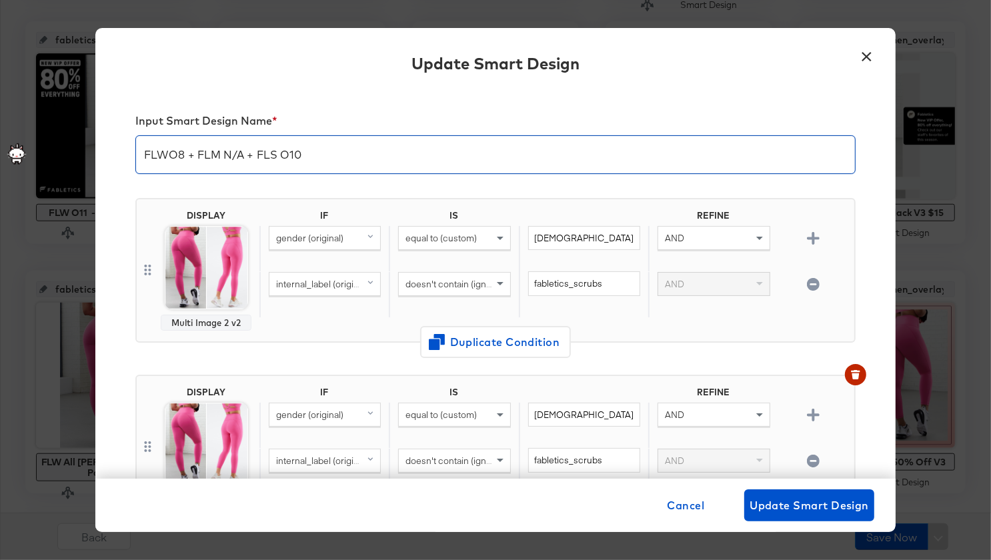
scroll to position [39, 0]
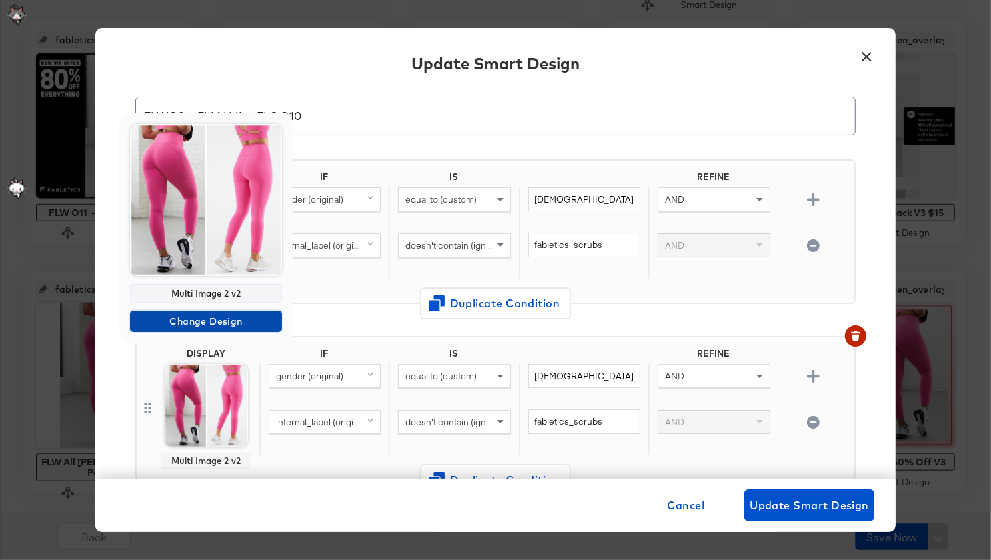
click at [204, 319] on span "Change Design" at bounding box center [205, 321] width 141 height 17
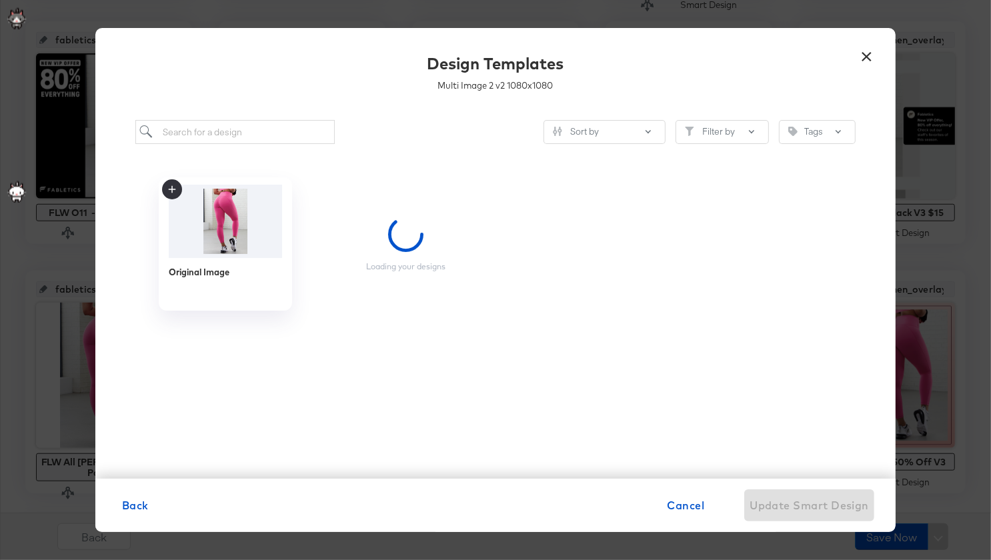
scroll to position [0, 0]
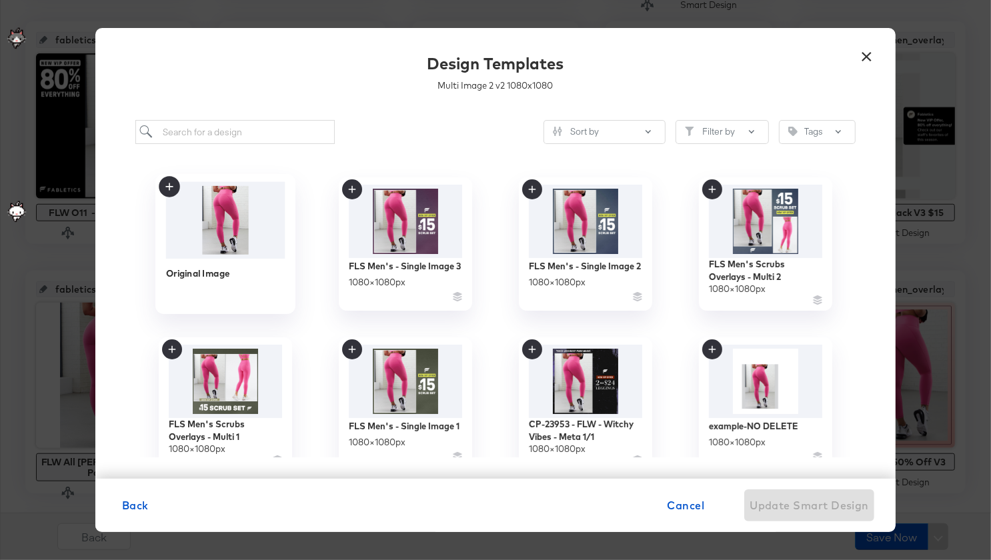
click at [239, 221] on img at bounding box center [225, 220] width 119 height 77
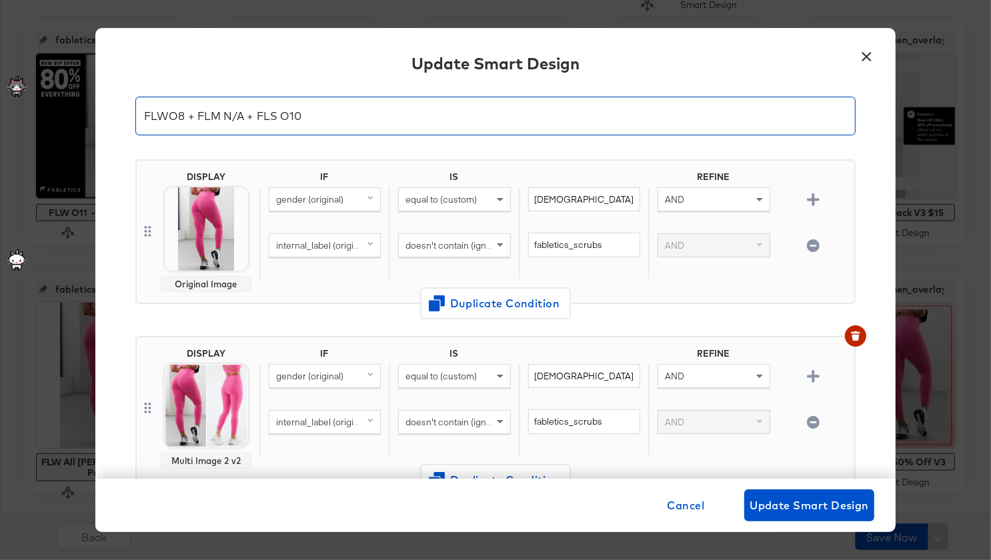
drag, startPoint x: 184, startPoint y: 114, endPoint x: 169, endPoint y: 114, distance: 15.3
click at [169, 114] on input "FLWO8 + FLM N/A + FLS O10" at bounding box center [495, 110] width 719 height 37
type input "FLW N/A + FLM N/A + FLS O10"
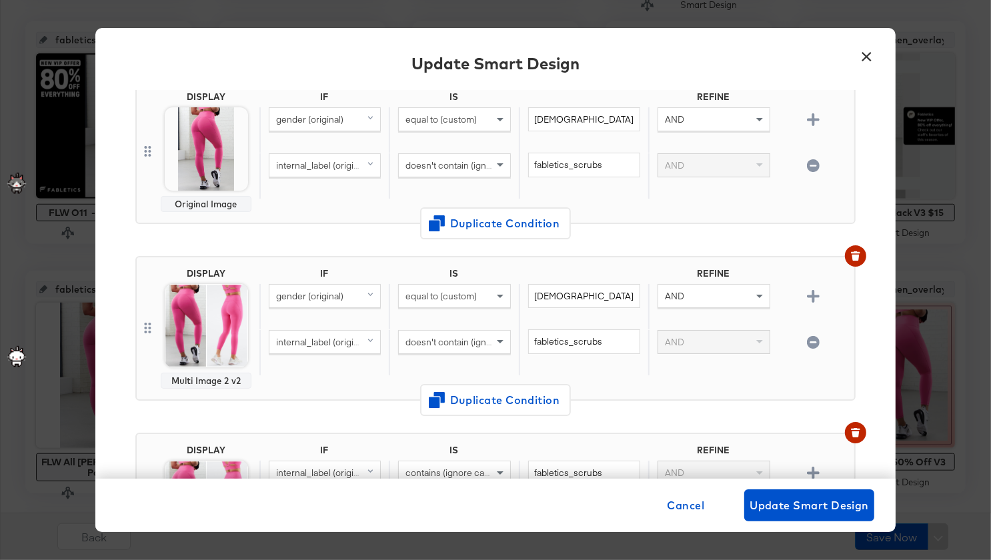
scroll to position [121, 0]
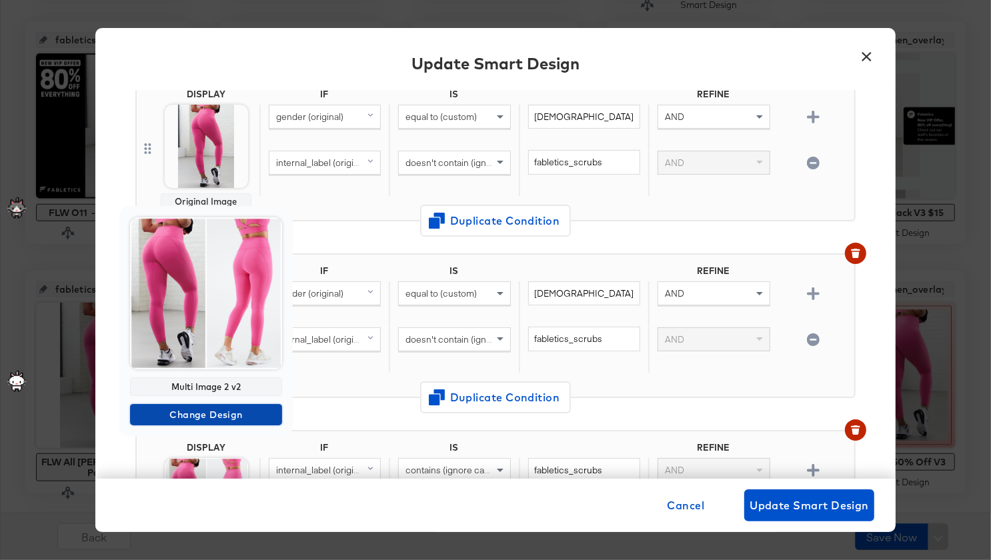
click at [221, 408] on span "Change Design" at bounding box center [205, 415] width 141 height 17
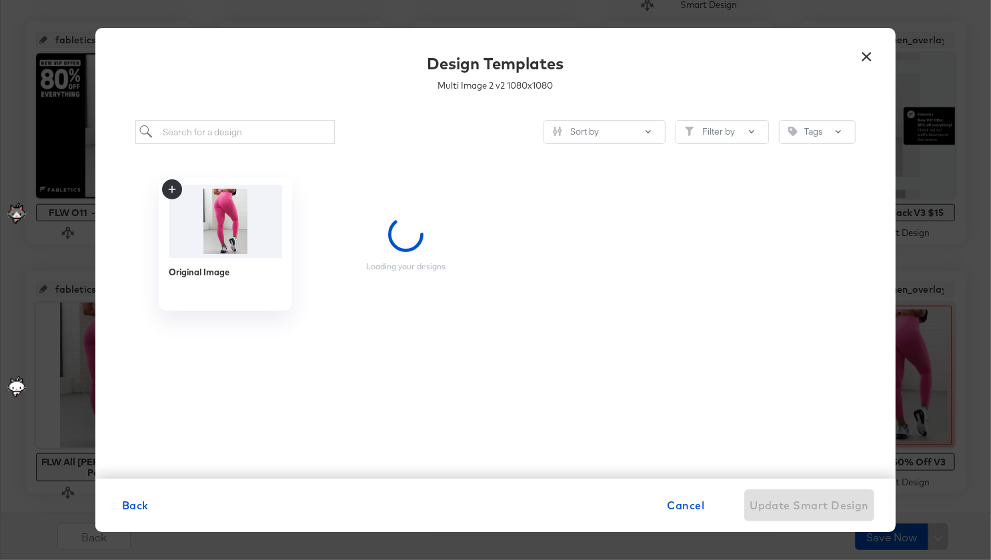
scroll to position [0, 0]
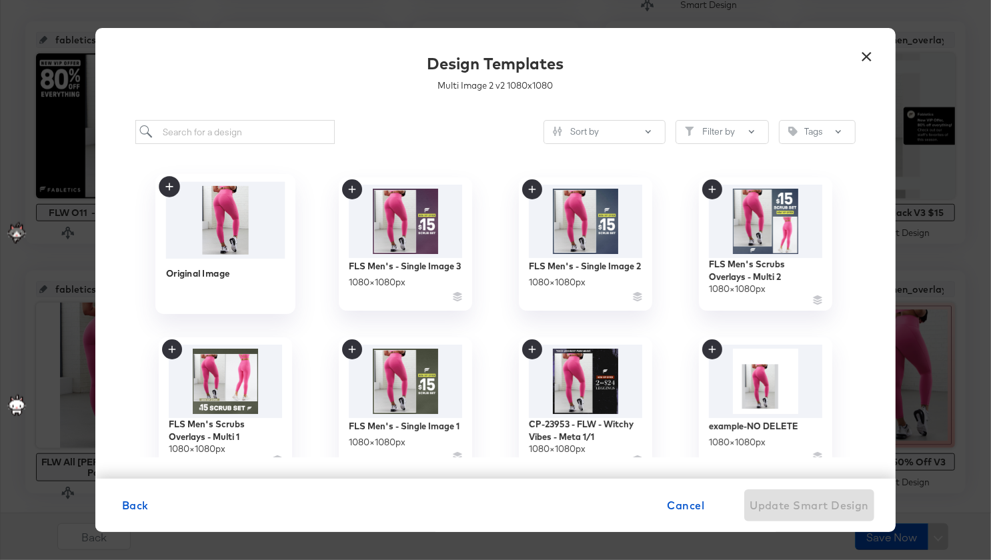
click at [228, 240] on img at bounding box center [225, 220] width 119 height 77
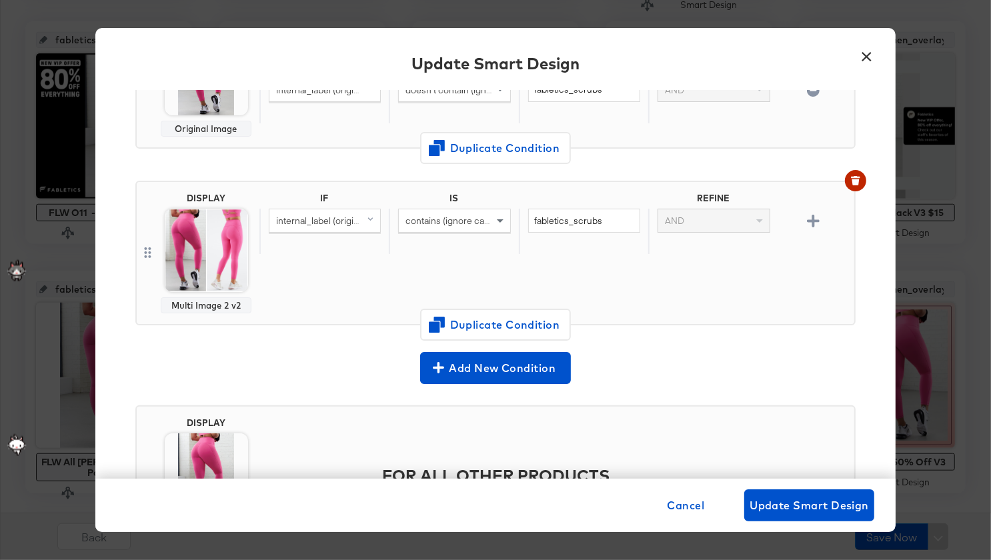
scroll to position [374, 0]
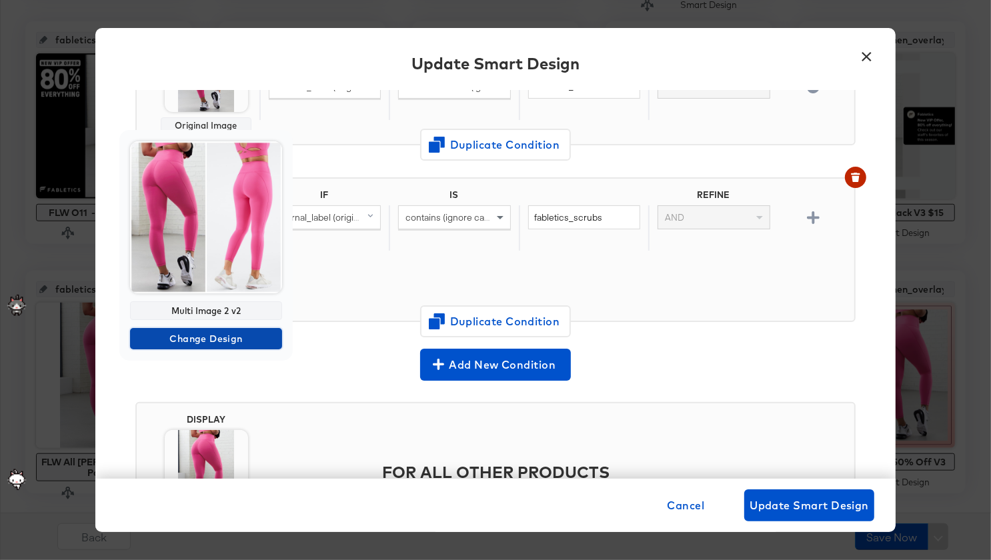
click at [223, 342] on span "Change Design" at bounding box center [205, 339] width 141 height 17
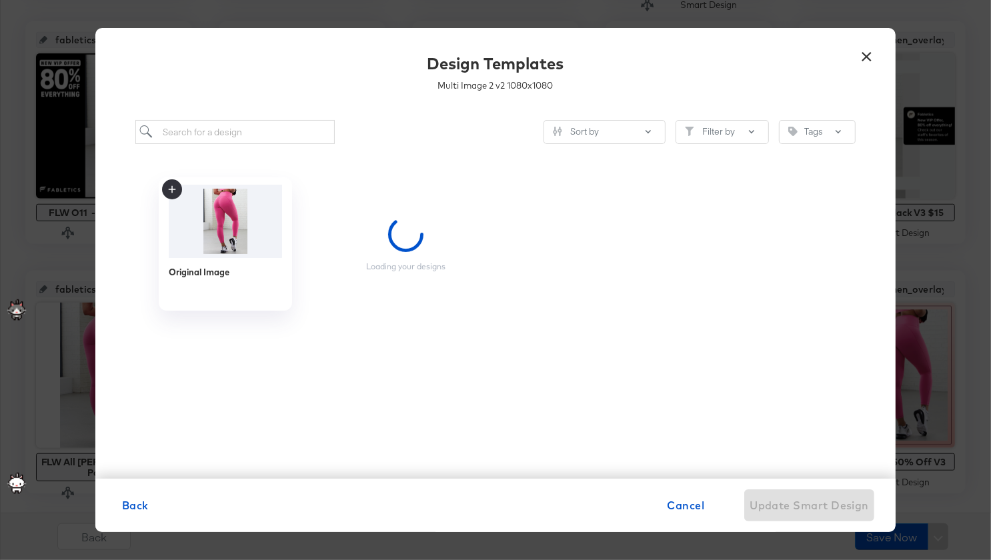
scroll to position [0, 0]
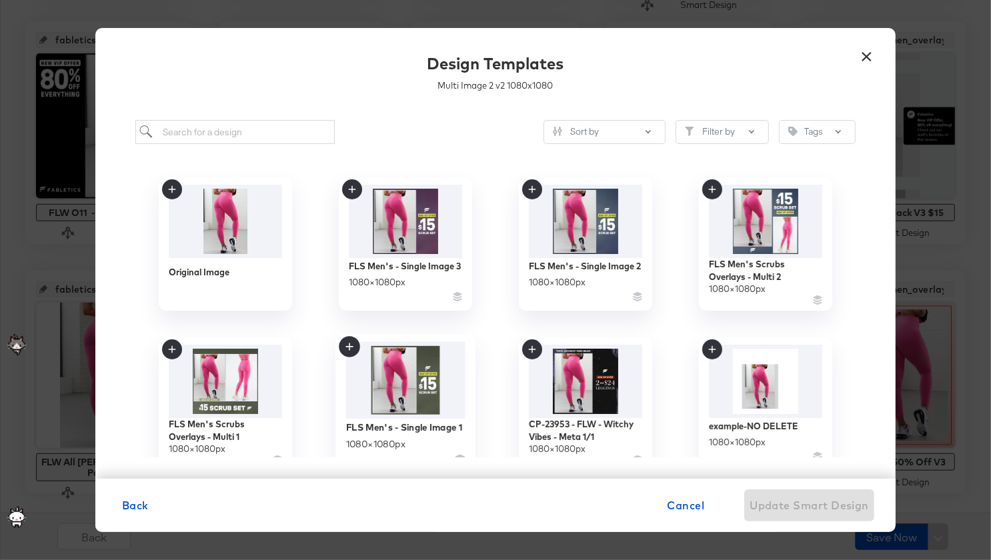
click at [409, 395] on img at bounding box center [405, 380] width 119 height 77
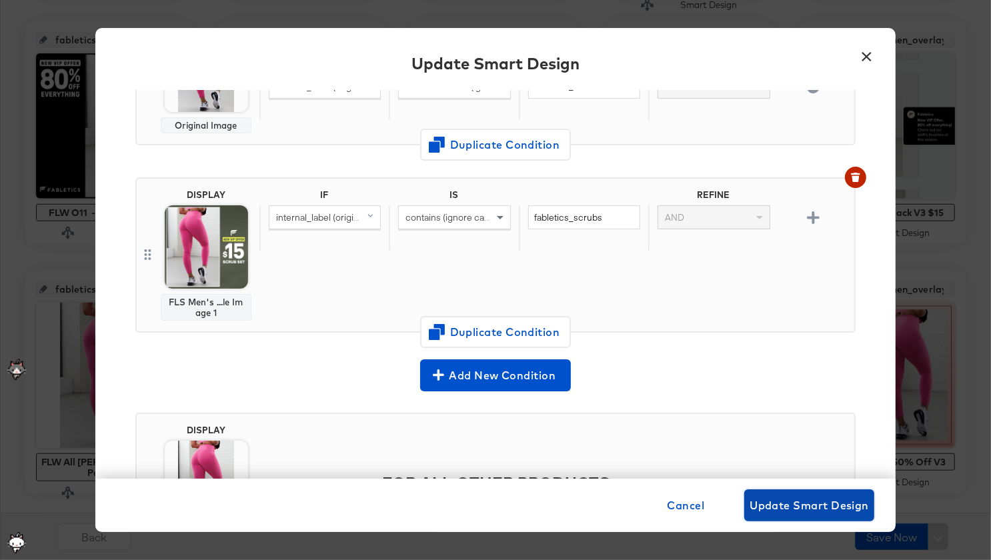
click at [794, 506] on span "Update Smart Design" at bounding box center [809, 505] width 119 height 19
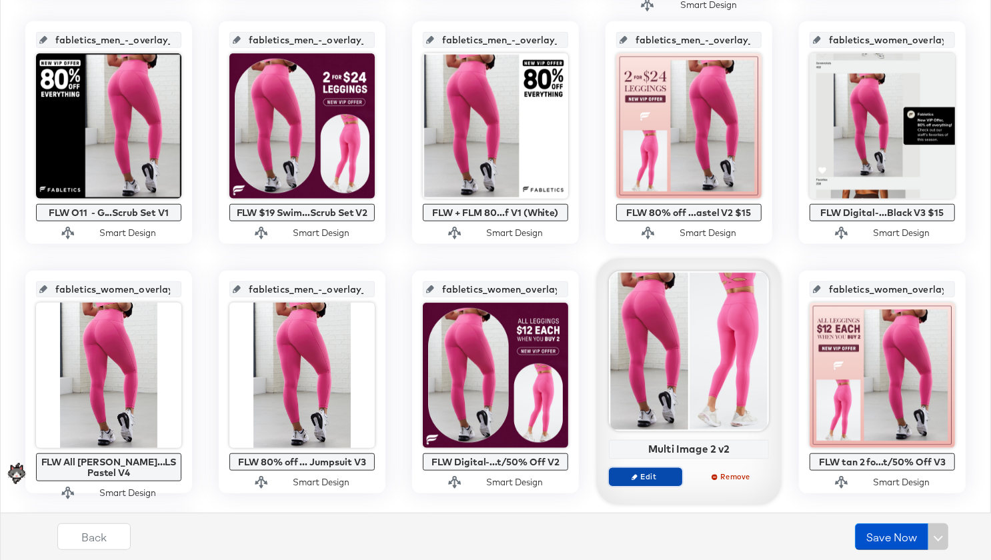
click at [656, 477] on span "Edit" at bounding box center [645, 476] width 61 height 10
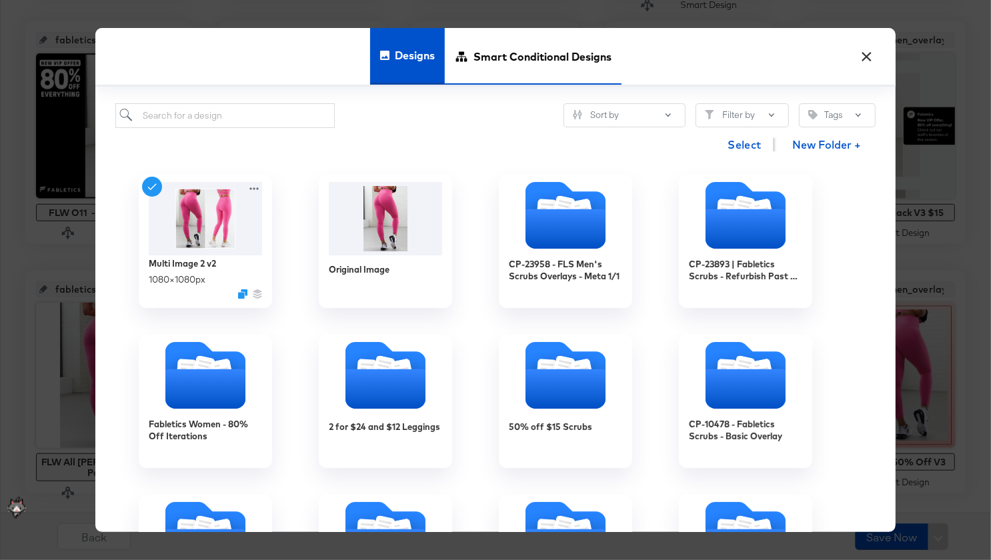
click at [547, 54] on span "Smart Conditional Designs" at bounding box center [542, 56] width 138 height 59
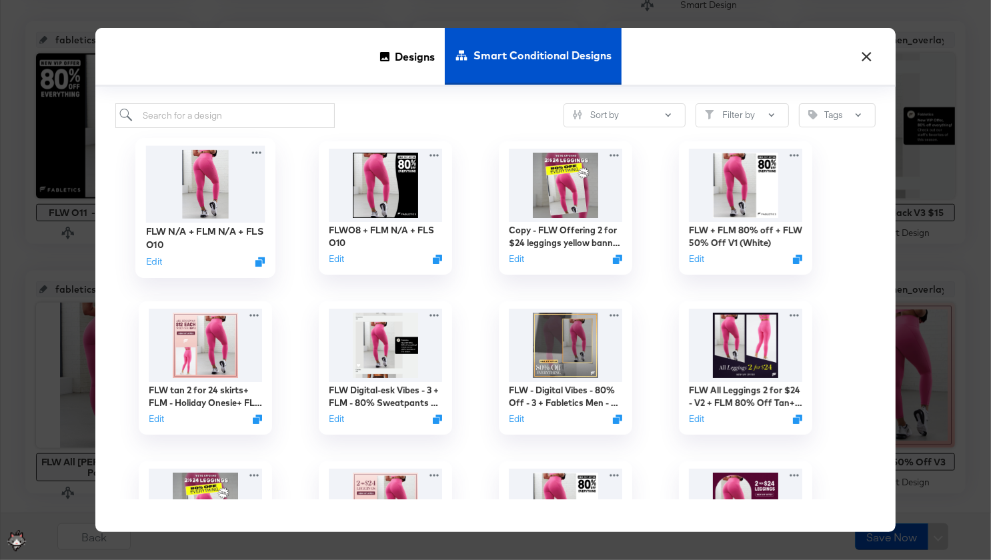
click at [201, 189] on img at bounding box center [205, 183] width 119 height 77
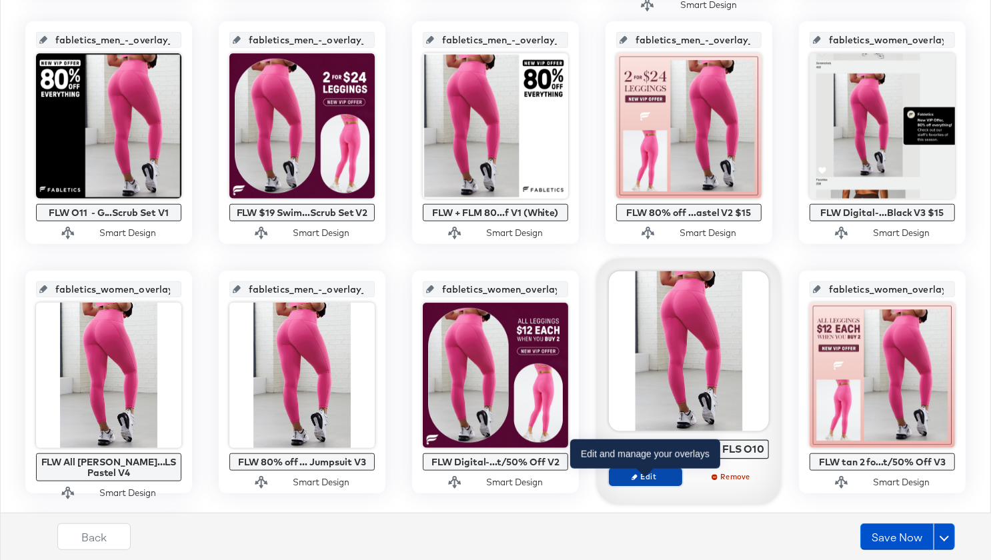
click at [658, 481] on span "Edit" at bounding box center [645, 476] width 61 height 10
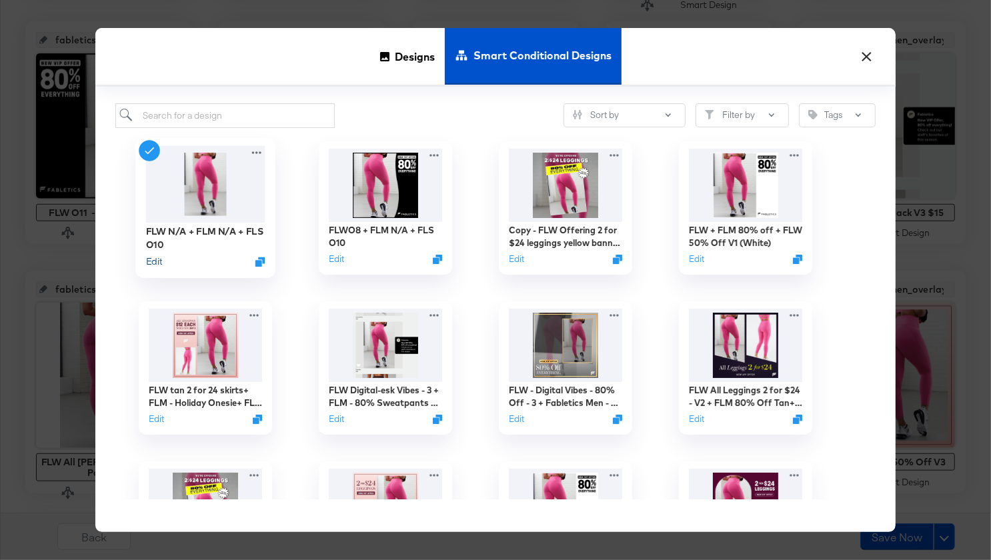
click at [158, 262] on button "Edit" at bounding box center [154, 261] width 16 height 13
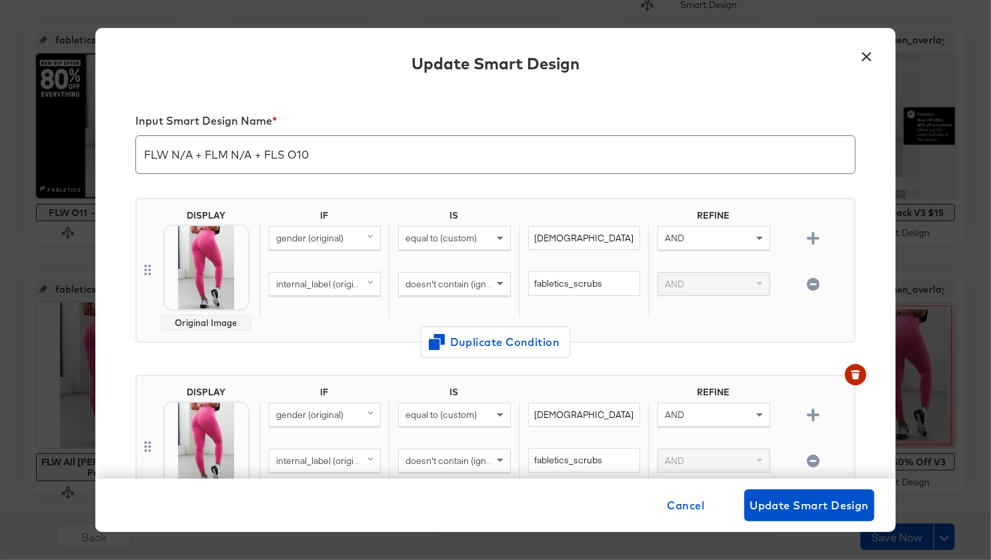
click at [338, 154] on input "FLW N/A + FLM N/A + FLS O10" at bounding box center [495, 149] width 719 height 37
type input "FLW N/A + FLM N/A + FLS O19"
click at [808, 499] on span "Update Smart Design" at bounding box center [809, 505] width 119 height 19
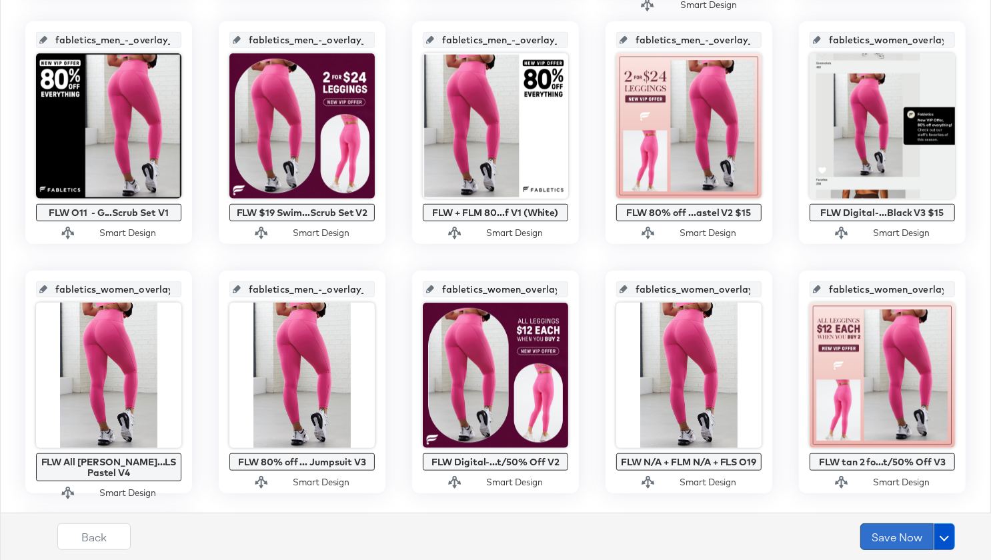
click at [882, 533] on button "Save Now" at bounding box center [896, 536] width 73 height 27
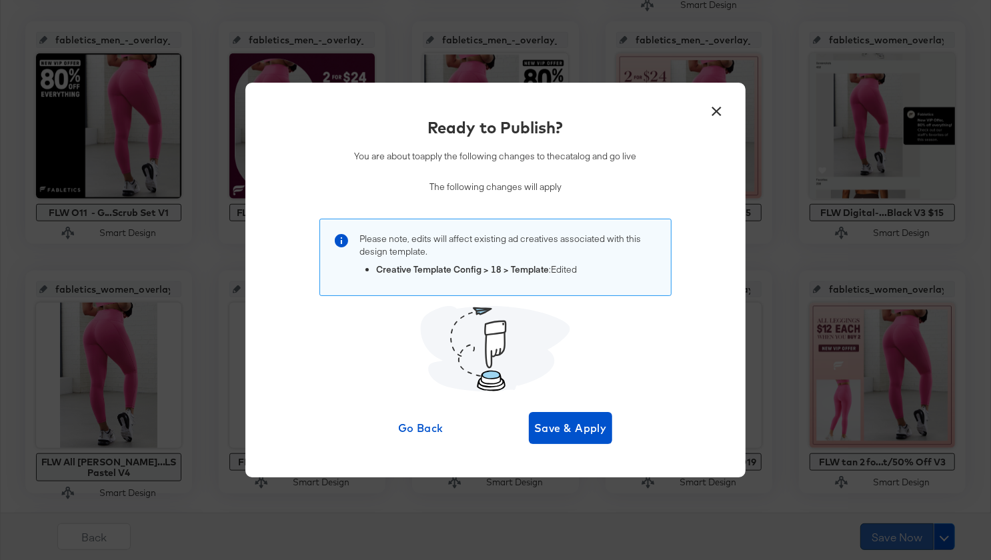
scroll to position [0, 0]
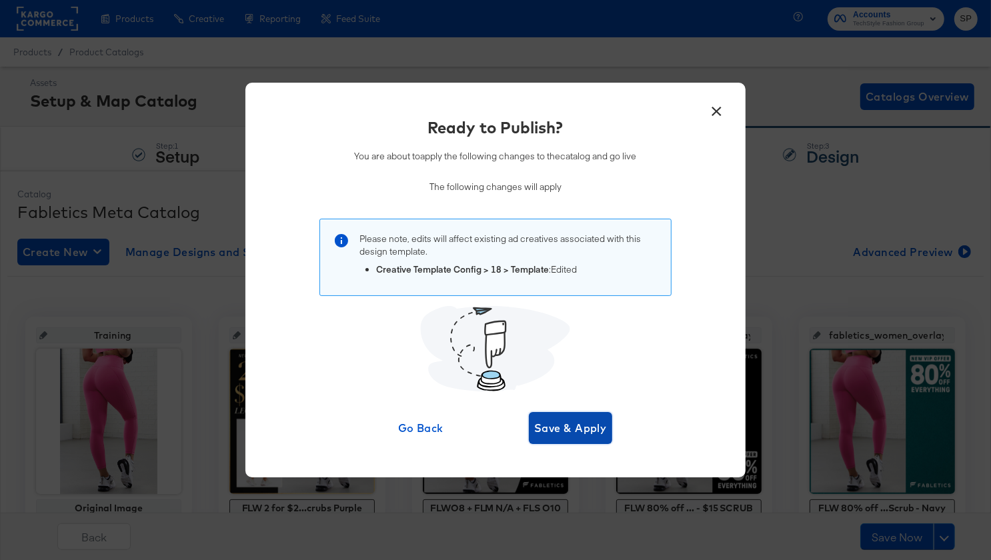
click at [568, 432] on span "Save & Apply" at bounding box center [570, 428] width 73 height 19
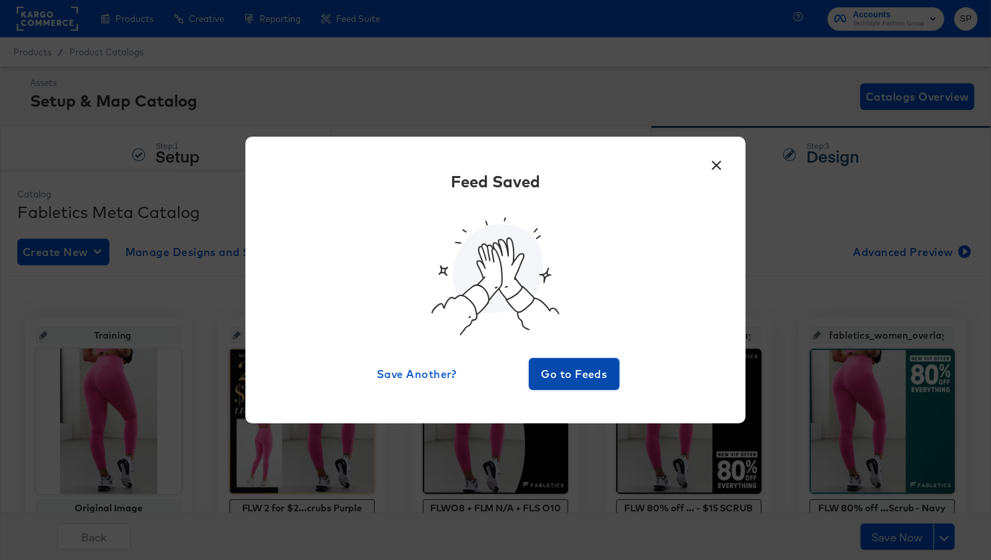
click at [564, 387] on button "Go to Feeds" at bounding box center [574, 374] width 91 height 32
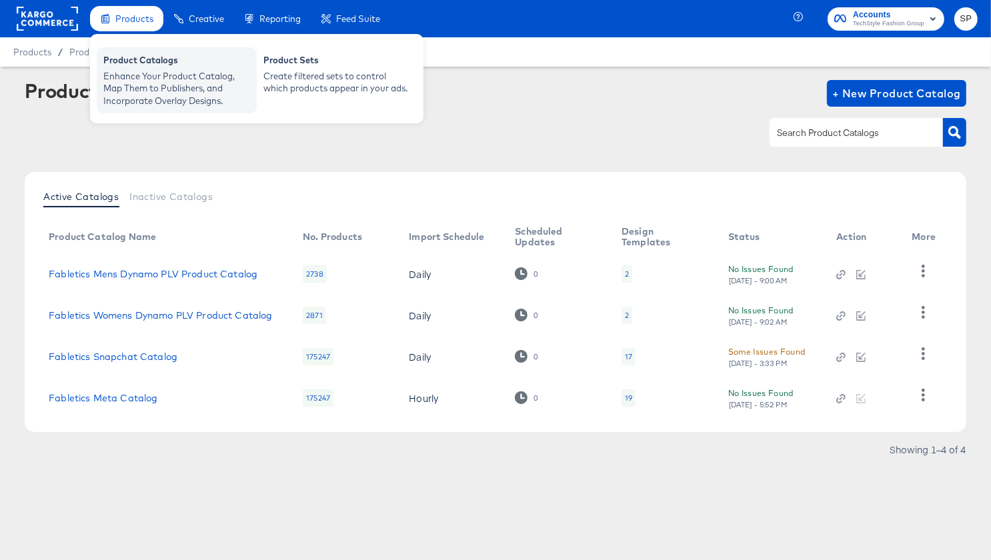
click at [165, 81] on div "Enhance Your Product Catalog, Map Them to Publishers, and Incorporate Overlay D…" at bounding box center [176, 88] width 147 height 37
click at [132, 77] on div "Enhance Your Product Catalog, Map Them to Publishers, and Incorporate Overlay D…" at bounding box center [176, 88] width 147 height 37
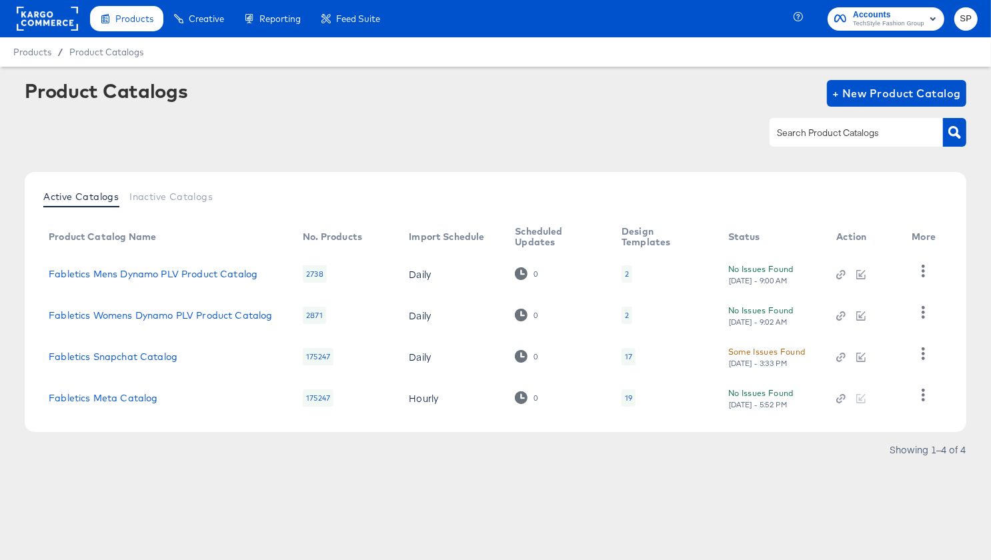
click at [41, 7] on rect at bounding box center [47, 19] width 61 height 24
click at [55, 14] on rect at bounding box center [47, 19] width 61 height 24
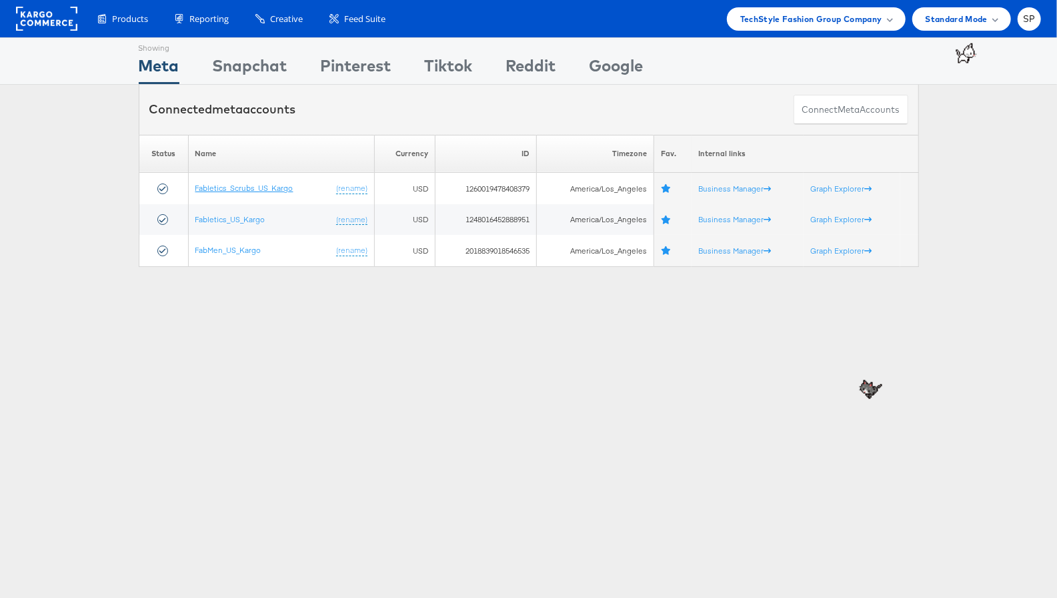
click at [241, 183] on link "Fabletics_Scrubs_US_Kargo" at bounding box center [244, 188] width 98 height 10
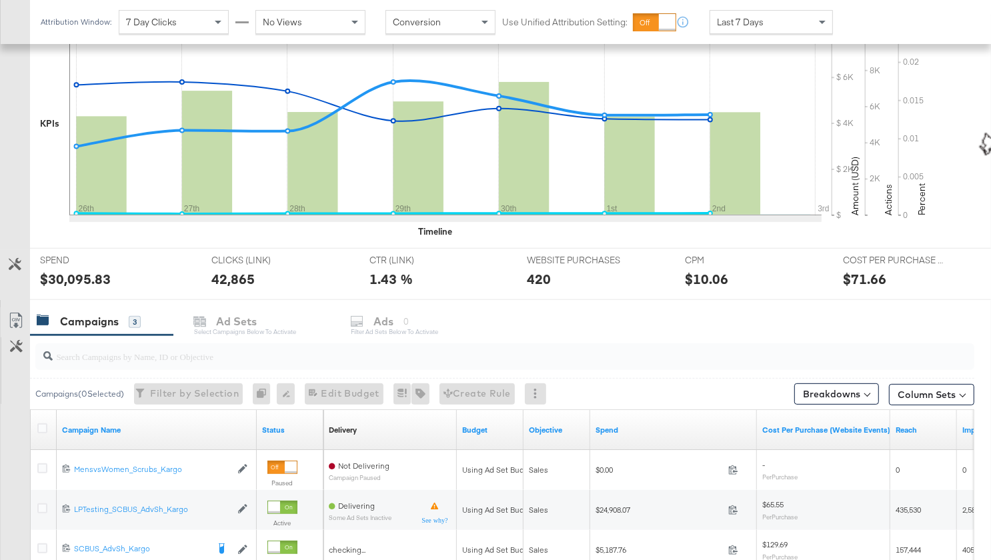
scroll to position [449, 0]
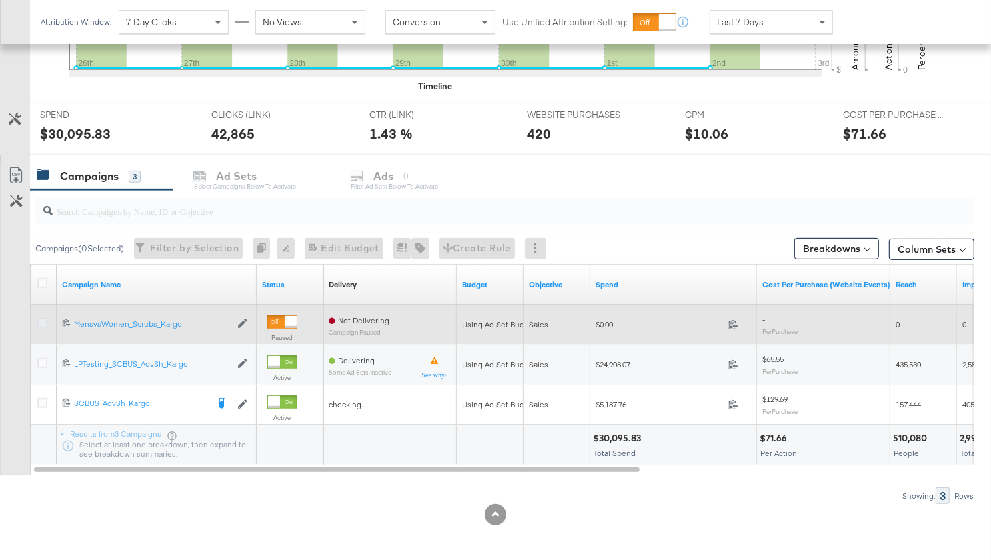
click at [42, 321] on icon at bounding box center [42, 323] width 10 height 10
click at [0, 0] on input "checkbox" at bounding box center [0, 0] width 0 height 0
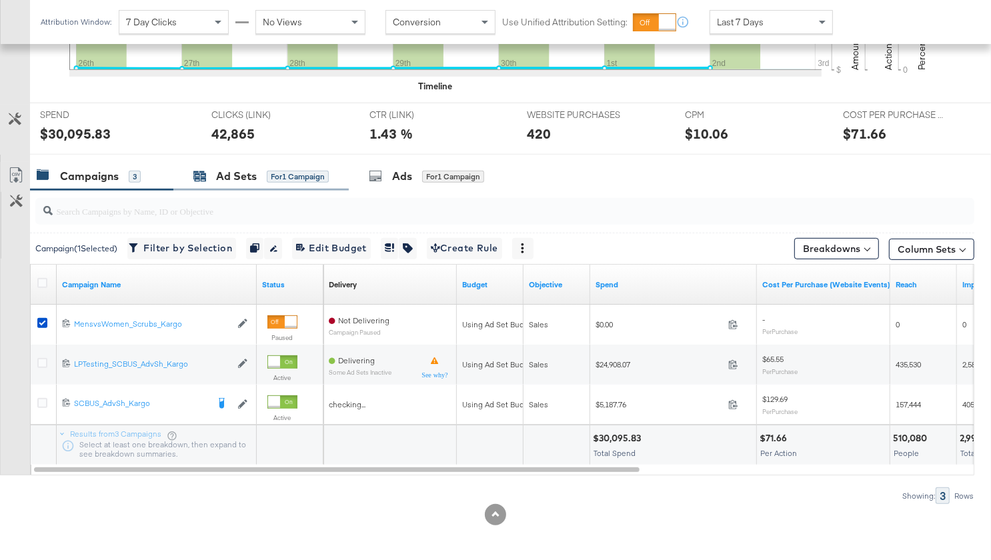
click at [246, 178] on div "Ad Sets" at bounding box center [236, 176] width 41 height 15
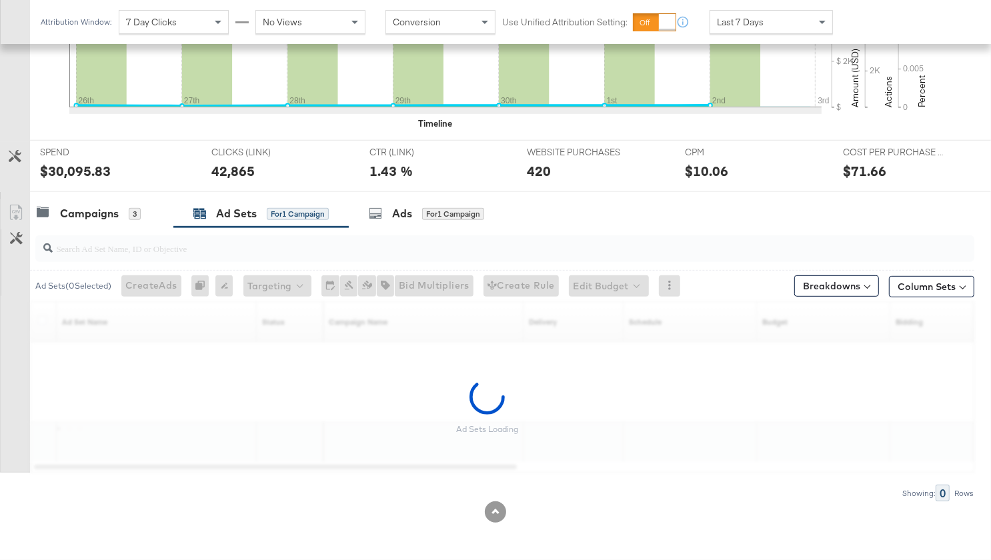
scroll to position [409, 0]
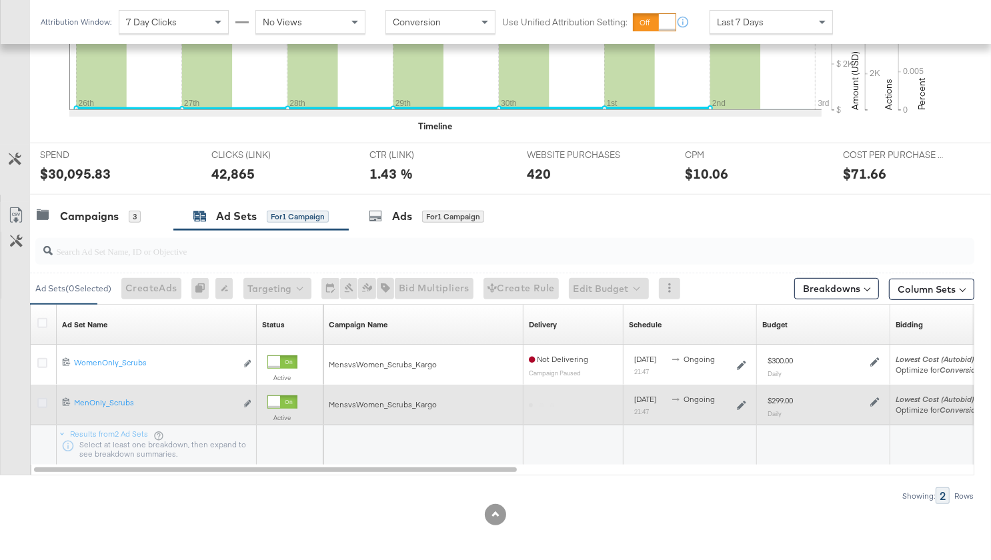
click at [42, 398] on icon at bounding box center [42, 403] width 10 height 10
click at [0, 0] on input "checkbox" at bounding box center [0, 0] width 0 height 0
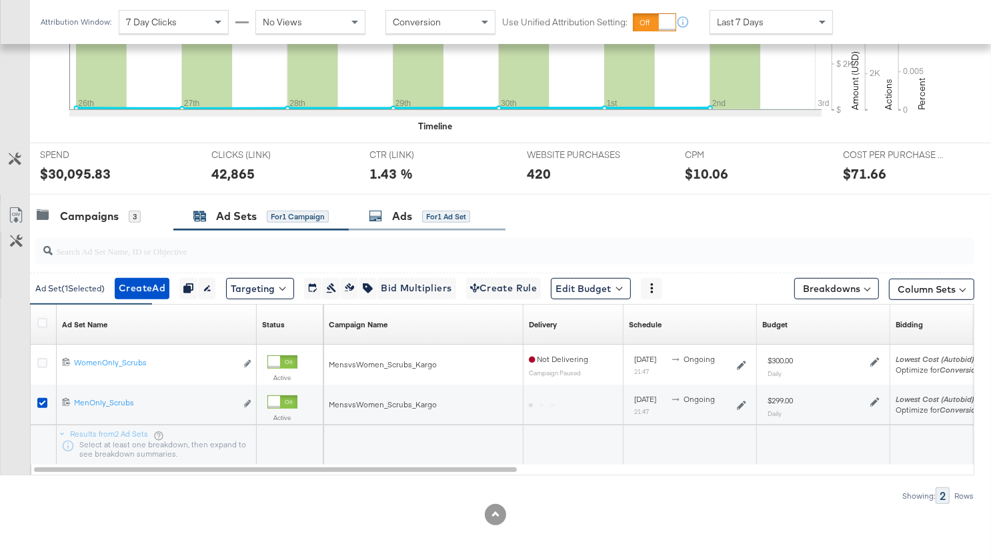
click at [385, 202] on div "Ads for 1 Ad Set" at bounding box center [427, 216] width 157 height 29
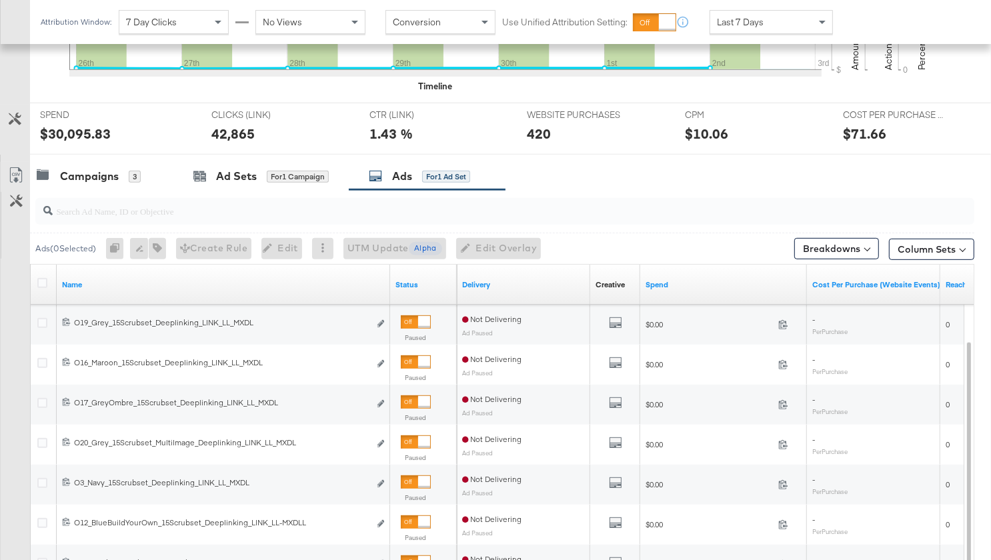
scroll to position [466, 0]
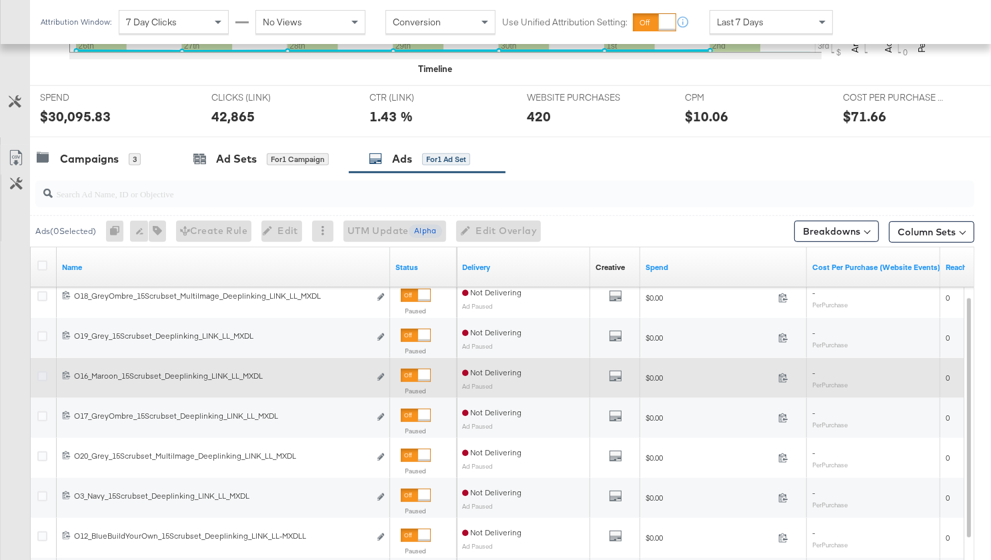
click at [41, 375] on icon at bounding box center [42, 376] width 10 height 10
click at [0, 0] on input "checkbox" at bounding box center [0, 0] width 0 height 0
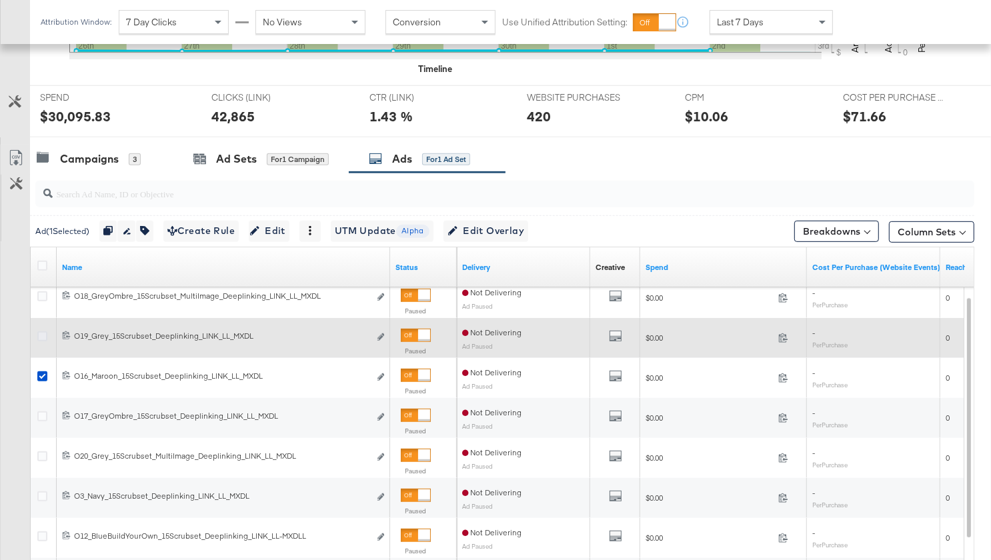
click at [44, 333] on icon at bounding box center [42, 336] width 10 height 10
click at [0, 0] on input "checkbox" at bounding box center [0, 0] width 0 height 0
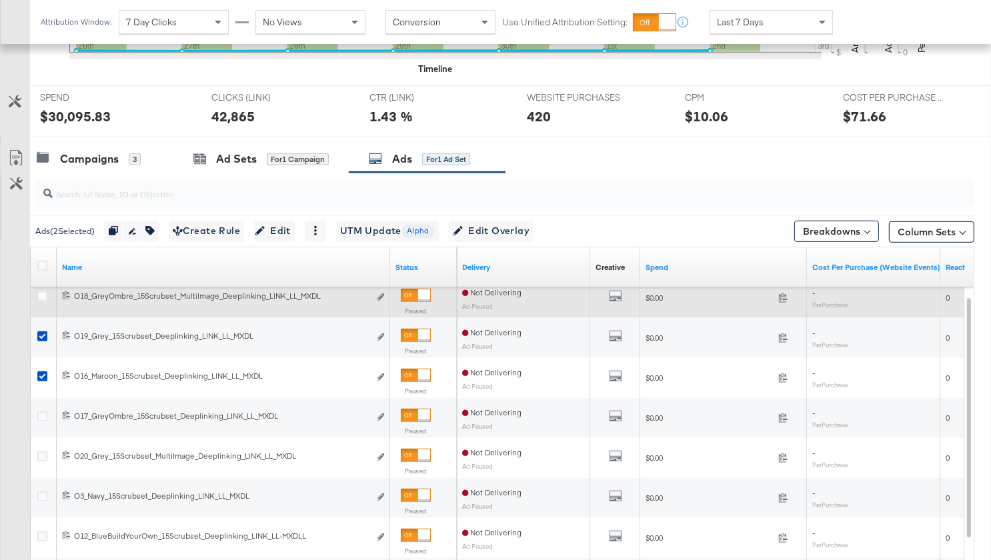
click at [42, 299] on div at bounding box center [44, 297] width 14 height 13
click at [42, 294] on icon at bounding box center [42, 296] width 10 height 10
click at [0, 0] on input "checkbox" at bounding box center [0, 0] width 0 height 0
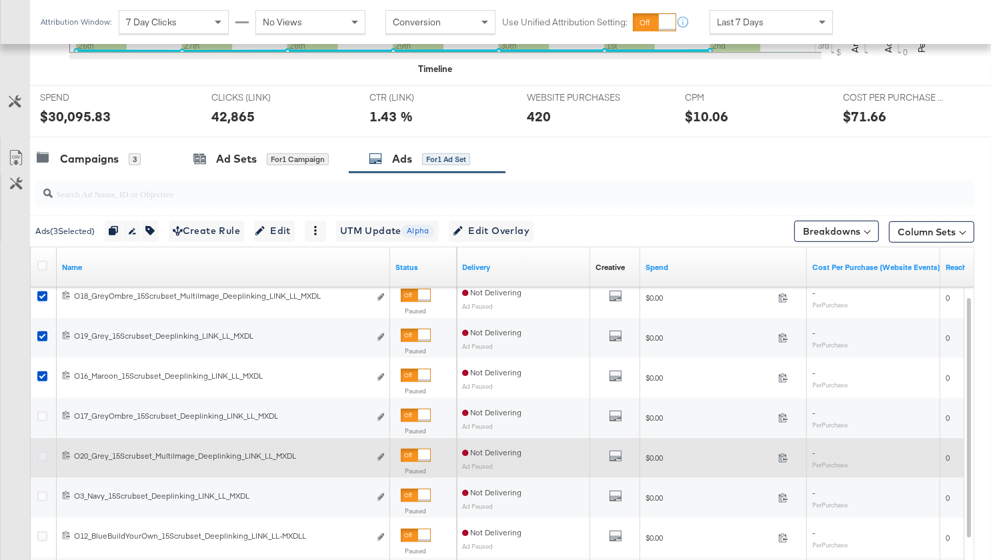
click at [43, 452] on icon at bounding box center [42, 456] width 10 height 10
click at [0, 0] on input "checkbox" at bounding box center [0, 0] width 0 height 0
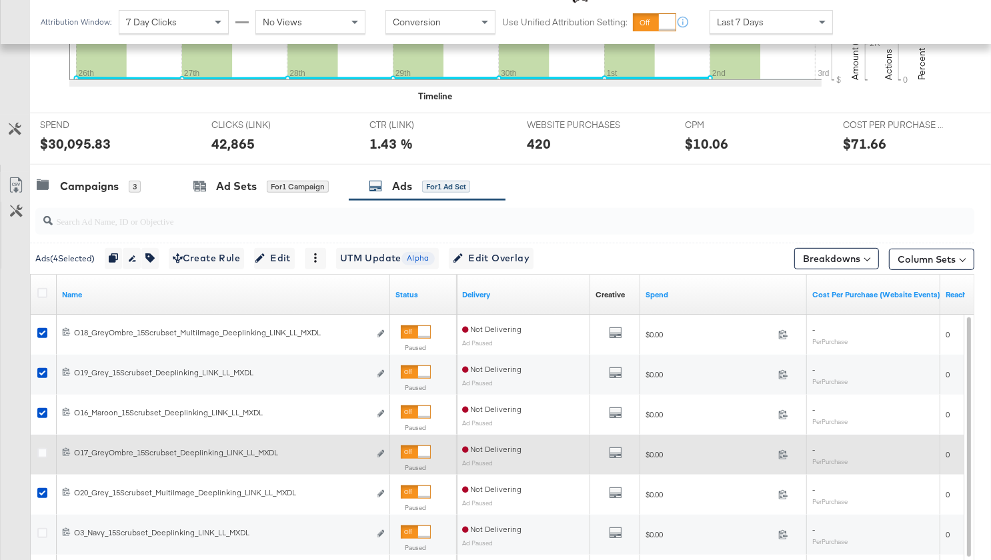
scroll to position [437, 0]
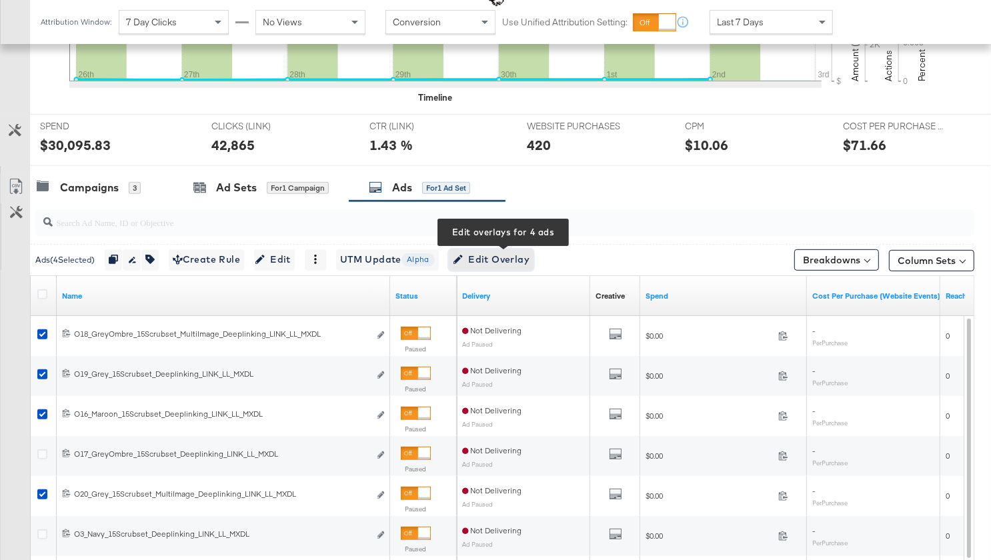
click at [505, 254] on span "Edit Overlay Edit overlays for 4 ads" at bounding box center [491, 259] width 77 height 17
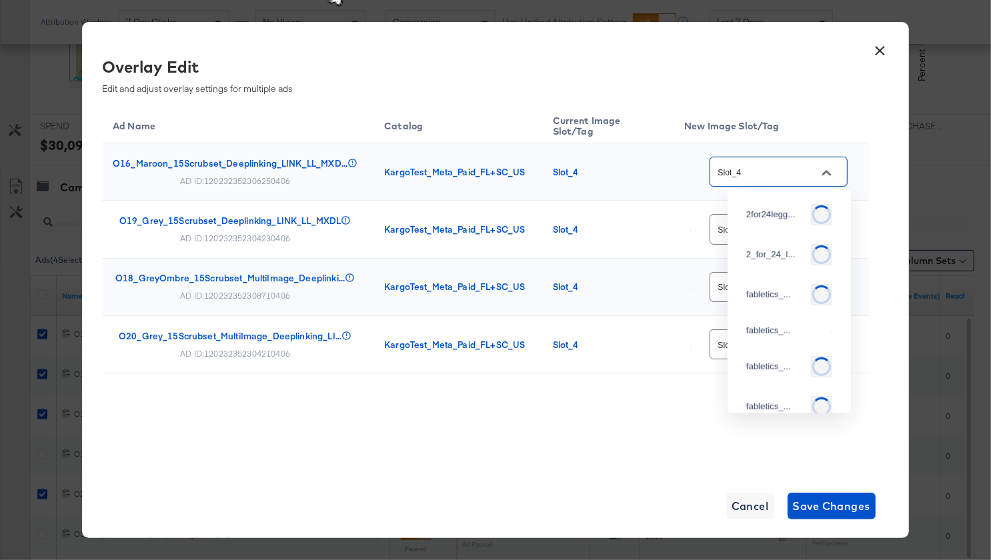
click at [806, 165] on input "Slot_4" at bounding box center [768, 172] width 105 height 15
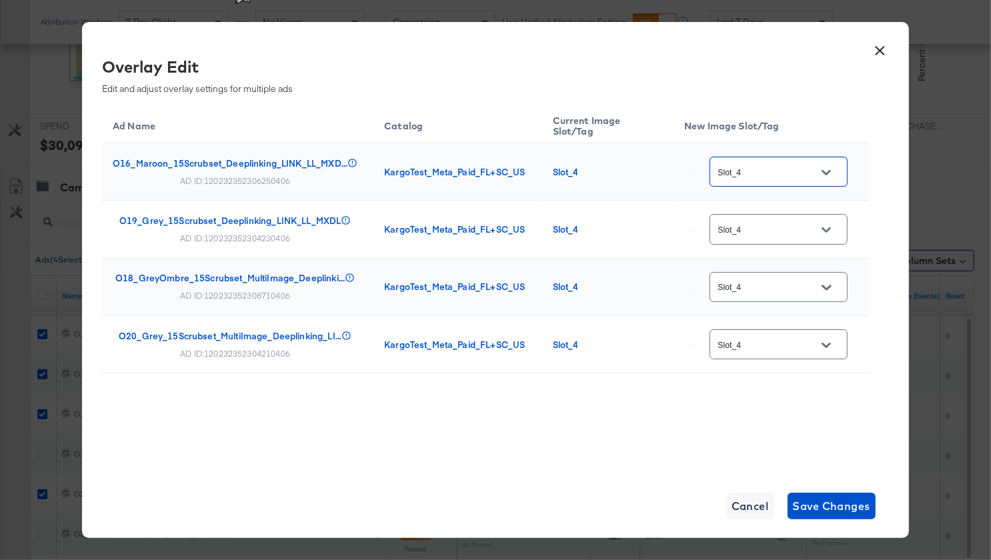
click at [784, 185] on div "Slot_4" at bounding box center [779, 172] width 138 height 30
click at [776, 281] on div "Slot_7" at bounding box center [785, 273] width 79 height 13
type input "Slot_7"
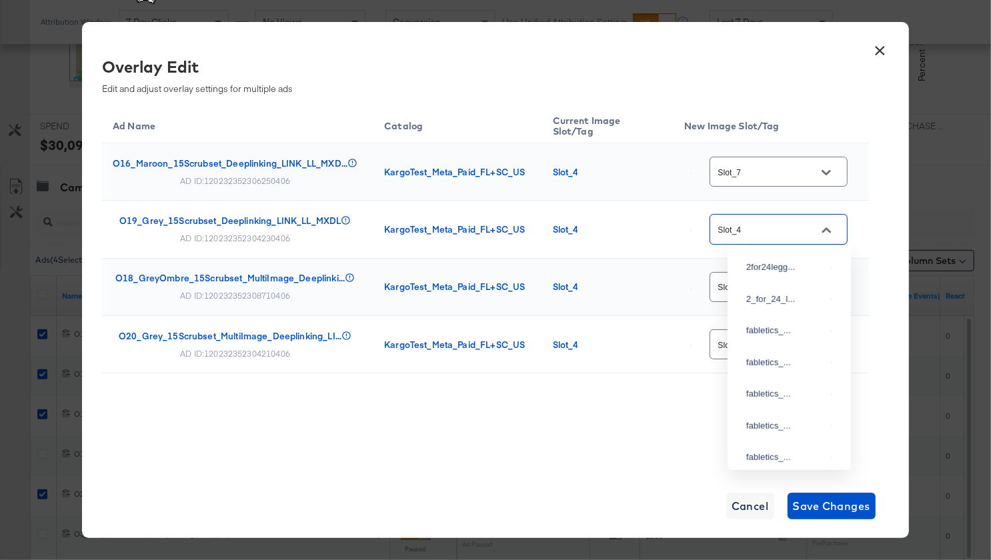
click at [768, 222] on input "Slot_4" at bounding box center [768, 229] width 105 height 15
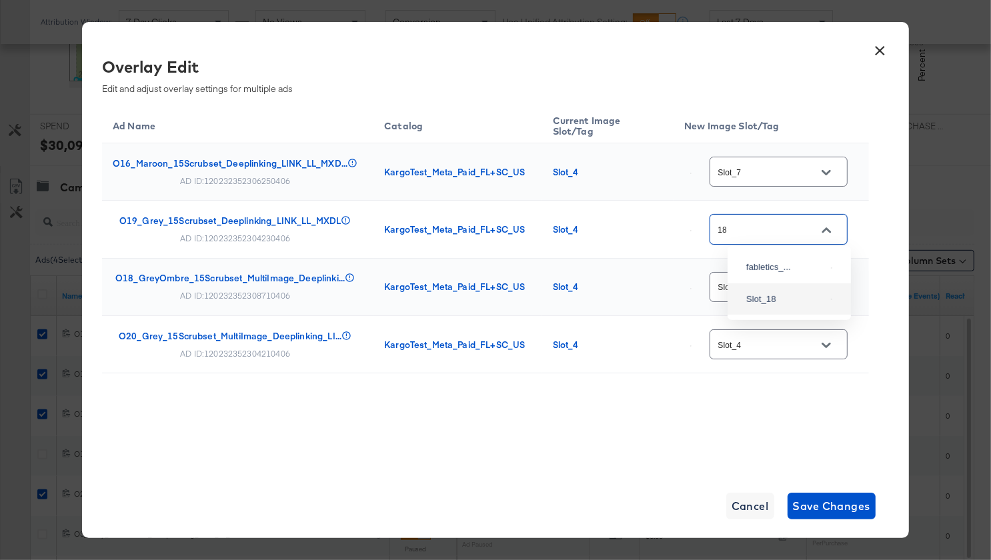
click at [807, 311] on div "Slot_18" at bounding box center [789, 299] width 102 height 24
type input "Slot_18"
click at [766, 298] on div "Slot_4" at bounding box center [779, 287] width 138 height 30
click at [768, 363] on div "Slot_12" at bounding box center [785, 356] width 79 height 13
type input "Slot_12"
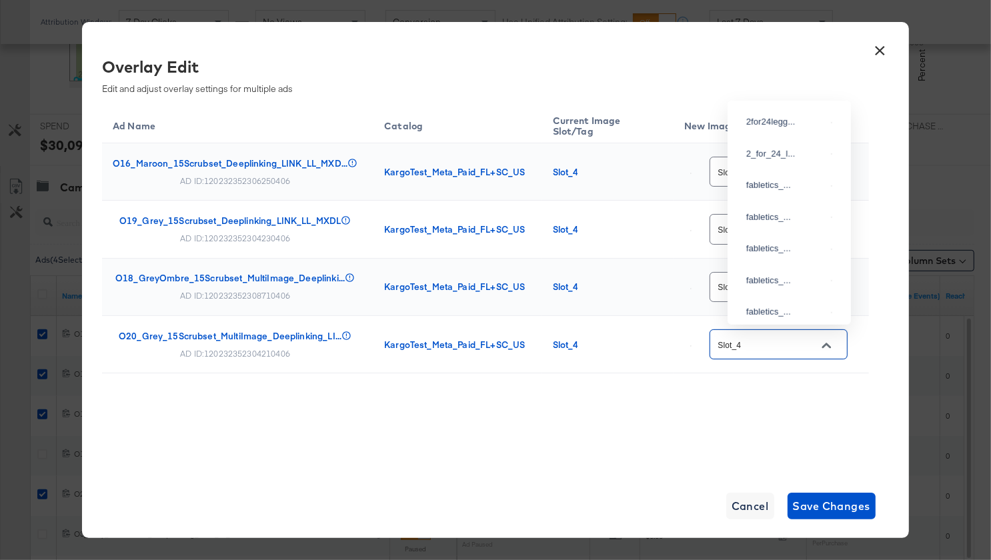
click at [768, 342] on input "Slot_4" at bounding box center [768, 344] width 105 height 15
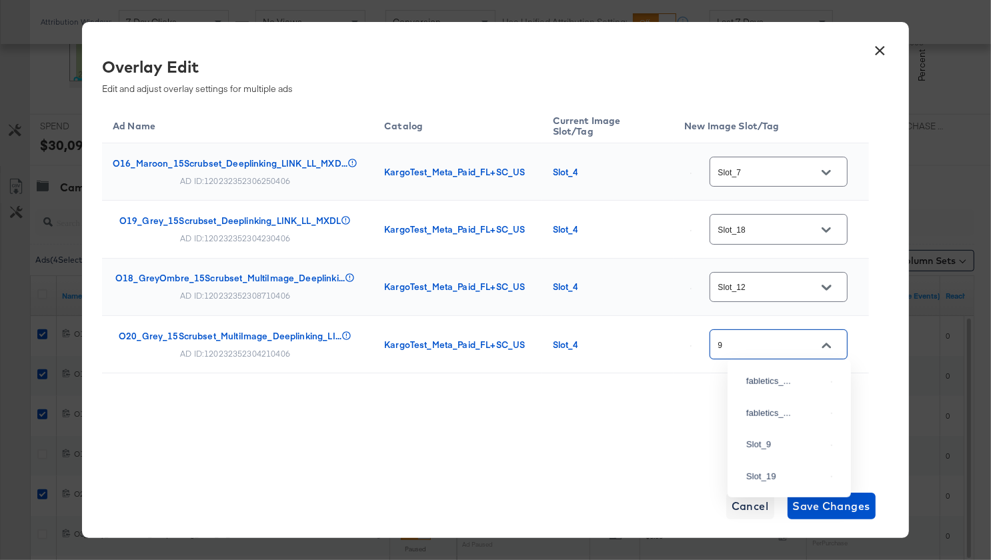
scroll to position [0, 0]
click at [769, 451] on div "Slot_9" at bounding box center [785, 444] width 79 height 13
type input "Slot_9"
click at [848, 505] on span "Save Changes" at bounding box center [832, 506] width 78 height 19
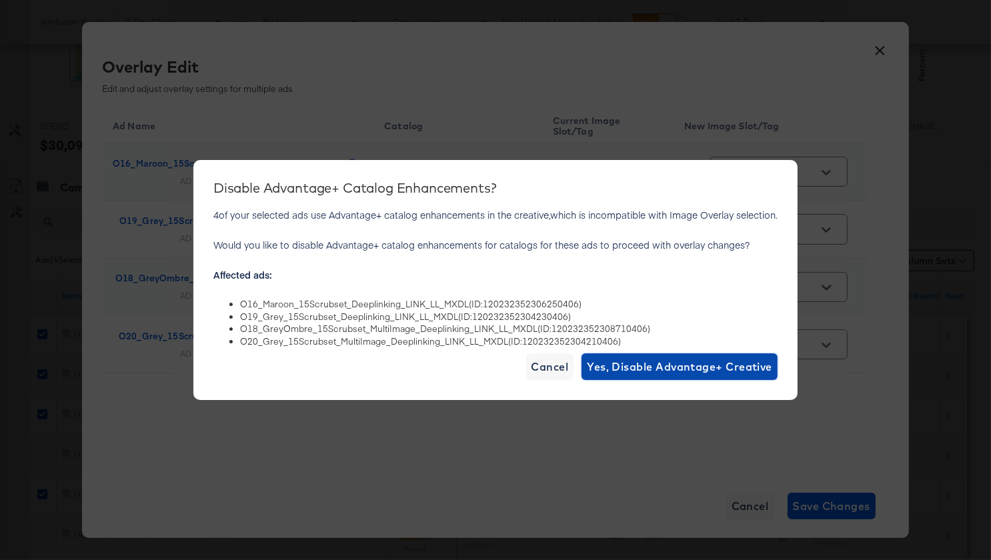
click at [671, 369] on span "Yes, Disable Advantage+ Creative" at bounding box center [679, 366] width 185 height 19
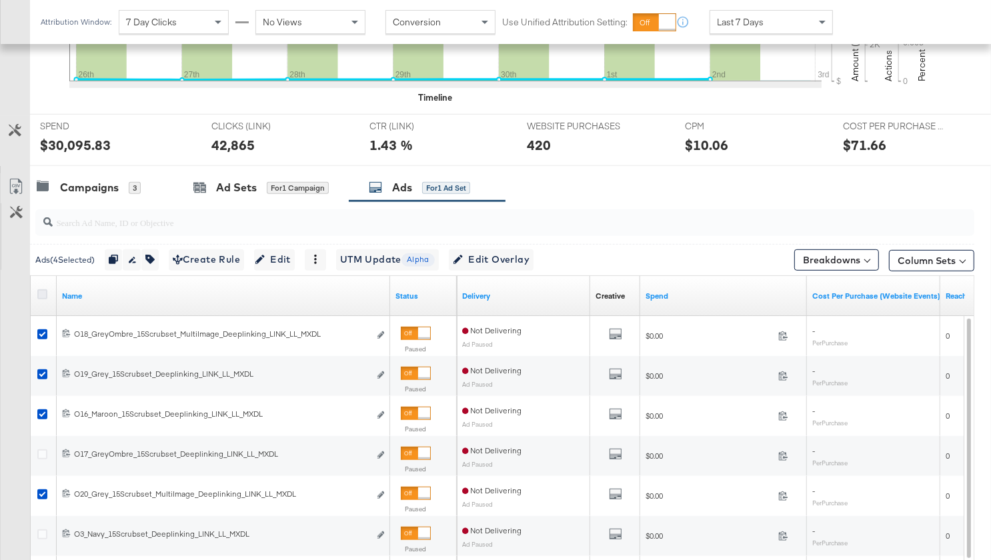
click at [40, 289] on icon at bounding box center [42, 294] width 10 height 10
click at [0, 0] on input "checkbox" at bounding box center [0, 0] width 0 height 0
click at [40, 289] on icon at bounding box center [42, 294] width 10 height 10
click at [0, 0] on input "checkbox" at bounding box center [0, 0] width 0 height 0
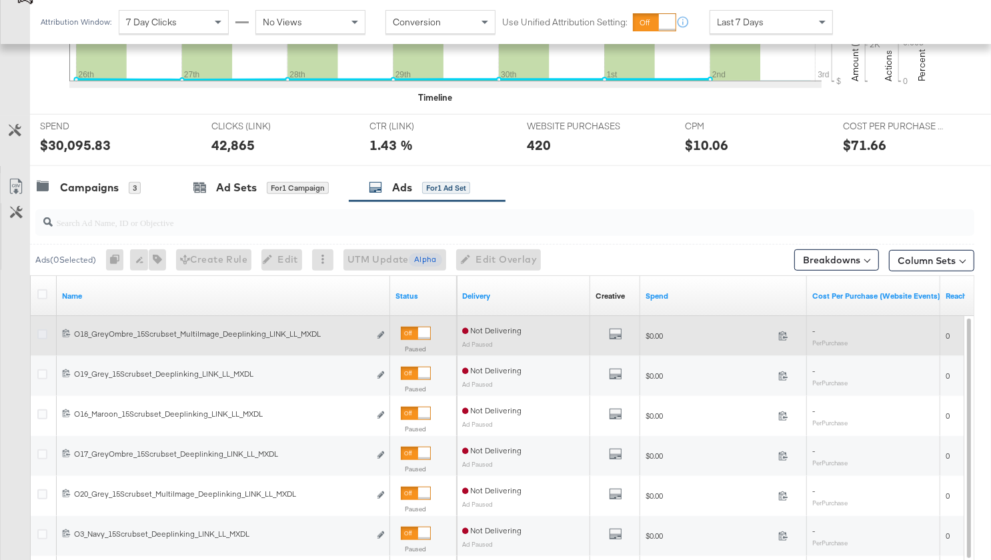
click at [44, 332] on icon at bounding box center [42, 334] width 10 height 10
click at [0, 0] on input "checkbox" at bounding box center [0, 0] width 0 height 0
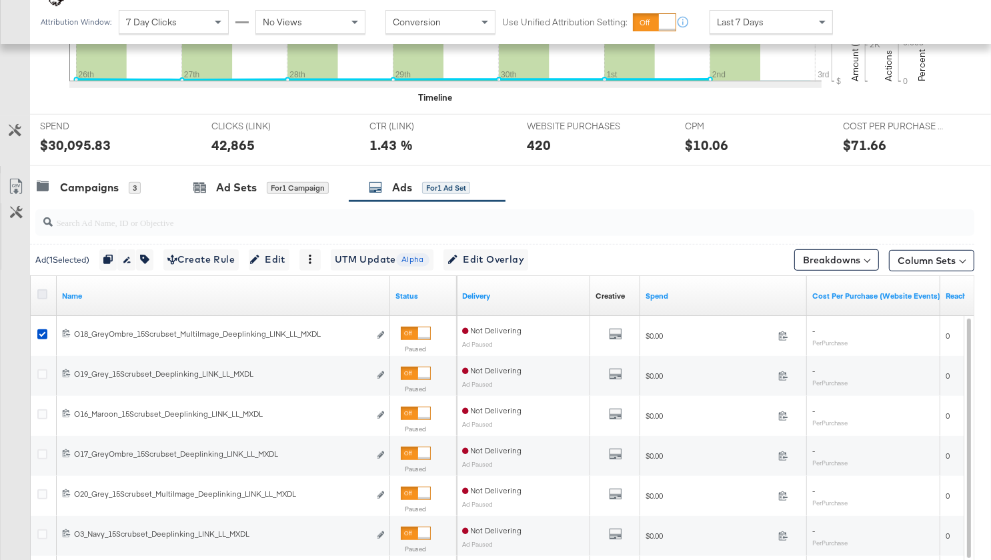
click at [43, 289] on icon at bounding box center [42, 294] width 10 height 10
click at [0, 0] on input "checkbox" at bounding box center [0, 0] width 0 height 0
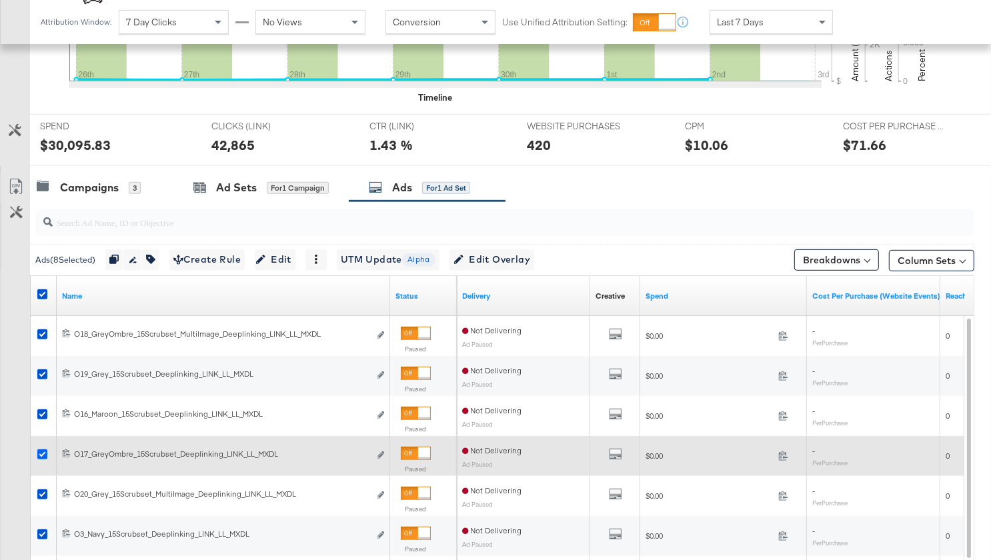
click at [39, 449] on icon at bounding box center [42, 454] width 10 height 10
click at [0, 0] on input "checkbox" at bounding box center [0, 0] width 0 height 0
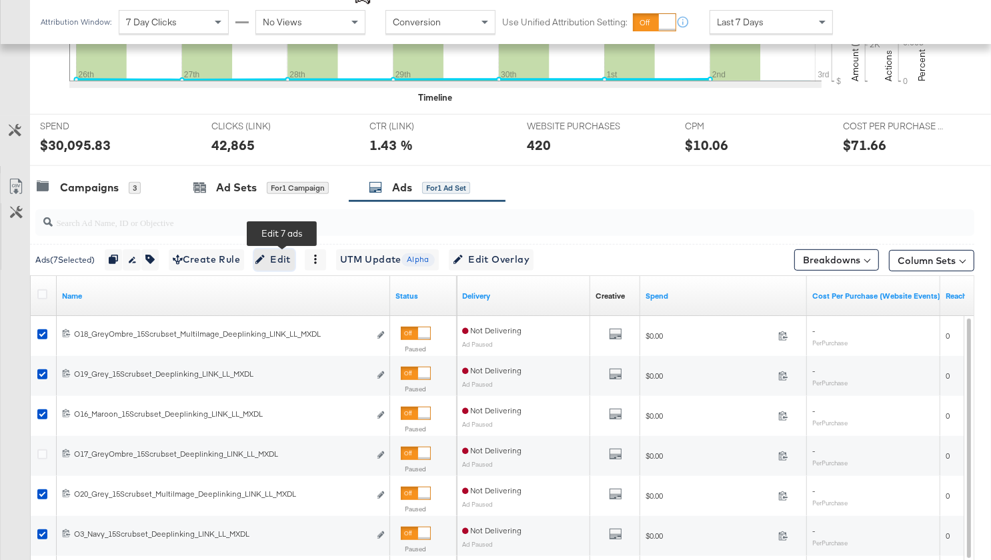
click at [284, 254] on span "Edit" at bounding box center [274, 259] width 33 height 17
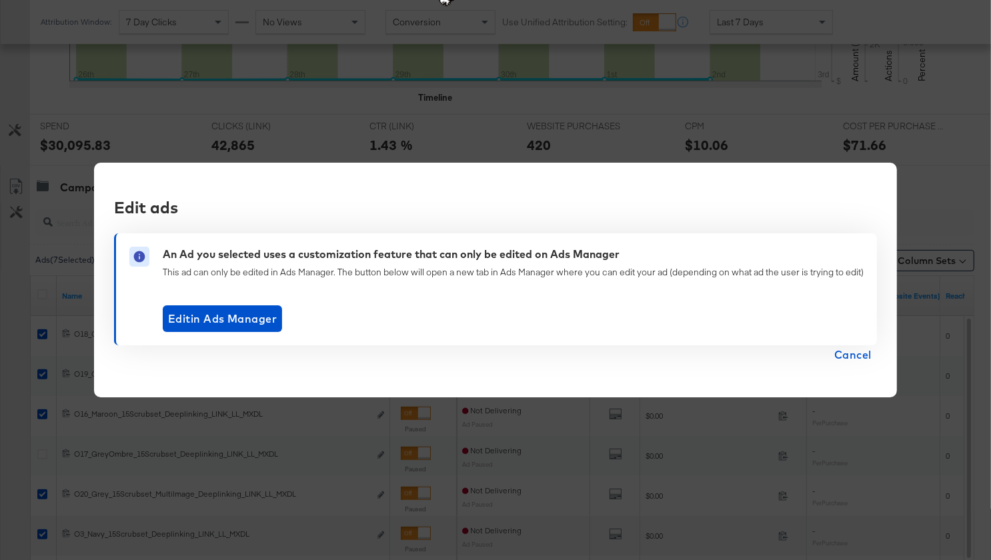
click at [867, 355] on span "Cancel" at bounding box center [852, 354] width 37 height 19
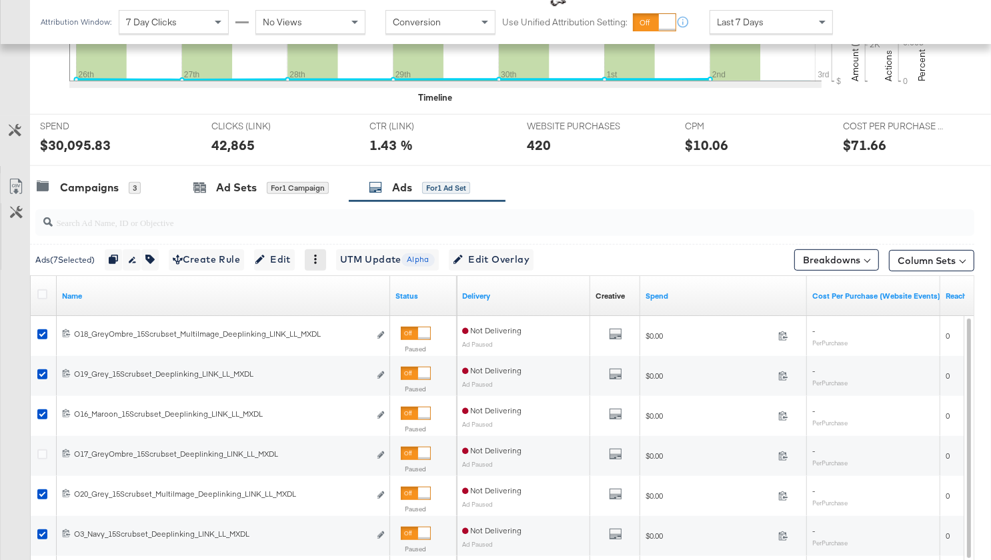
click at [320, 256] on icon at bounding box center [315, 259] width 9 height 9
click at [339, 281] on div "Activate" at bounding box center [361, 281] width 73 height 21
click at [352, 279] on div "Activate" at bounding box center [361, 281] width 73 height 21
click at [329, 279] on icon at bounding box center [329, 281] width 9 height 9
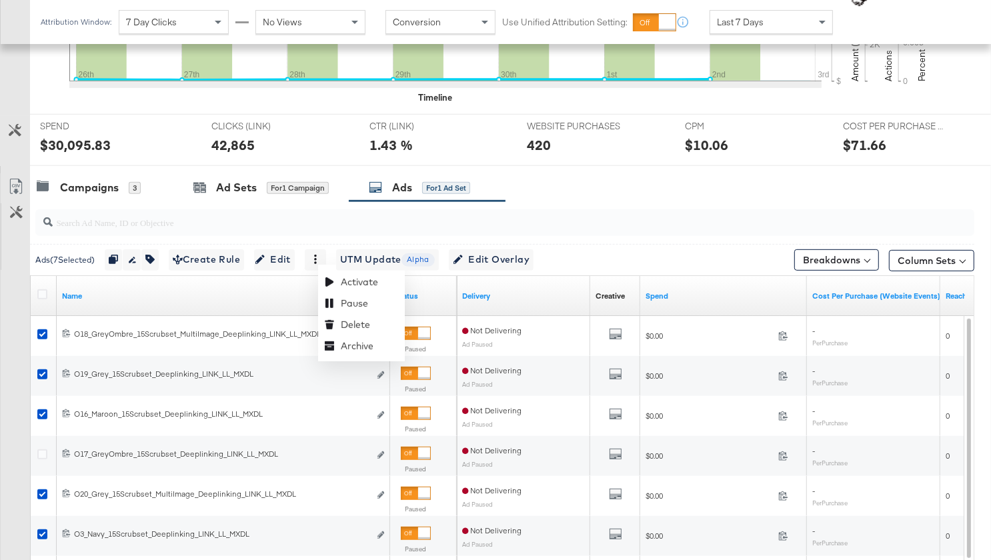
click at [339, 213] on input "search" at bounding box center [472, 217] width 838 height 26
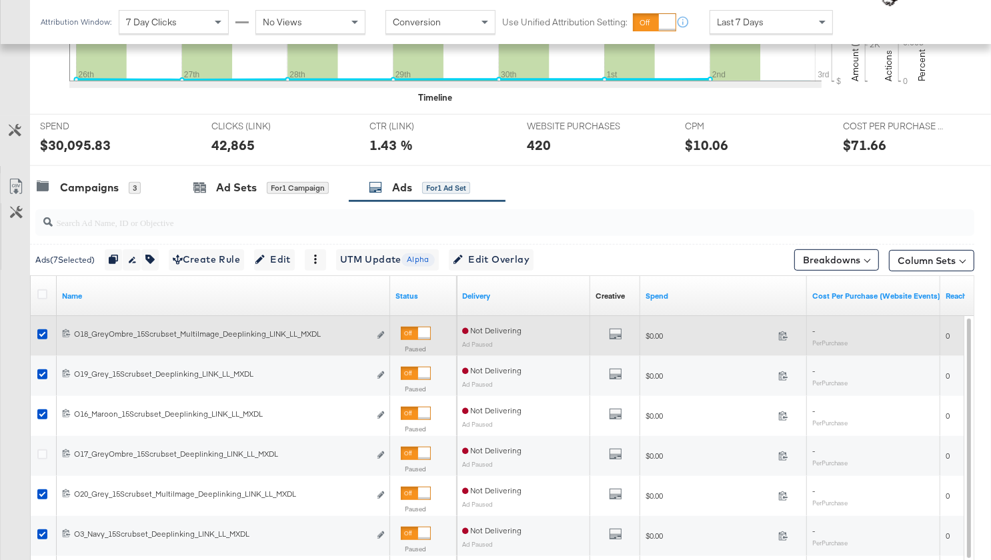
click at [415, 327] on div at bounding box center [416, 333] width 30 height 13
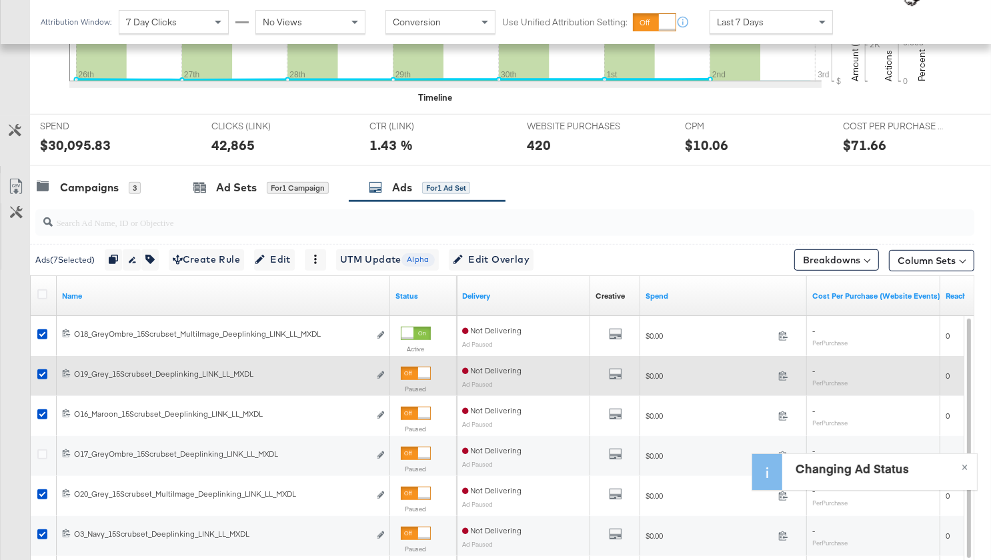
click at [417, 369] on div at bounding box center [416, 373] width 30 height 13
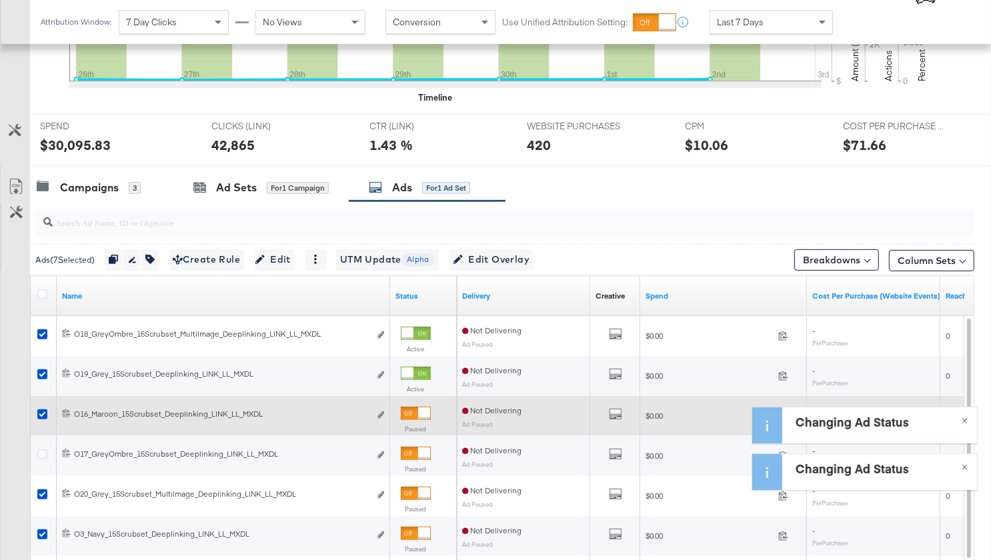
click at [419, 409] on div at bounding box center [424, 413] width 12 height 12
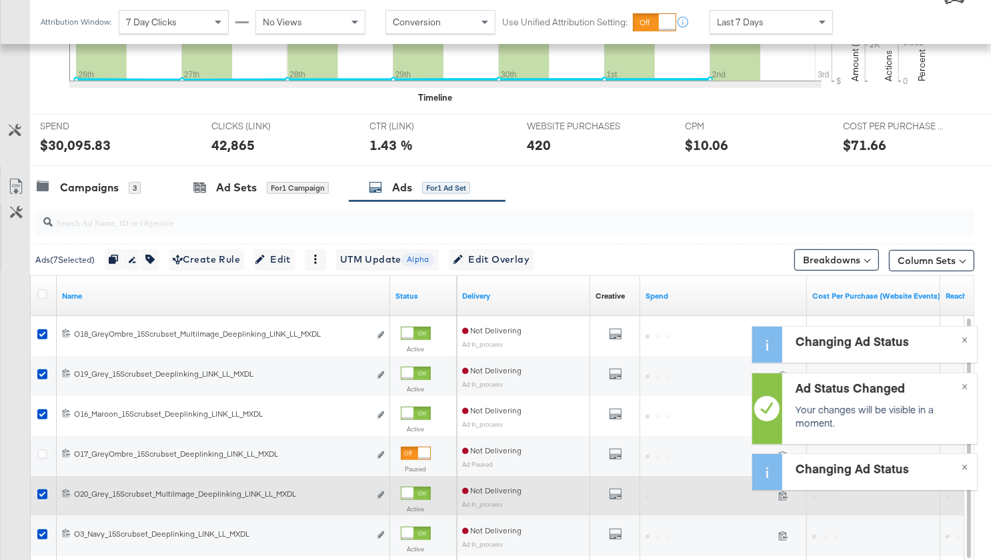
click at [408, 495] on div at bounding box center [407, 493] width 12 height 12
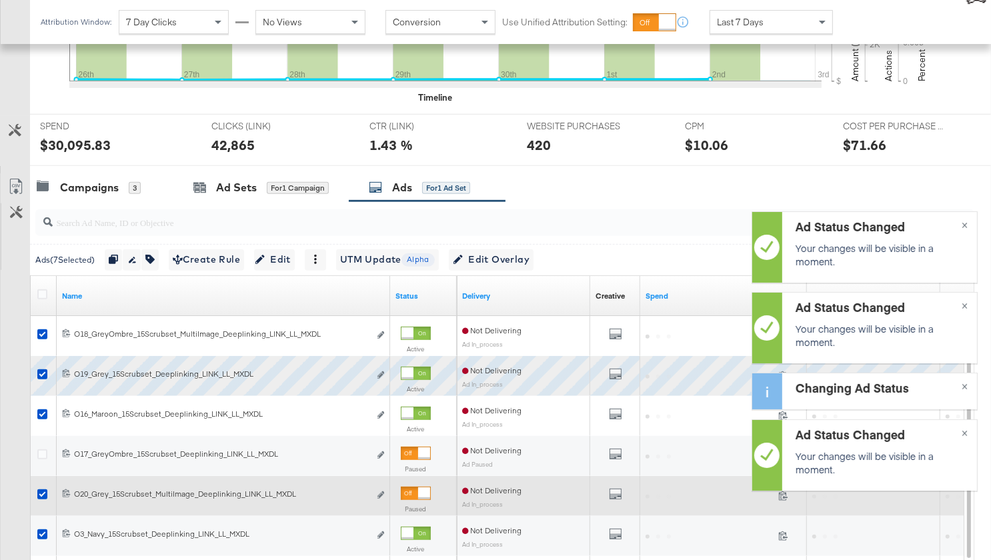
click at [418, 495] on div at bounding box center [424, 493] width 12 height 12
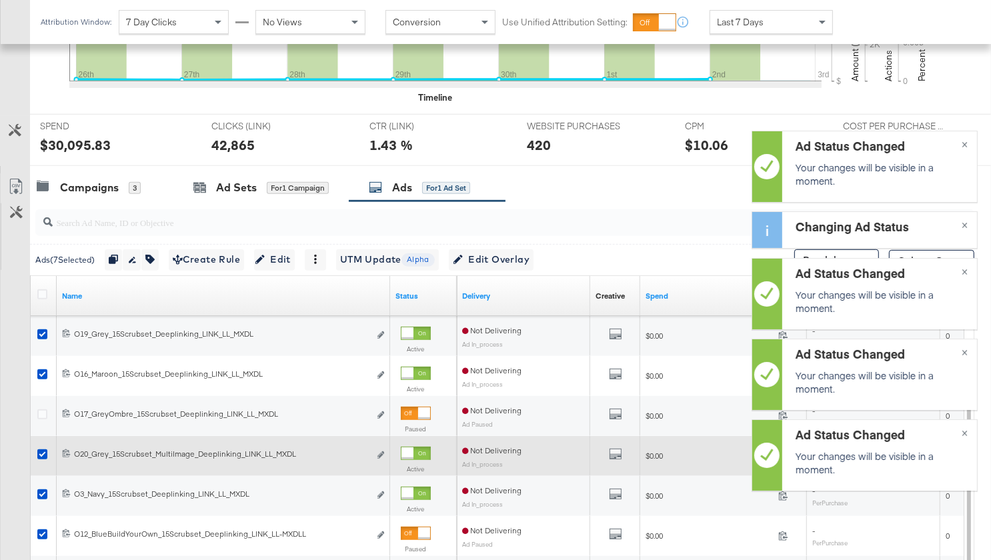
scroll to position [597, 0]
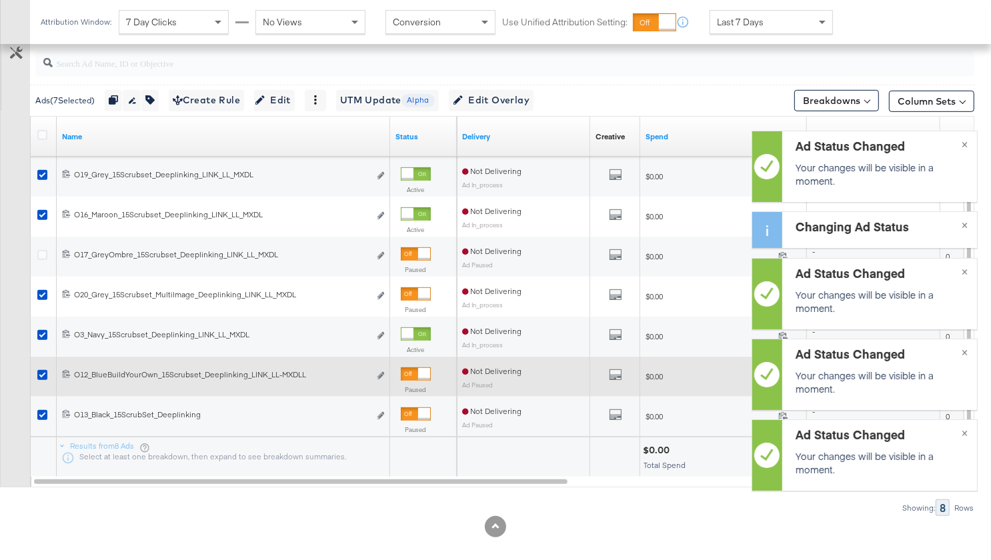
click at [411, 371] on div at bounding box center [416, 373] width 30 height 13
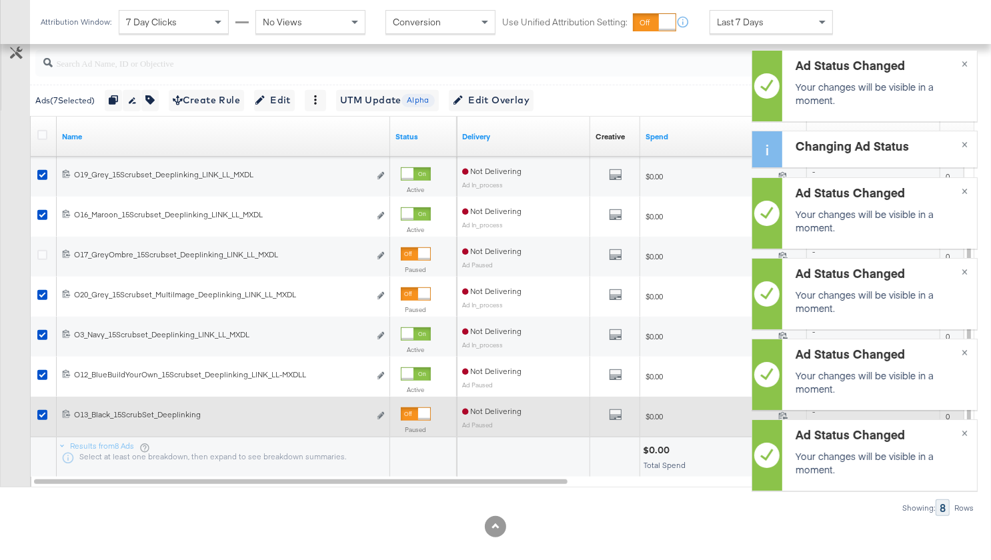
click at [413, 409] on div at bounding box center [416, 413] width 30 height 13
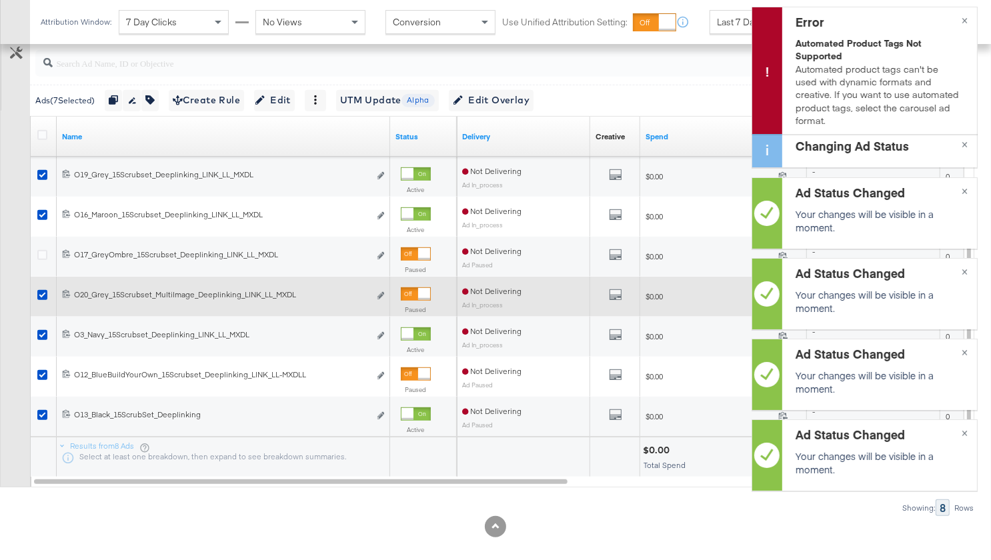
click at [419, 292] on div at bounding box center [424, 294] width 12 height 12
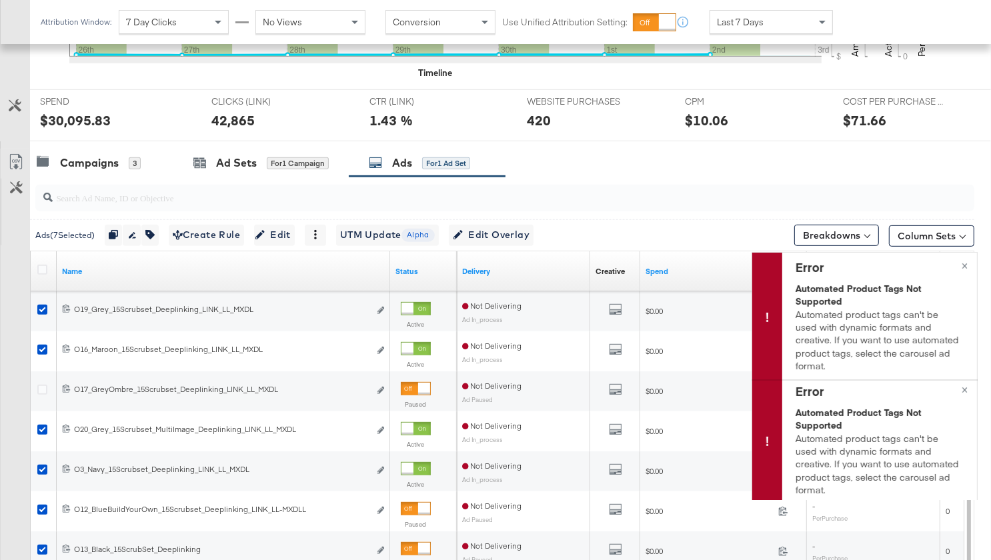
scroll to position [460, 0]
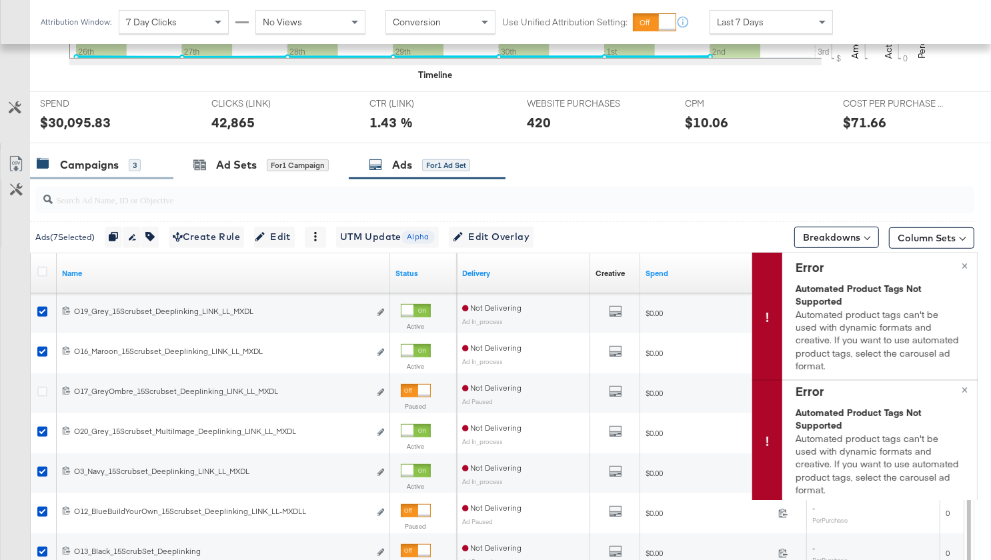
click at [66, 162] on div "Campaigns" at bounding box center [89, 164] width 59 height 15
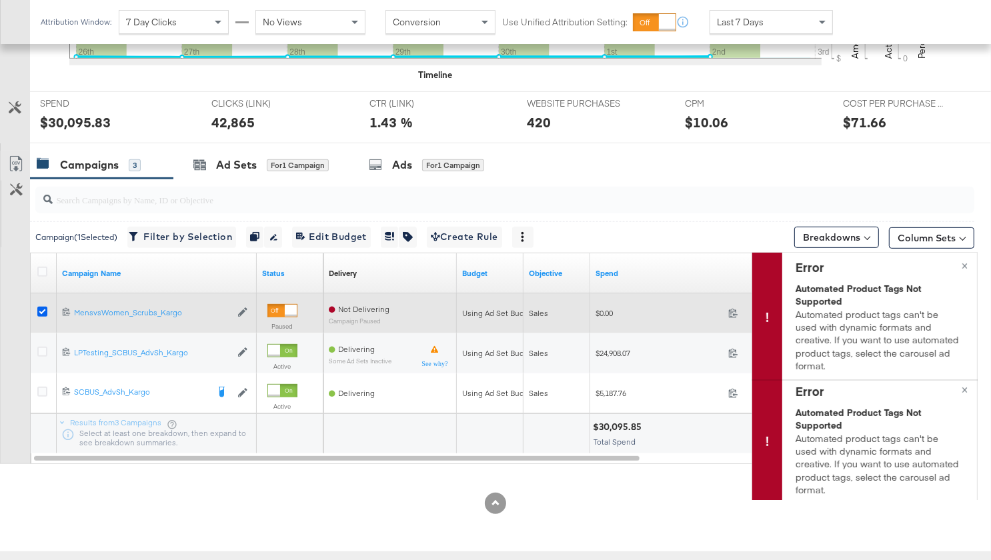
click at [43, 310] on icon at bounding box center [42, 312] width 10 height 10
click at [0, 0] on input "checkbox" at bounding box center [0, 0] width 0 height 0
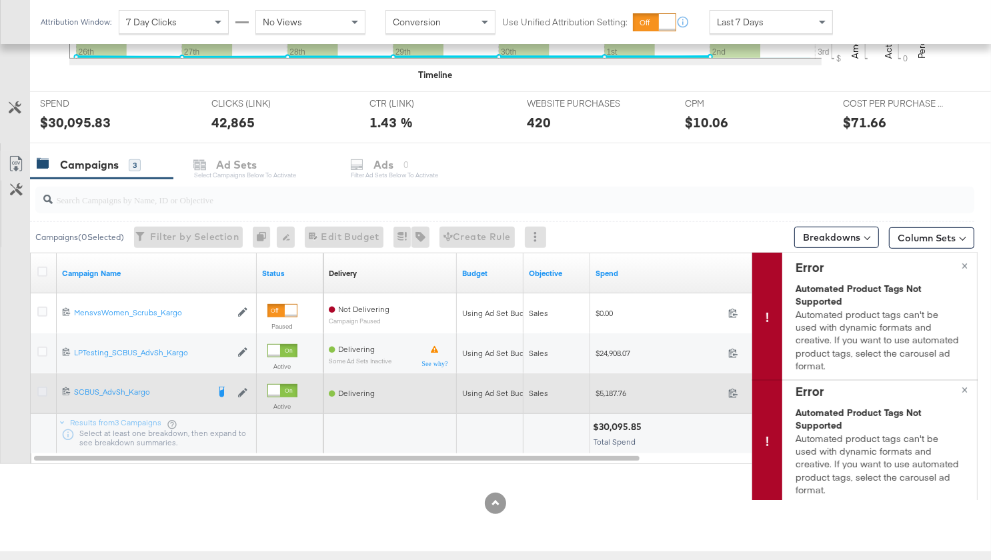
click at [40, 389] on icon at bounding box center [42, 392] width 10 height 10
click at [0, 0] on input "checkbox" at bounding box center [0, 0] width 0 height 0
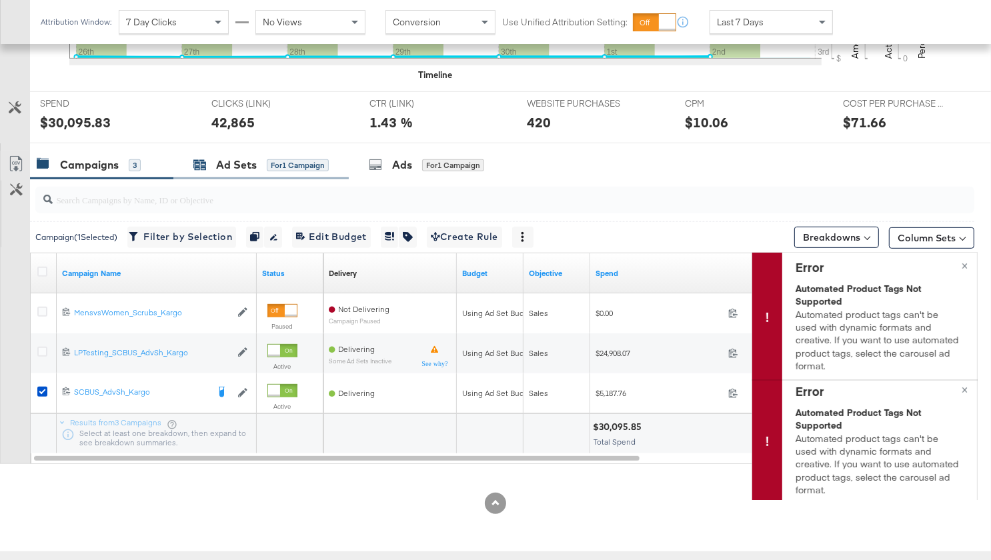
click at [233, 159] on div "Ad Sets" at bounding box center [236, 164] width 41 height 15
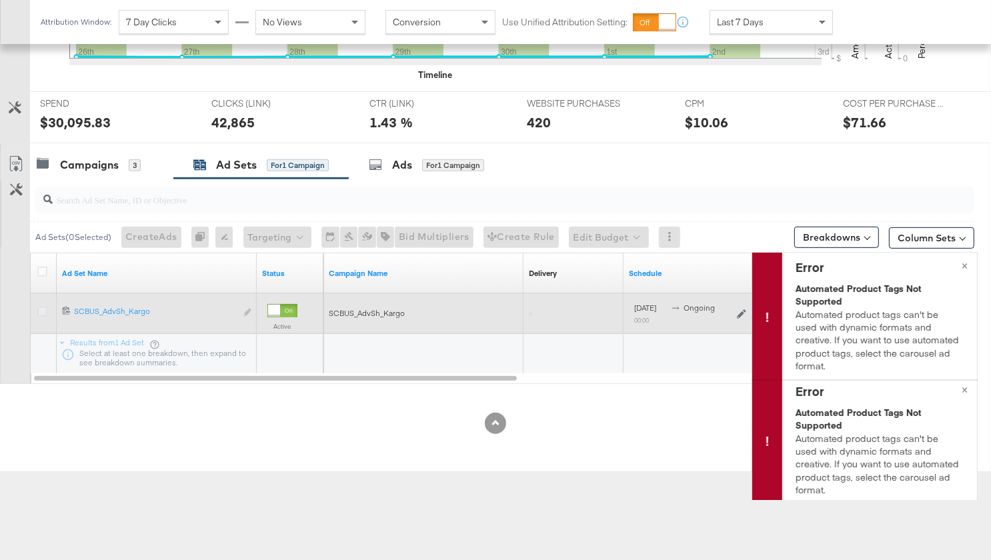
click at [41, 307] on icon at bounding box center [42, 312] width 10 height 10
click at [0, 0] on input "checkbox" at bounding box center [0, 0] width 0 height 0
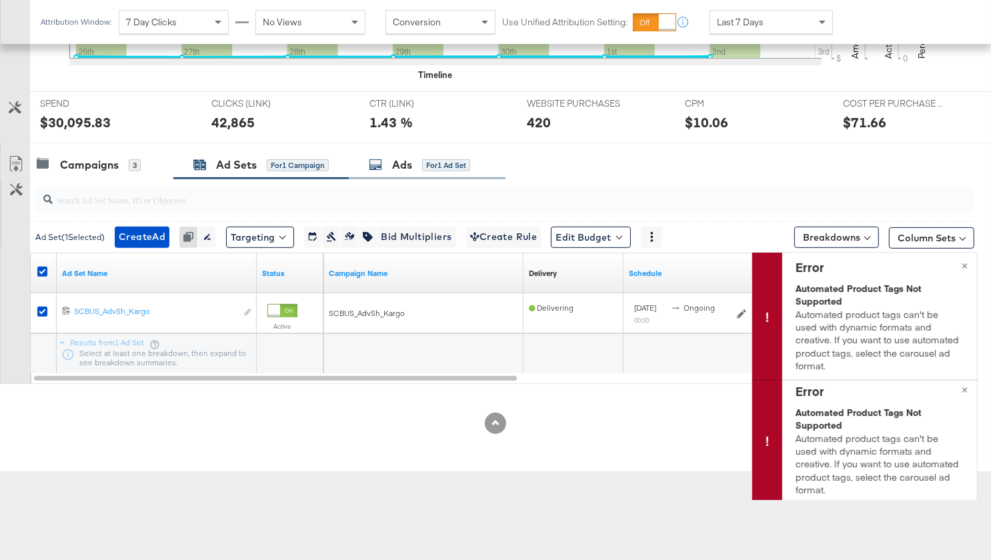
click at [391, 167] on div "Ads for 1 Ad Set" at bounding box center [419, 164] width 101 height 15
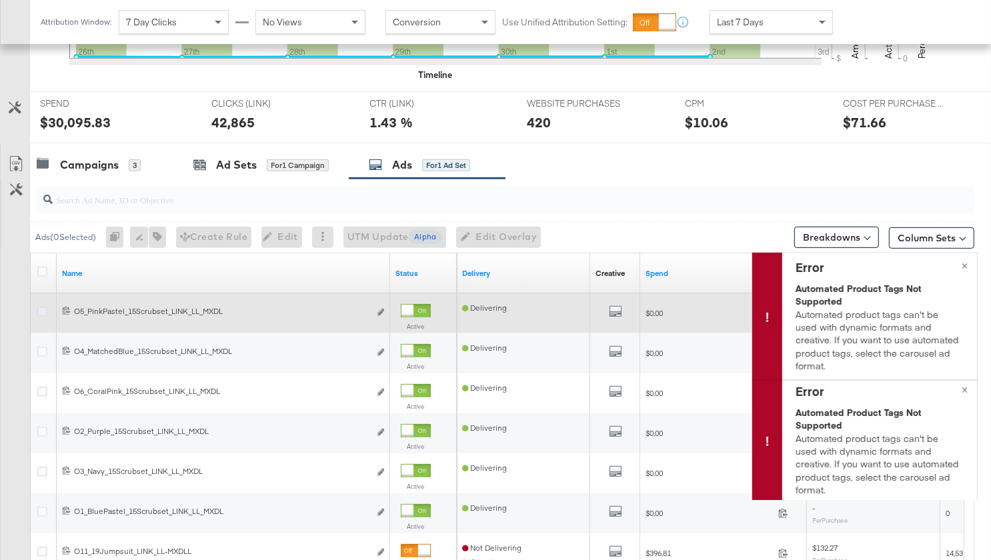
click at [43, 307] on icon at bounding box center [42, 312] width 10 height 10
click at [0, 0] on input "checkbox" at bounding box center [0, 0] width 0 height 0
click at [43, 307] on icon at bounding box center [42, 312] width 10 height 10
click at [0, 0] on input "checkbox" at bounding box center [0, 0] width 0 height 0
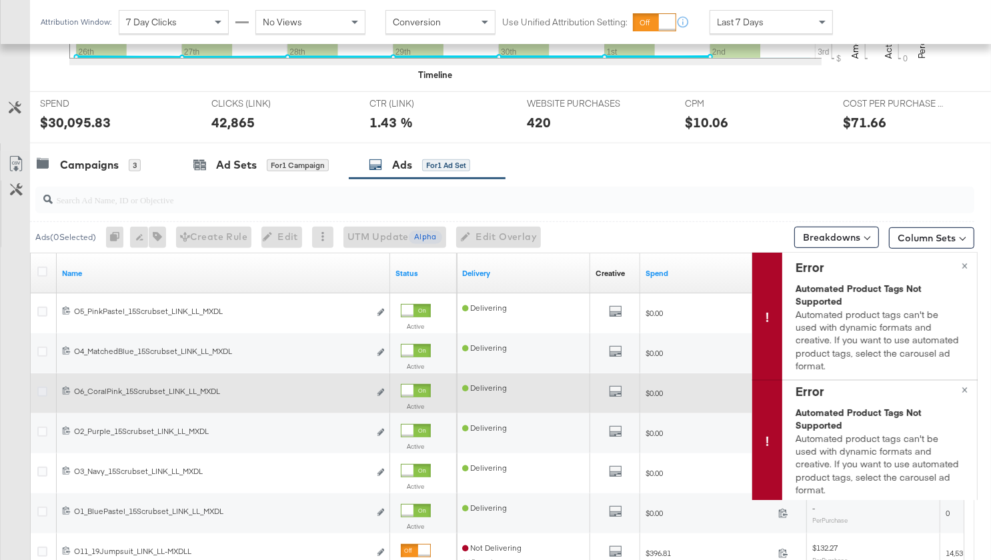
click at [39, 387] on icon at bounding box center [42, 392] width 10 height 10
click at [0, 0] on input "checkbox" at bounding box center [0, 0] width 0 height 0
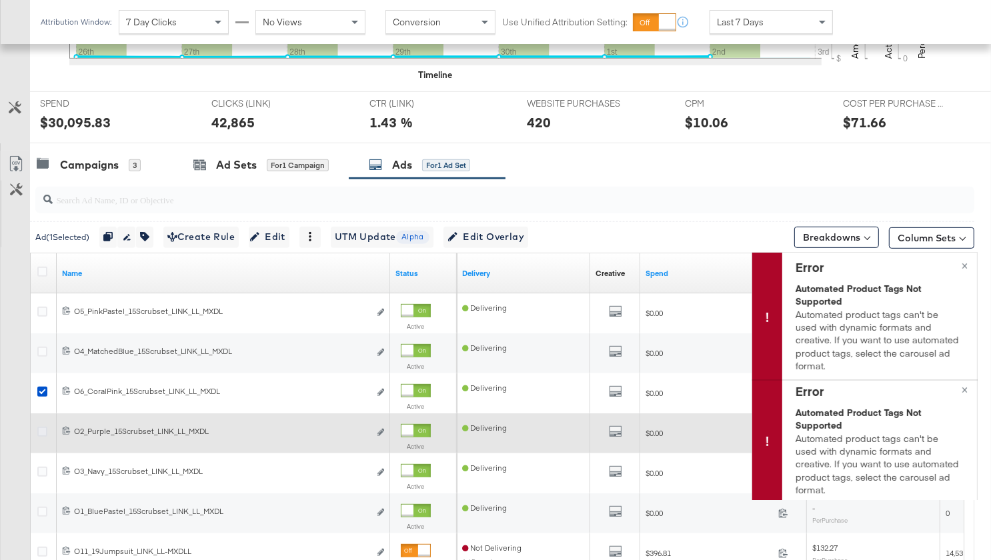
click at [40, 428] on icon at bounding box center [42, 432] width 10 height 10
click at [0, 0] on input "checkbox" at bounding box center [0, 0] width 0 height 0
click at [40, 428] on icon at bounding box center [42, 432] width 10 height 10
click at [0, 0] on input "checkbox" at bounding box center [0, 0] width 0 height 0
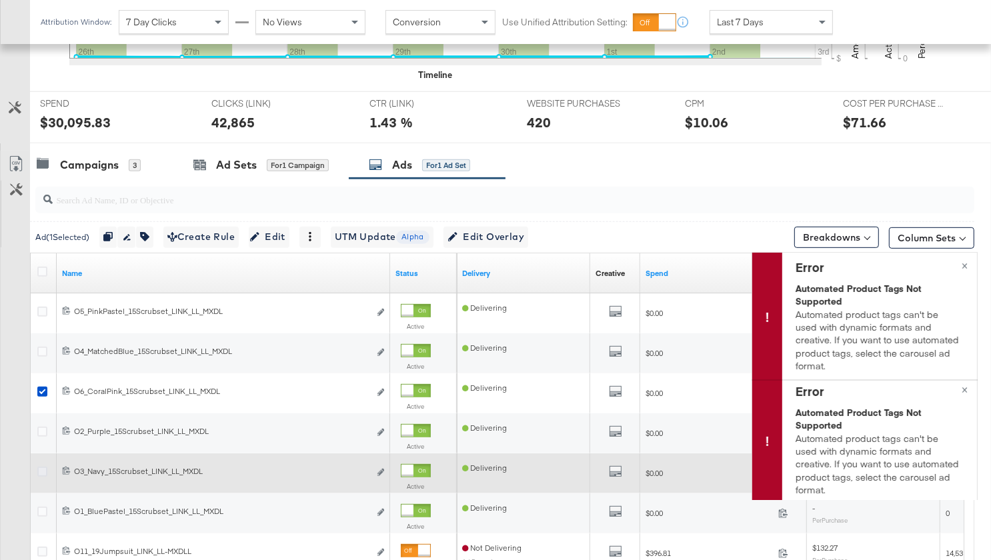
click at [41, 467] on icon at bounding box center [42, 472] width 10 height 10
click at [0, 0] on input "checkbox" at bounding box center [0, 0] width 0 height 0
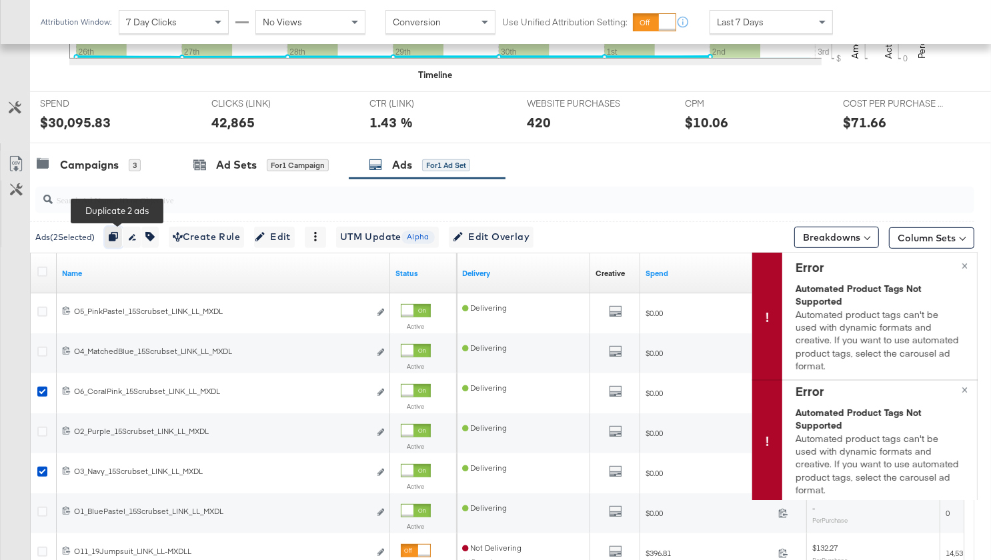
click at [117, 235] on icon "button" at bounding box center [113, 236] width 9 height 9
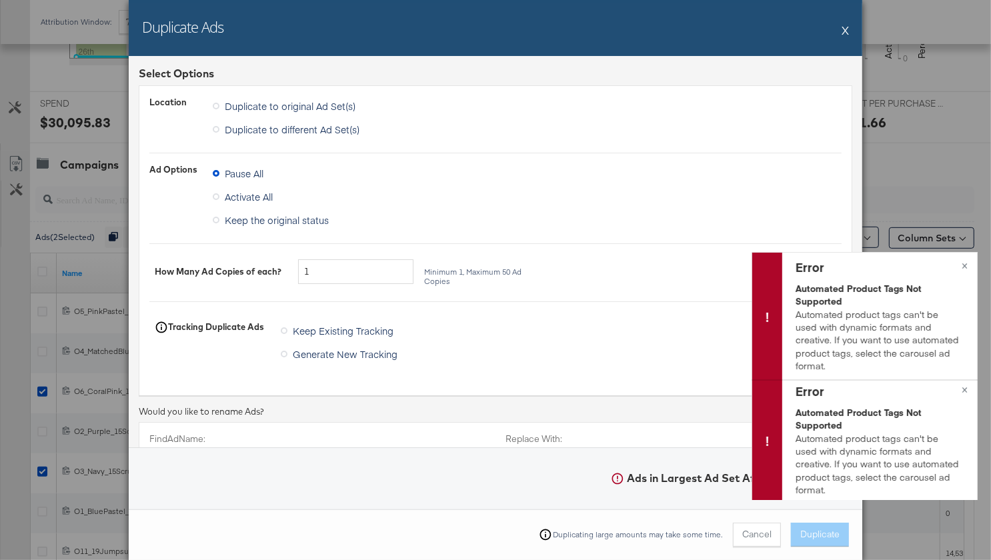
click at [279, 123] on span "Duplicate to different Ad Set(s)" at bounding box center [292, 129] width 135 height 13
click at [0, 0] on input "Duplicate to different Ad Set(s)" at bounding box center [0, 0] width 0 height 0
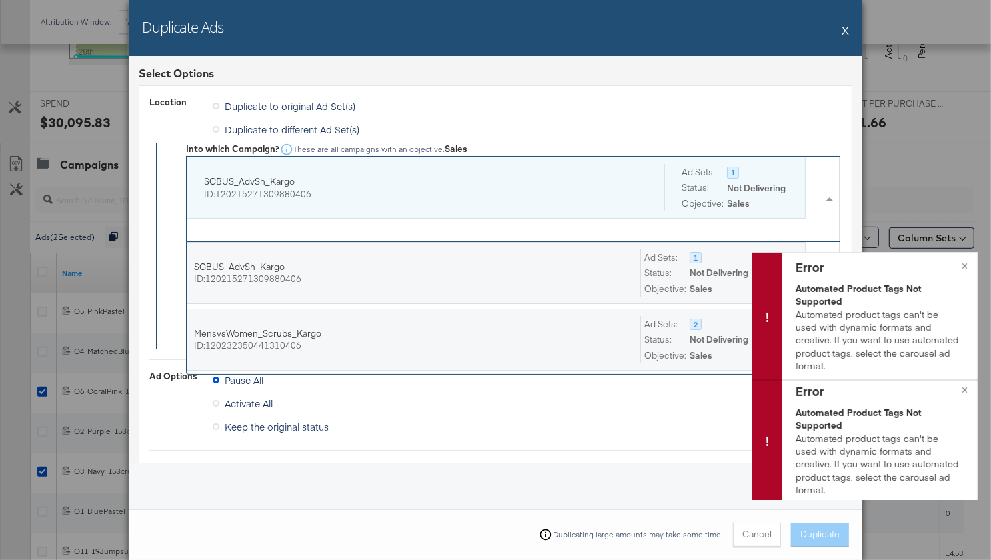
click at [291, 172] on div "SCBUS_AdvSh_Kargo ID: 120215271309880406" at bounding box center [424, 187] width 440 height 47
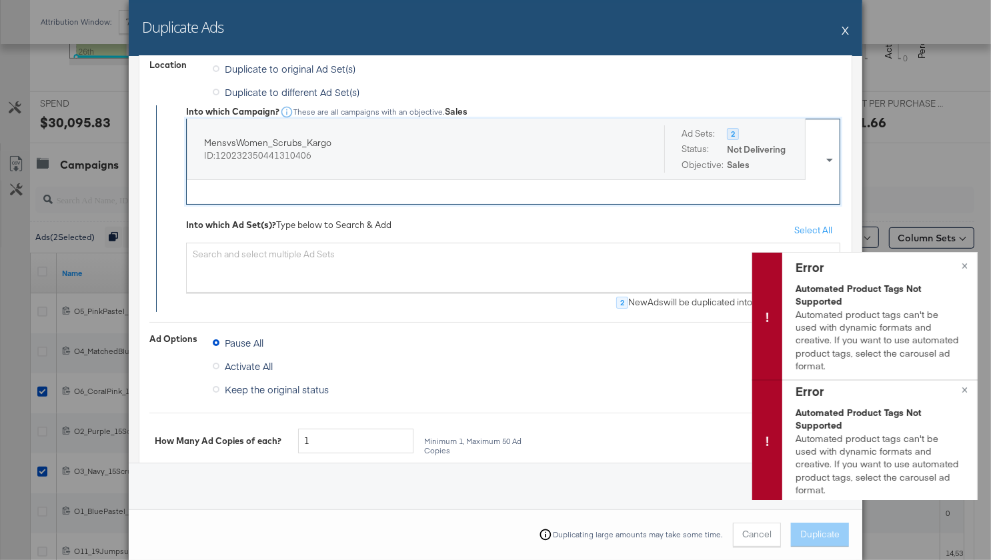
scroll to position [41, 0]
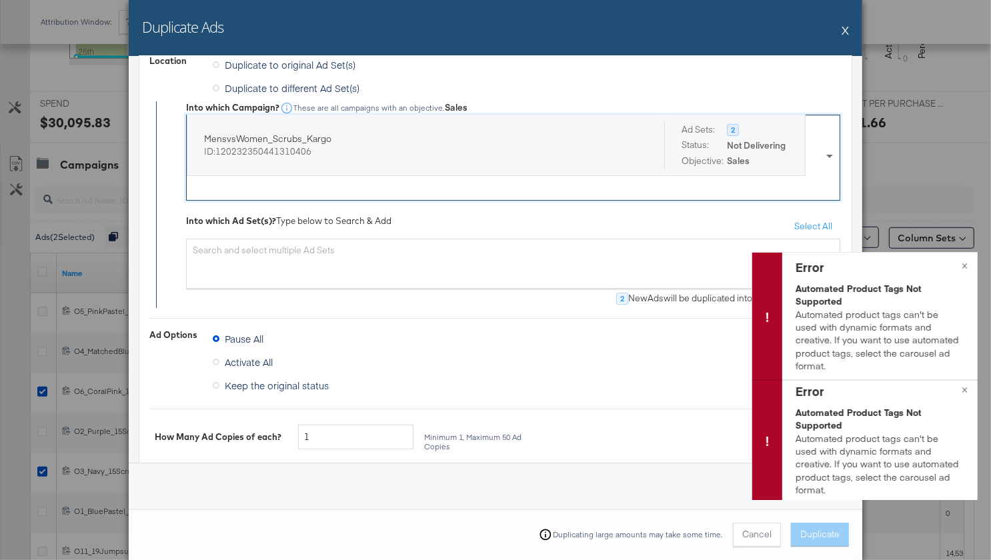
click at [284, 257] on div "Search and select multiple Ad Sets" at bounding box center [513, 264] width 654 height 50
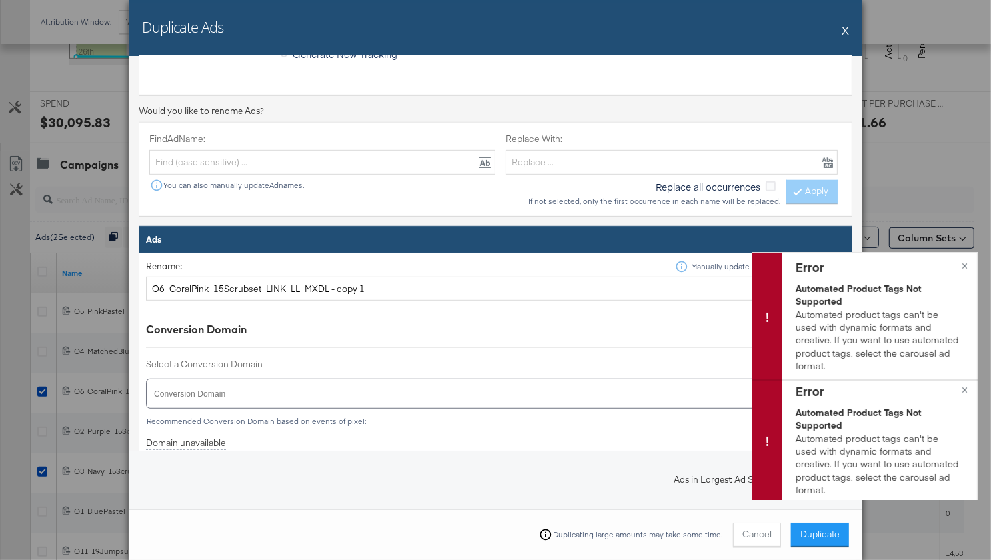
scroll to position [554, 0]
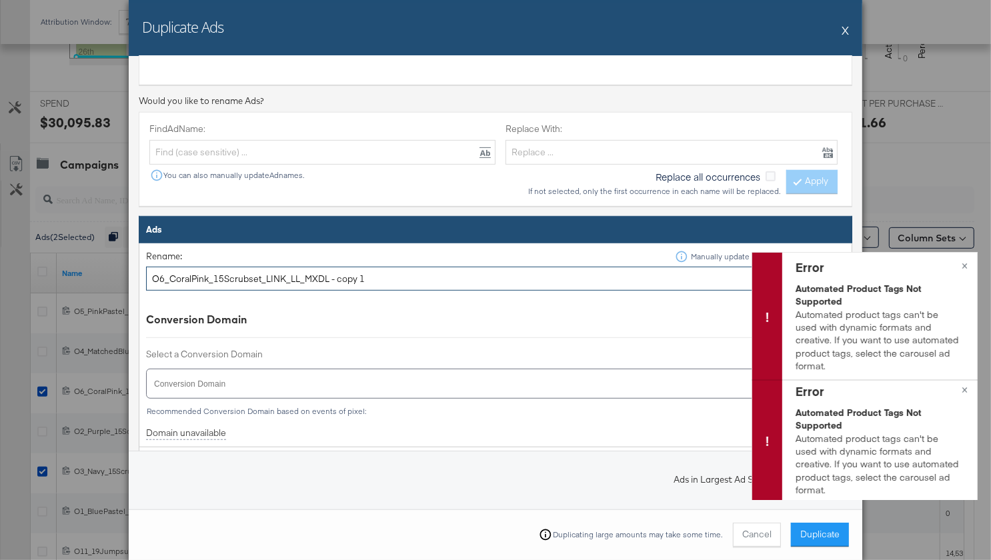
drag, startPoint x: 325, startPoint y: 279, endPoint x: 392, endPoint y: 280, distance: 66.7
click at [392, 280] on input "O6_CoralPink_15Scrubset_LINK_LL_MXDL - copy 1" at bounding box center [495, 279] width 699 height 25
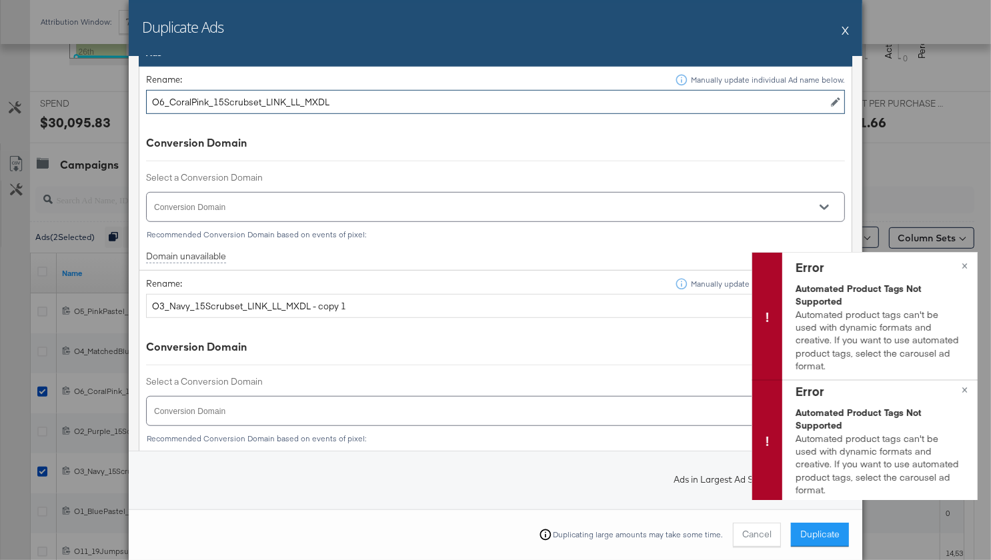
scroll to position [758, 0]
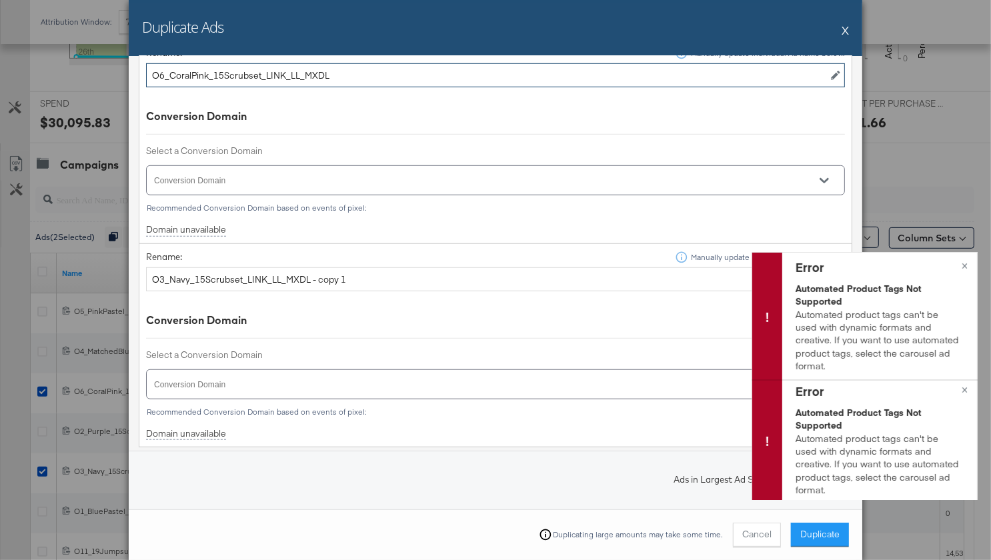
type input "O6_CoralPink_15Scrubset_LINK_LL_MXDL"
drag, startPoint x: 308, startPoint y: 276, endPoint x: 411, endPoint y: 272, distance: 102.8
click at [411, 272] on input "O3_Navy_15Scrubset_LINK_LL_MXDL - copy 1" at bounding box center [495, 279] width 699 height 25
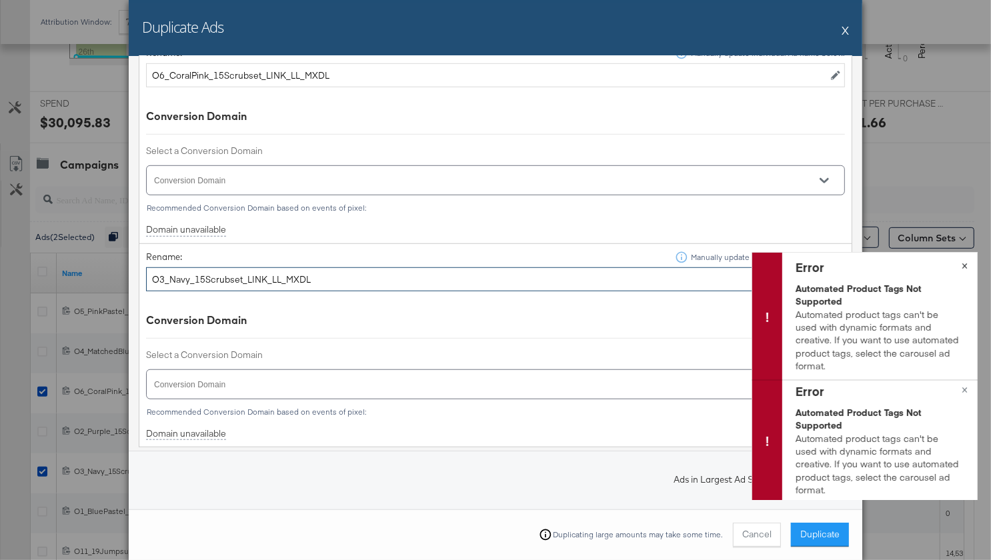
type input "O3_Navy_15Scrubset_LINK_LL_MXDL"
click at [962, 269] on span "×" at bounding box center [965, 264] width 6 height 15
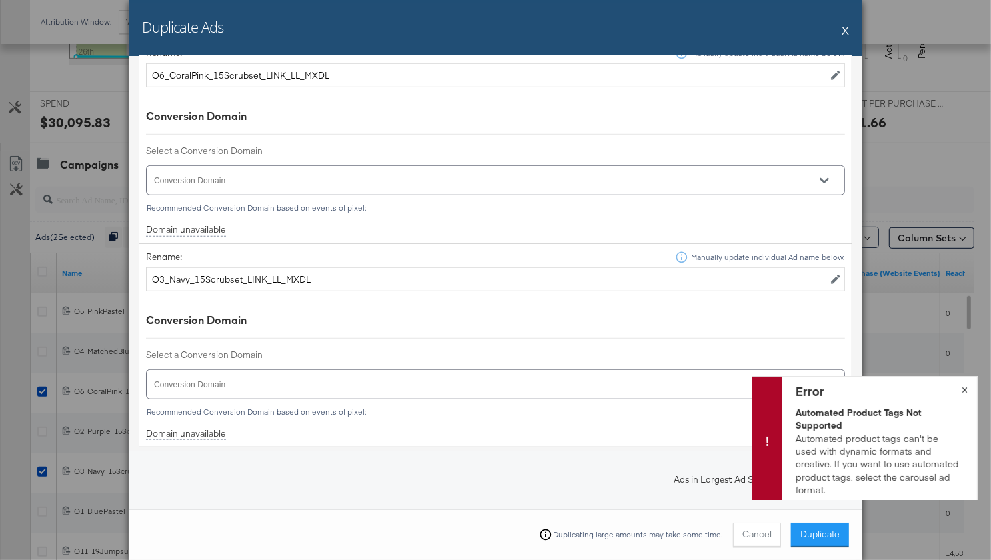
click at [964, 387] on span "×" at bounding box center [965, 388] width 6 height 15
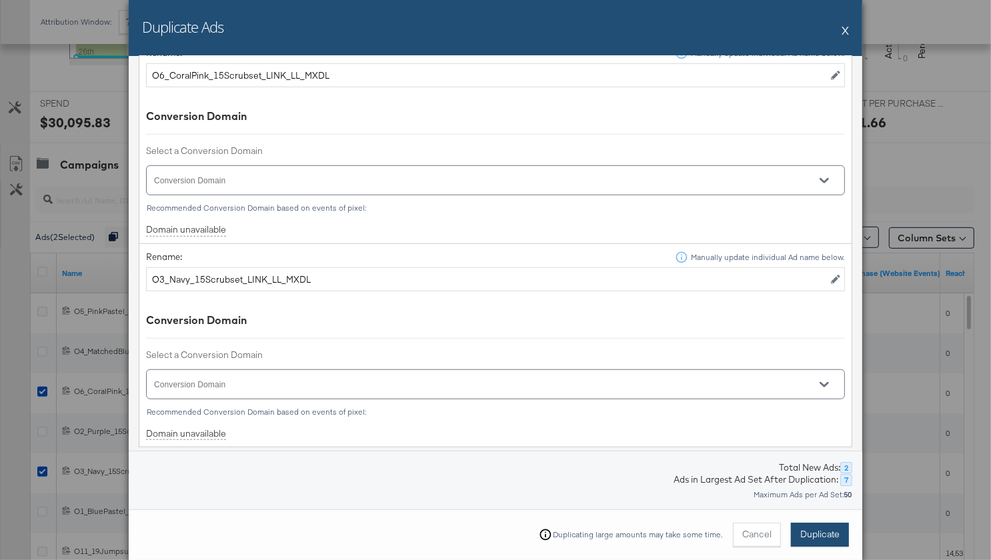
click at [810, 536] on span "Duplicate" at bounding box center [819, 534] width 39 height 13
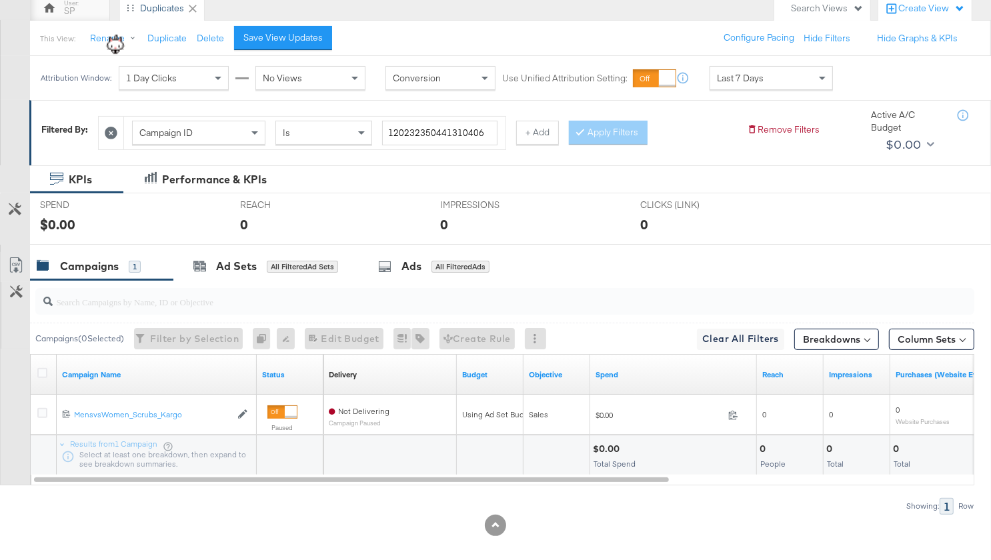
scroll to position [139, 0]
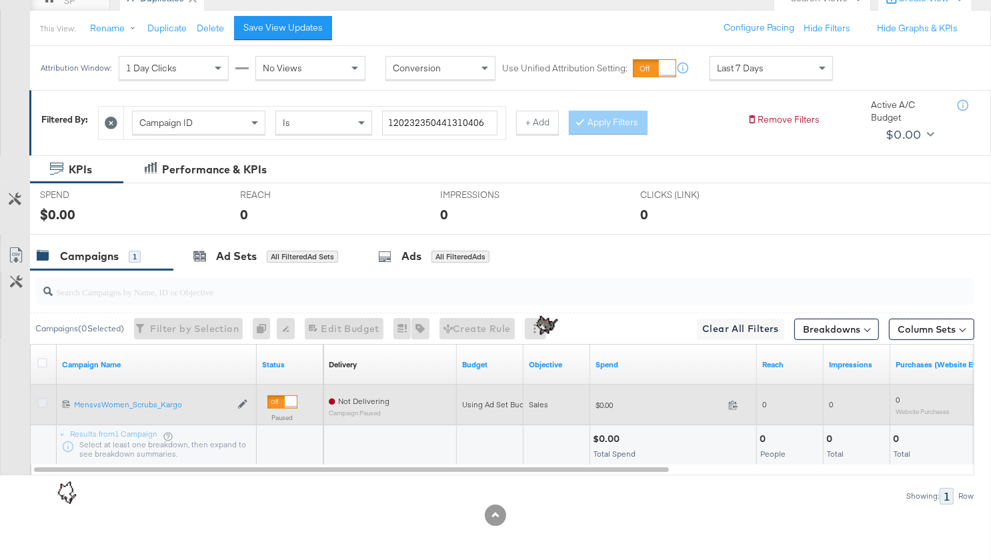
click at [44, 399] on icon at bounding box center [42, 403] width 10 height 10
click at [0, 0] on input "checkbox" at bounding box center [0, 0] width 0 height 0
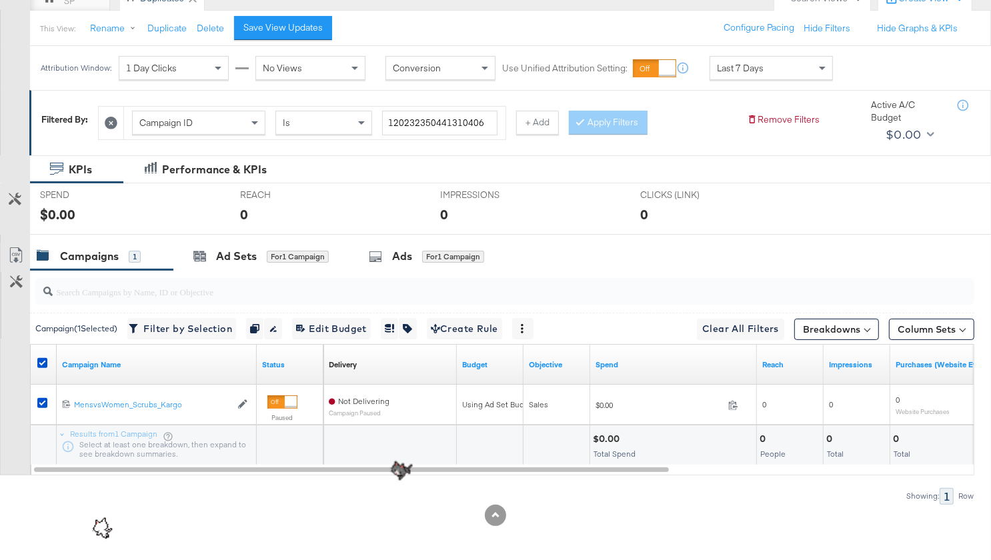
click at [117, 120] on icon at bounding box center [111, 123] width 13 height 13
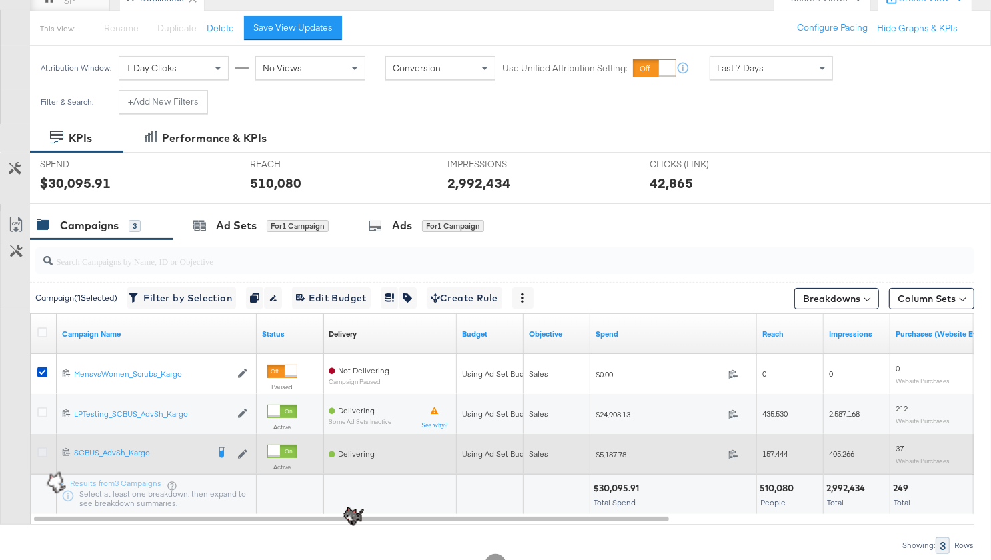
click at [42, 447] on icon at bounding box center [42, 452] width 10 height 10
click at [0, 0] on input "checkbox" at bounding box center [0, 0] width 0 height 0
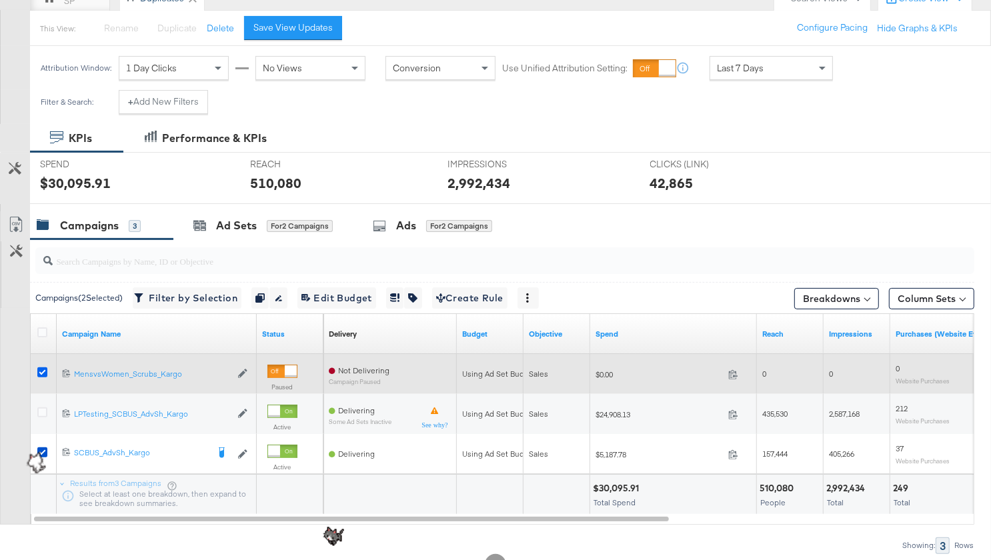
click at [39, 367] on icon at bounding box center [42, 372] width 10 height 10
click at [0, 0] on input "checkbox" at bounding box center [0, 0] width 0 height 0
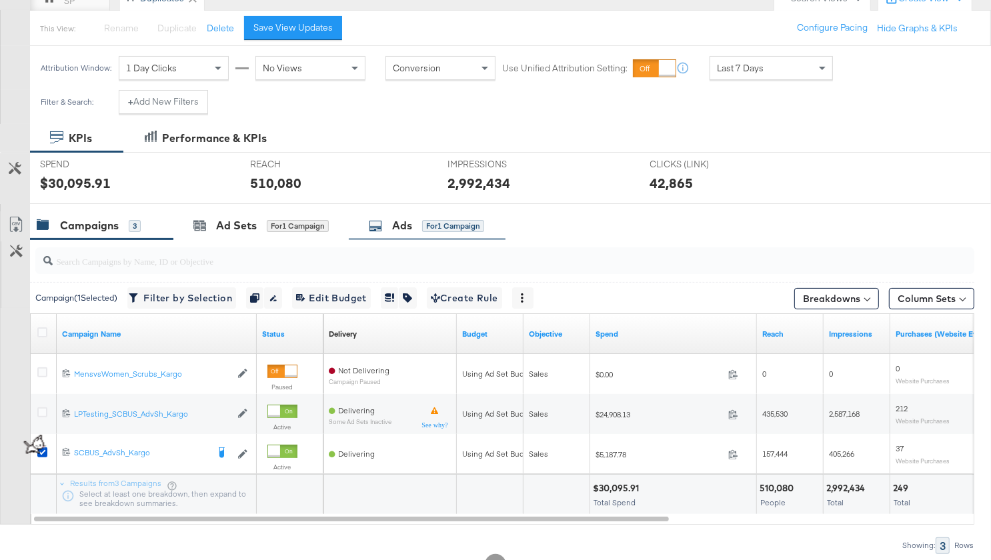
click at [387, 228] on div "Ads for 1 Campaign" at bounding box center [426, 225] width 115 height 15
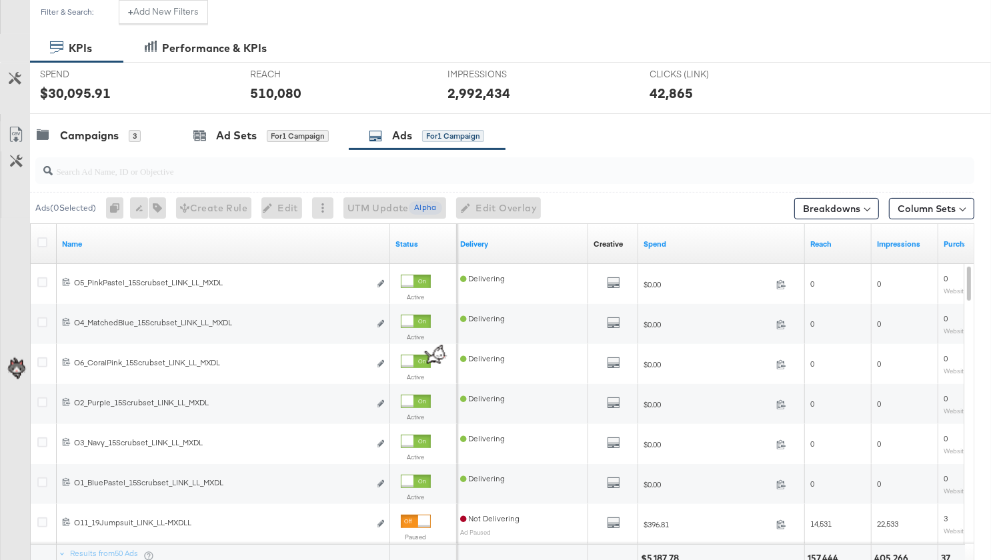
scroll to position [235, 0]
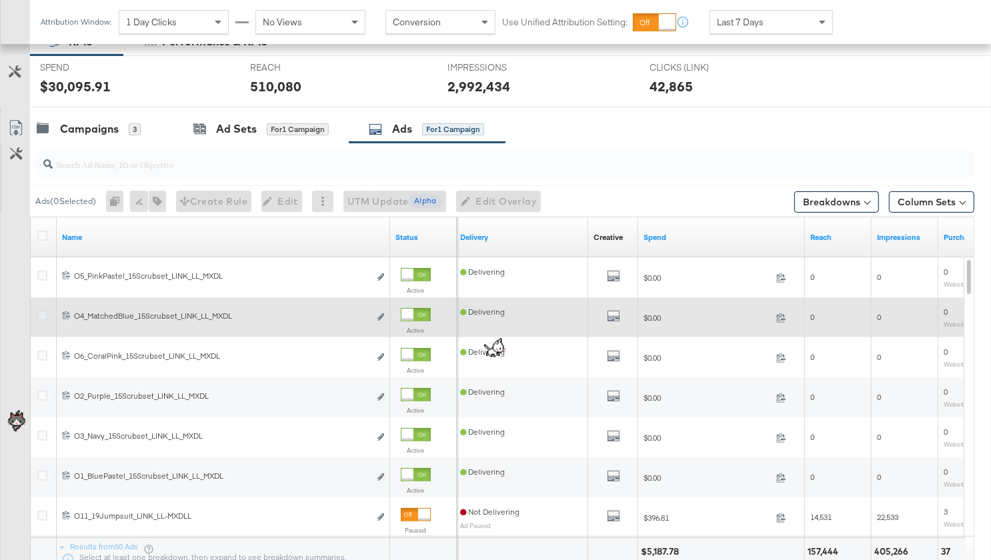
click at [43, 313] on icon at bounding box center [42, 316] width 10 height 10
click at [0, 0] on input "checkbox" at bounding box center [0, 0] width 0 height 0
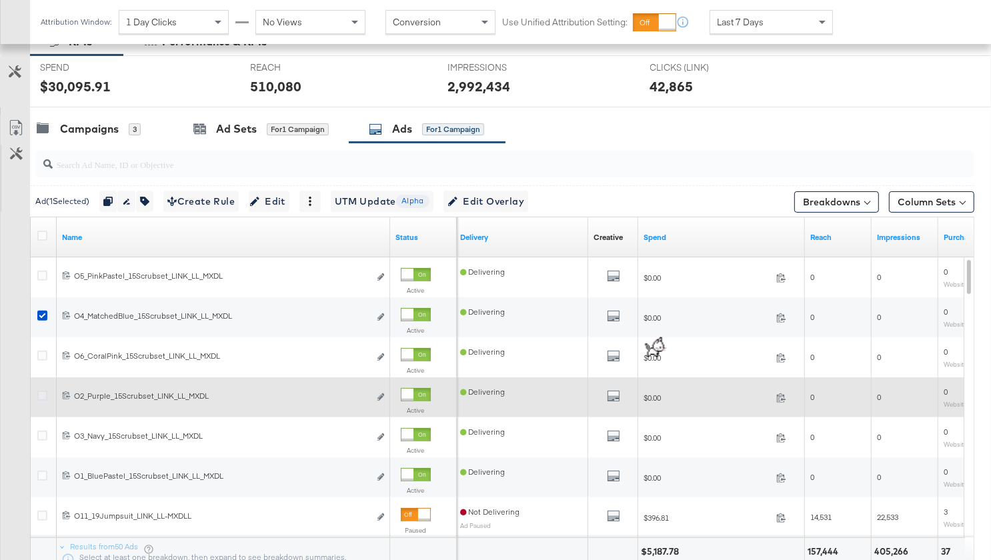
click at [43, 394] on icon at bounding box center [42, 396] width 10 height 10
click at [0, 0] on input "checkbox" at bounding box center [0, 0] width 0 height 0
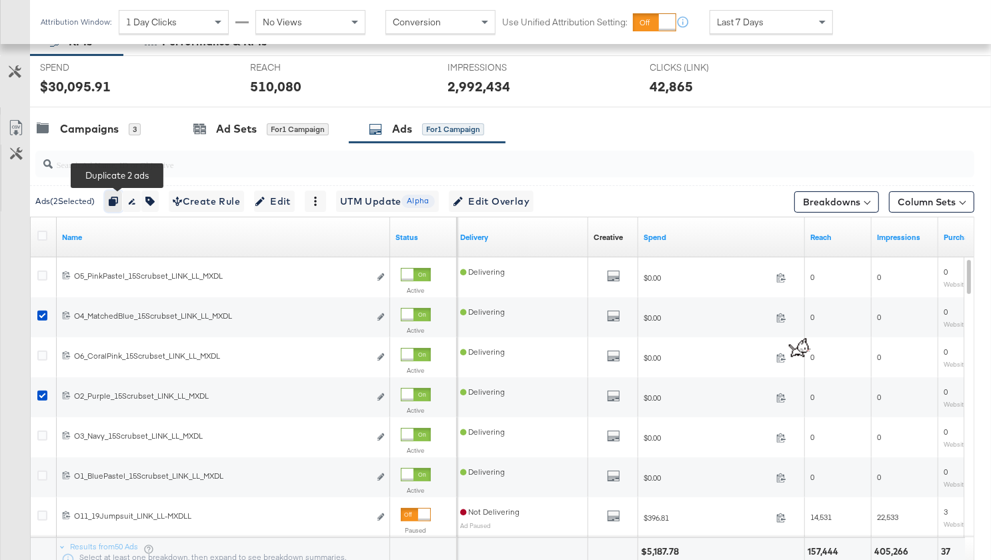
click at [117, 198] on icon "button" at bounding box center [113, 201] width 9 height 9
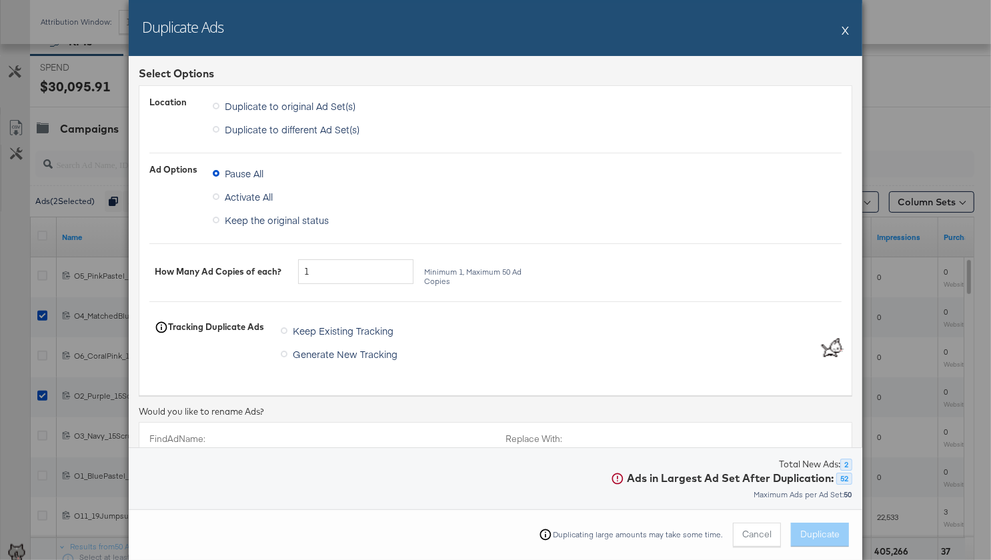
click at [263, 131] on span "Duplicate to different Ad Set(s)" at bounding box center [292, 129] width 135 height 13
click at [0, 0] on input "Duplicate to different Ad Set(s)" at bounding box center [0, 0] width 0 height 0
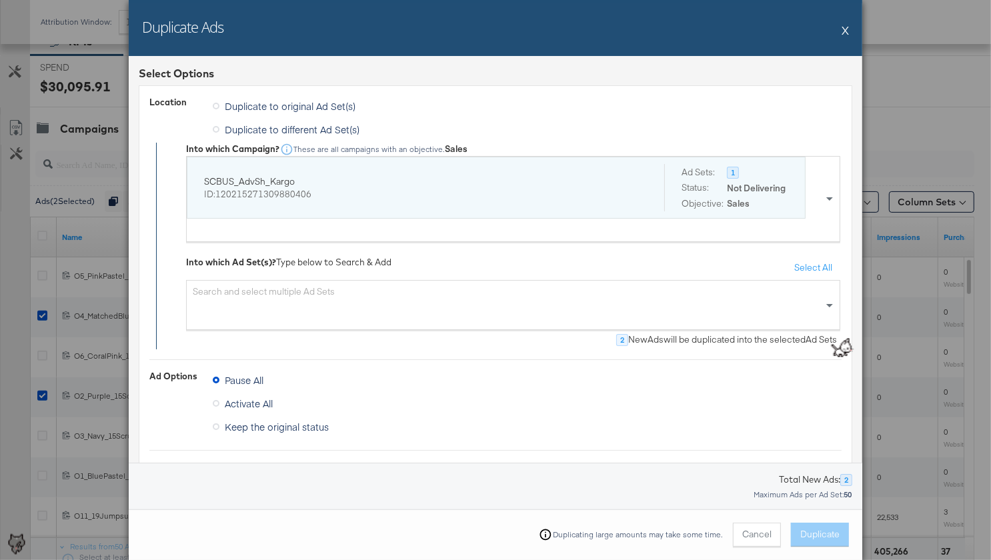
click at [272, 188] on div "ID: 120215271309880406" at bounding box center [424, 194] width 440 height 13
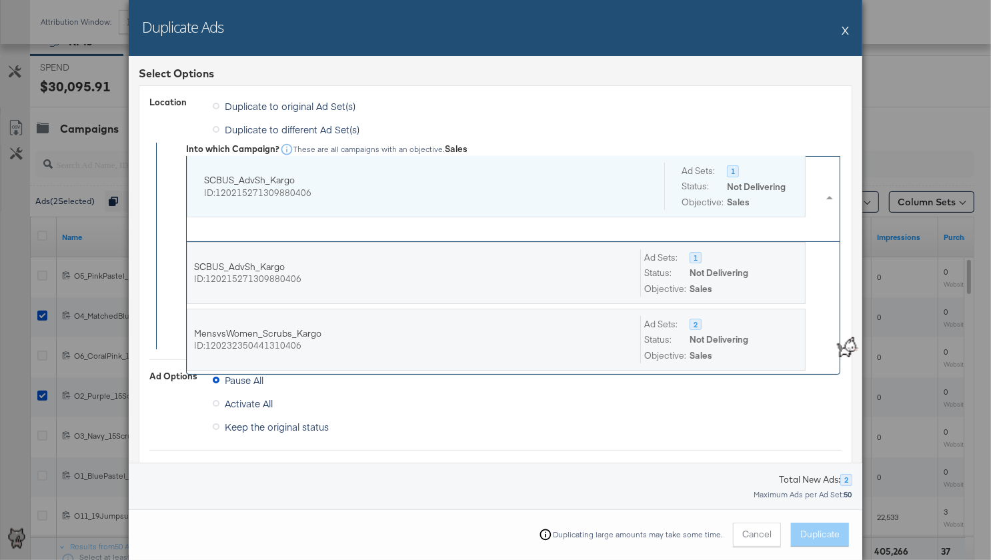
scroll to position [132, 653]
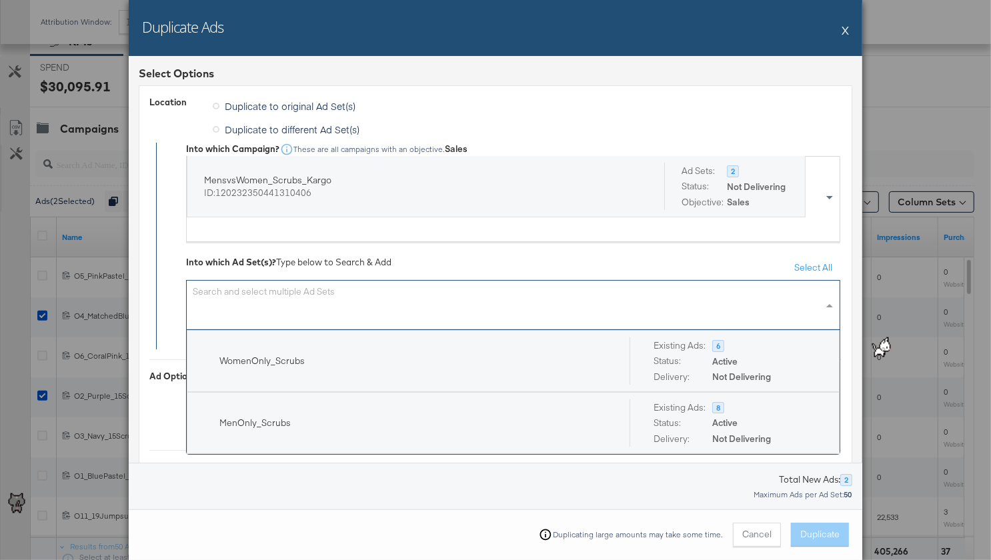
click at [253, 305] on div "Search and select multiple Ad Sets" at bounding box center [513, 305] width 654 height 50
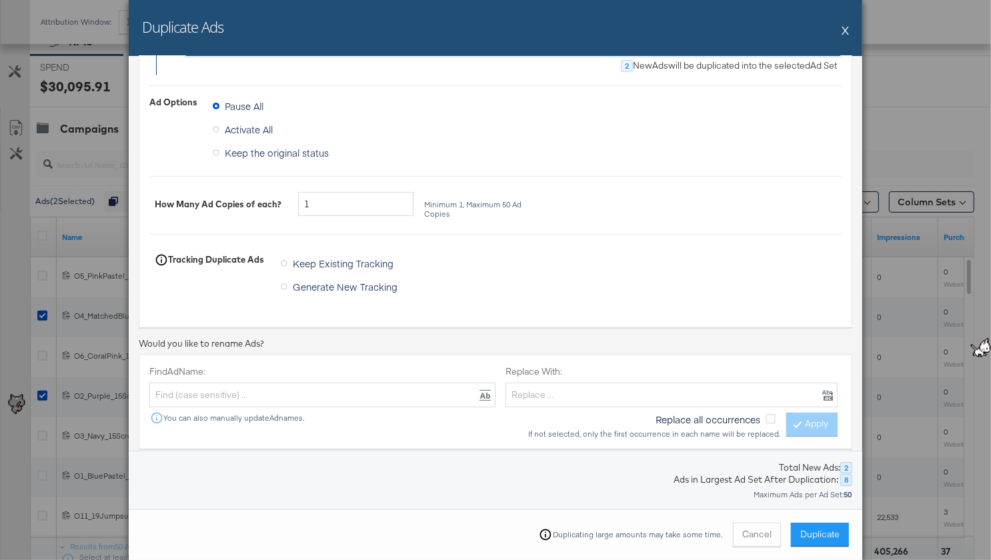
scroll to position [588, 0]
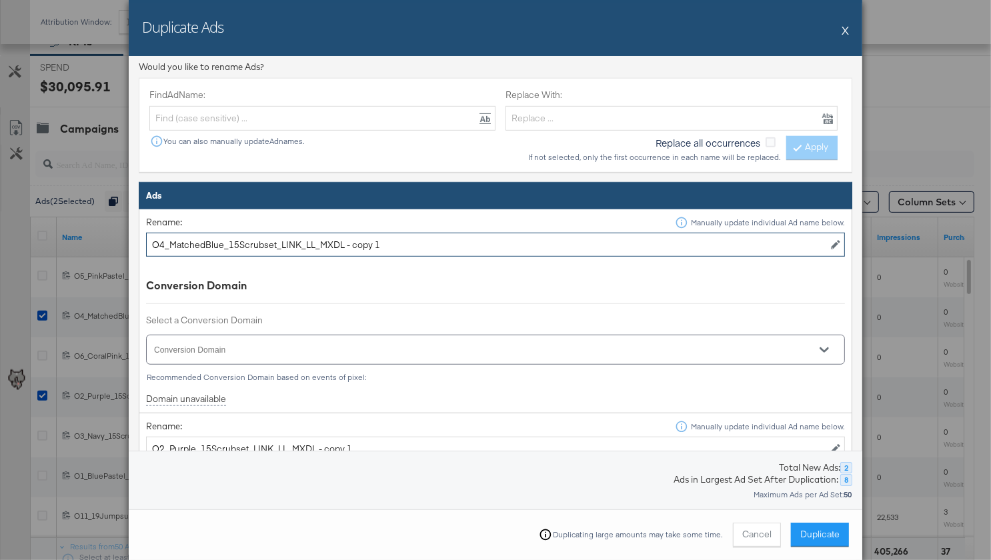
drag, startPoint x: 344, startPoint y: 246, endPoint x: 401, endPoint y: 245, distance: 57.4
click at [401, 245] on input "O4_MatchedBlue_15Scrubset_LINK_LL_MXDL - copy 1" at bounding box center [495, 245] width 699 height 25
click at [342, 243] on input "O4_MatchedBlue_15Scrubset_LINK_LL_MXDL - copy" at bounding box center [495, 245] width 699 height 25
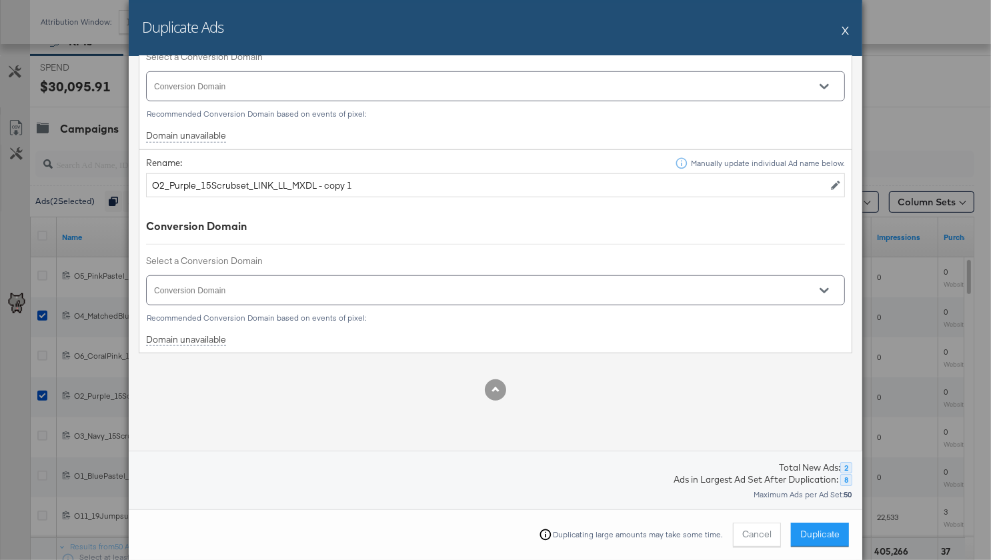
scroll to position [855, 0]
type input "O4_MatchedBlue_15Scrubset_LINK_LL_MXDL"
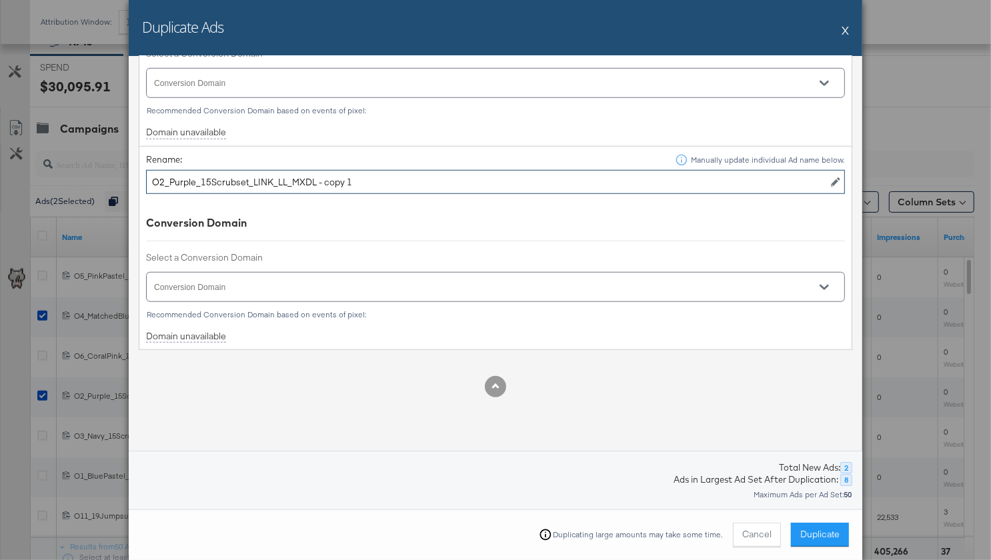
drag, startPoint x: 314, startPoint y: 180, endPoint x: 360, endPoint y: 179, distance: 46.0
click at [360, 179] on input "O2_Purple_15Scrubset_LINK_LL_MXDL - copy 1" at bounding box center [495, 182] width 699 height 25
type input "O2_Purple_15Scrubset_LINK_LL_MXDL"
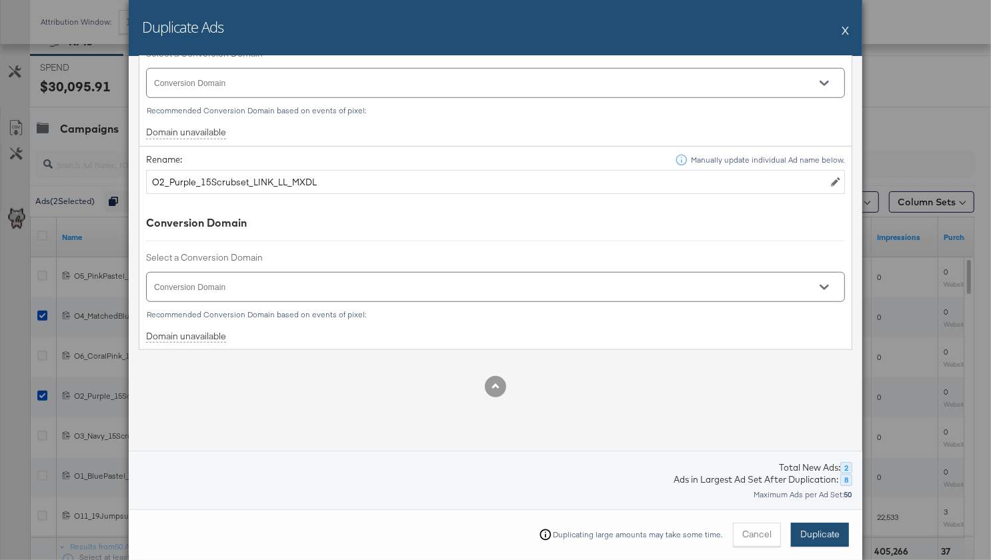
click at [806, 532] on span "Duplicate" at bounding box center [819, 534] width 39 height 13
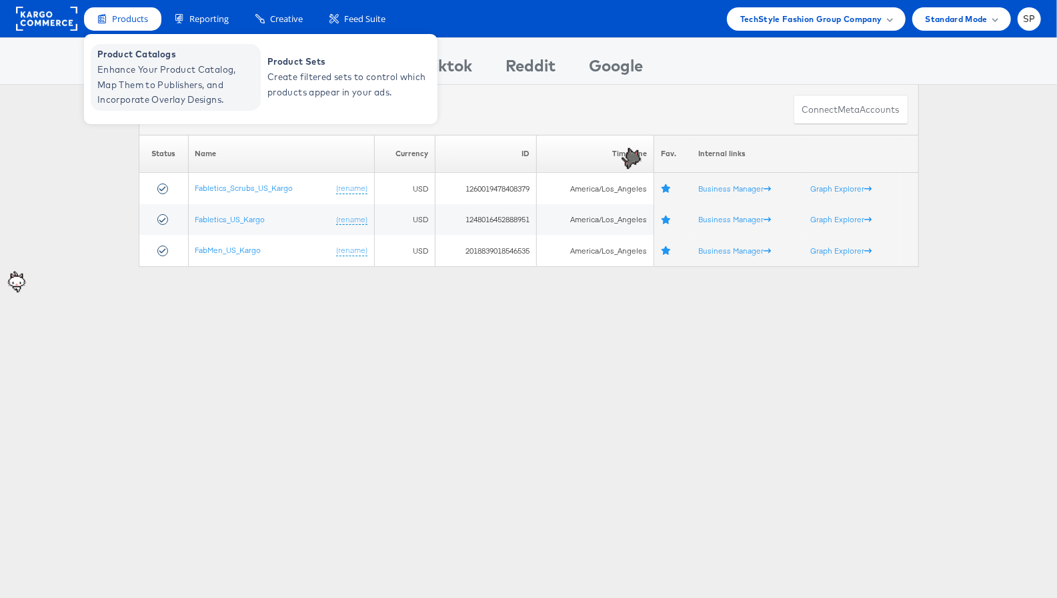
click at [143, 70] on span "Enhance Your Product Catalog, Map Them to Publishers, and Incorporate Overlay D…" at bounding box center [177, 84] width 160 height 45
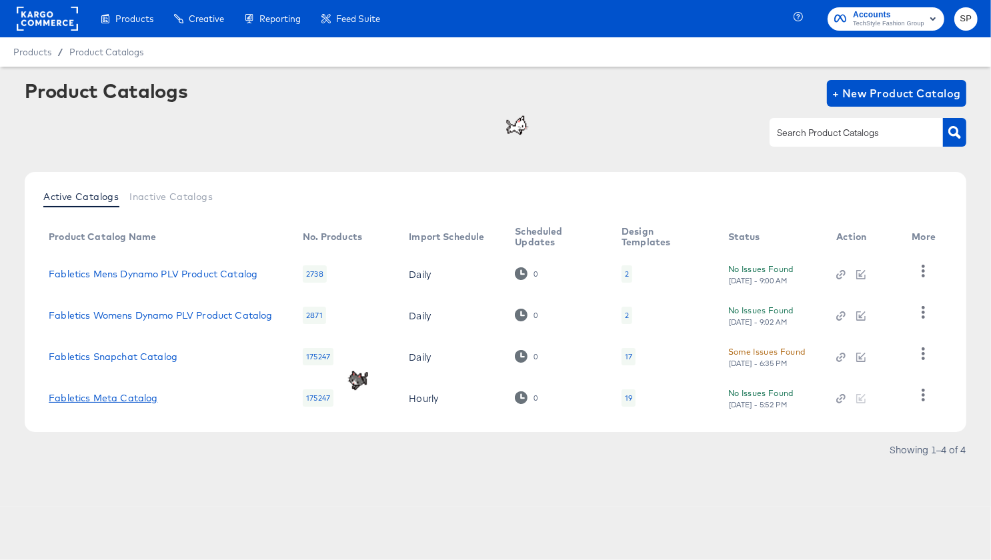
click at [142, 399] on link "Fabletics Meta Catalog" at bounding box center [103, 398] width 109 height 11
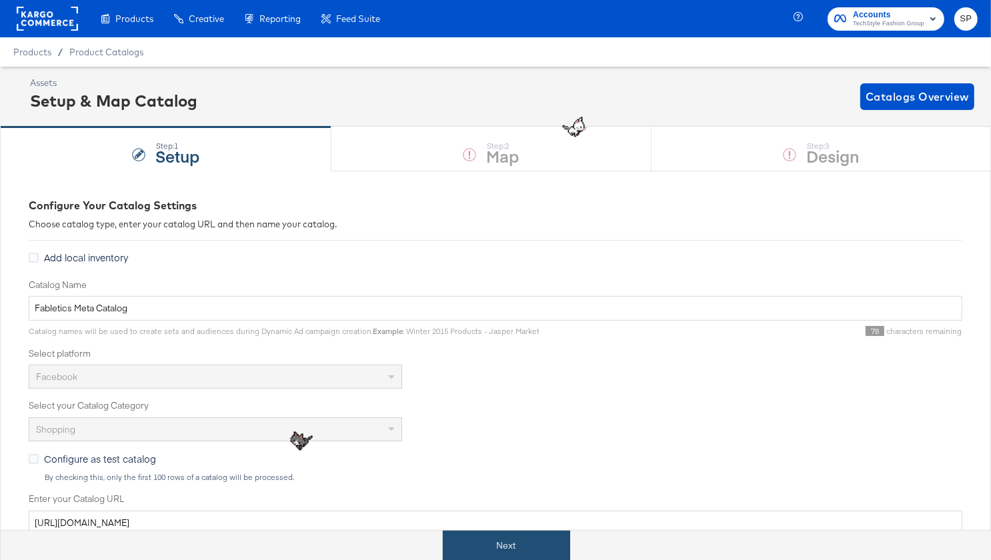
click at [453, 545] on button "Next" at bounding box center [506, 546] width 127 height 30
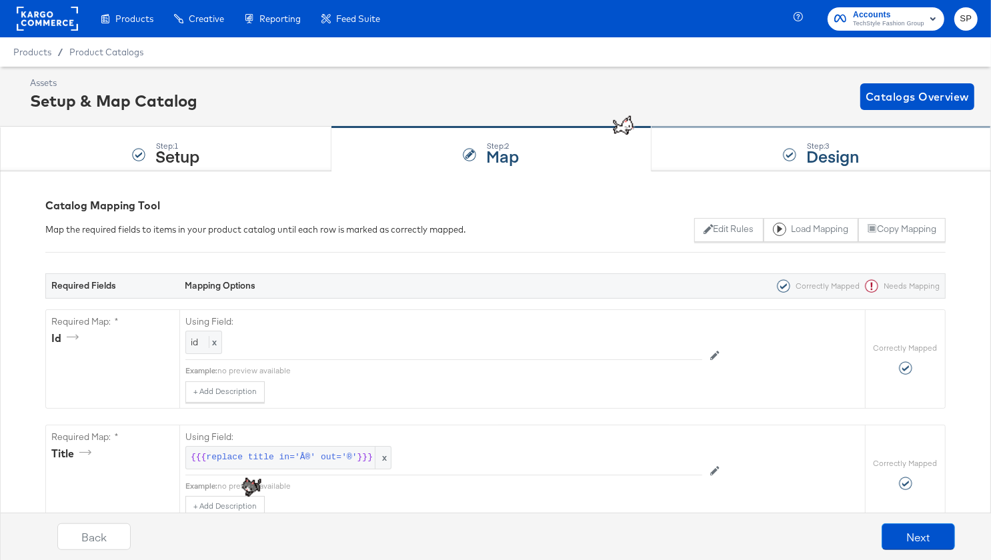
click at [732, 153] on div "Step: 3 Design" at bounding box center [821, 149] width 339 height 44
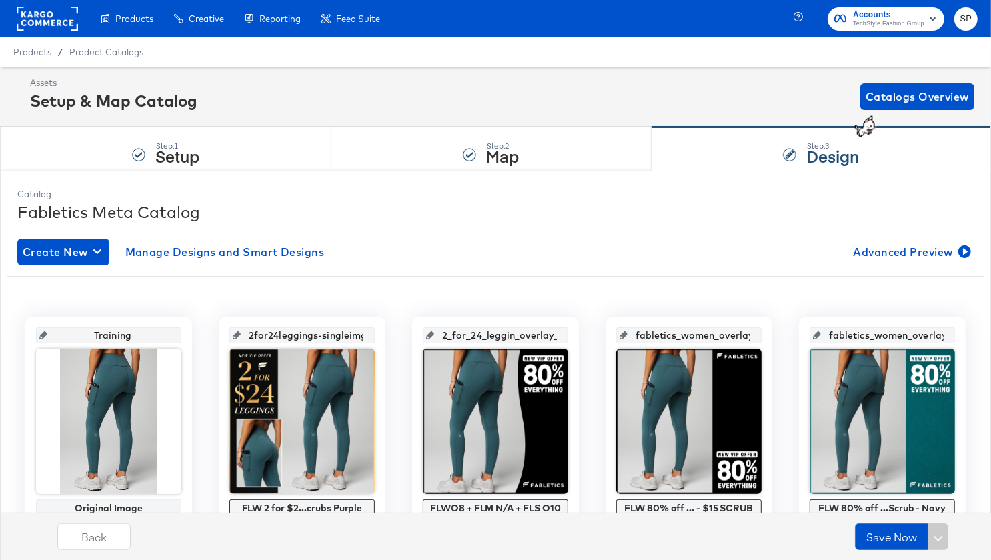
click at [63, 9] on rect at bounding box center [47, 19] width 61 height 24
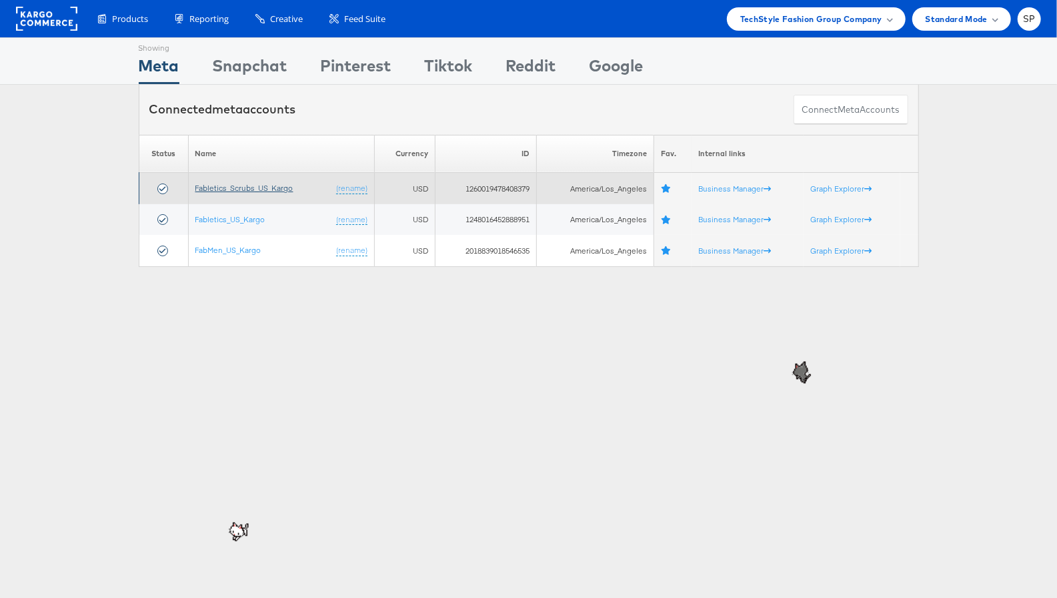
click at [221, 188] on link "Fabletics_Scrubs_US_Kargo" at bounding box center [244, 188] width 98 height 10
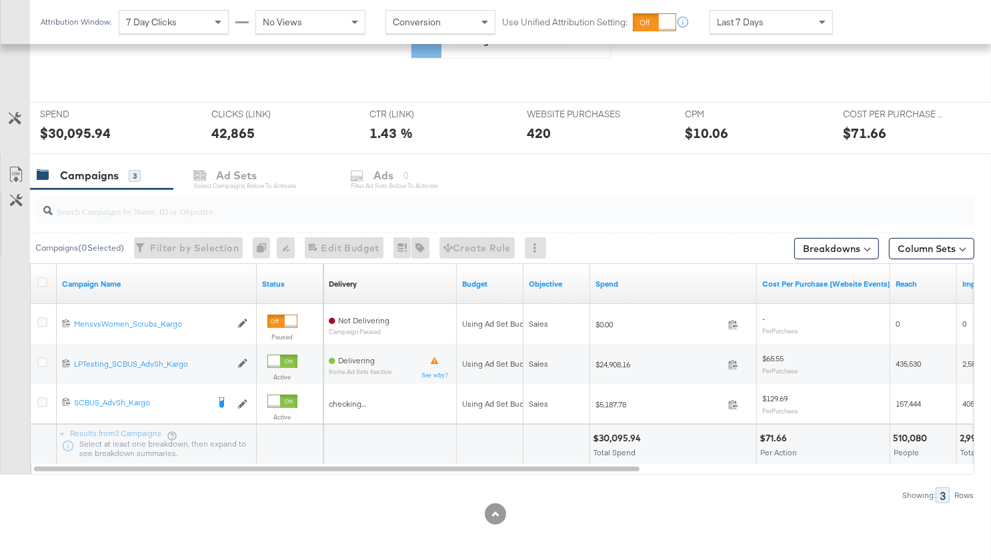
scroll to position [449, 0]
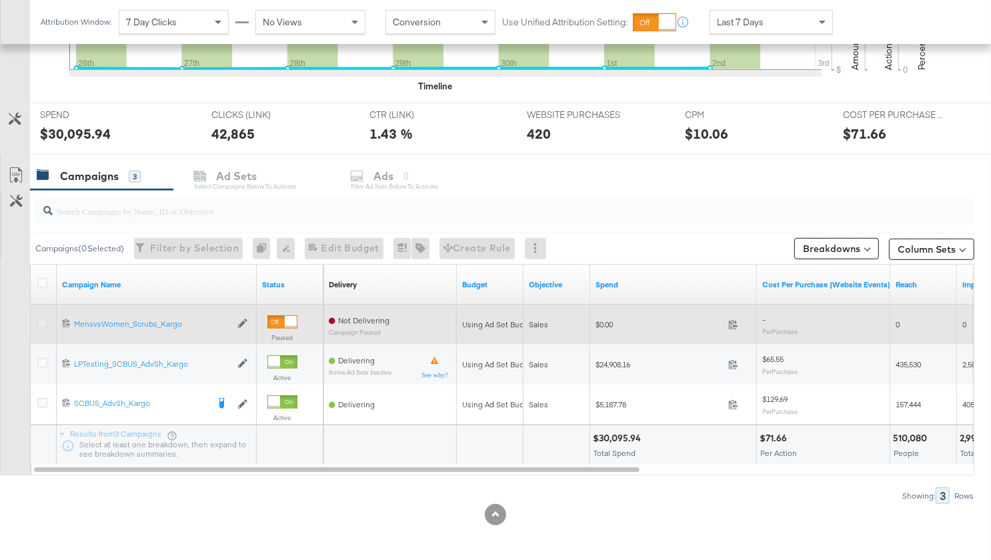
click at [43, 320] on icon at bounding box center [42, 323] width 10 height 10
click at [0, 0] on input "checkbox" at bounding box center [0, 0] width 0 height 0
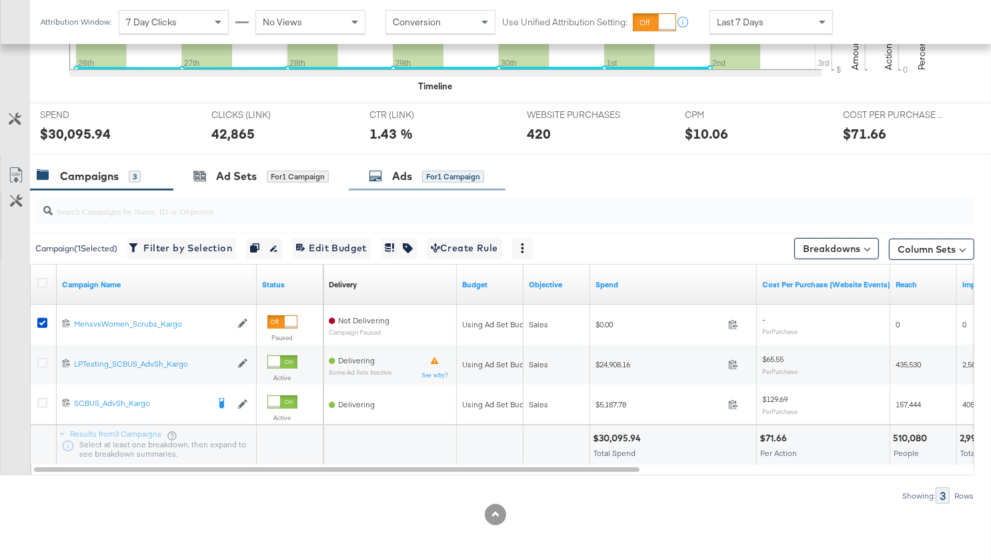
click at [380, 179] on icon at bounding box center [375, 175] width 13 height 13
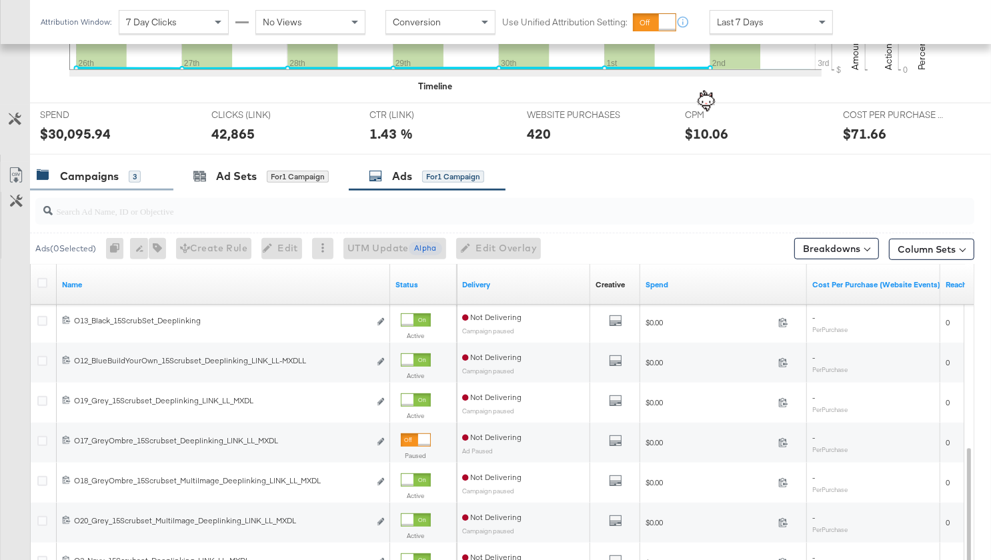
click at [111, 179] on div "Campaigns" at bounding box center [89, 176] width 59 height 15
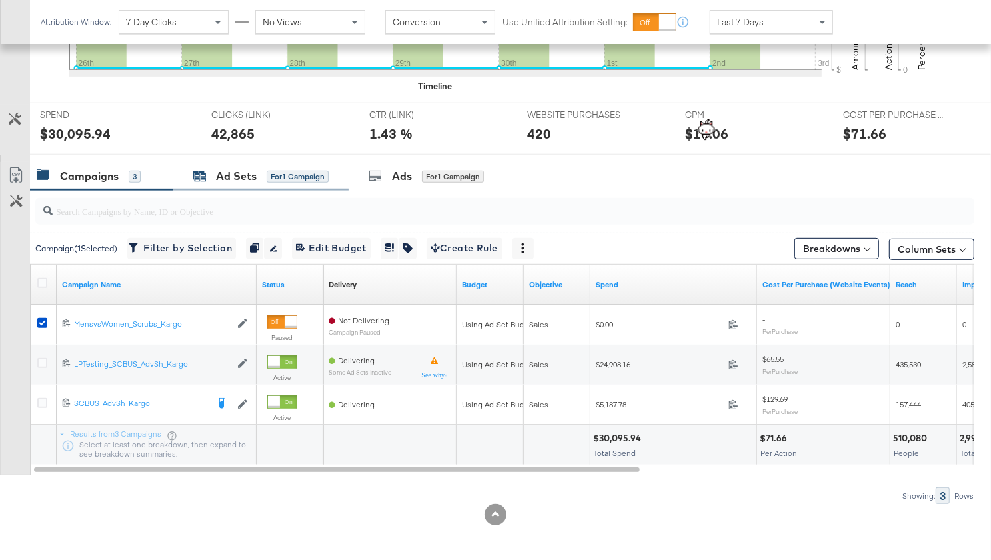
click at [222, 176] on div "Ad Sets" at bounding box center [236, 176] width 41 height 15
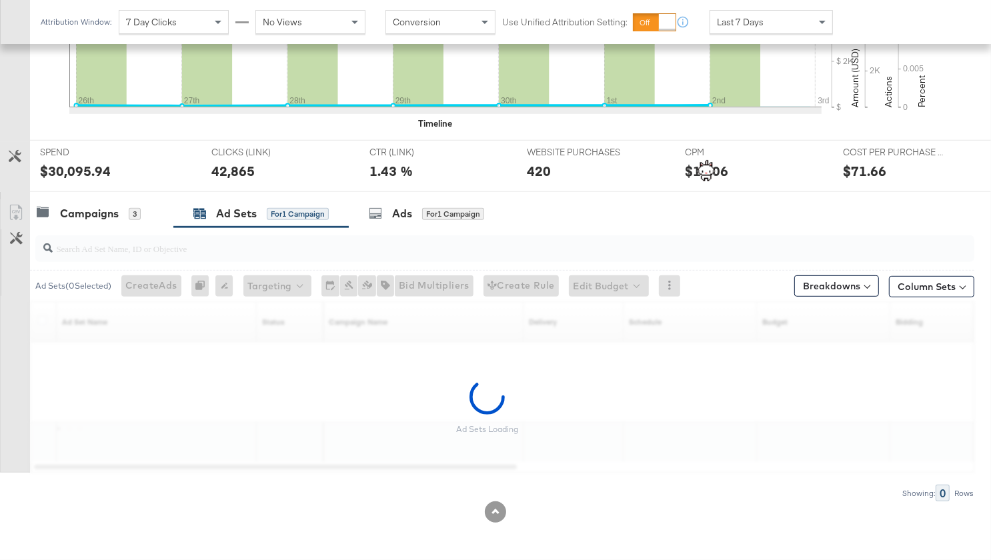
scroll to position [409, 0]
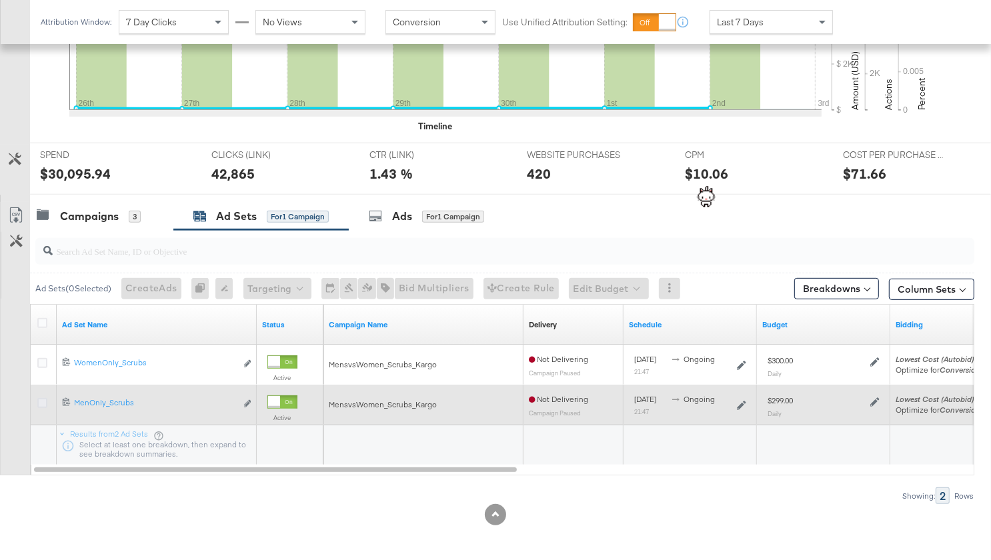
click at [43, 401] on icon at bounding box center [42, 403] width 10 height 10
click at [0, 0] on input "checkbox" at bounding box center [0, 0] width 0 height 0
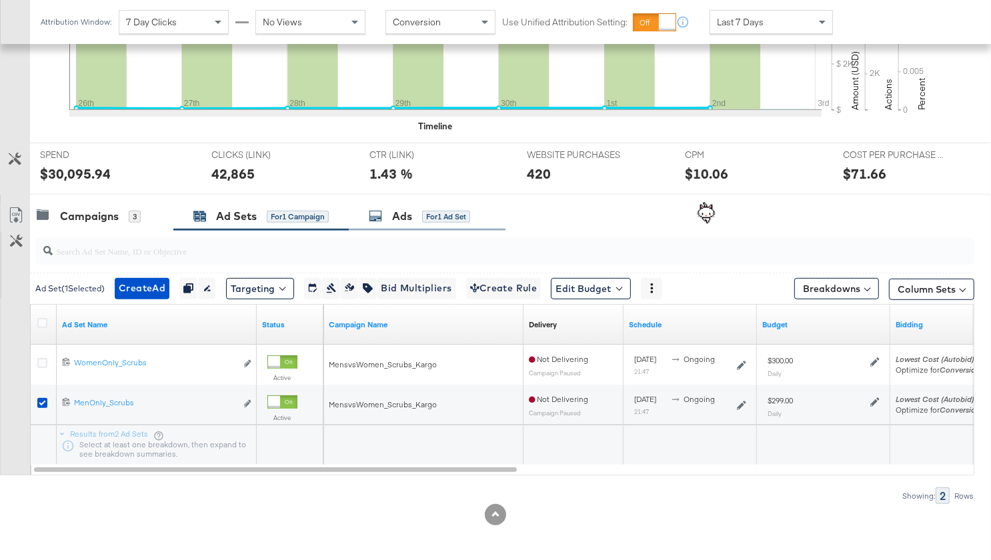
click at [379, 220] on icon at bounding box center [375, 215] width 13 height 13
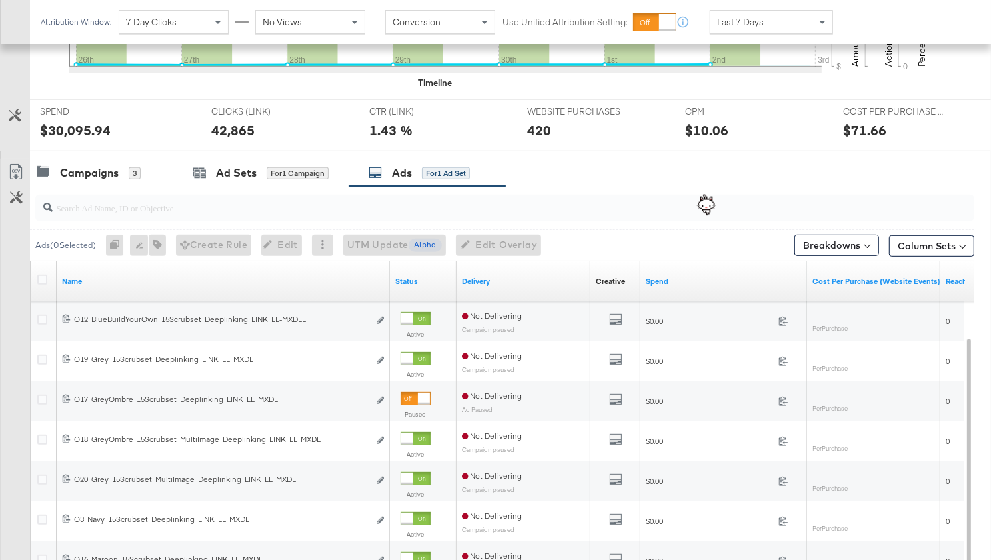
scroll to position [609, 0]
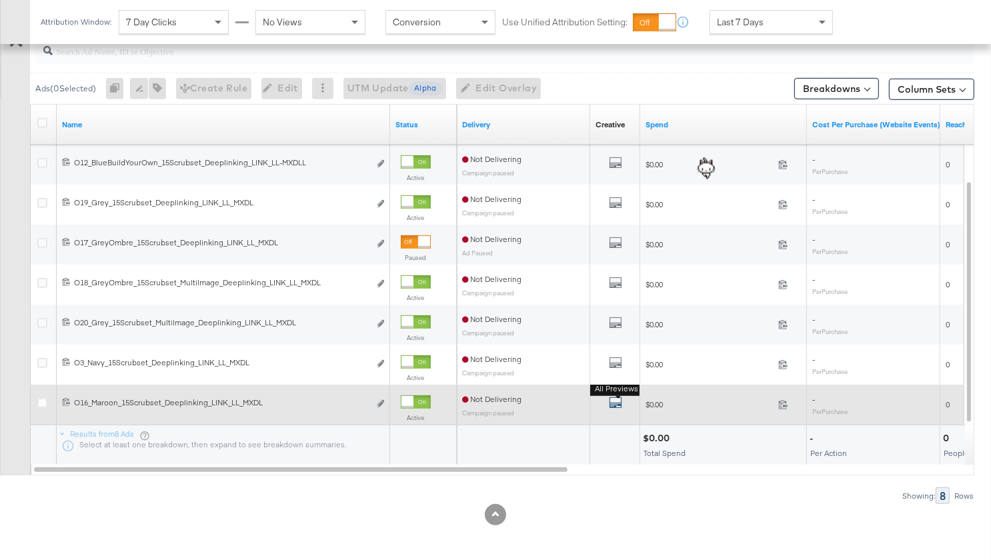
click at [613, 405] on icon "default" at bounding box center [615, 402] width 13 height 13
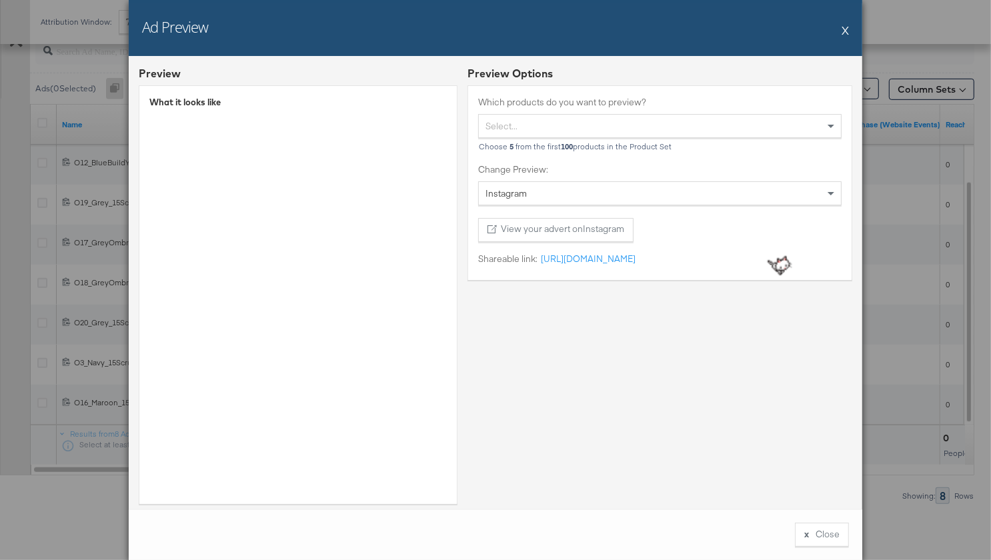
click at [844, 28] on button "X" at bounding box center [845, 30] width 7 height 27
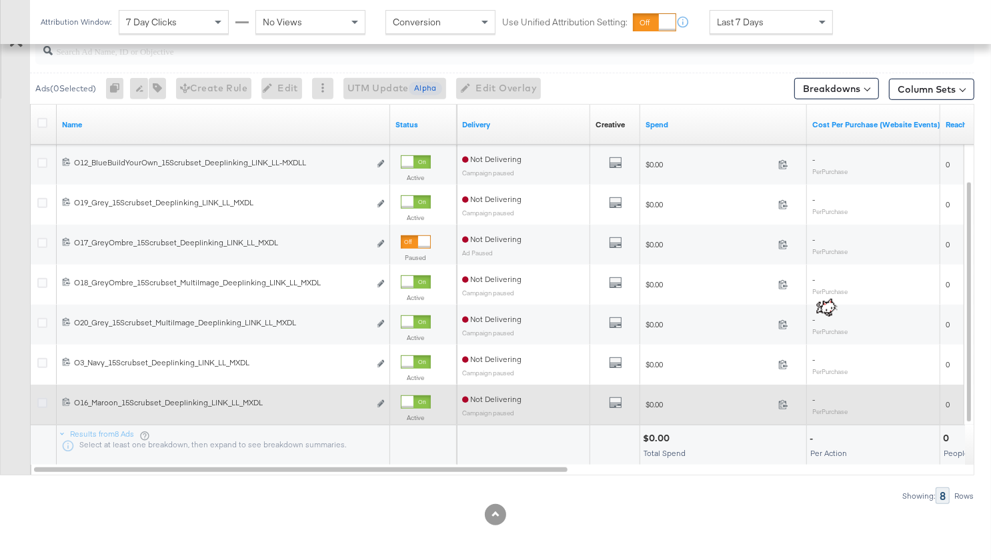
click at [44, 399] on icon at bounding box center [42, 403] width 10 height 10
click at [0, 0] on input "checkbox" at bounding box center [0, 0] width 0 height 0
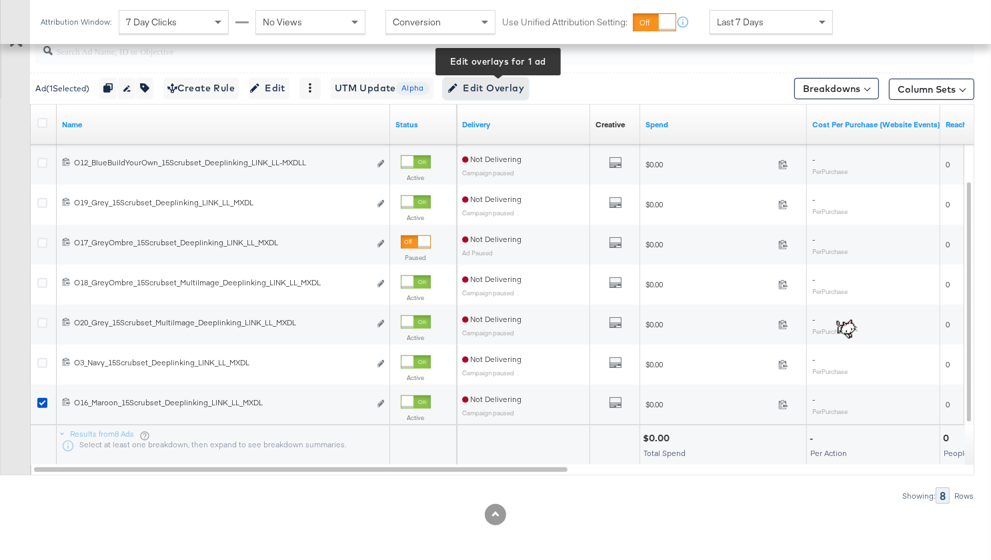
click at [512, 81] on span "Edit Overlay Edit overlays for 1 ad" at bounding box center [485, 88] width 77 height 17
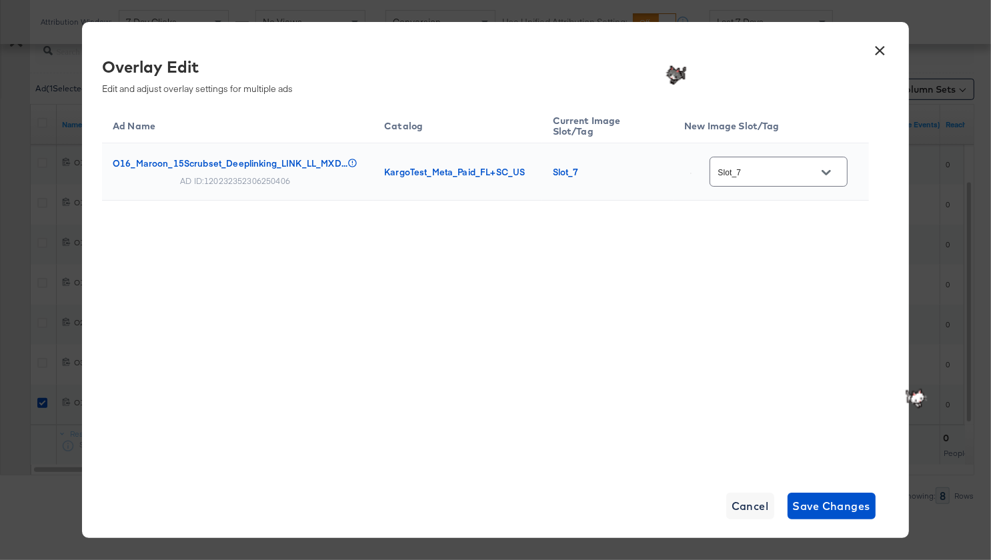
click at [879, 51] on button "×" at bounding box center [880, 47] width 24 height 24
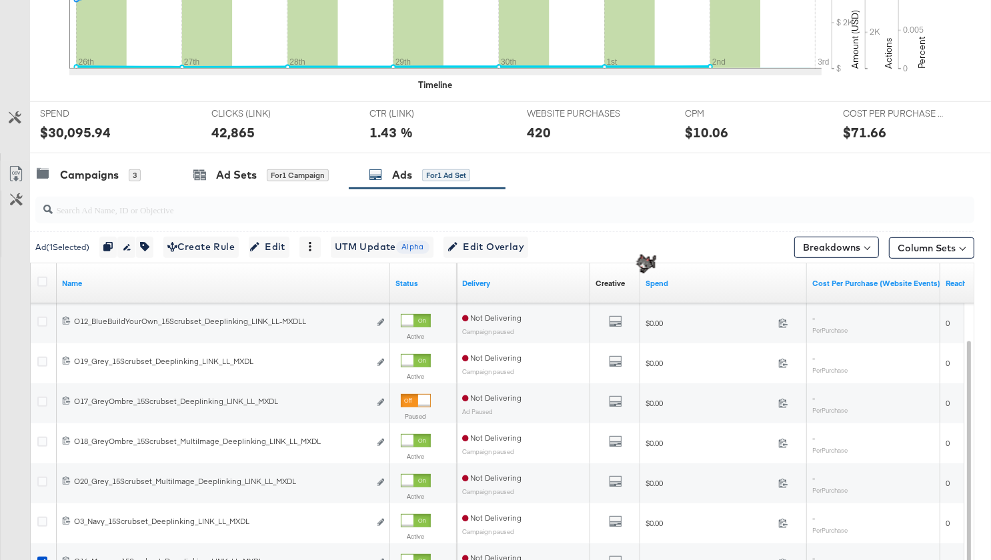
scroll to position [0, 0]
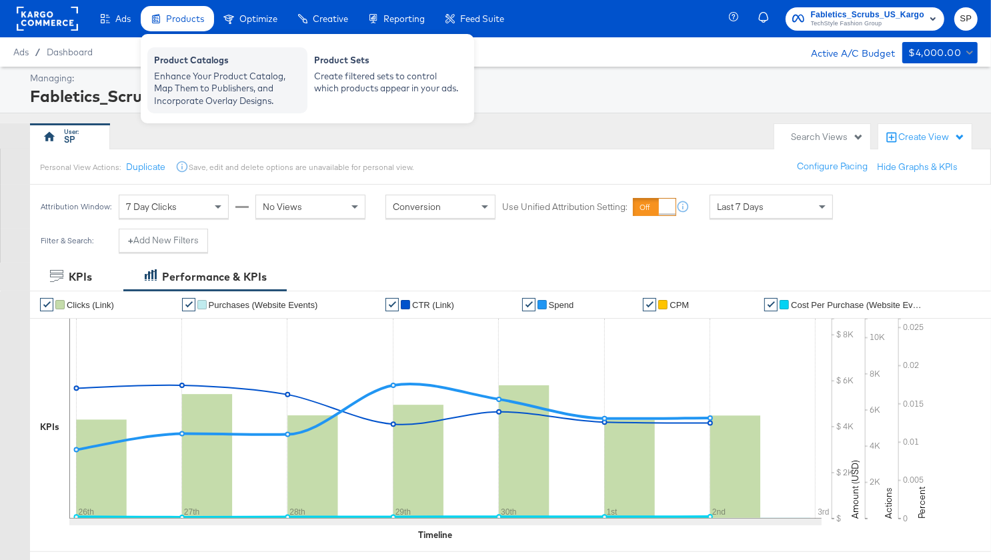
click at [193, 76] on div "Enhance Your Product Catalog, Map Them to Publishers, and Incorporate Overlay D…" at bounding box center [227, 88] width 147 height 37
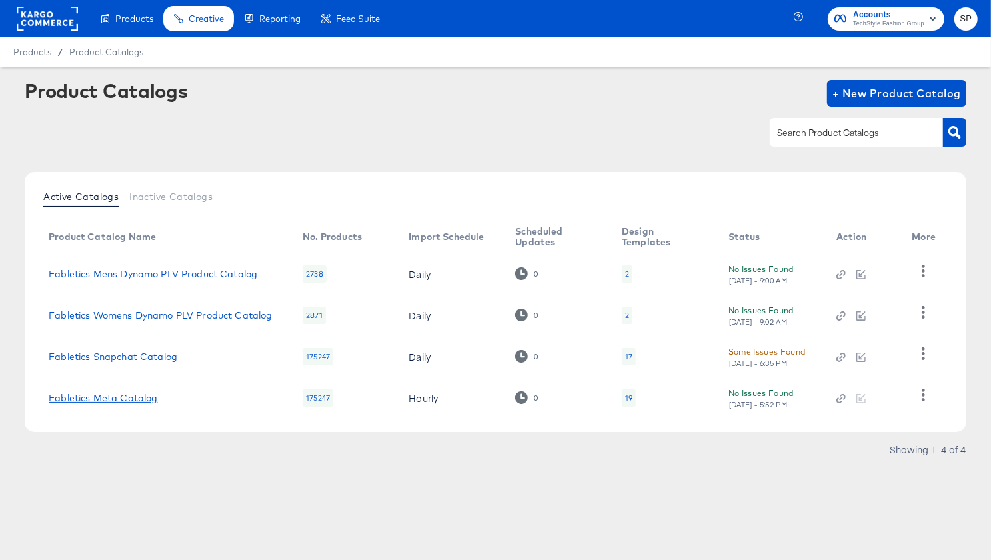
click at [115, 397] on link "Fabletics Meta Catalog" at bounding box center [103, 398] width 109 height 11
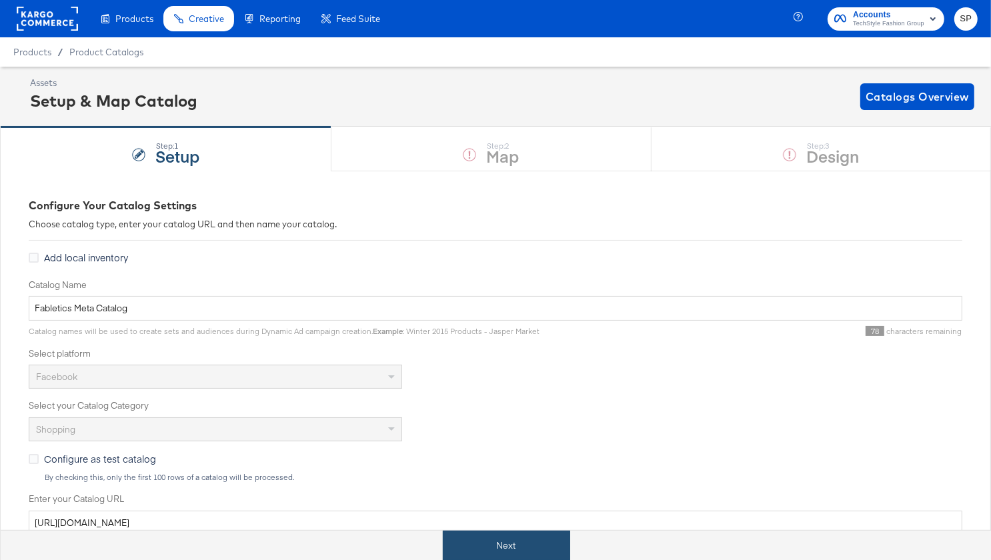
click at [463, 544] on button "Next" at bounding box center [506, 546] width 127 height 30
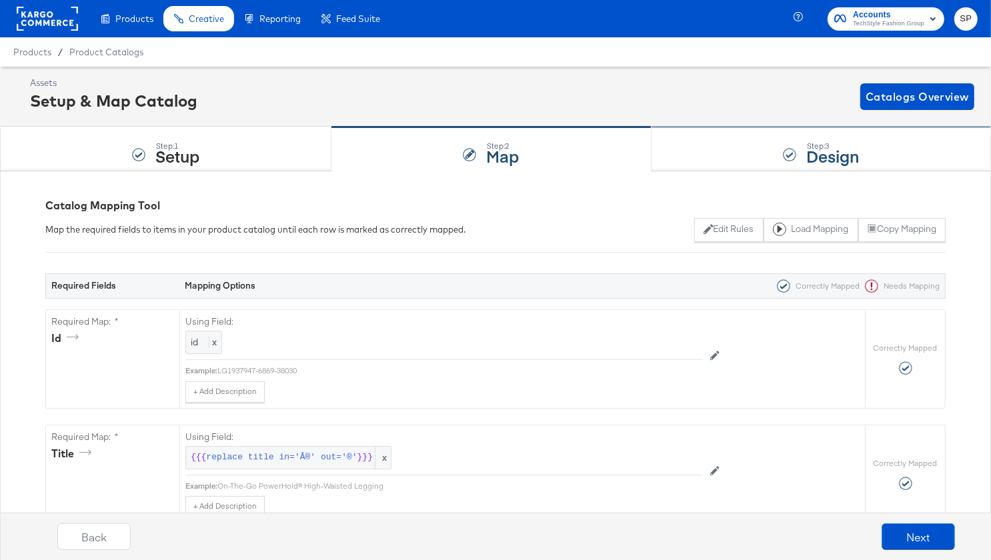
click at [717, 153] on div "Step: 3 Design" at bounding box center [821, 149] width 339 height 44
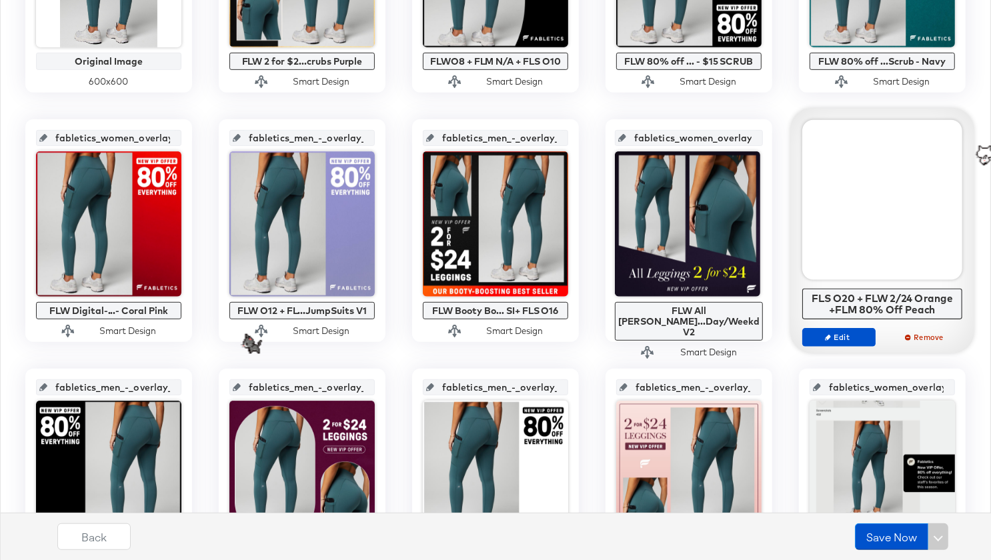
scroll to position [448, 0]
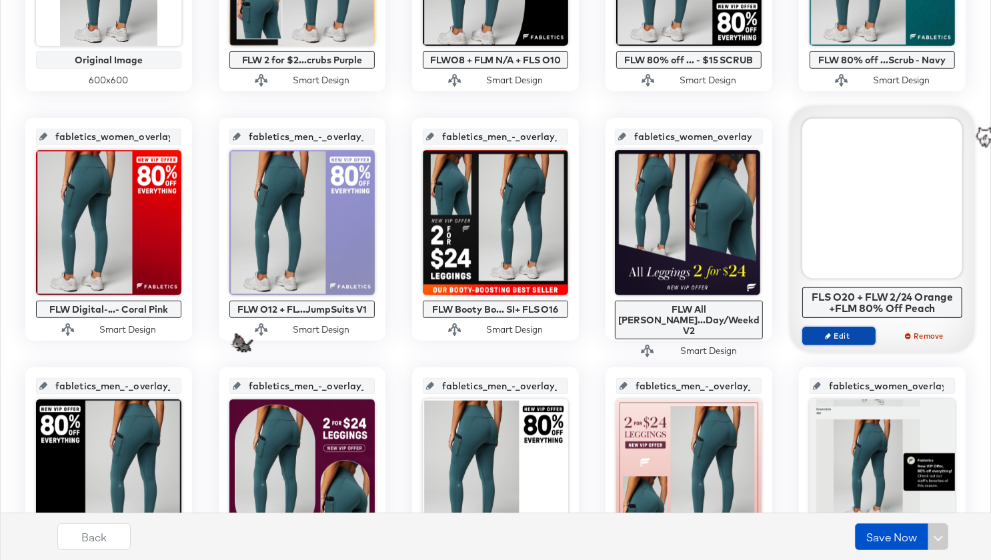
click at [842, 335] on span "Edit" at bounding box center [838, 336] width 61 height 10
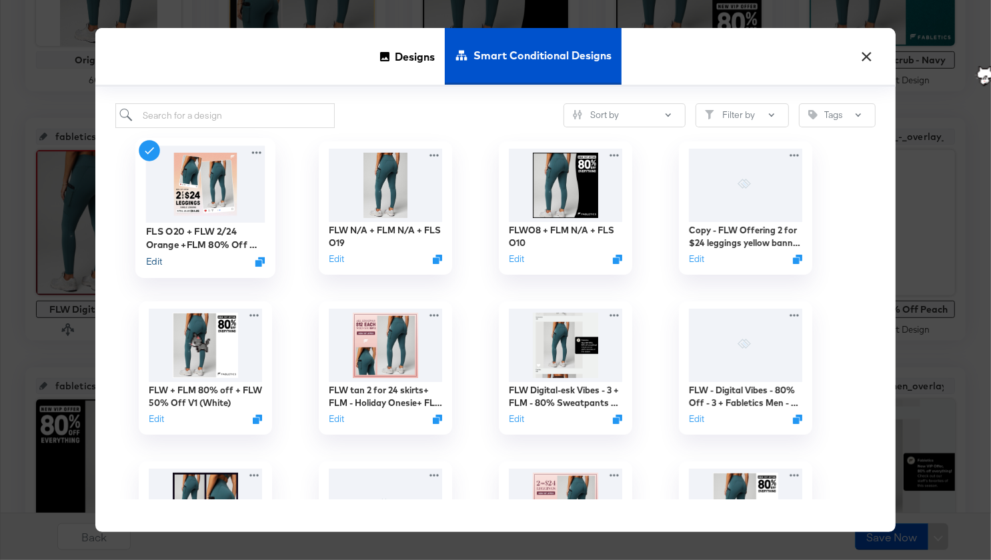
click at [155, 263] on button "Edit" at bounding box center [154, 261] width 16 height 13
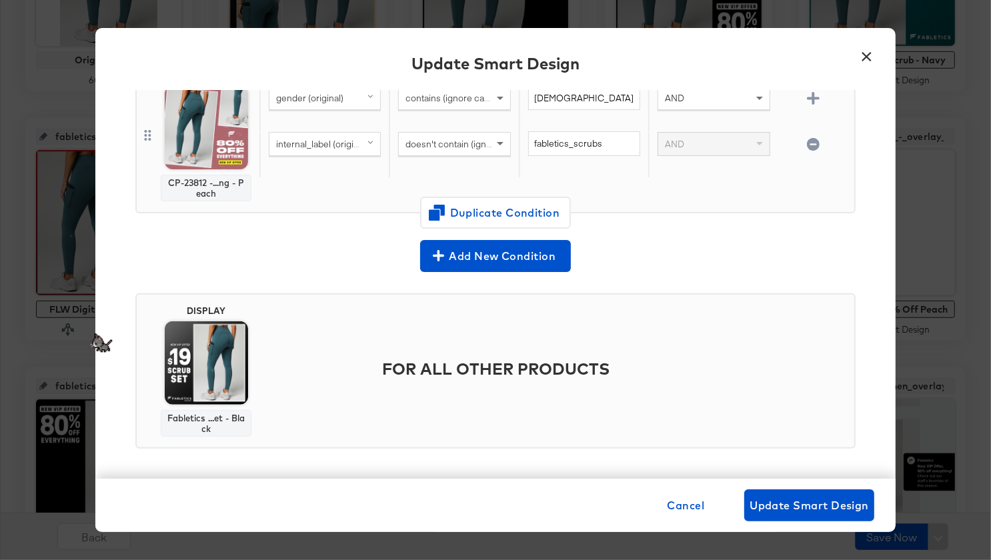
scroll to position [702, 0]
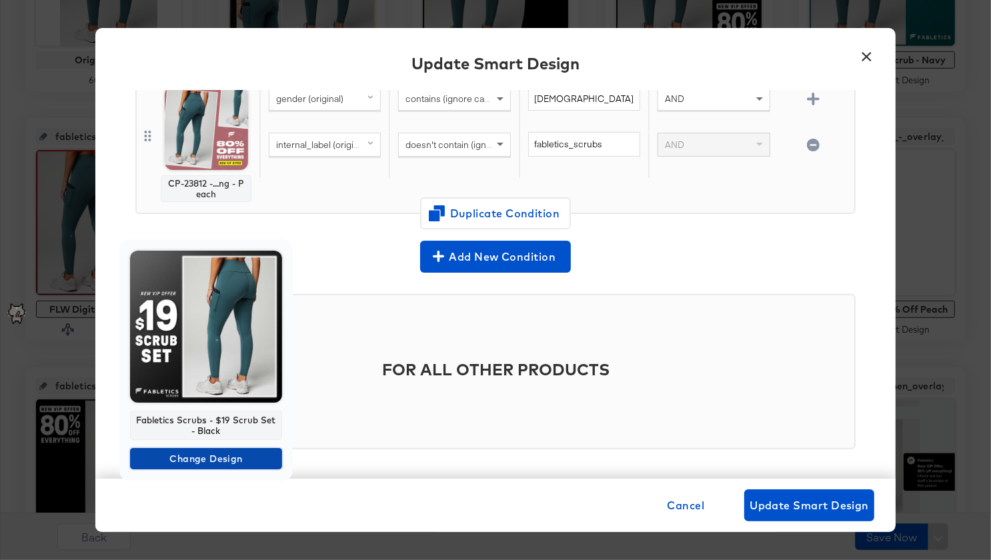
click at [223, 461] on span "Change Design" at bounding box center [205, 459] width 141 height 17
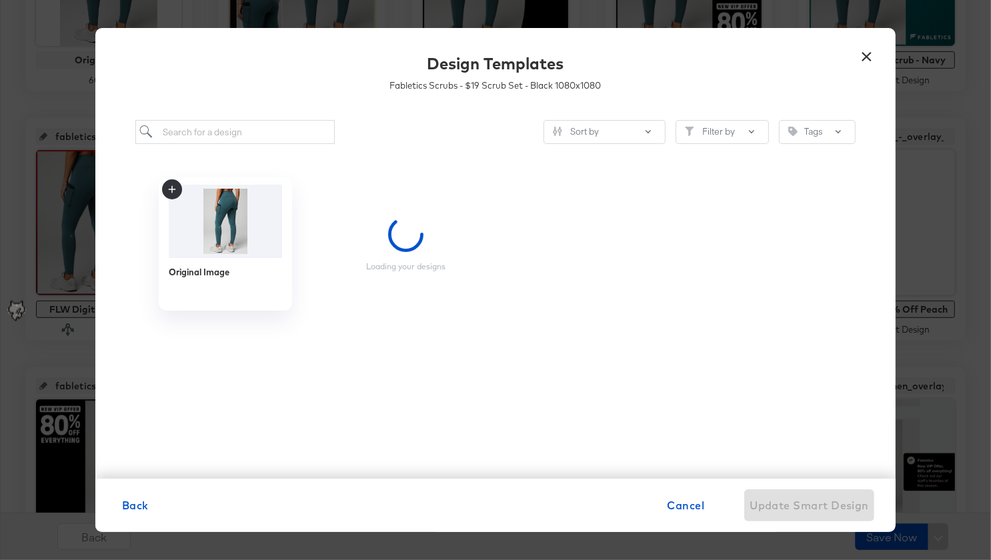
scroll to position [0, 0]
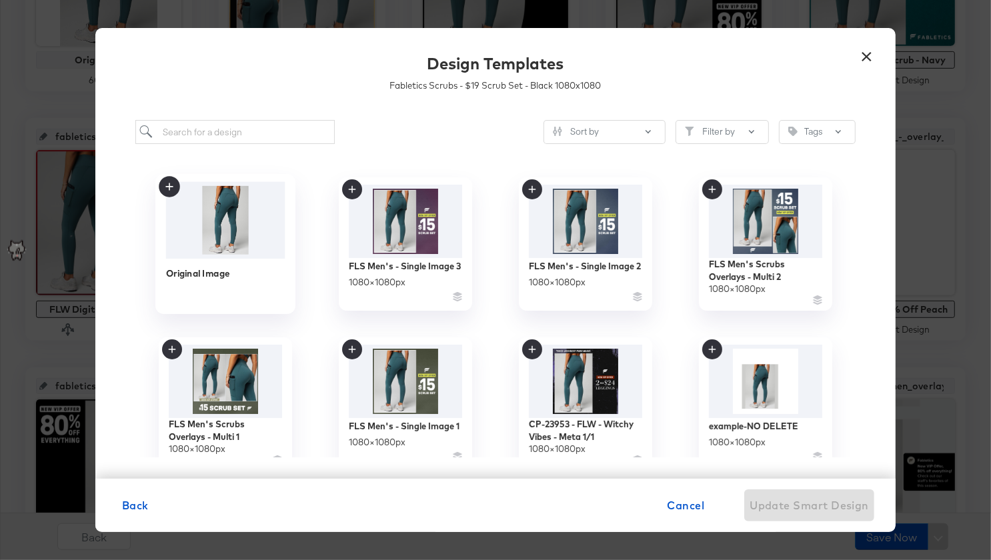
click at [227, 257] on img at bounding box center [225, 220] width 119 height 77
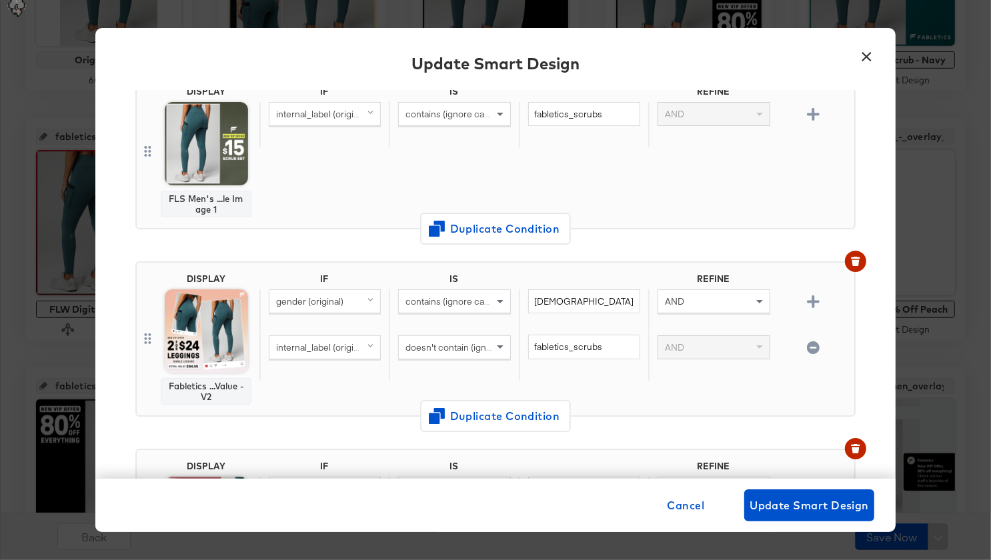
scroll to position [310, 0]
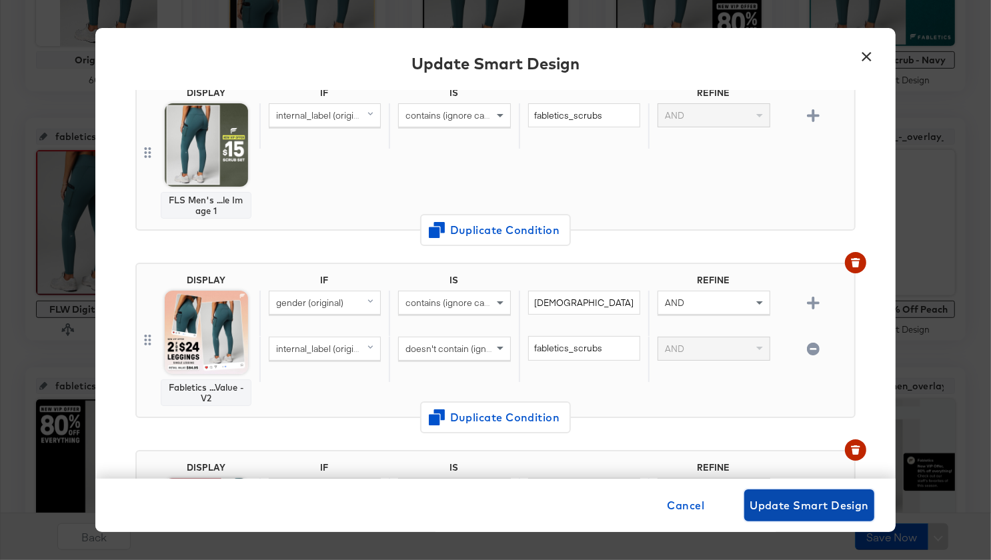
click at [776, 504] on span "Update Smart Design" at bounding box center [809, 505] width 119 height 19
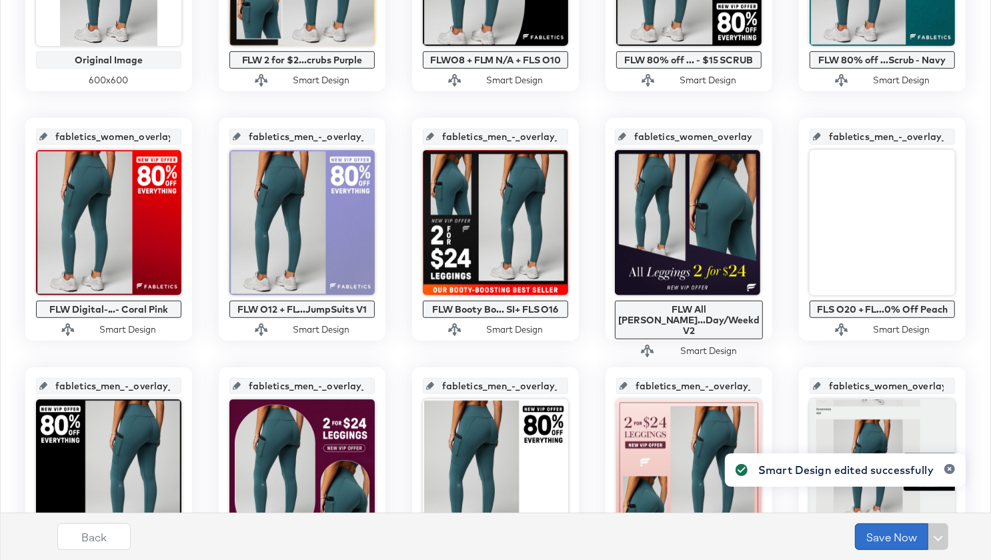
click at [871, 545] on button "Save Now" at bounding box center [891, 536] width 73 height 27
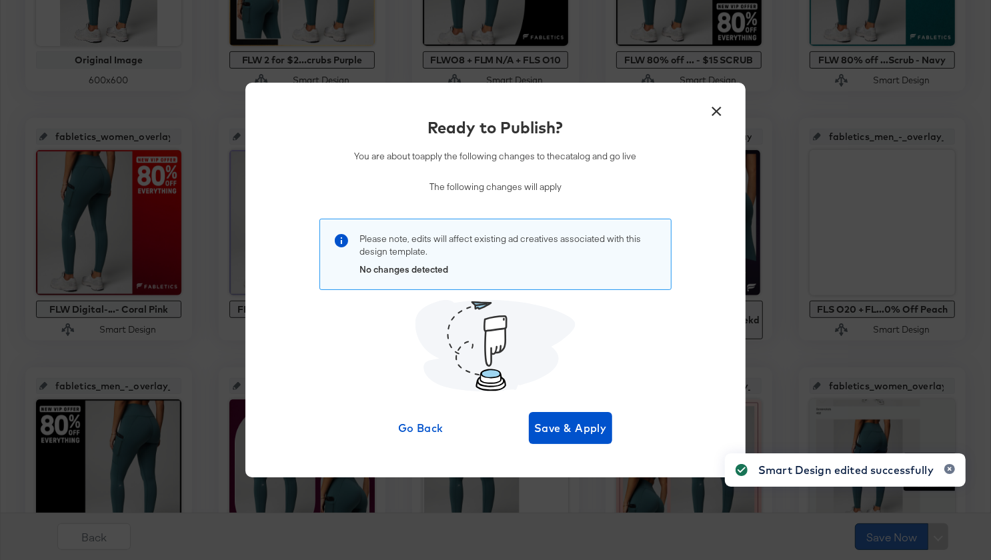
scroll to position [0, 0]
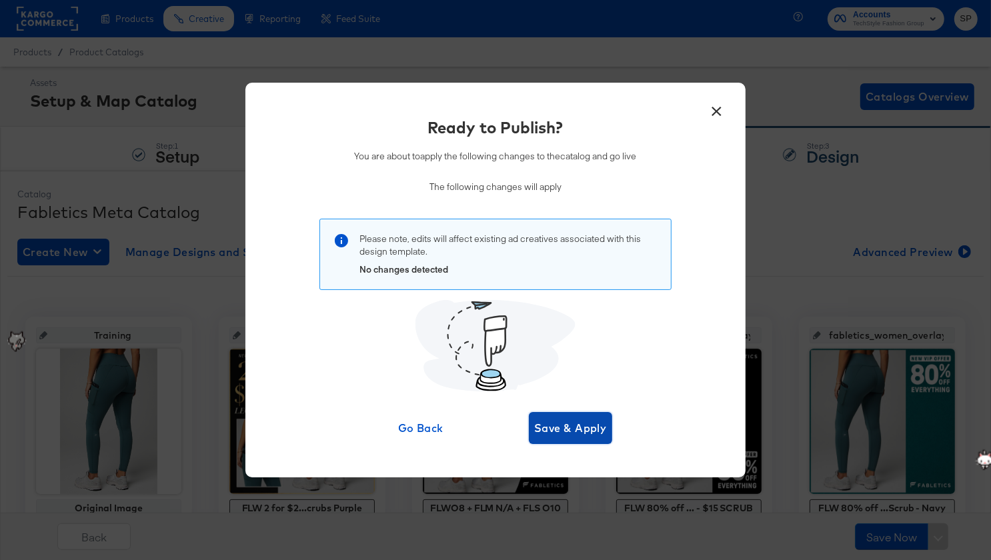
click at [597, 429] on span "Save & Apply" at bounding box center [570, 428] width 73 height 19
